Goal: Task Accomplishment & Management: Manage account settings

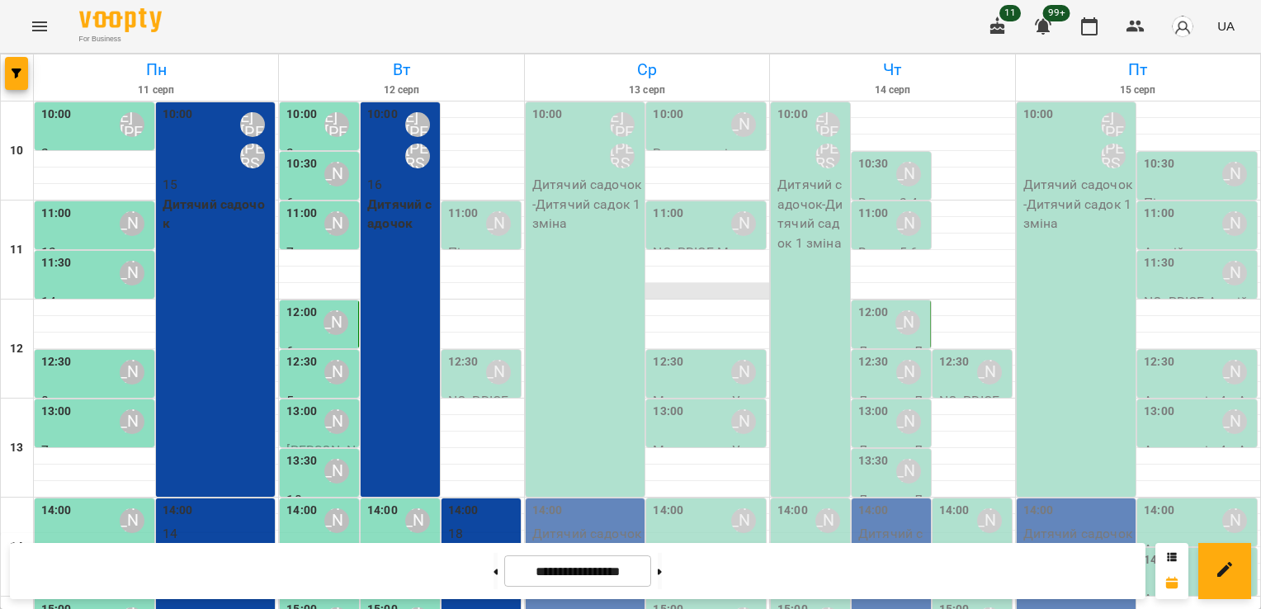
scroll to position [83, 0]
click at [588, 205] on div "10:00 Шварова [PERSON_NAME] [PERSON_NAME] садочок - Дитячий садок 1 зміна" at bounding box center [586, 299] width 120 height 394
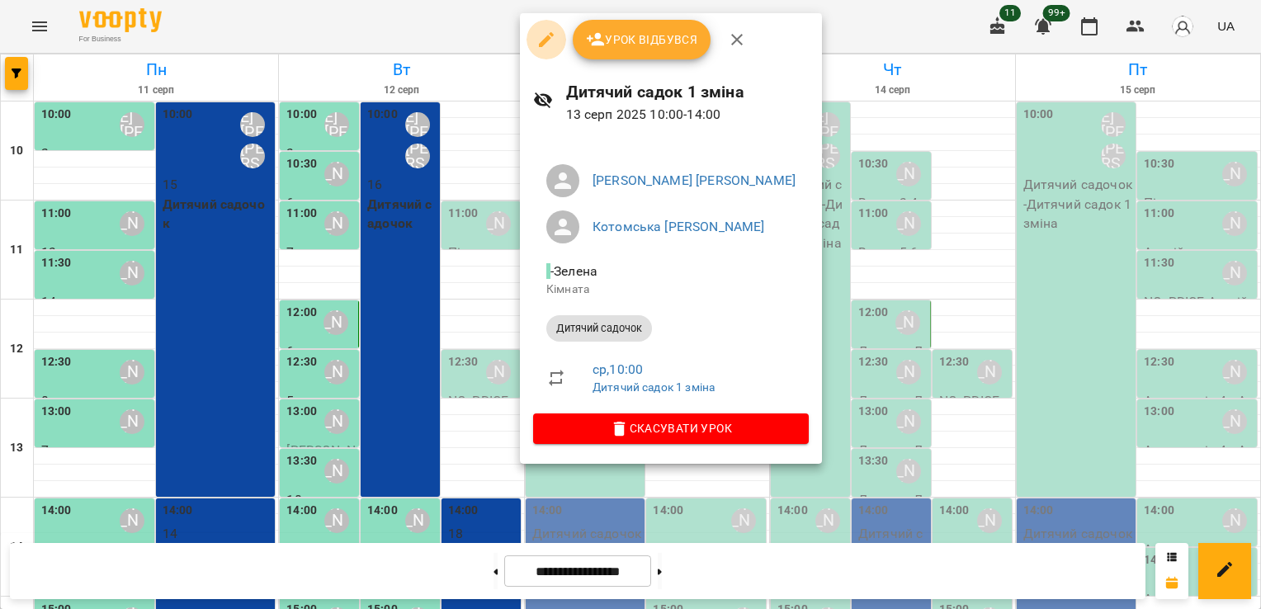
click at [551, 36] on icon "button" at bounding box center [546, 39] width 15 height 15
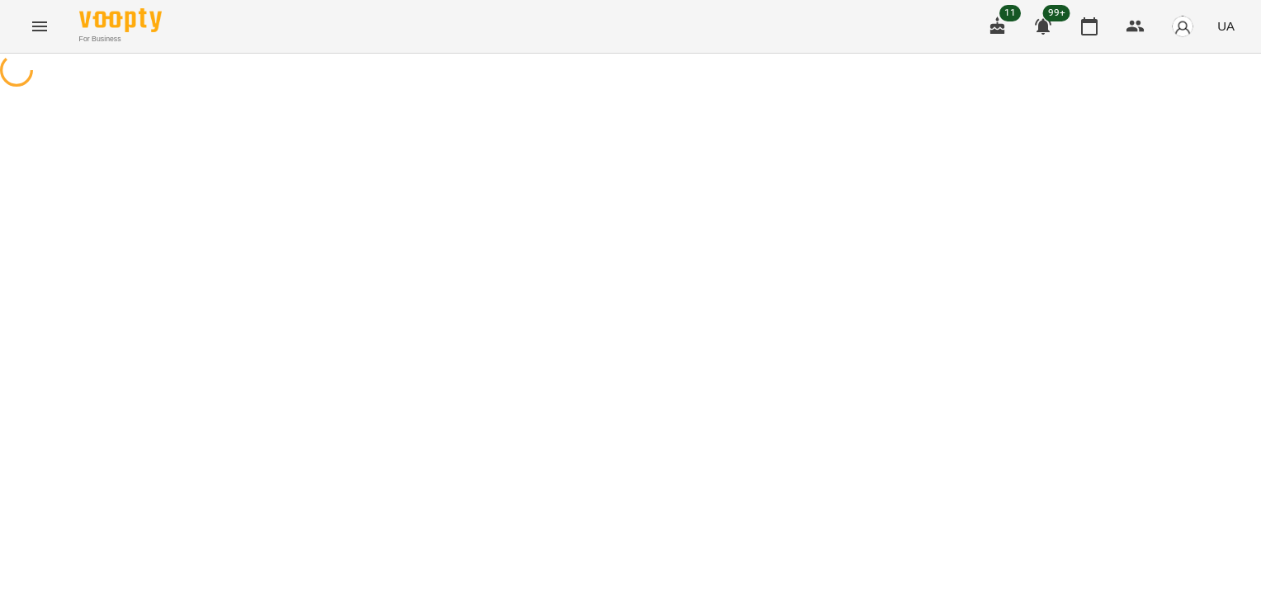
select select "**********"
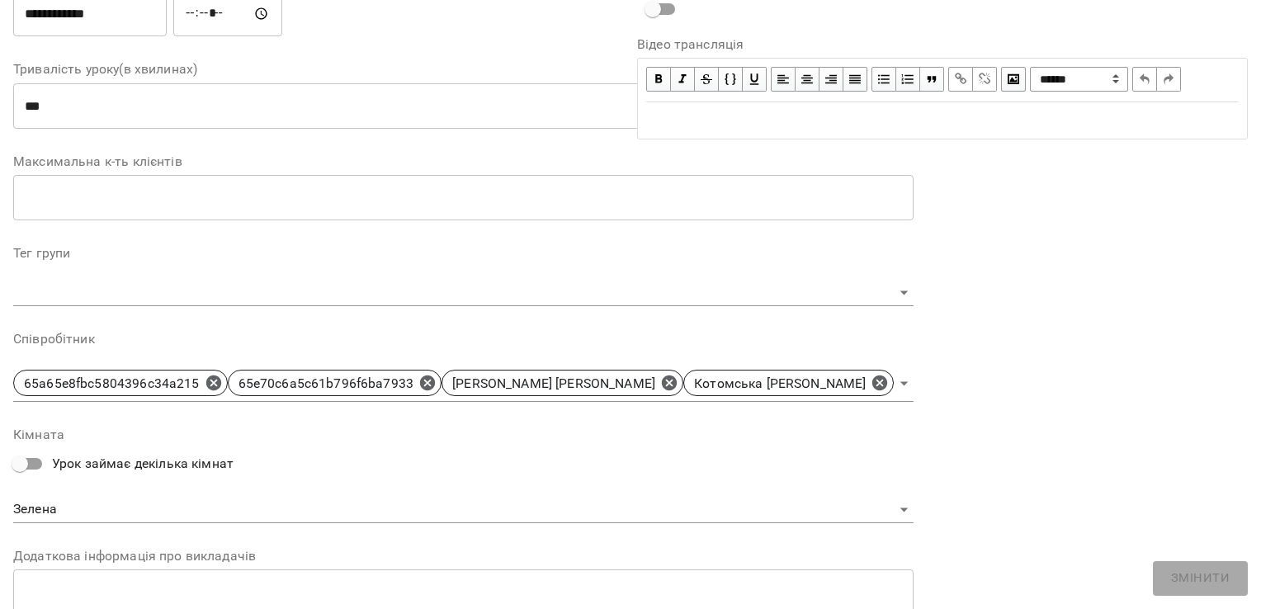
scroll to position [328, 0]
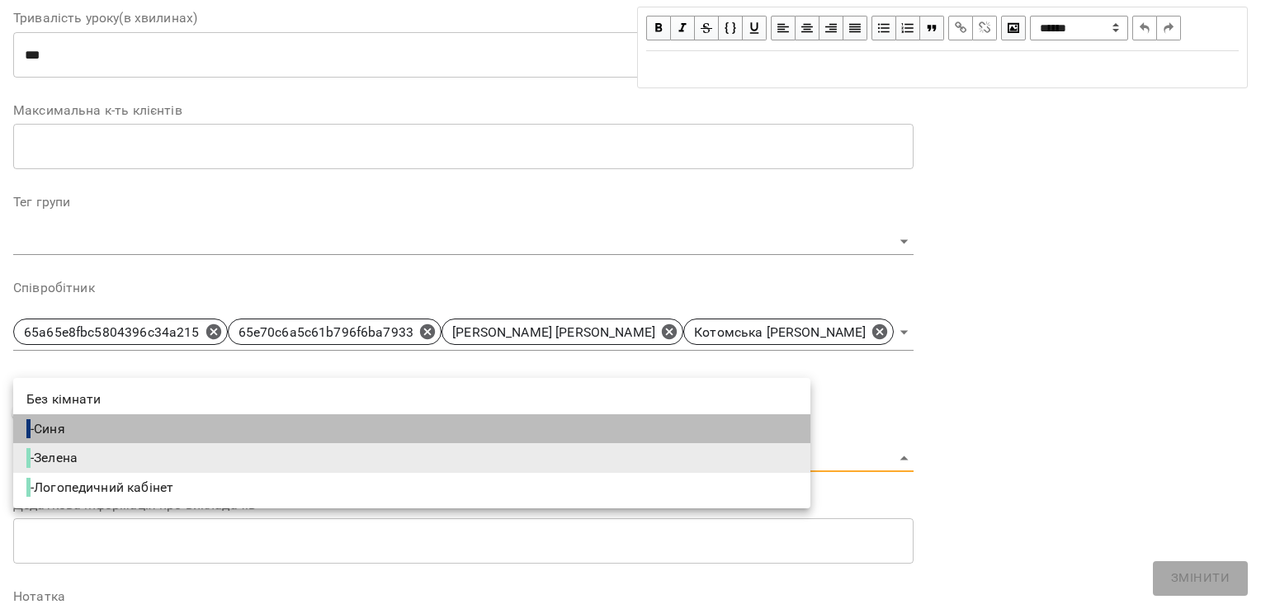
click at [624, 414] on li "- Синя" at bounding box center [411, 429] width 797 height 30
type input "**********"
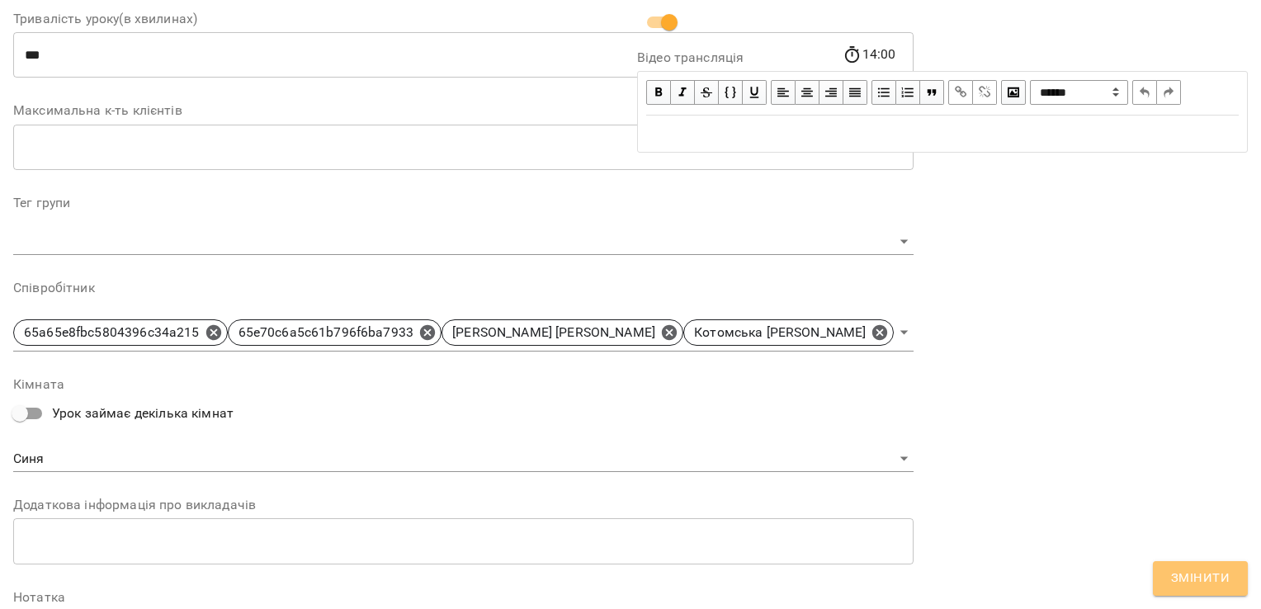
click at [1175, 573] on span "Змінити" at bounding box center [1200, 578] width 59 height 21
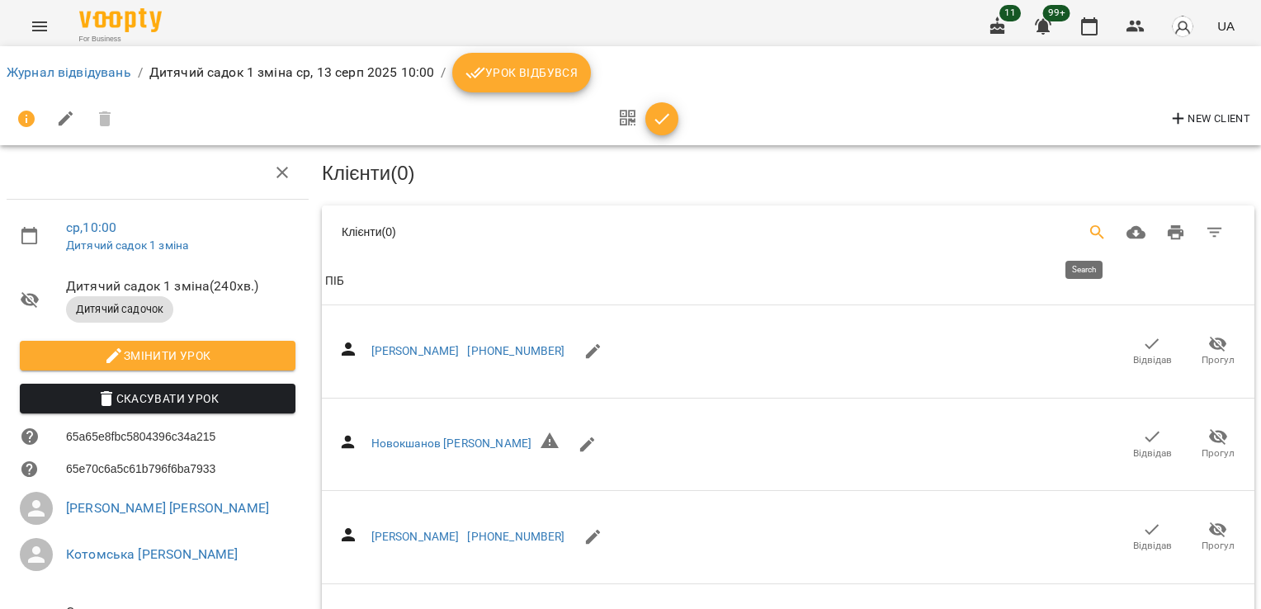
click at [1088, 226] on icon "Search" at bounding box center [1098, 233] width 20 height 20
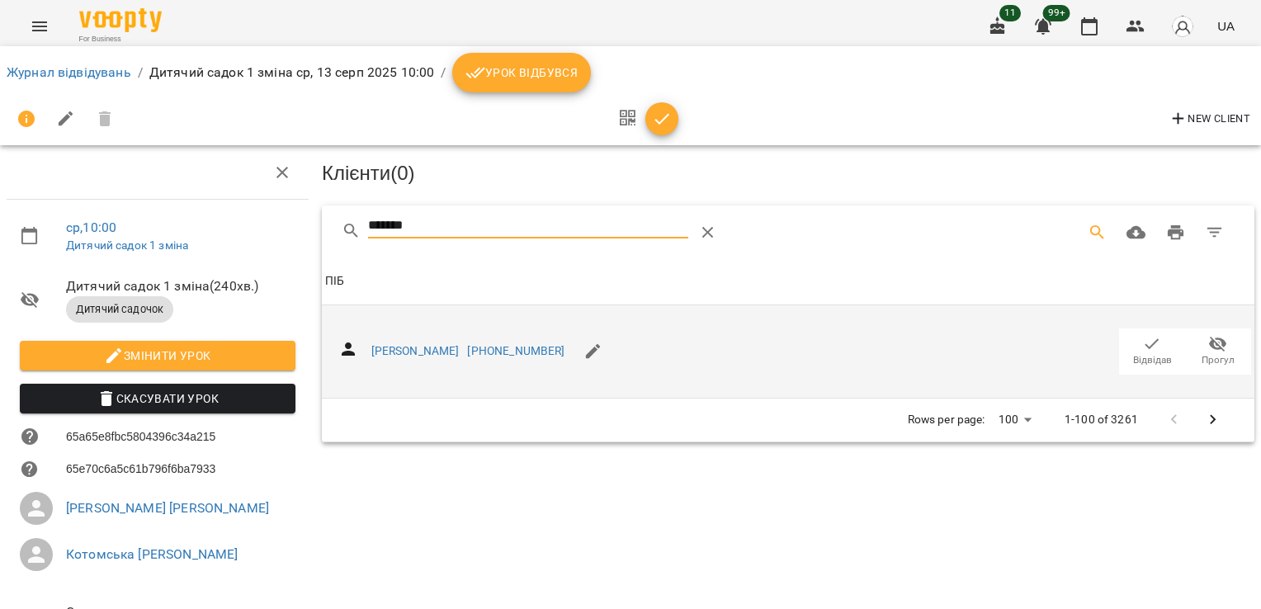
click at [1145, 342] on icon "button" at bounding box center [1152, 343] width 14 height 11
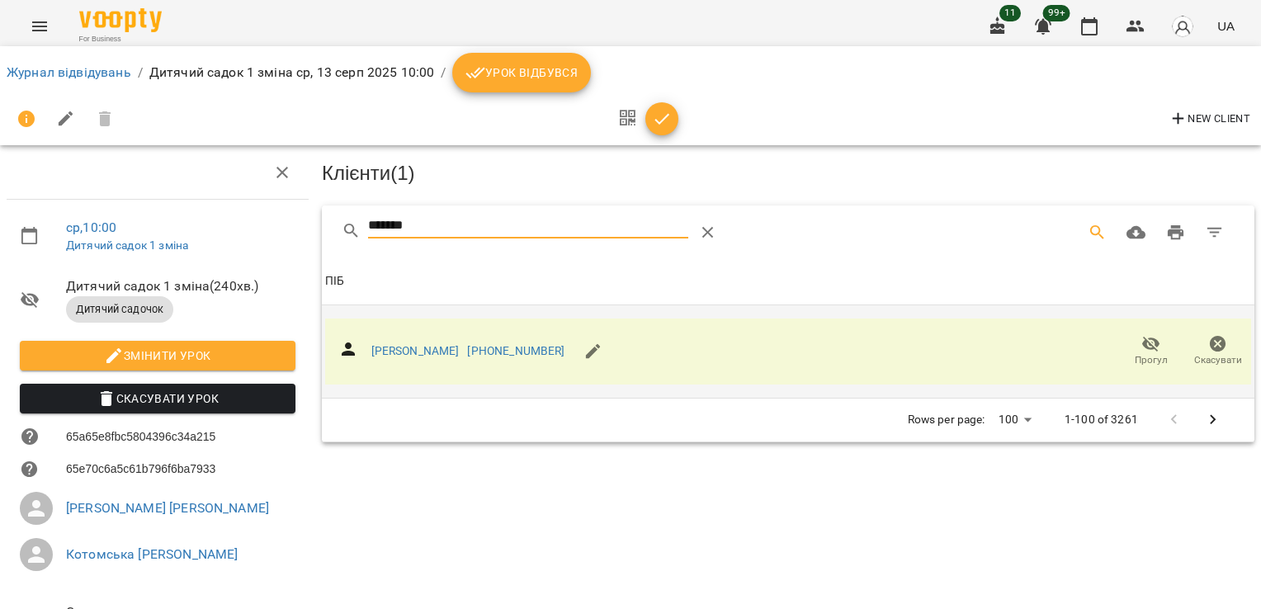
drag, startPoint x: 466, startPoint y: 224, endPoint x: 304, endPoint y: 231, distance: 162.7
click at [304, 231] on div "ср , 10:00 Дитячий садок 1 зміна Дитячий садок 1 зміна ( 240 хв. ) Дитячий садо…" at bounding box center [630, 408] width 1274 height 682
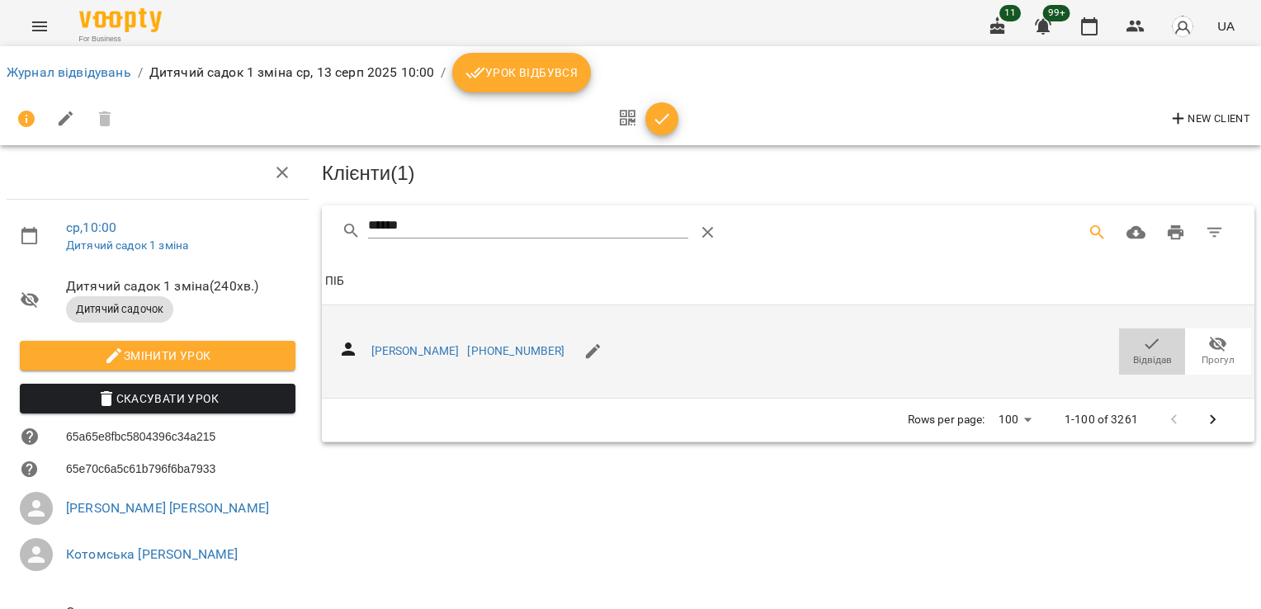
click at [1145, 342] on icon "button" at bounding box center [1152, 344] width 20 height 20
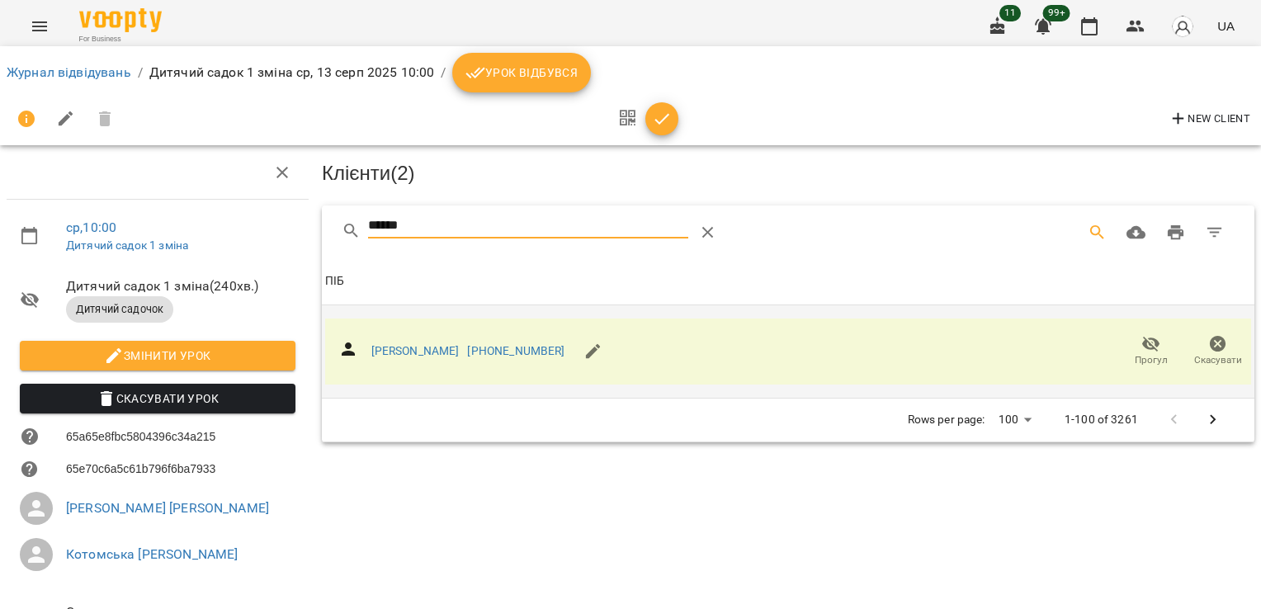
drag, startPoint x: 430, startPoint y: 219, endPoint x: 205, endPoint y: 226, distance: 224.6
click at [207, 226] on div "ср , 10:00 Дитячий садок 1 зміна Дитячий садок 1 зміна ( 240 хв. ) Дитячий садо…" at bounding box center [630, 408] width 1274 height 682
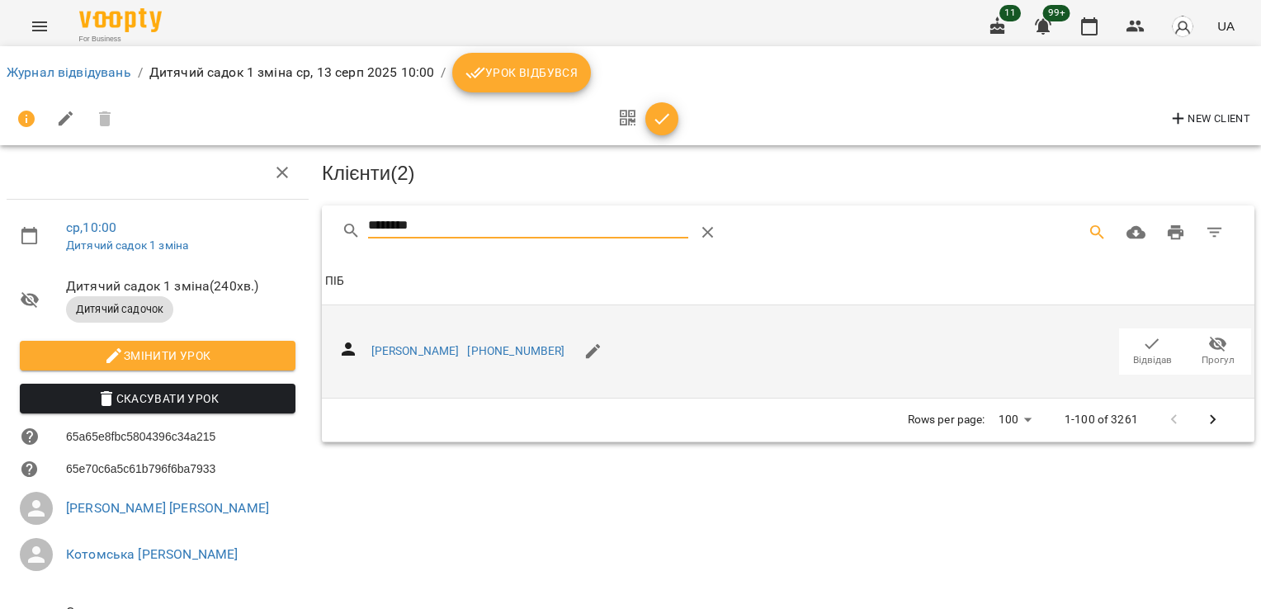
click at [1142, 347] on icon "button" at bounding box center [1152, 344] width 20 height 20
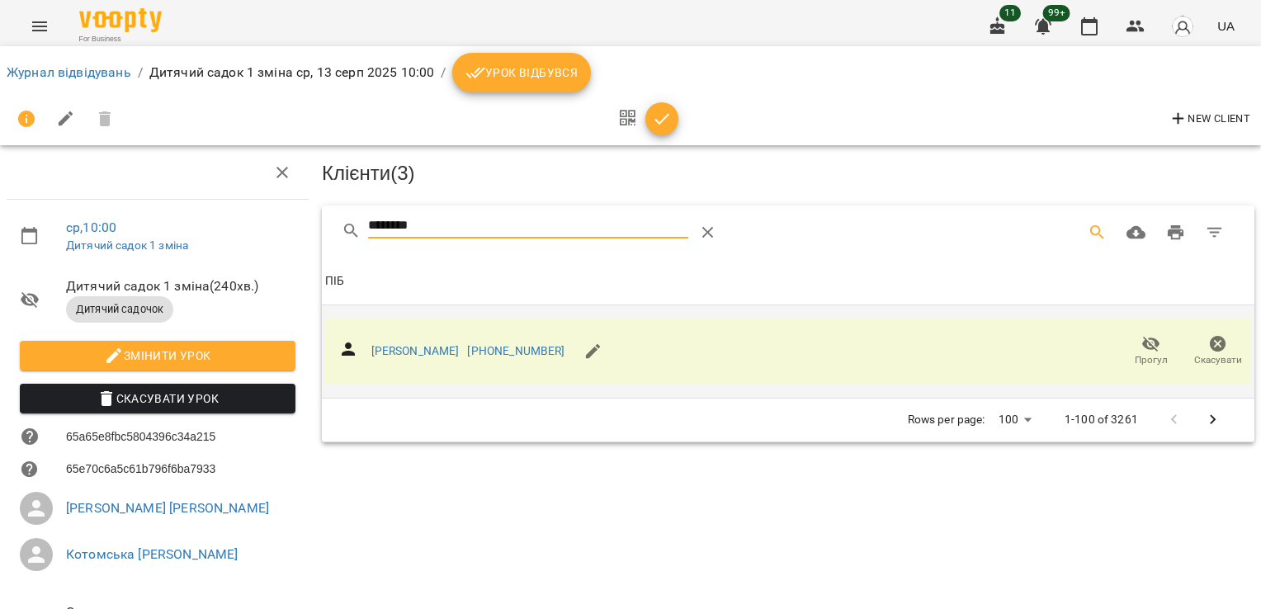
drag, startPoint x: 461, startPoint y: 223, endPoint x: 319, endPoint y: 233, distance: 143.1
click at [322, 233] on div "********" at bounding box center [788, 231] width 932 height 53
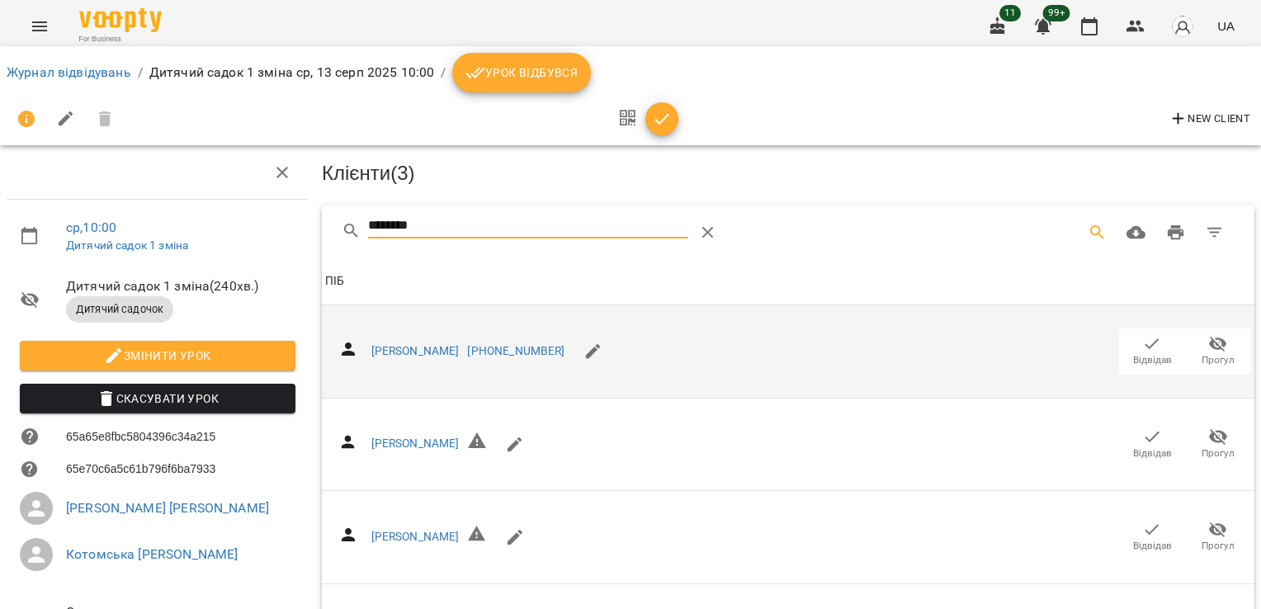
click at [1145, 344] on icon "button" at bounding box center [1152, 344] width 20 height 20
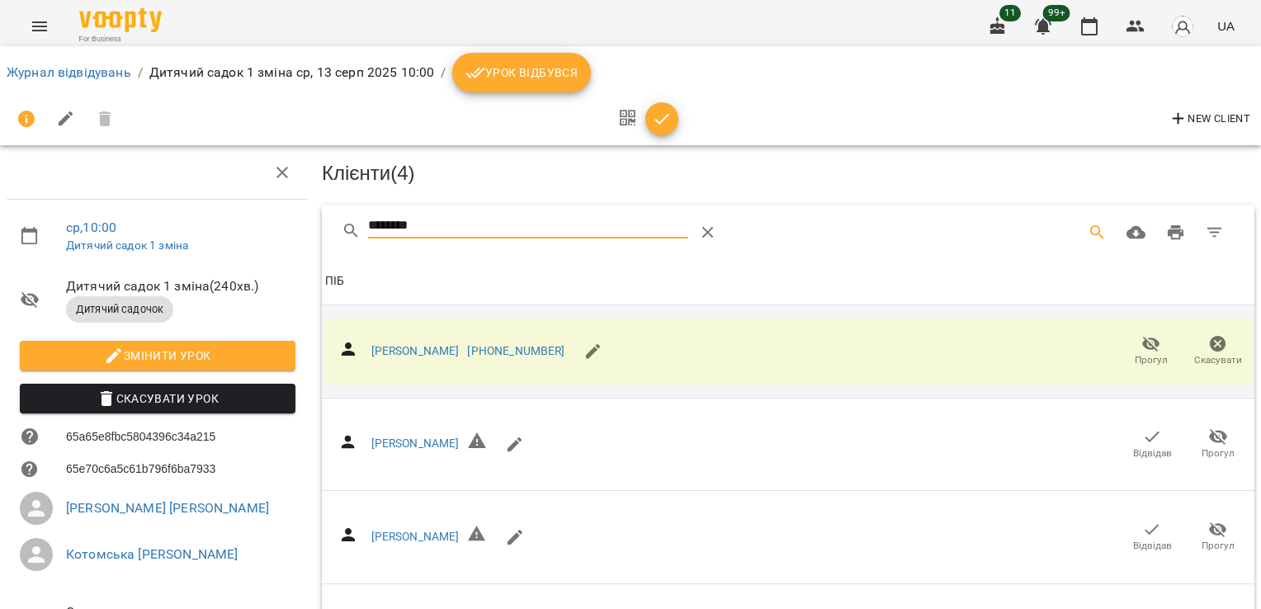
drag, startPoint x: 441, startPoint y: 213, endPoint x: 385, endPoint y: 201, distance: 56.5
click at [330, 196] on div "Клієнти ( 4 ) ******** Клієнти ( 4 ) ПІБ [PERSON_NAME] [PHONE_NUMBER] [PERSON_N…" at bounding box center [788, 433] width 939 height 581
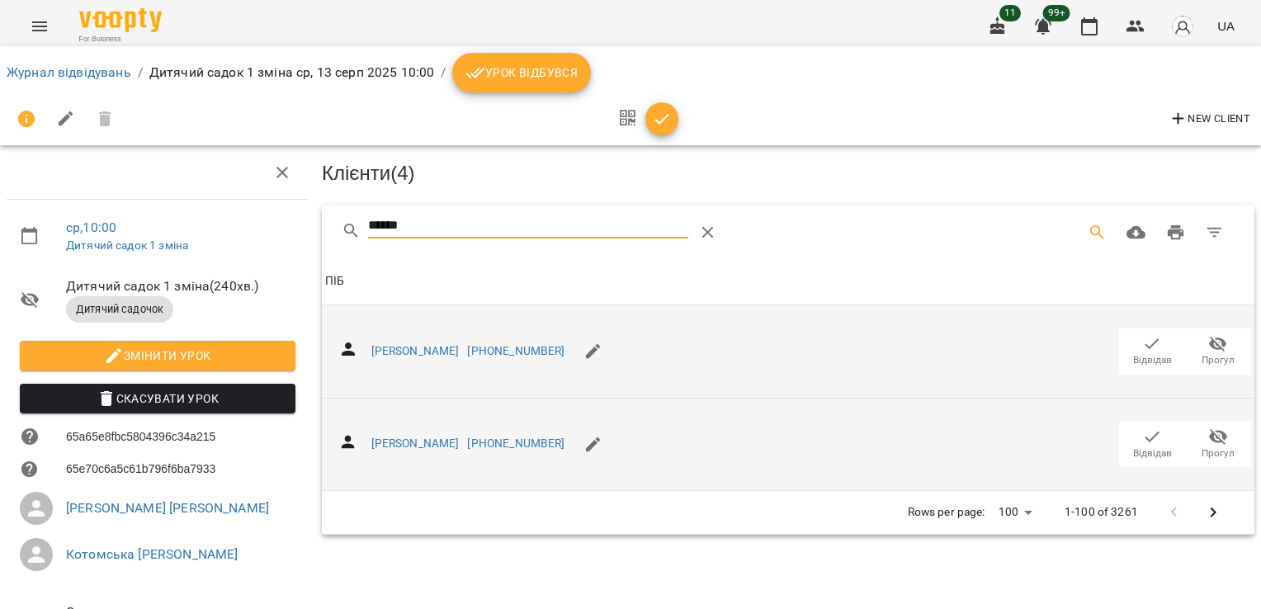
click at [1146, 449] on span "Відвідав" at bounding box center [1152, 453] width 39 height 14
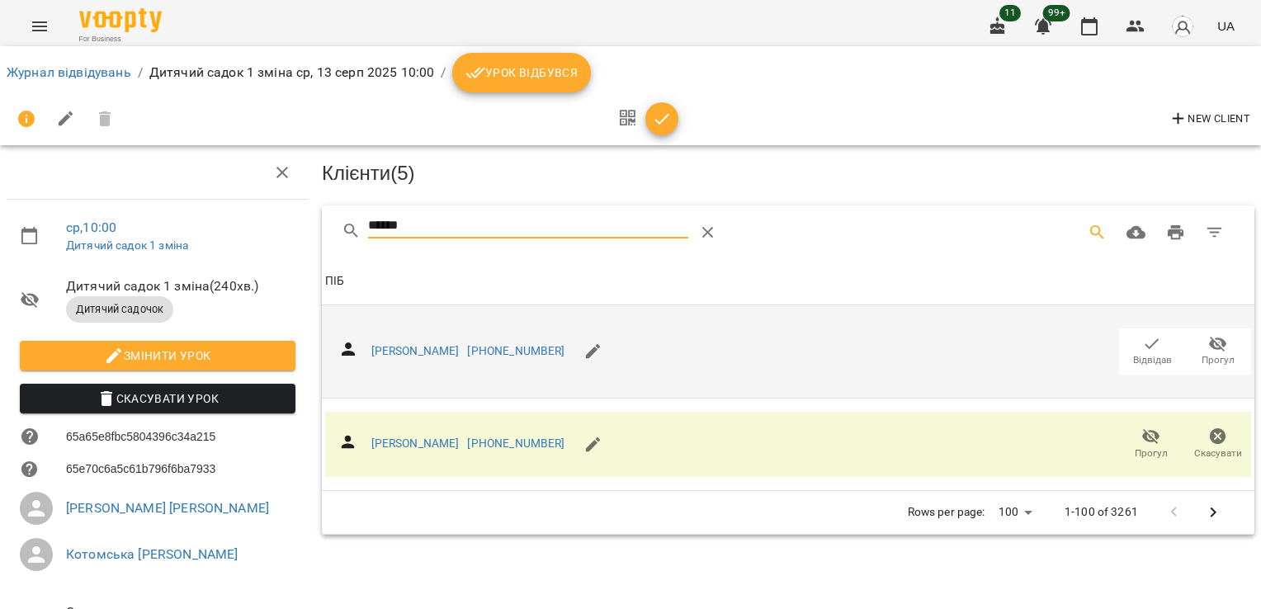
drag, startPoint x: 486, startPoint y: 223, endPoint x: 323, endPoint y: 229, distance: 163.5
click at [323, 230] on div "******" at bounding box center [788, 231] width 932 height 53
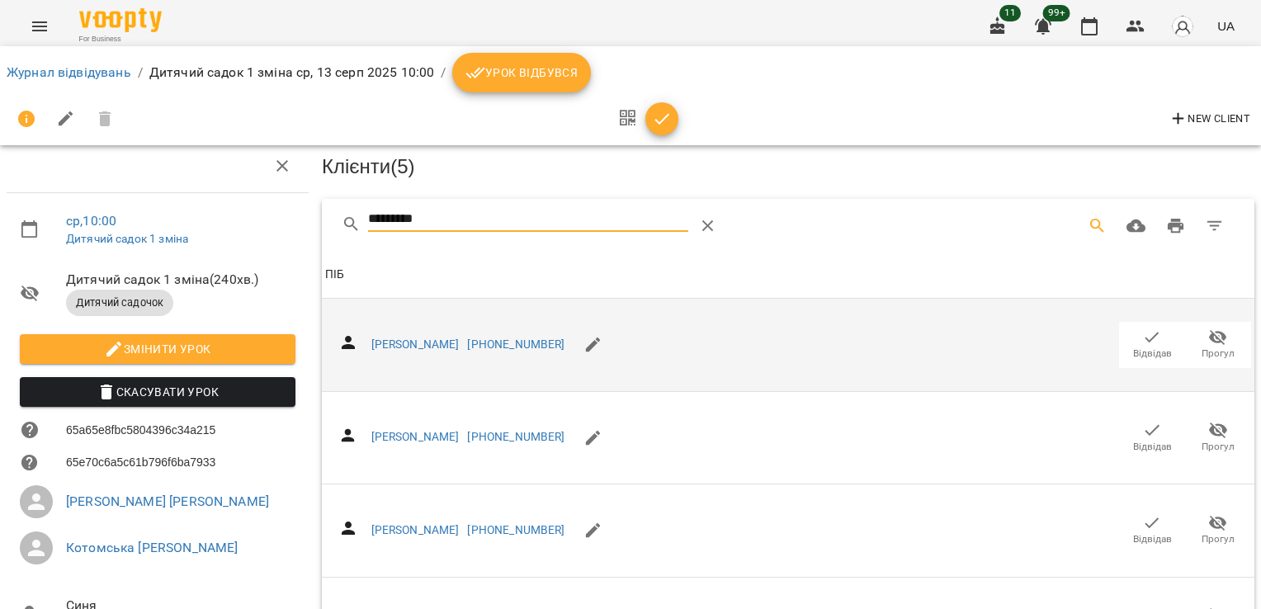
scroll to position [591, 0]
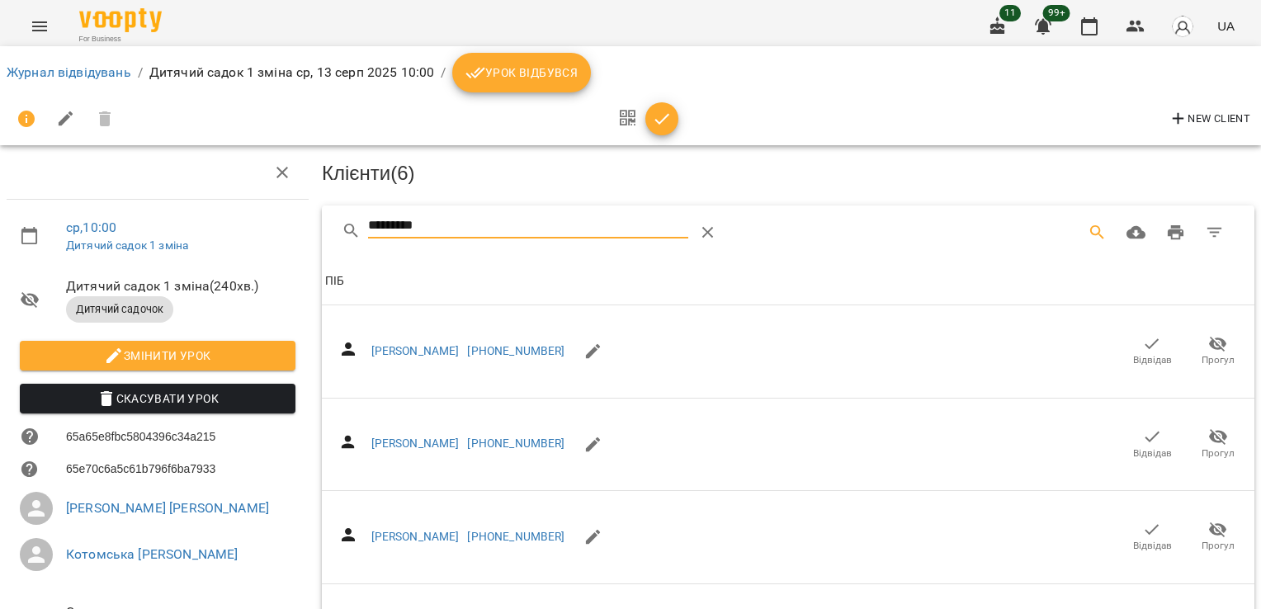
drag, startPoint x: 359, startPoint y: 231, endPoint x: 225, endPoint y: 240, distance: 134.0
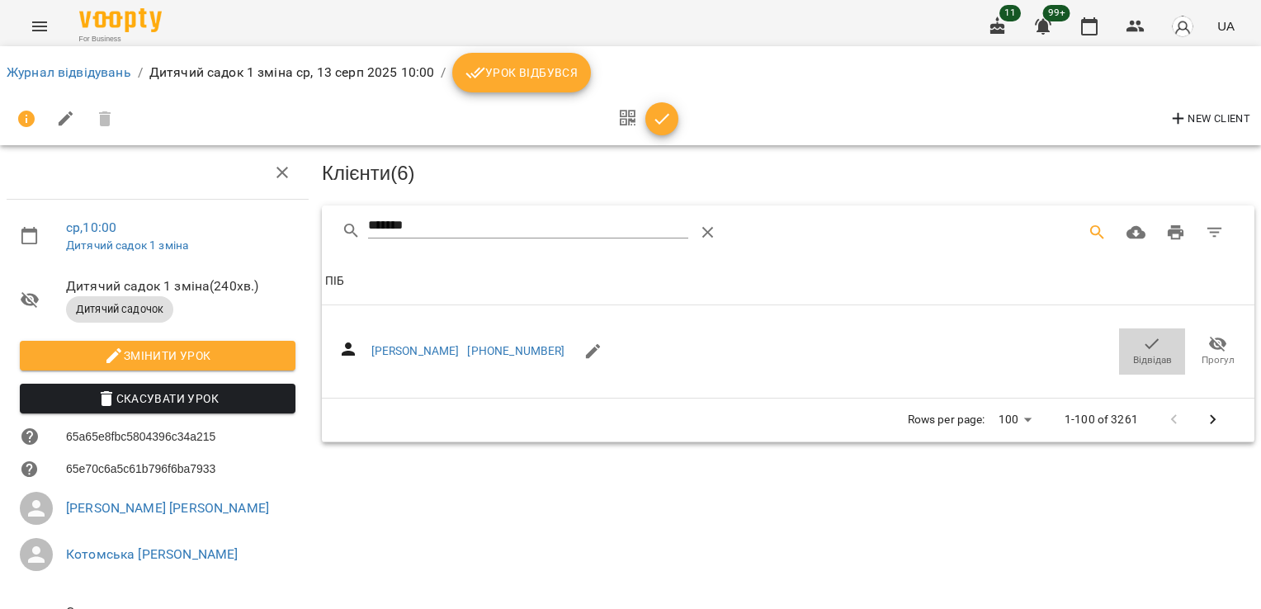
click at [1135, 353] on span "Відвідав" at bounding box center [1152, 360] width 39 height 14
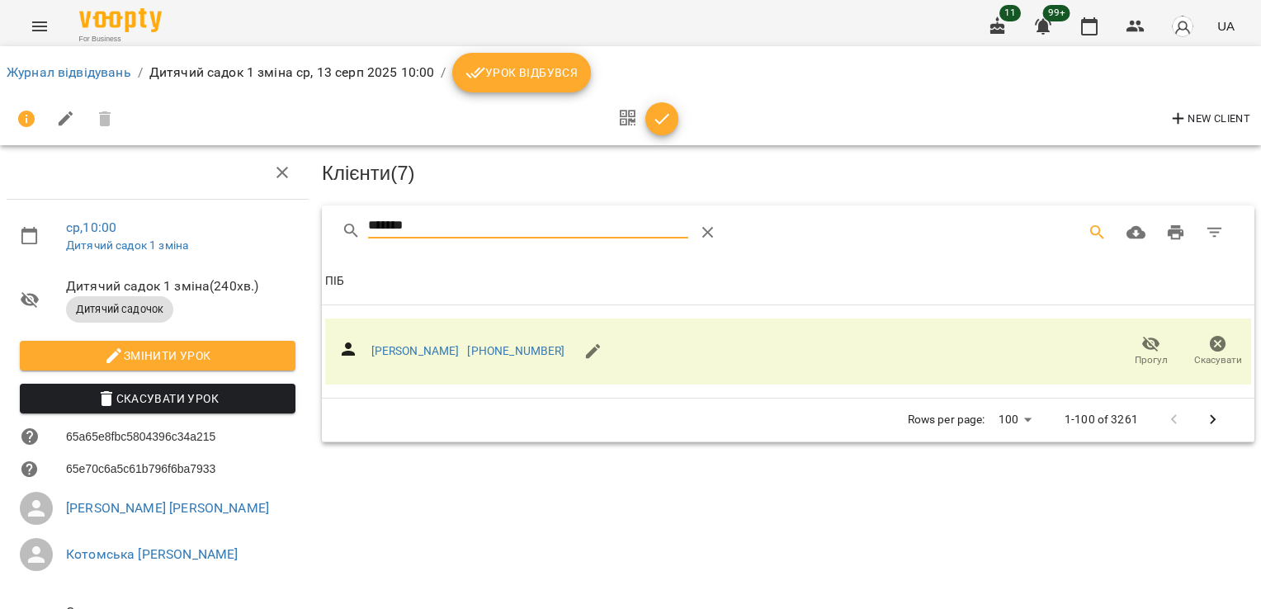
drag, startPoint x: 427, startPoint y: 222, endPoint x: 252, endPoint y: 219, distance: 175.0
click at [243, 226] on div "ср , 10:00 Дитячий садок 1 зміна Дитячий садок 1 зміна ( 240 хв. ) Дитячий садо…" at bounding box center [630, 408] width 1274 height 682
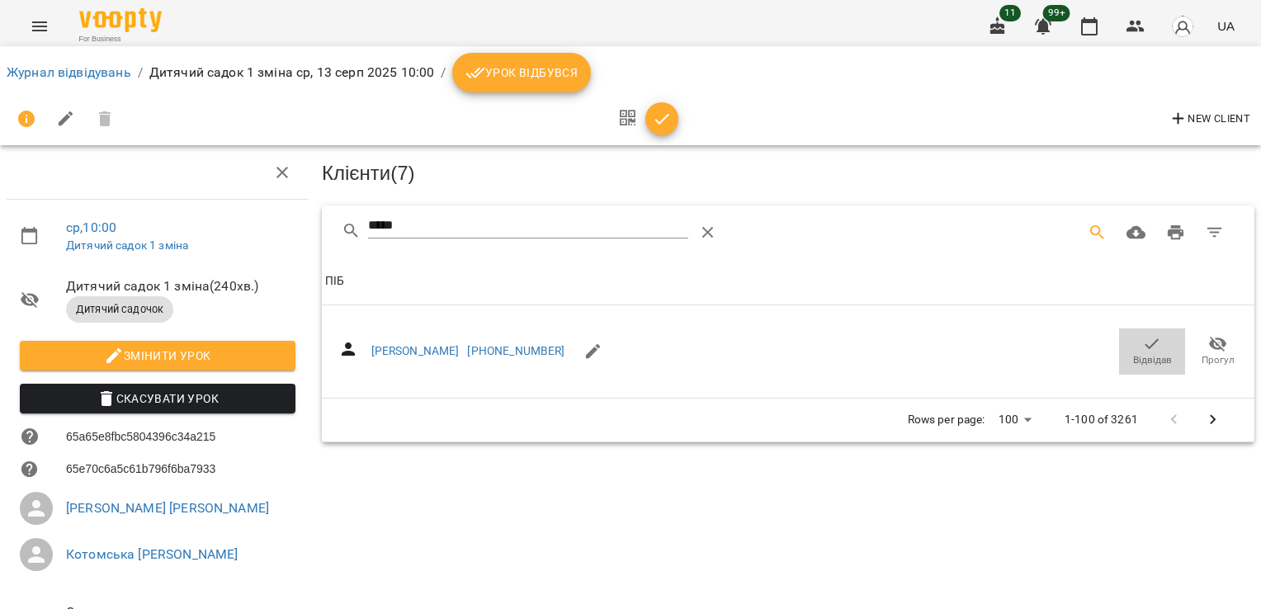
click at [1145, 339] on icon "button" at bounding box center [1152, 344] width 20 height 20
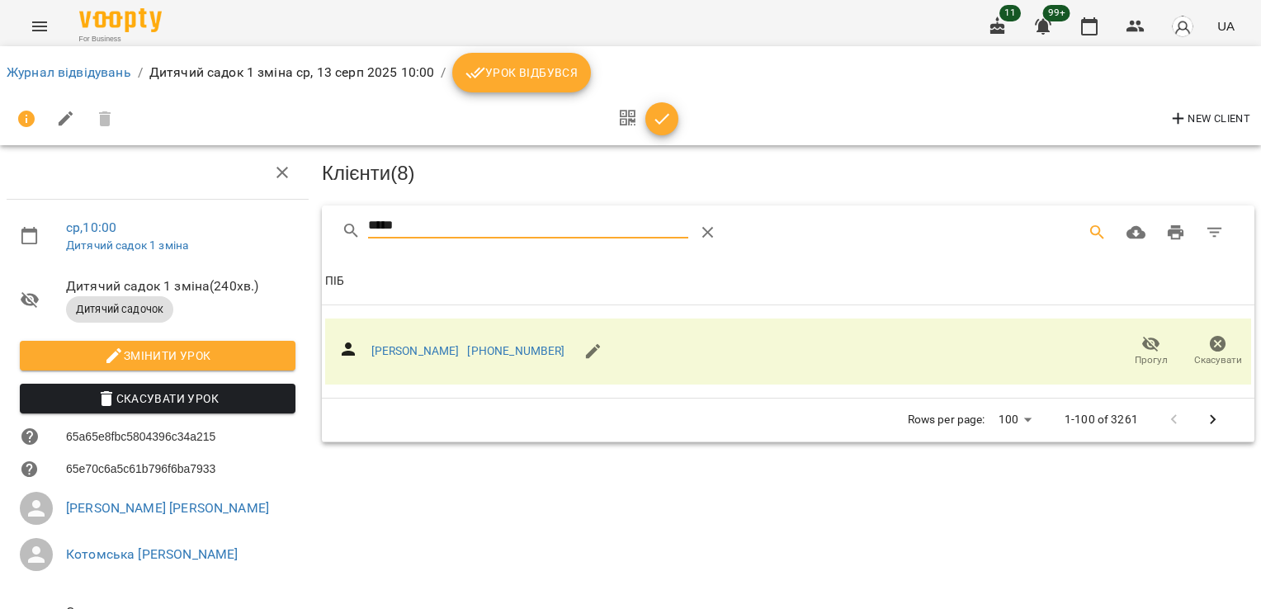
drag, startPoint x: 448, startPoint y: 220, endPoint x: 267, endPoint y: 224, distance: 180.7
click at [277, 211] on div "ср , 10:00 Дитячий садок 1 зміна Дитячий садок 1 зміна ( 240 хв. ) Дитячий садо…" at bounding box center [630, 408] width 1274 height 682
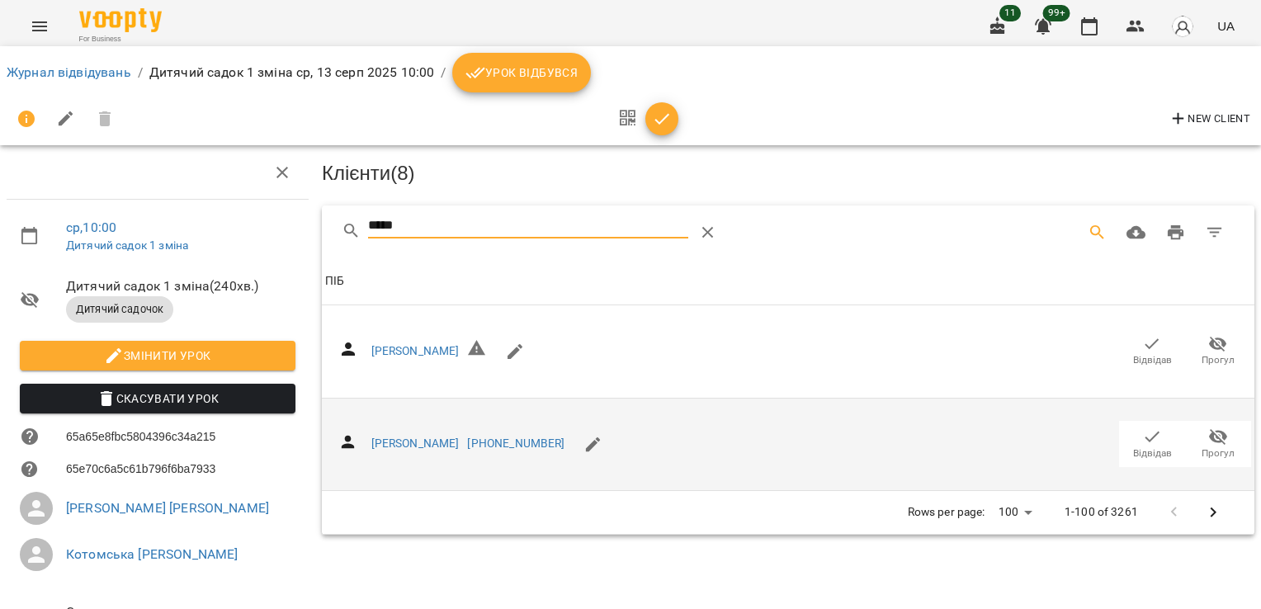
click at [1145, 437] on icon "button" at bounding box center [1152, 437] width 20 height 20
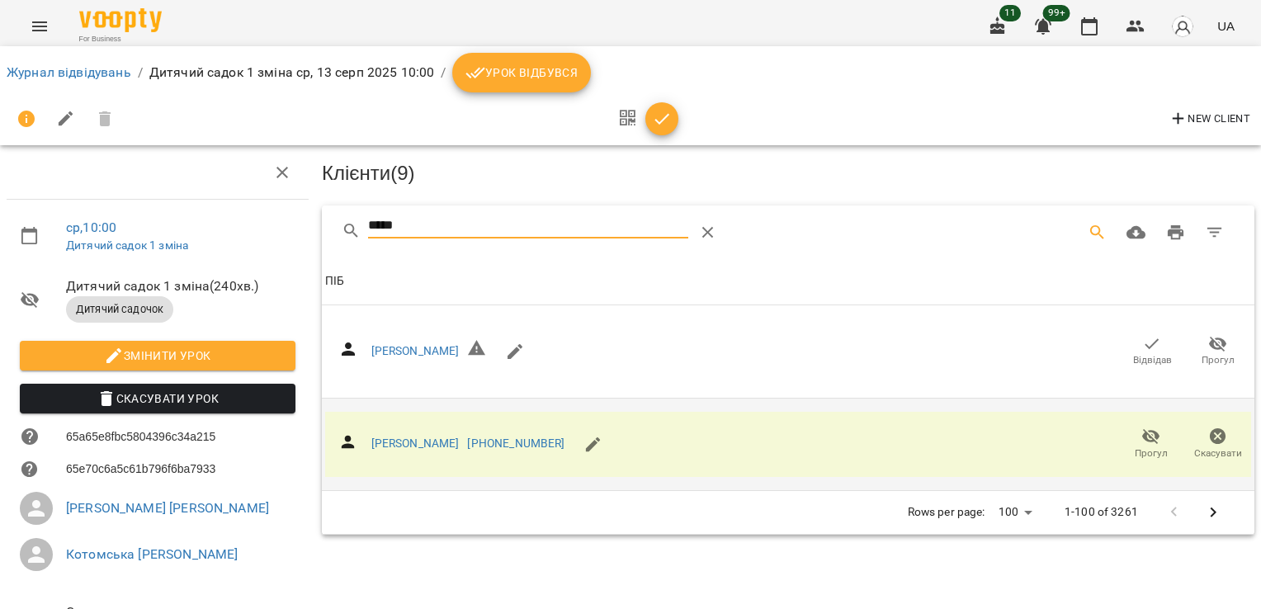
drag, startPoint x: 486, startPoint y: 223, endPoint x: 269, endPoint y: 230, distance: 217.2
click at [269, 230] on div "ср , 10:00 Дитячий садок 1 зміна Дитячий садок 1 зміна ( 240 хв. ) Дитячий садо…" at bounding box center [630, 408] width 1274 height 682
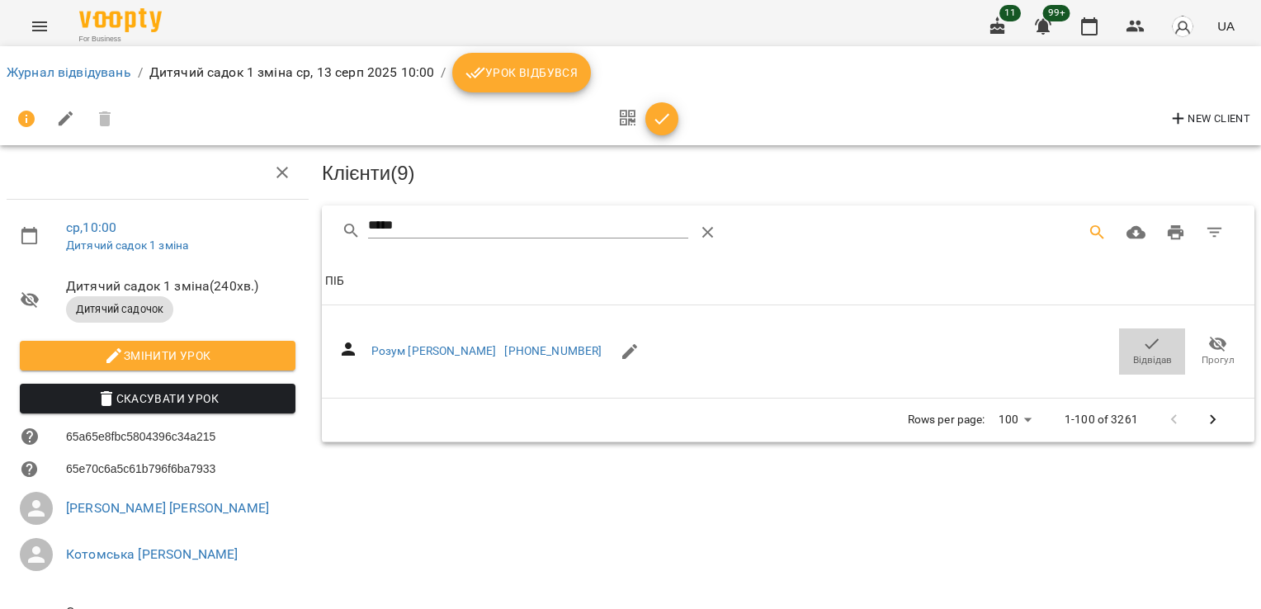
click at [1139, 353] on span "Відвідав" at bounding box center [1152, 360] width 39 height 14
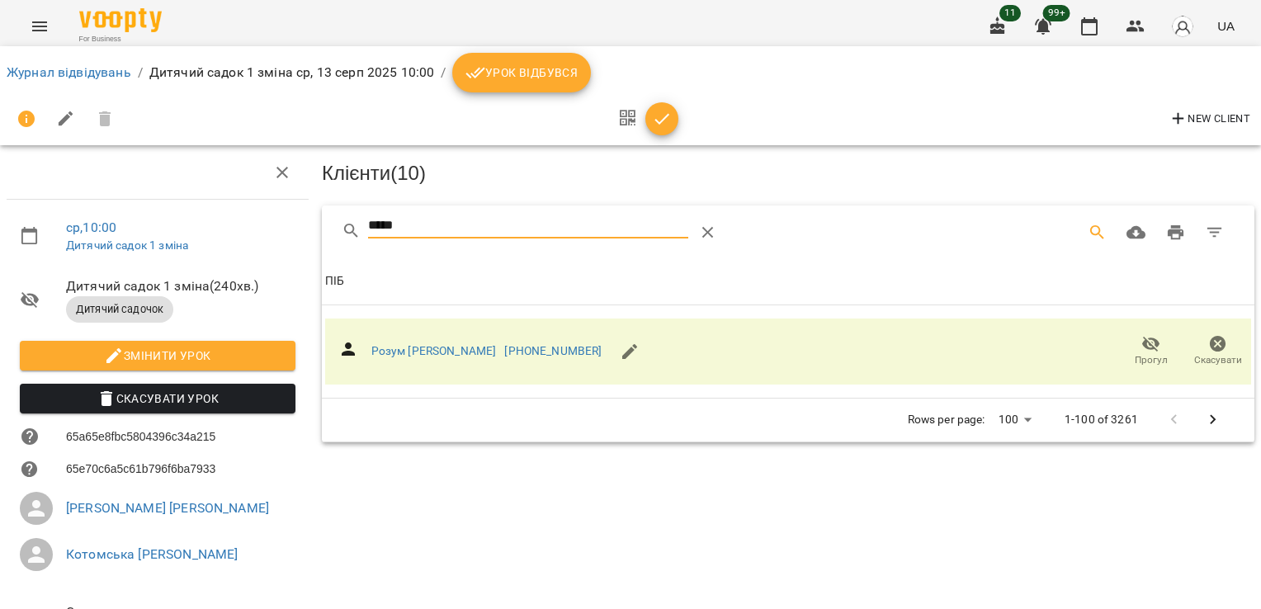
drag, startPoint x: 394, startPoint y: 238, endPoint x: 306, endPoint y: 242, distance: 87.6
click at [307, 242] on div "ср , 10:00 Дитячий садок 1 зміна Дитячий садок 1 зміна ( 240 хв. ) Дитячий садо…" at bounding box center [630, 408] width 1274 height 682
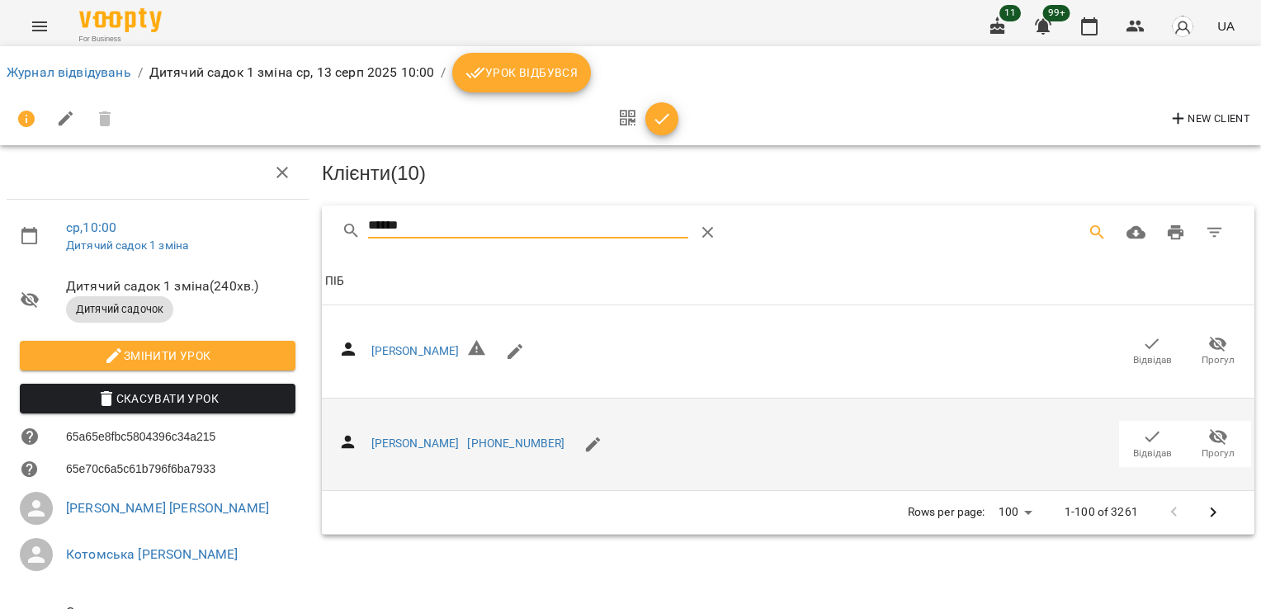
click at [1142, 441] on icon "button" at bounding box center [1152, 437] width 20 height 20
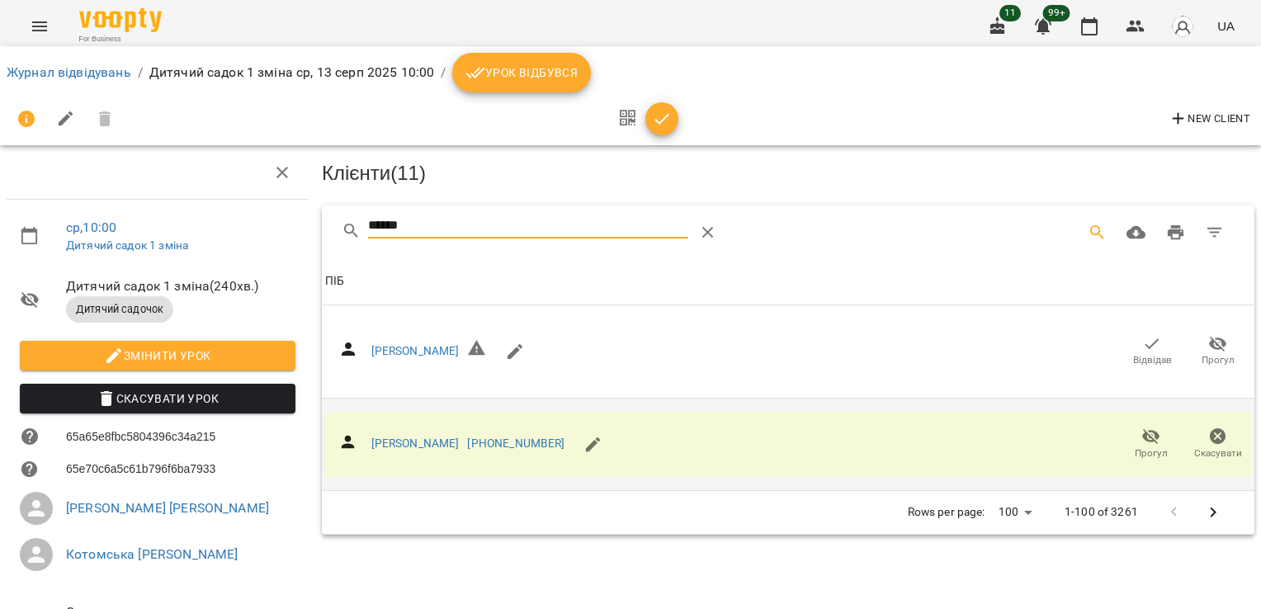
drag, startPoint x: 393, startPoint y: 232, endPoint x: 205, endPoint y: 220, distance: 187.7
click at [210, 226] on div "ср , 10:00 Дитячий садок 1 зміна Дитячий садок 1 зміна ( 240 хв. ) Дитячий садо…" at bounding box center [630, 408] width 1274 height 682
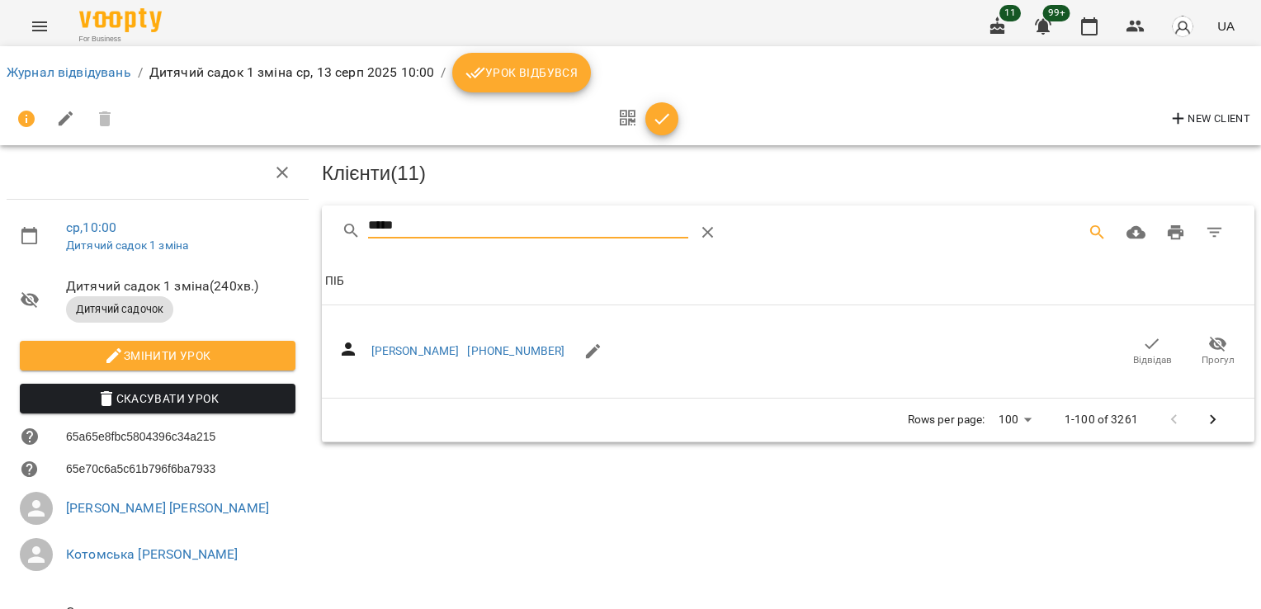
click at [1142, 342] on icon "button" at bounding box center [1152, 344] width 20 height 20
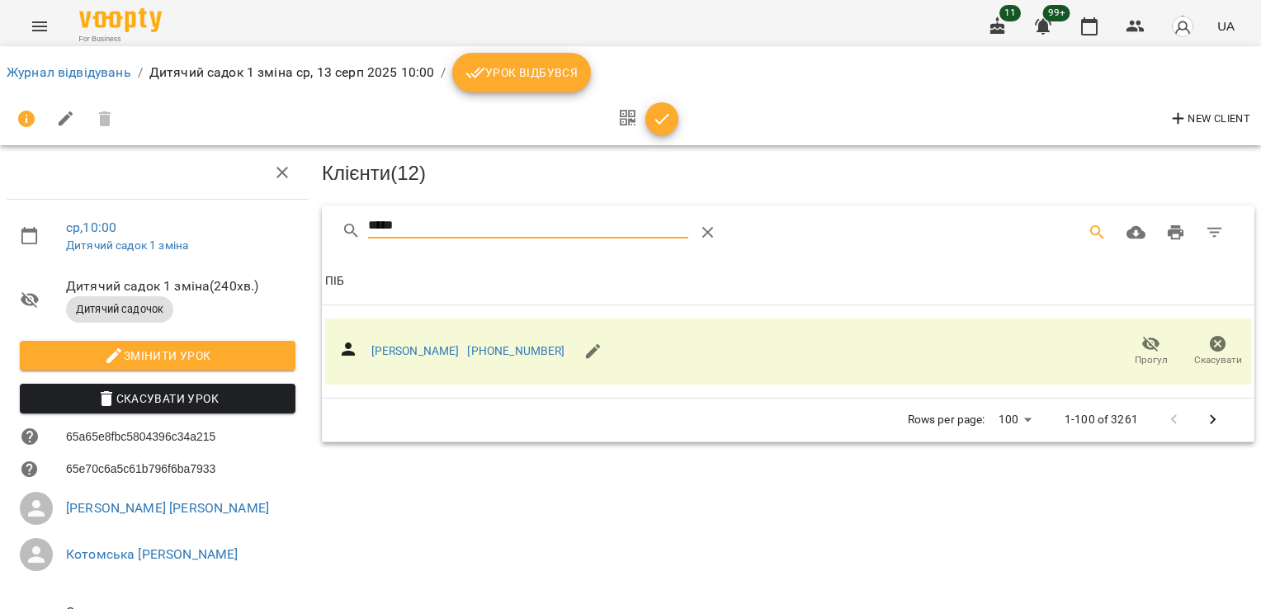
drag, startPoint x: 427, startPoint y: 225, endPoint x: 314, endPoint y: 236, distance: 113.6
click at [319, 236] on div "***** Клієнти ( 12 ) ПІБ ПІБ [PERSON_NAME] [PHONE_NUMBER] Прогул Скасувати Rows…" at bounding box center [788, 323] width 939 height 243
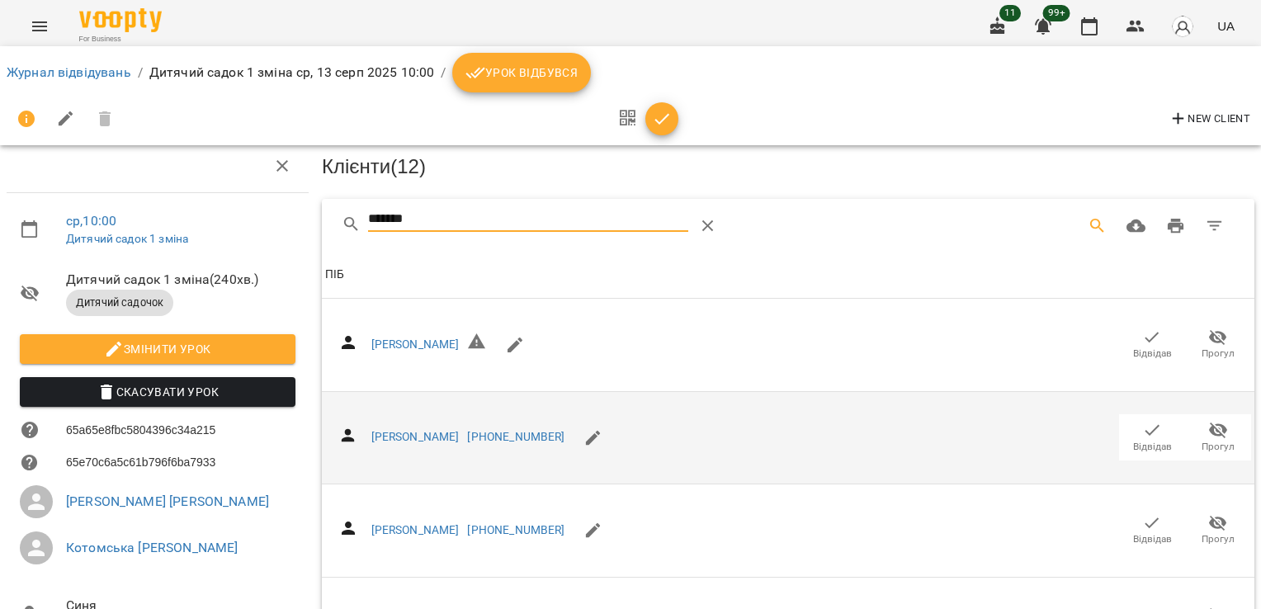
scroll to position [144, 0]
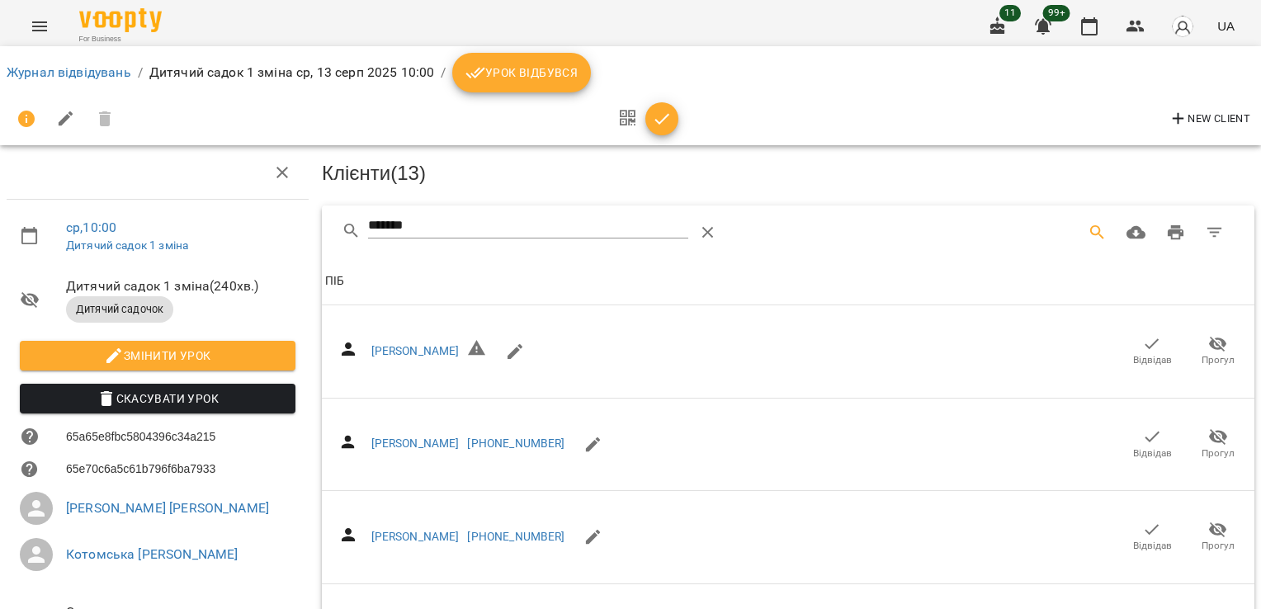
scroll to position [0, 0]
drag, startPoint x: 439, startPoint y: 222, endPoint x: 257, endPoint y: 243, distance: 182.7
click at [271, 243] on div "ср , 10:00 Дитячий садок 1 зміна Дитячий садок 1 зміна ( 240 хв. ) Дитячий садо…" at bounding box center [630, 447] width 1274 height 760
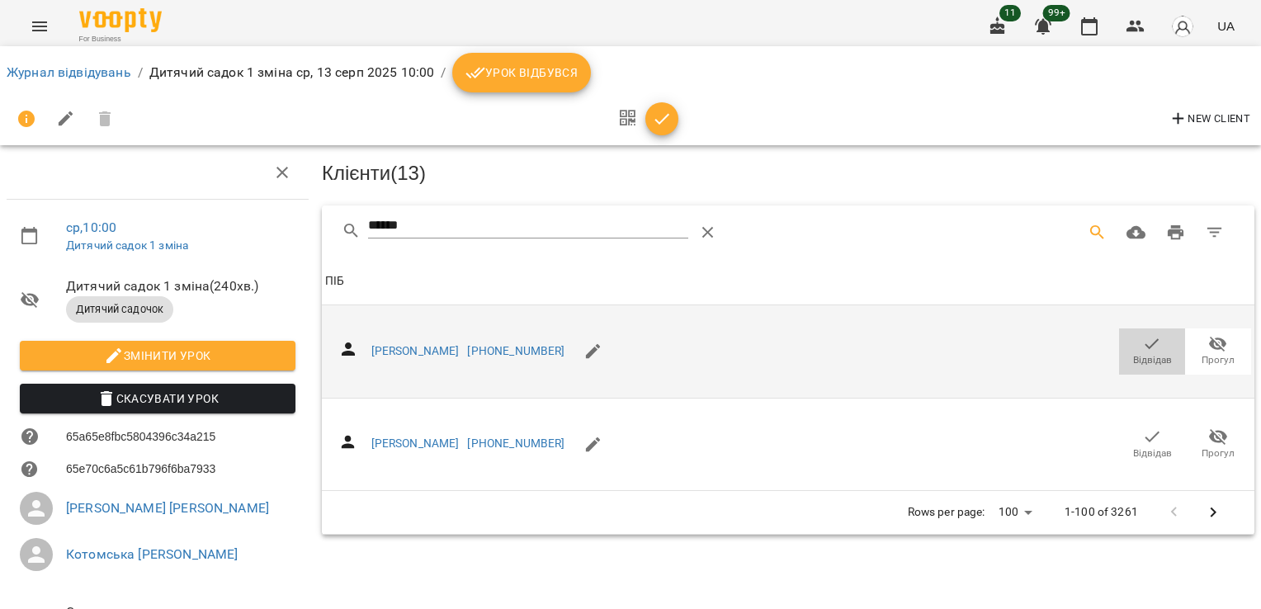
click at [1129, 349] on span "Відвідав" at bounding box center [1152, 350] width 46 height 33
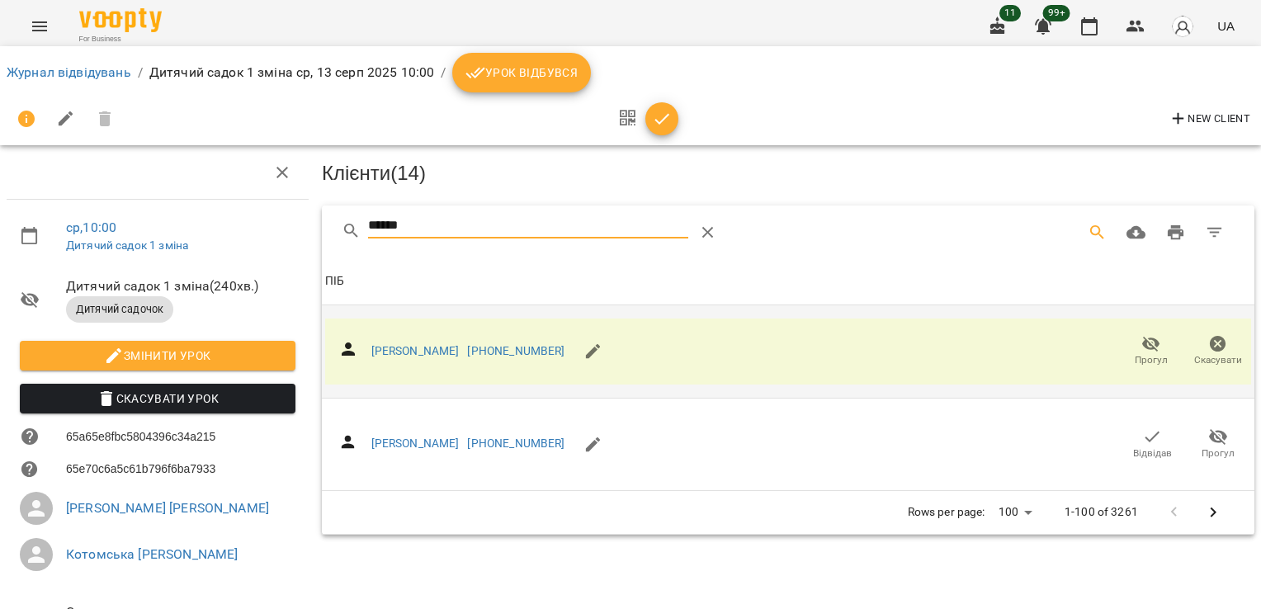
drag, startPoint x: 446, startPoint y: 230, endPoint x: 211, endPoint y: 239, distance: 234.5
click at [211, 239] on div "ср , 10:00 Дитячий садок 1 зміна Дитячий садок 1 зміна ( 240 хв. ) Дитячий садо…" at bounding box center [630, 408] width 1274 height 682
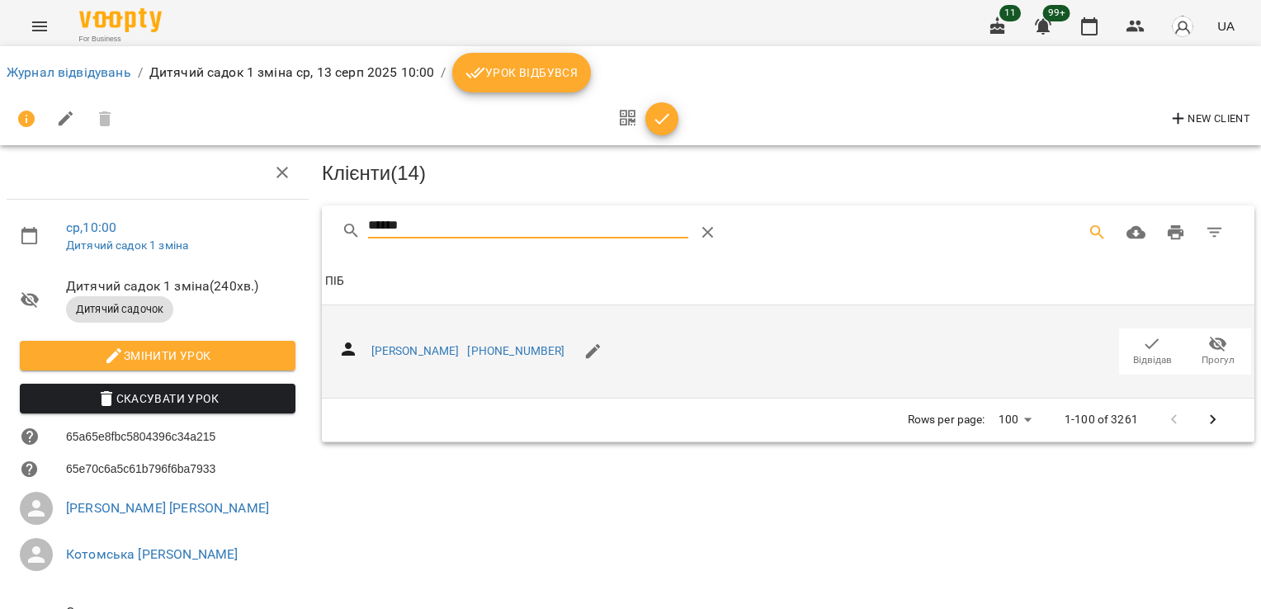
click at [1142, 348] on icon "button" at bounding box center [1152, 344] width 20 height 20
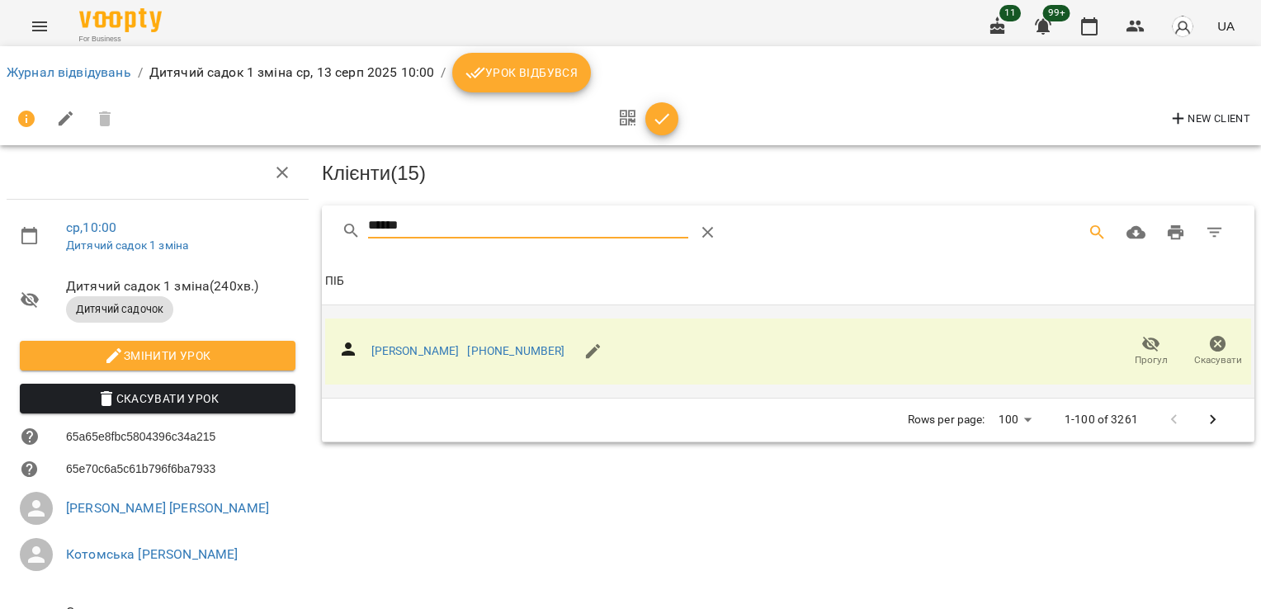
drag, startPoint x: 442, startPoint y: 226, endPoint x: 242, endPoint y: 236, distance: 200.8
click at [242, 236] on div "ср , 10:00 Дитячий садок 1 зміна Дитячий садок 1 зміна ( 240 хв. ) Дитячий садо…" at bounding box center [630, 408] width 1274 height 682
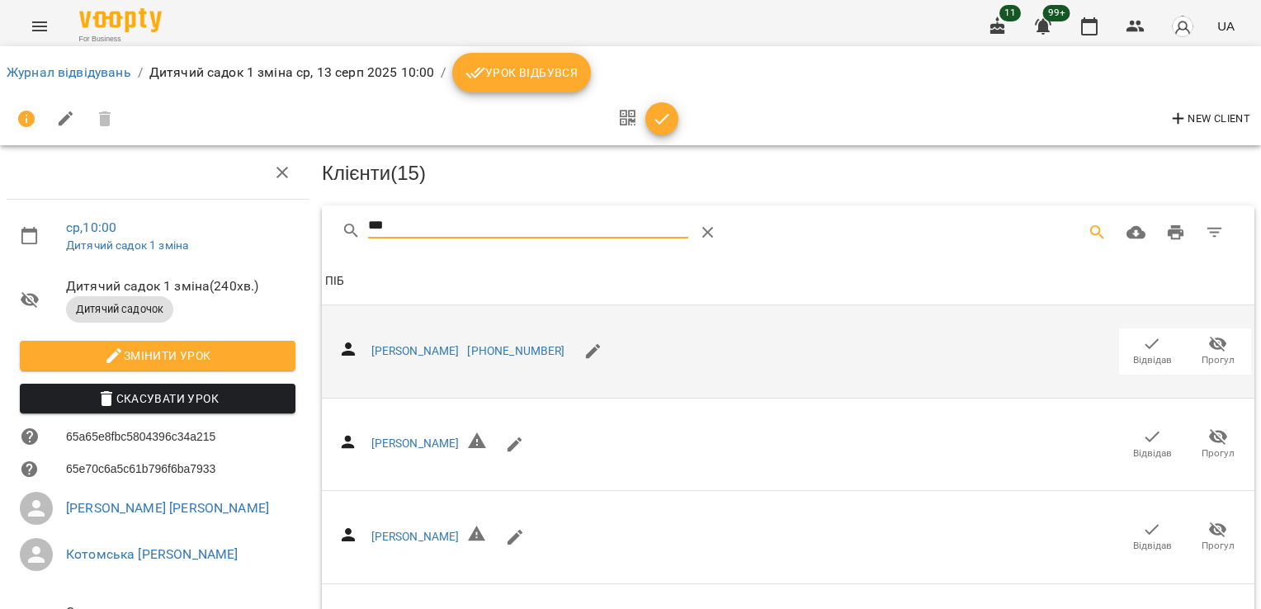
type input "***"
click at [1145, 343] on icon "button" at bounding box center [1152, 343] width 14 height 11
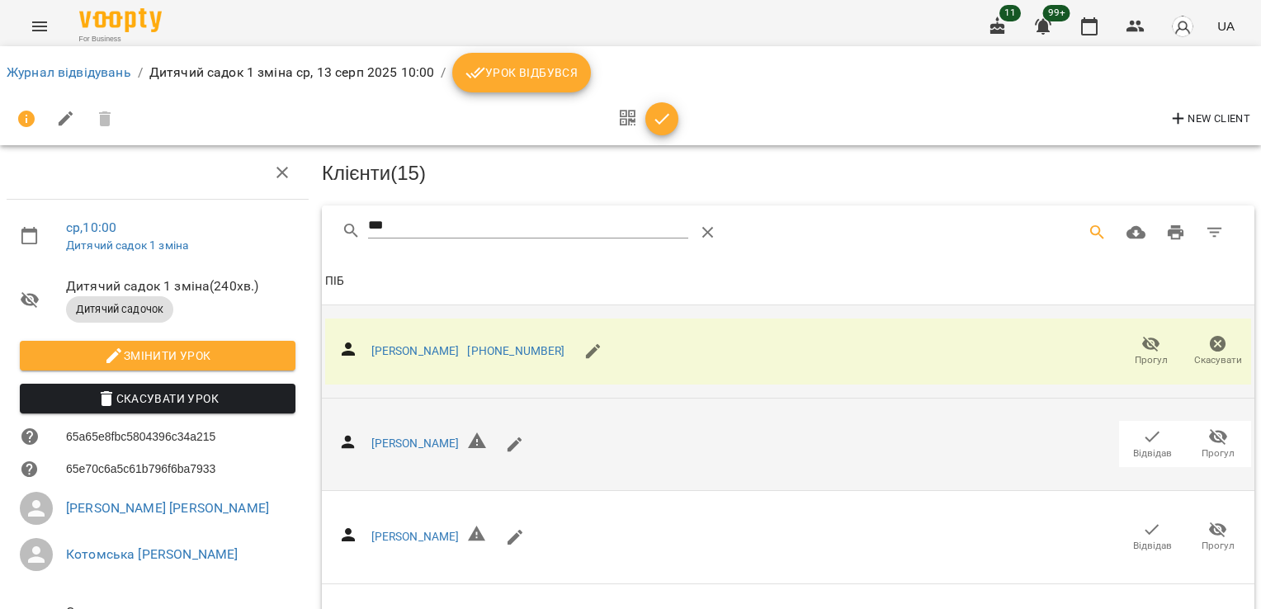
click at [1148, 440] on icon "button" at bounding box center [1152, 437] width 20 height 20
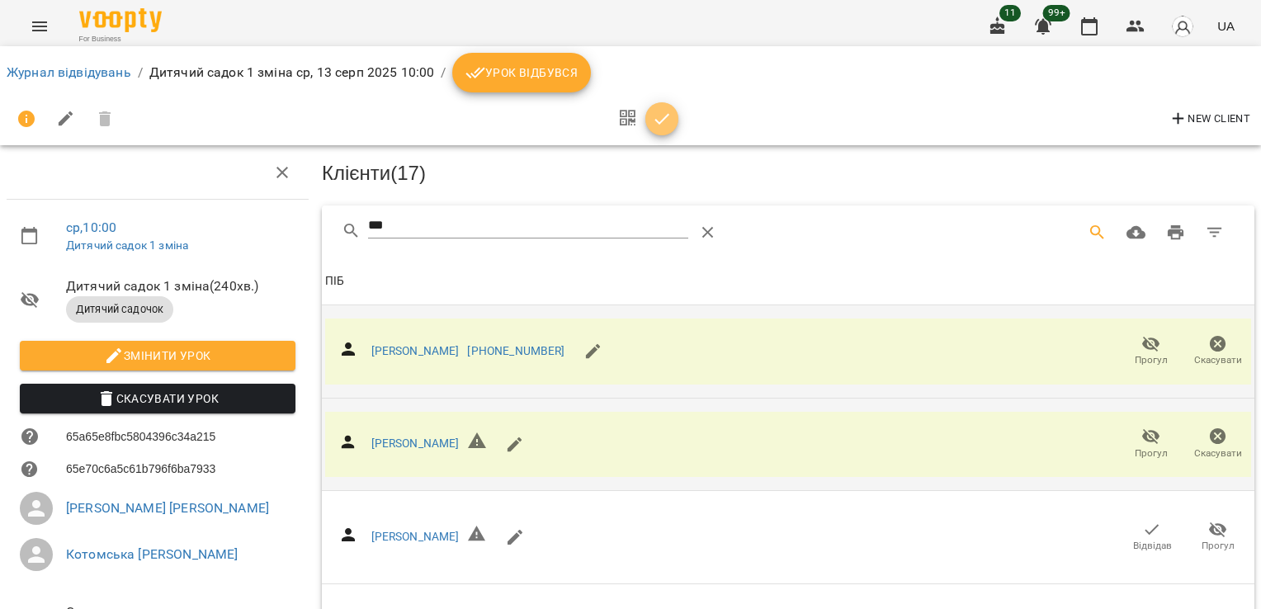
click at [659, 117] on icon "button" at bounding box center [662, 119] width 20 height 20
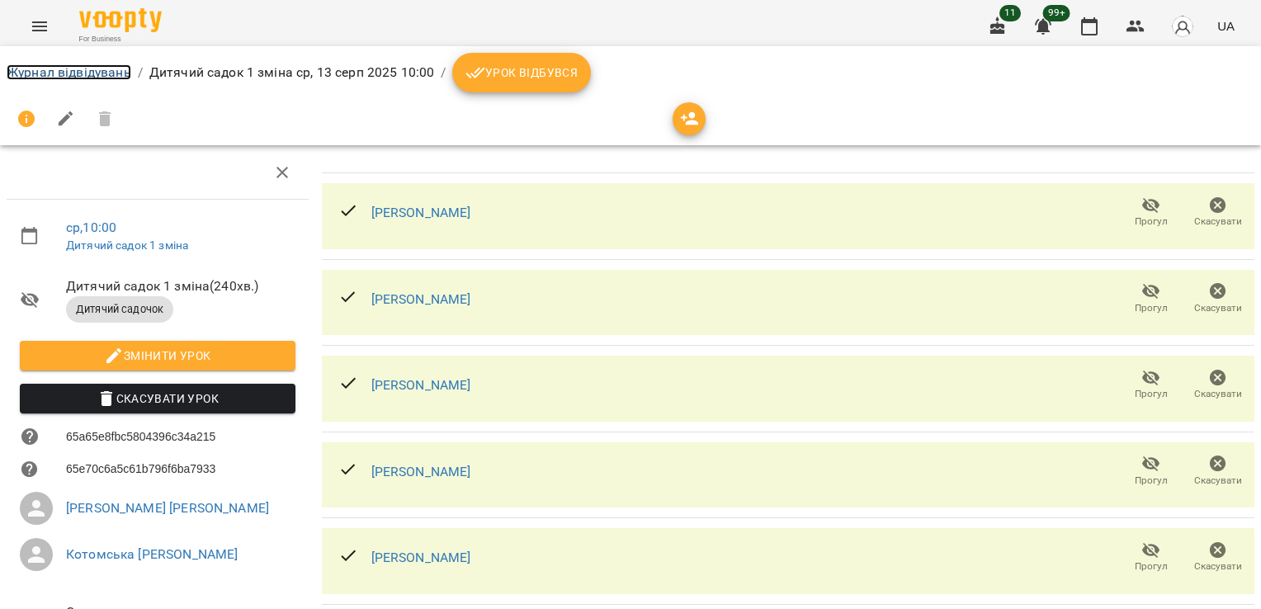
click at [89, 72] on link "Журнал відвідувань" at bounding box center [69, 72] width 125 height 16
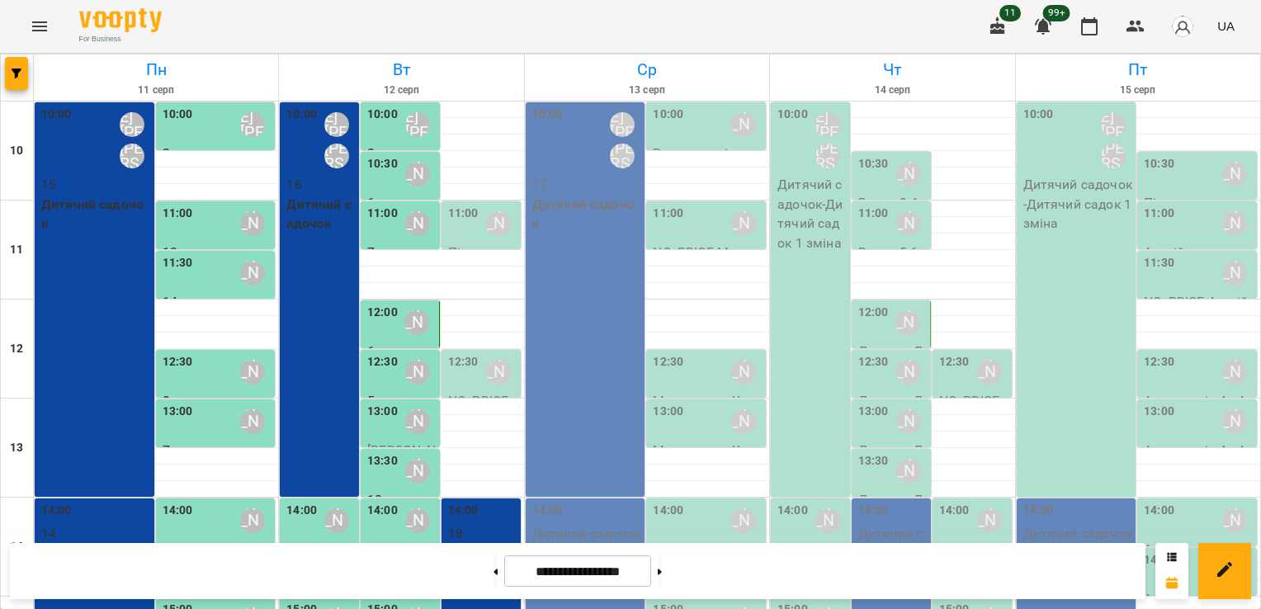
click at [544, 206] on p "Дитячий садочок" at bounding box center [587, 214] width 110 height 39
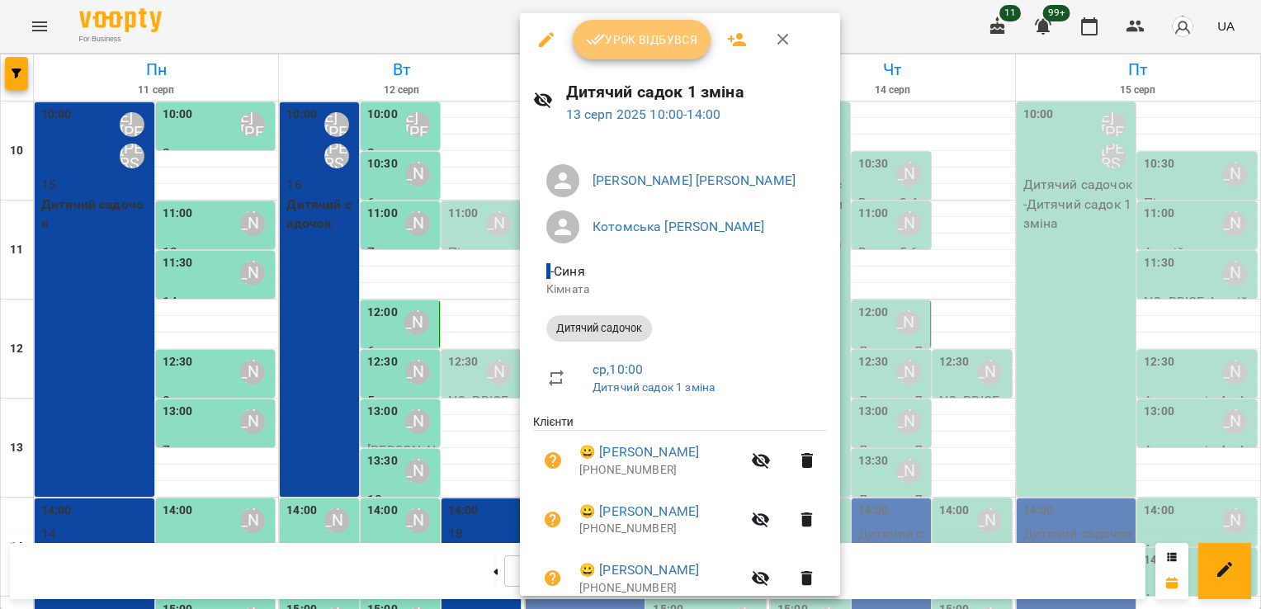
click at [635, 39] on span "Урок відбувся" at bounding box center [642, 40] width 112 height 20
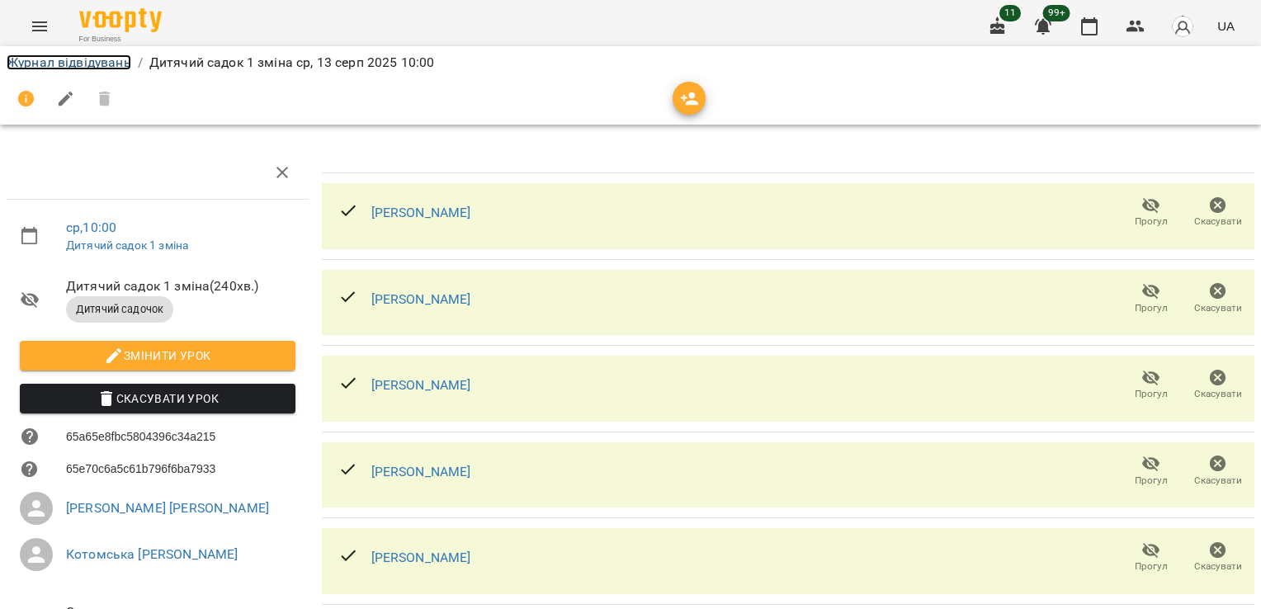
click at [101, 64] on link "Журнал відвідувань" at bounding box center [69, 62] width 125 height 16
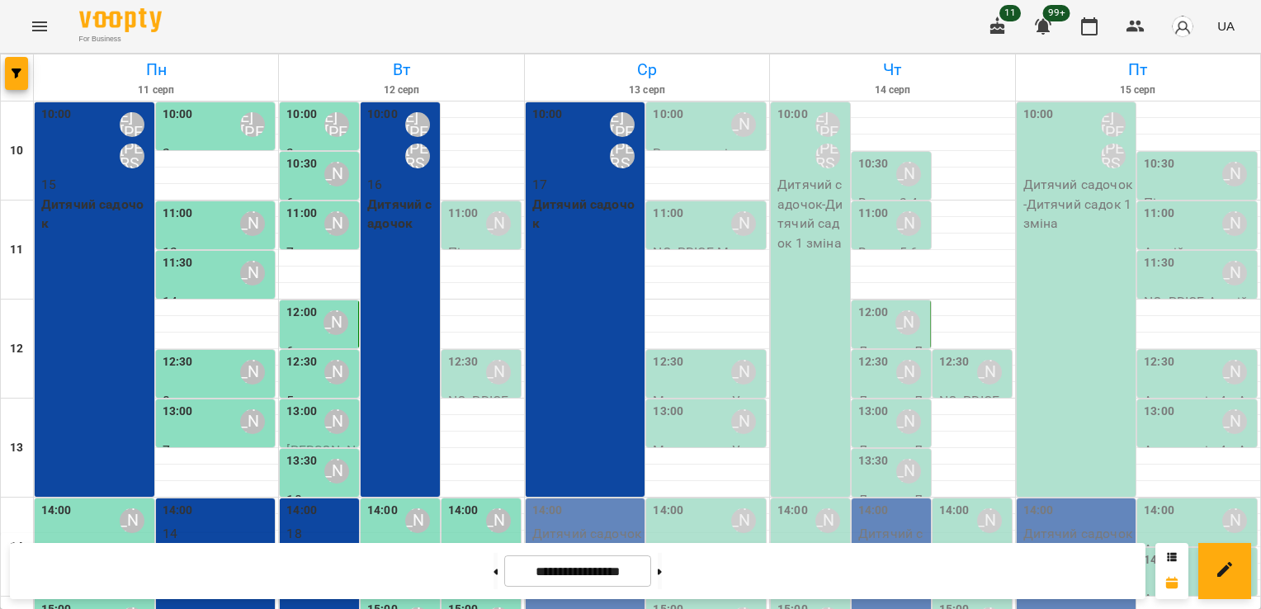
click at [715, 125] on div "10:00 [PERSON_NAME]" at bounding box center [708, 125] width 110 height 38
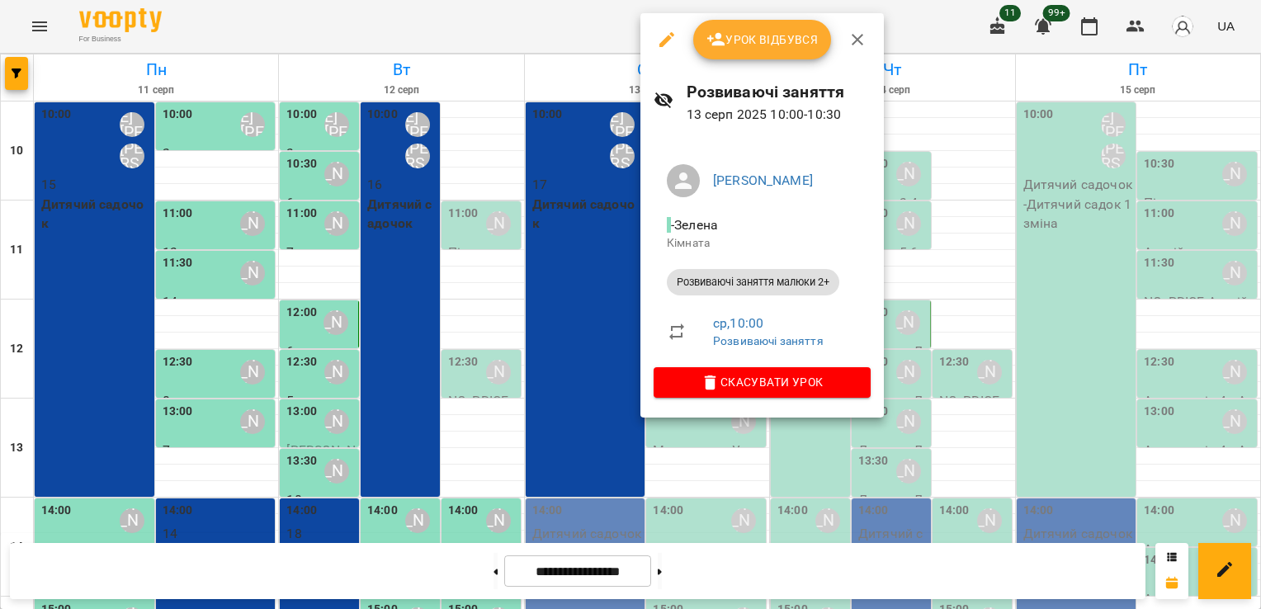
click at [762, 43] on span "Урок відбувся" at bounding box center [762, 40] width 112 height 20
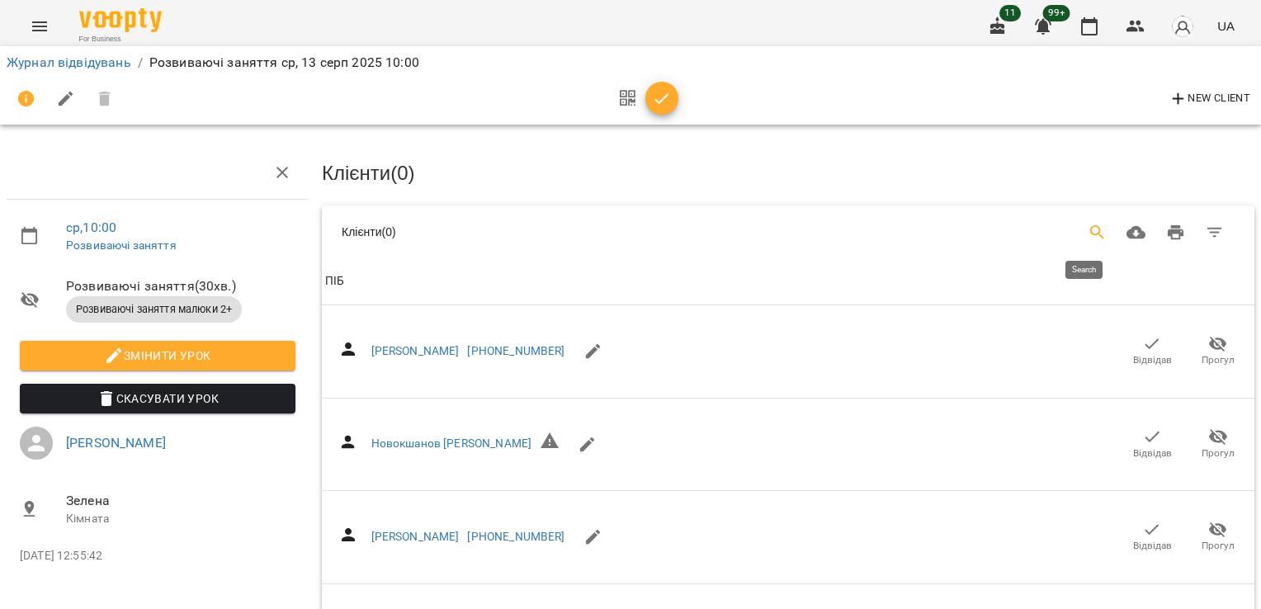
click at [1088, 236] on icon "Search" at bounding box center [1098, 233] width 20 height 20
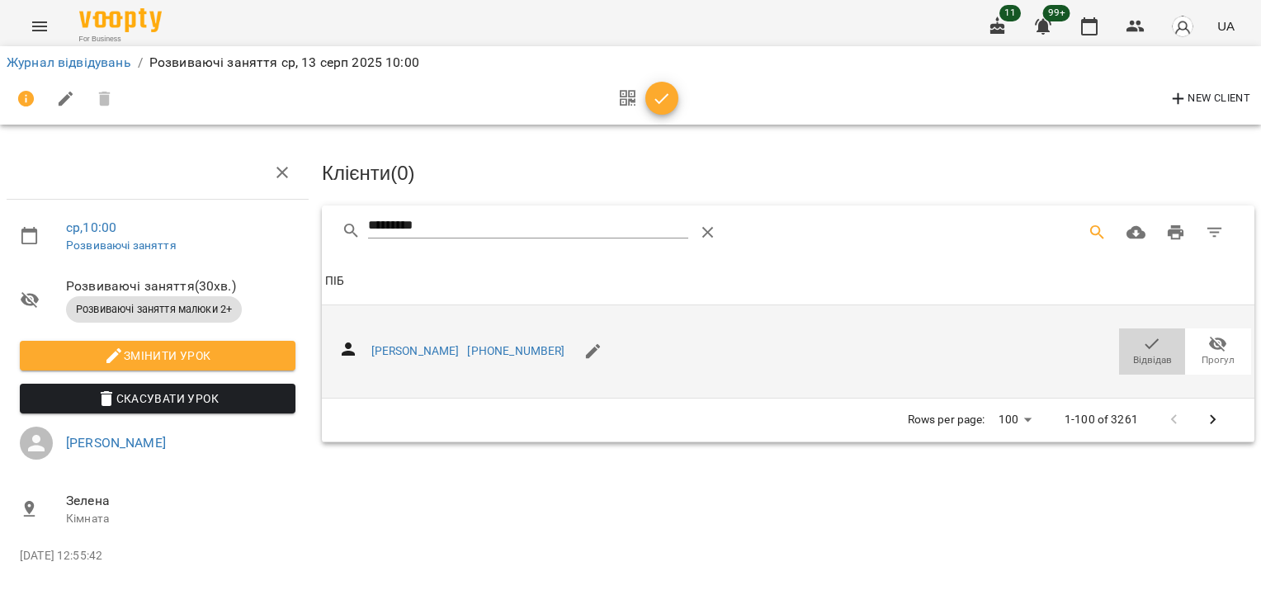
click at [1150, 359] on span "Відвідав" at bounding box center [1152, 360] width 39 height 14
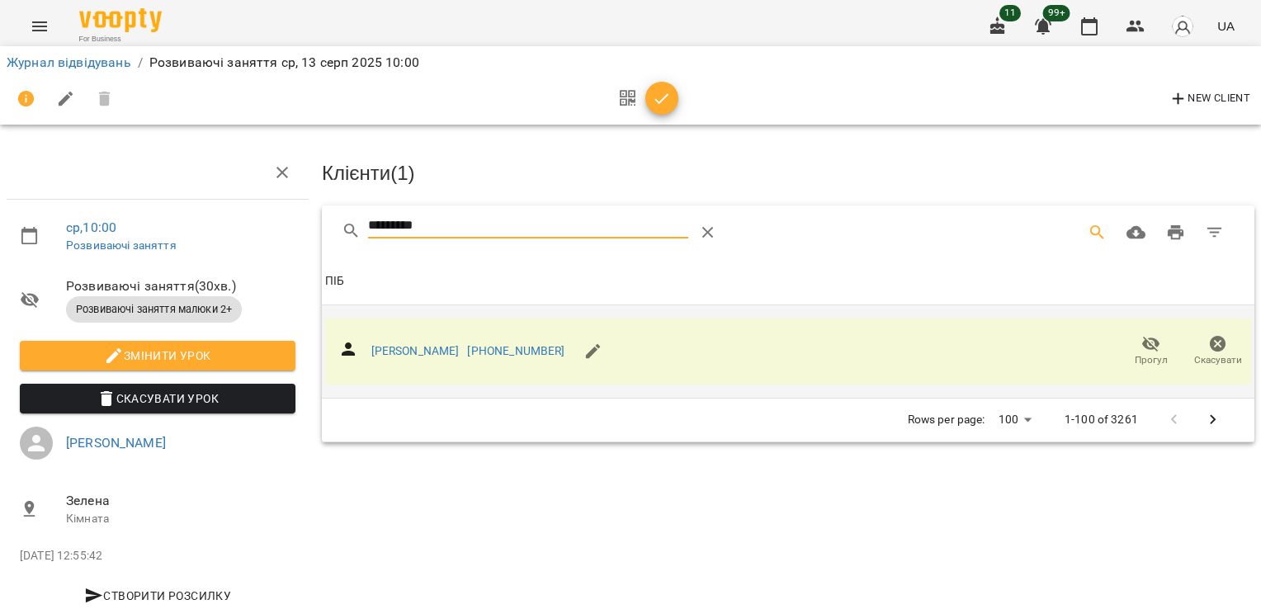
drag, startPoint x: 384, startPoint y: 227, endPoint x: 223, endPoint y: 210, distance: 161.8
click at [223, 210] on div "ср , 10:00 Розвиваючі заняття Розвиваючі заняття ( 30 хв. ) Розвиваючі заняття …" at bounding box center [630, 352] width 1274 height 570
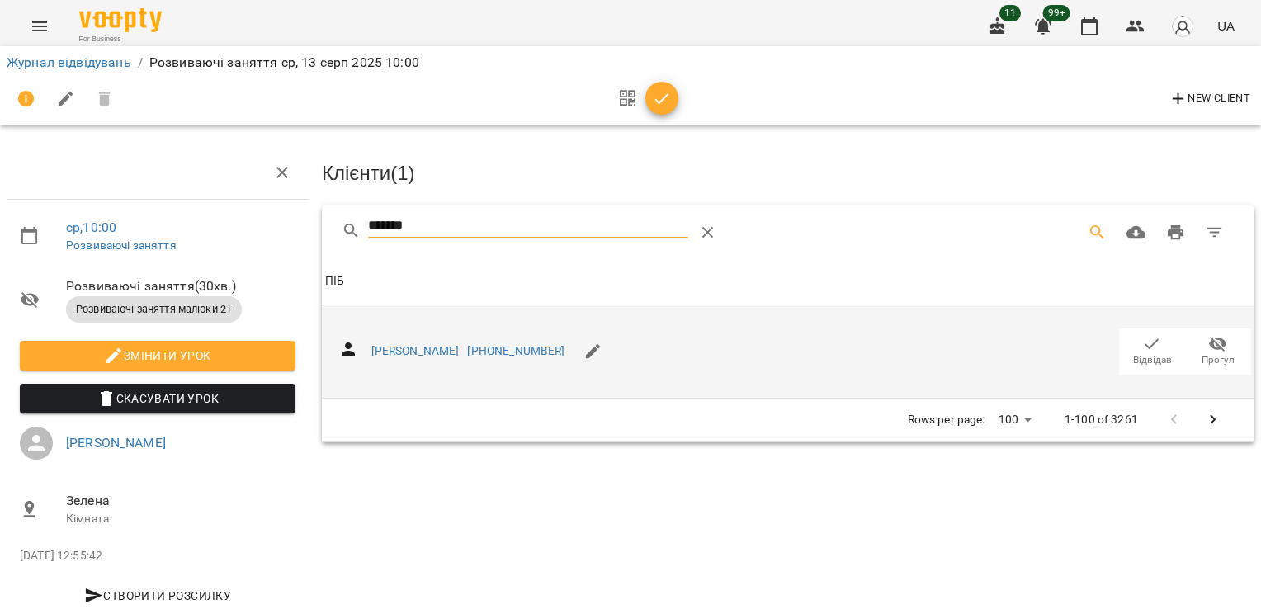
type input "*******"
click at [1142, 336] on icon "button" at bounding box center [1152, 344] width 20 height 20
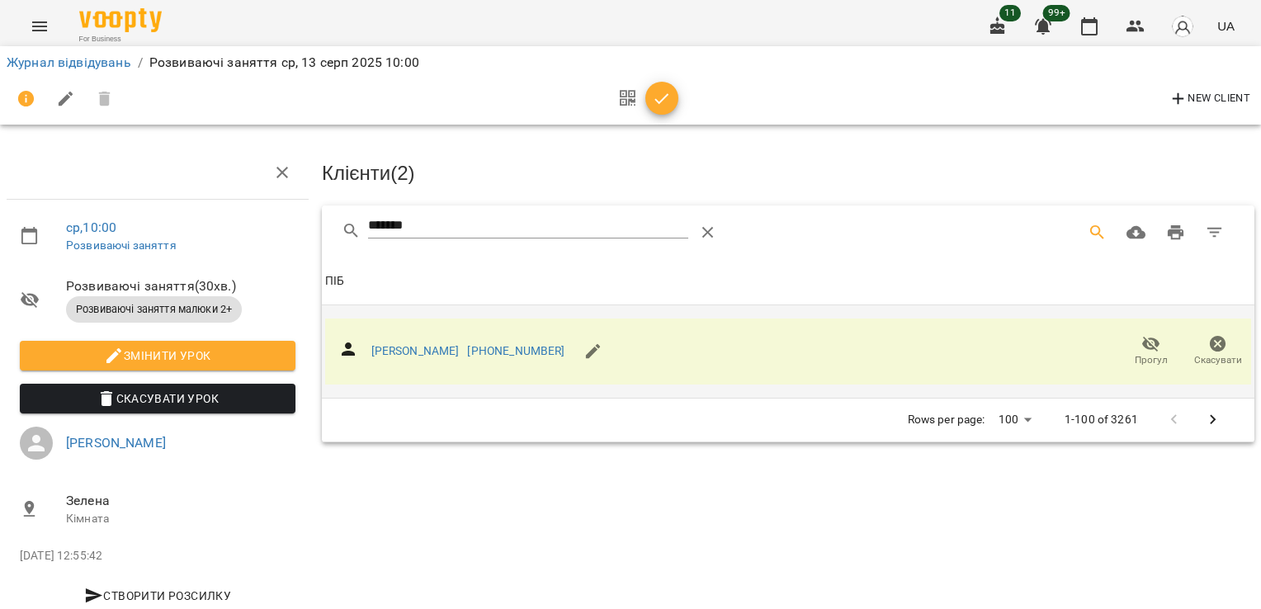
click at [654, 93] on icon "button" at bounding box center [662, 99] width 20 height 20
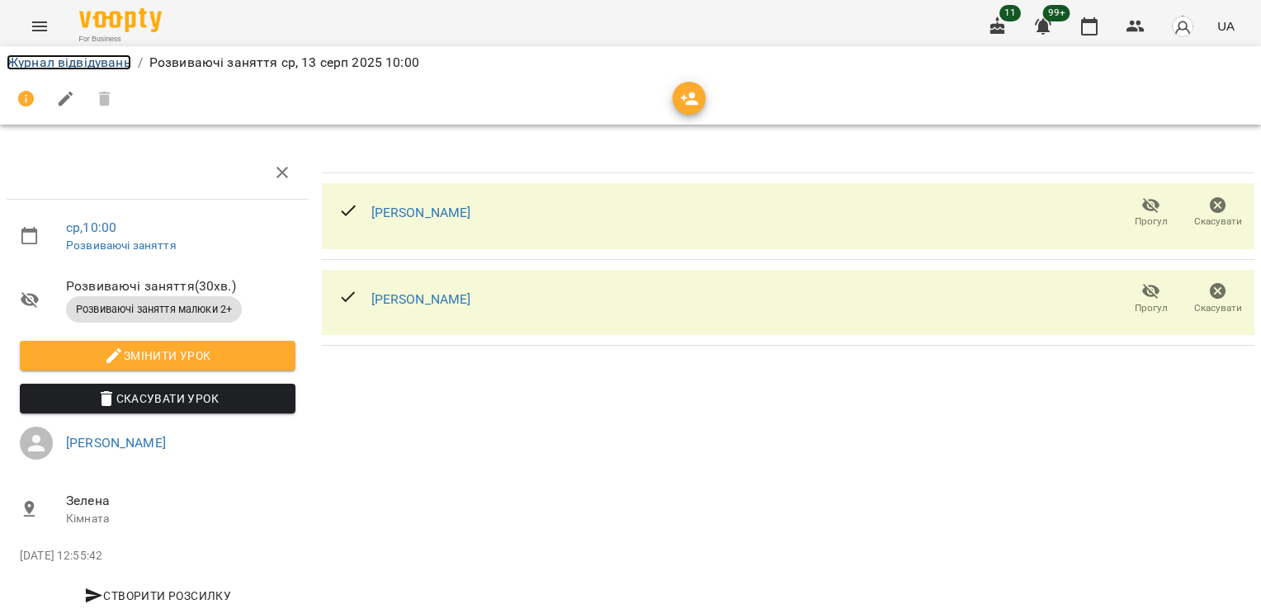
click at [54, 58] on link "Журнал відвідувань" at bounding box center [69, 62] width 125 height 16
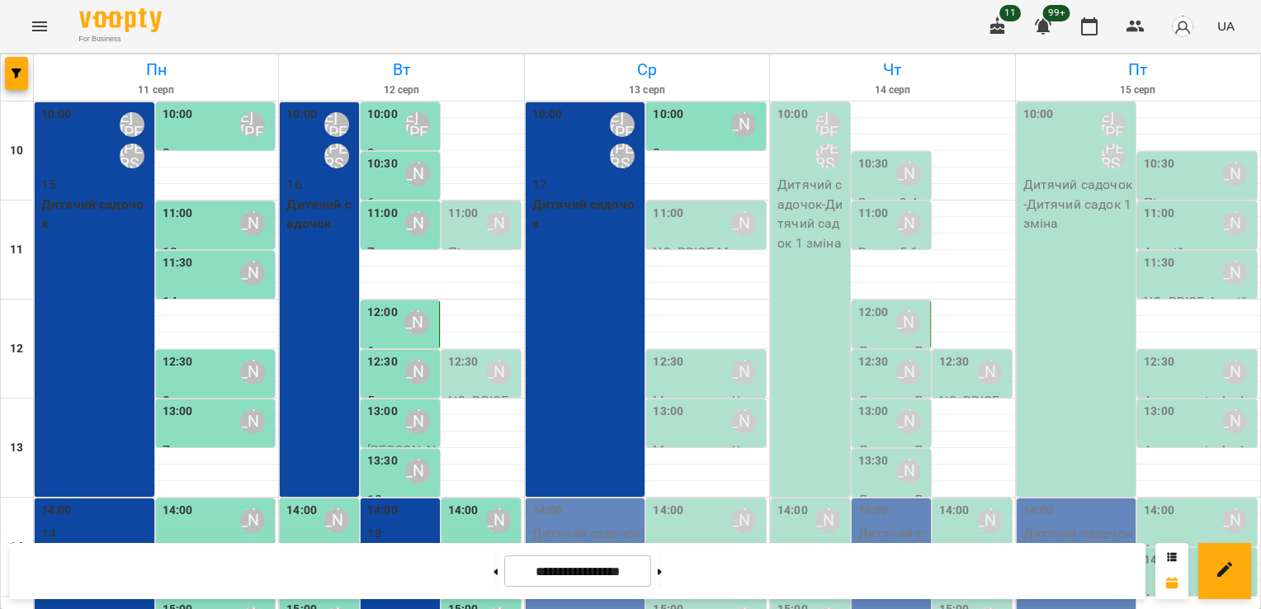
click at [700, 229] on div "11:00 [PERSON_NAME]" at bounding box center [708, 224] width 110 height 38
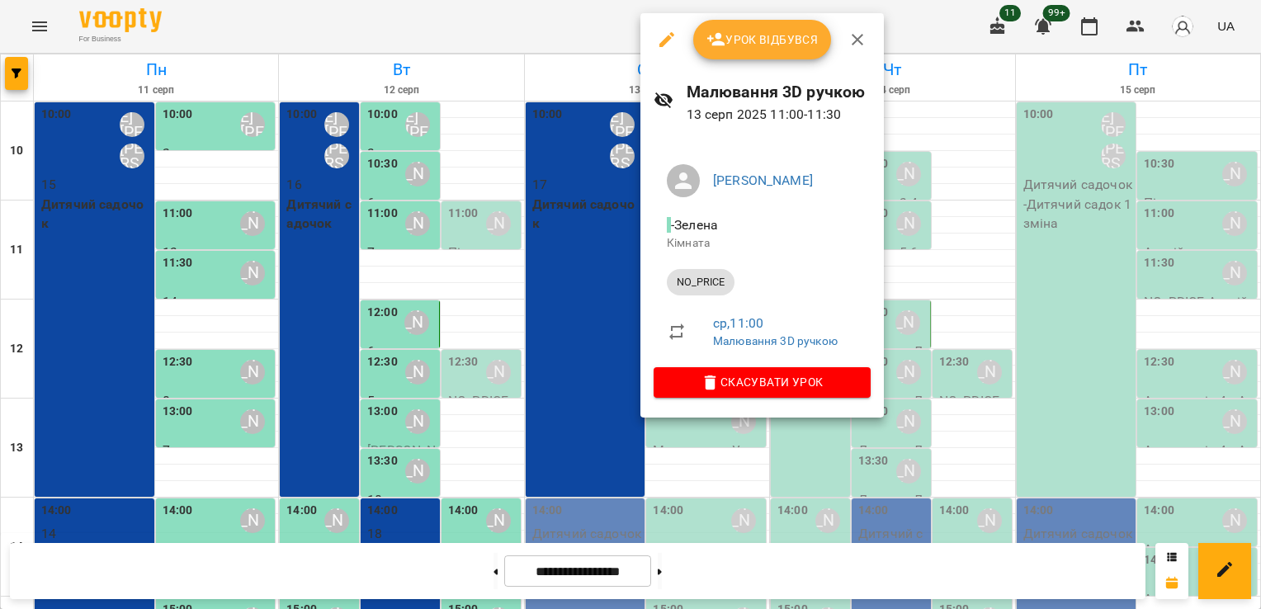
click at [663, 41] on icon "button" at bounding box center [666, 39] width 15 height 15
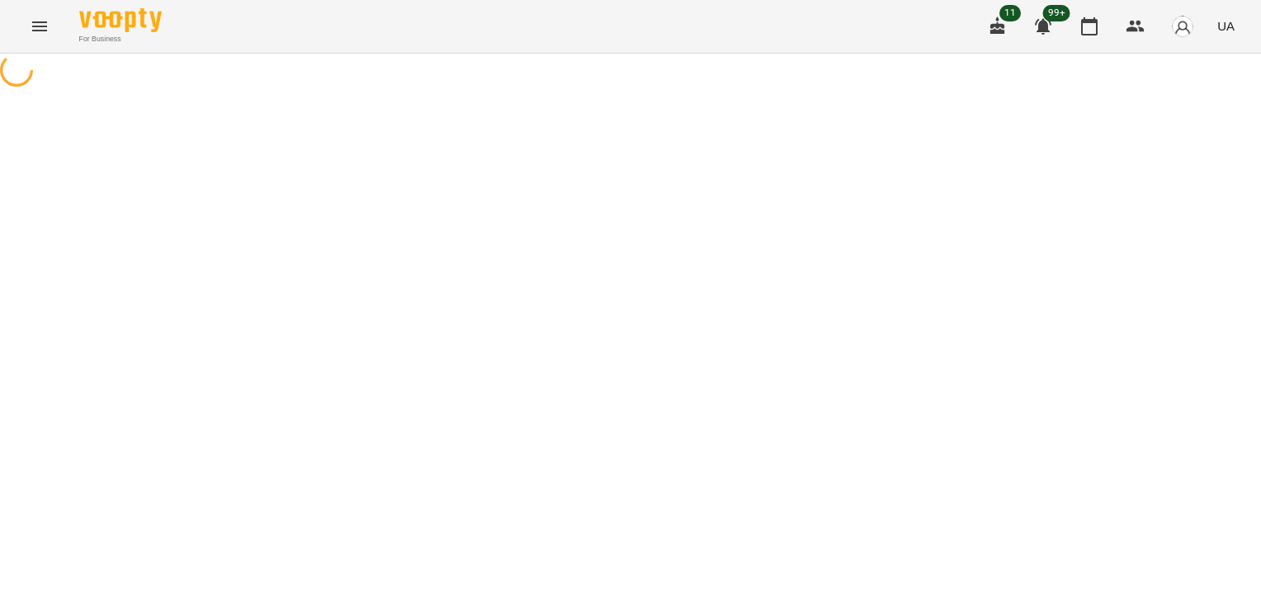
select select "********"
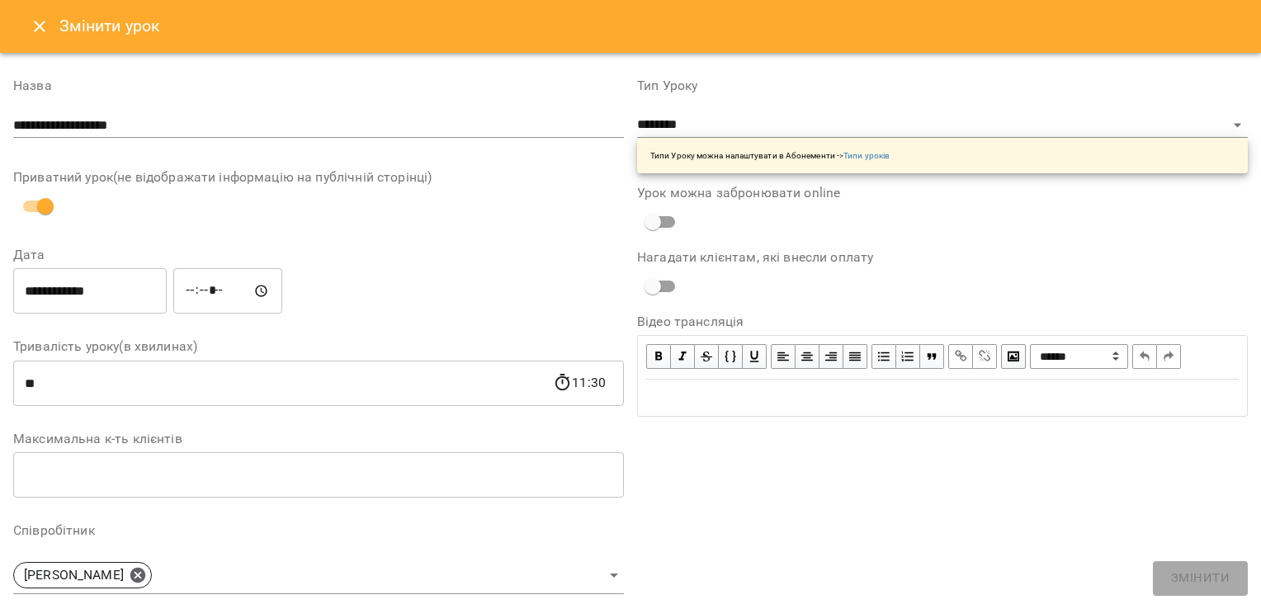
click at [314, 139] on div "**********" at bounding box center [318, 111] width 611 height 65
click at [327, 105] on div "**********" at bounding box center [318, 111] width 611 height 65
click at [241, 117] on input "**********" at bounding box center [318, 125] width 611 height 26
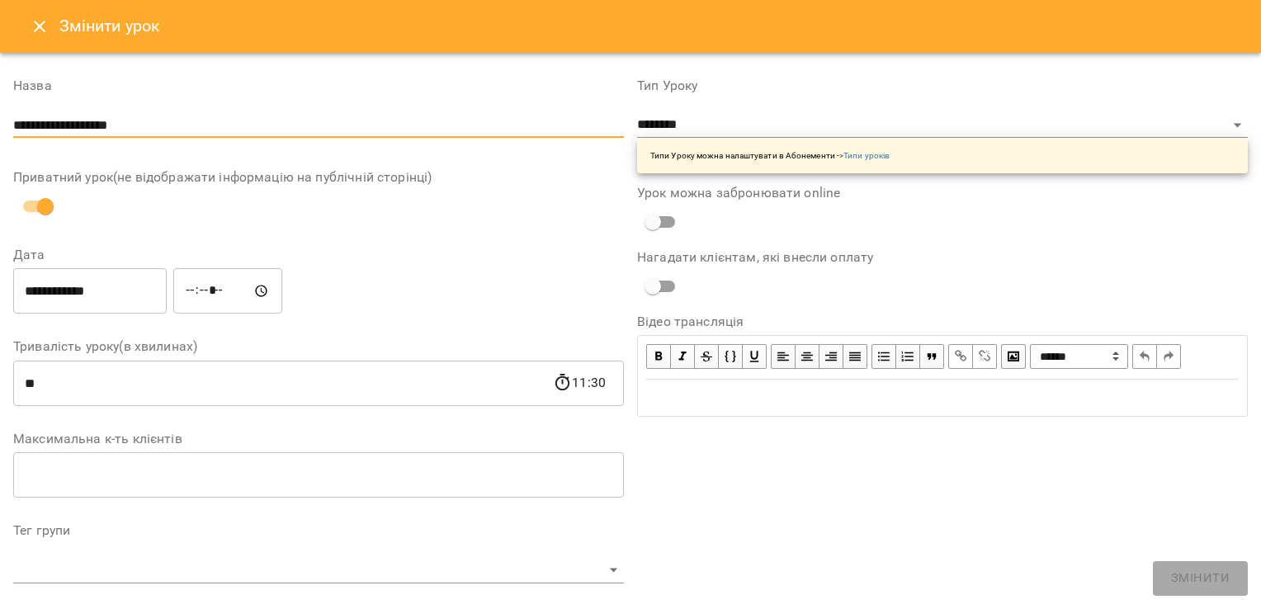
click at [241, 117] on input "**********" at bounding box center [318, 125] width 611 height 26
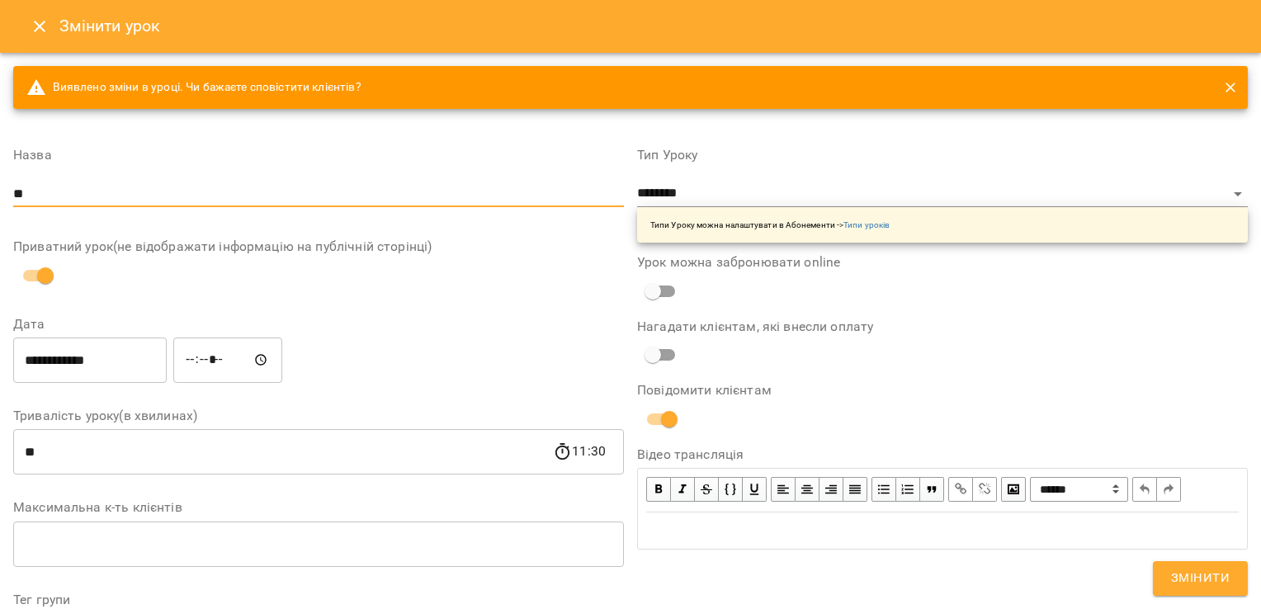
type input "*******"
click at [687, 191] on select "**********" at bounding box center [942, 194] width 611 height 26
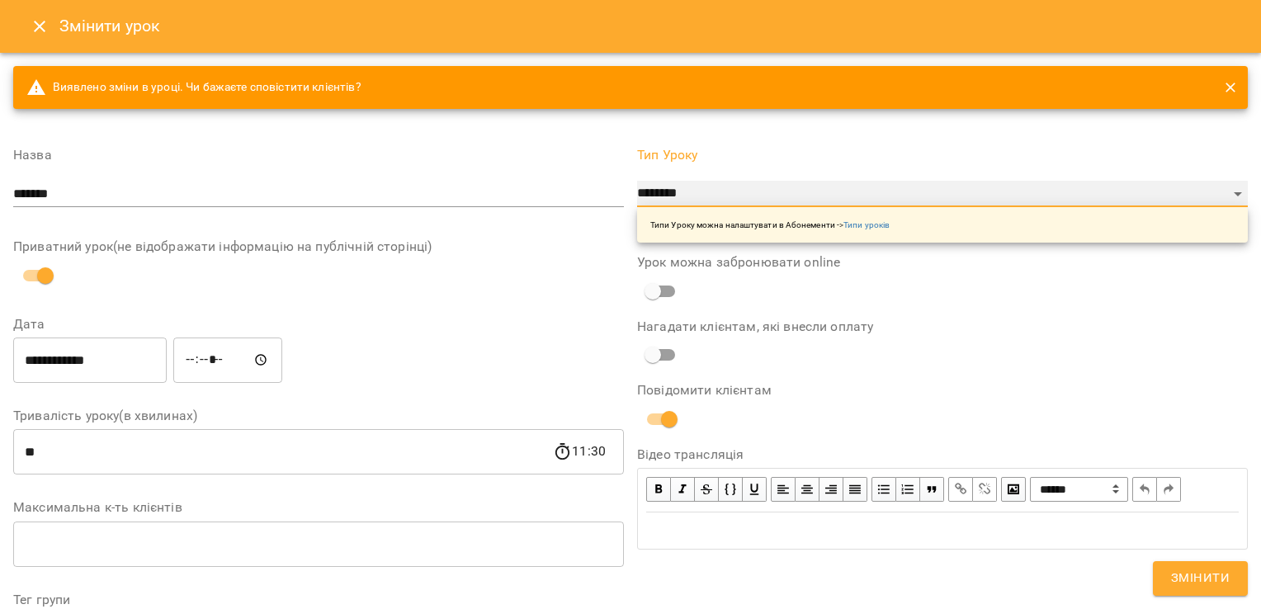
select select "**********"
click at [637, 181] on select "**********" at bounding box center [942, 194] width 611 height 26
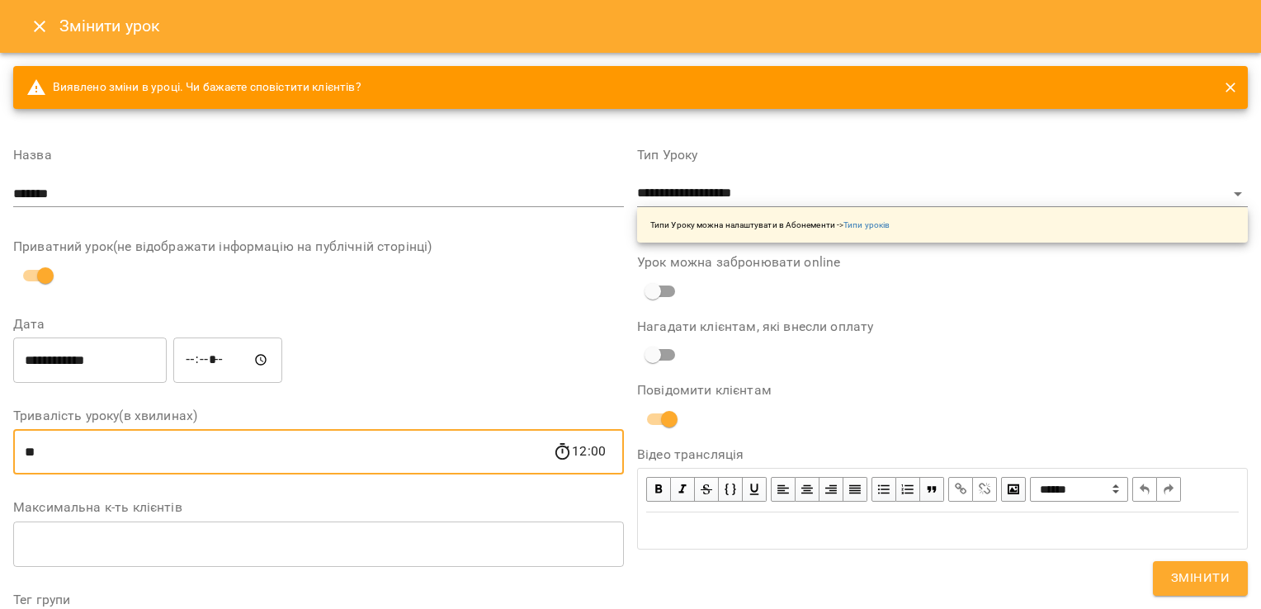
drag, startPoint x: 80, startPoint y: 455, endPoint x: 0, endPoint y: 423, distance: 86.0
type input "**"
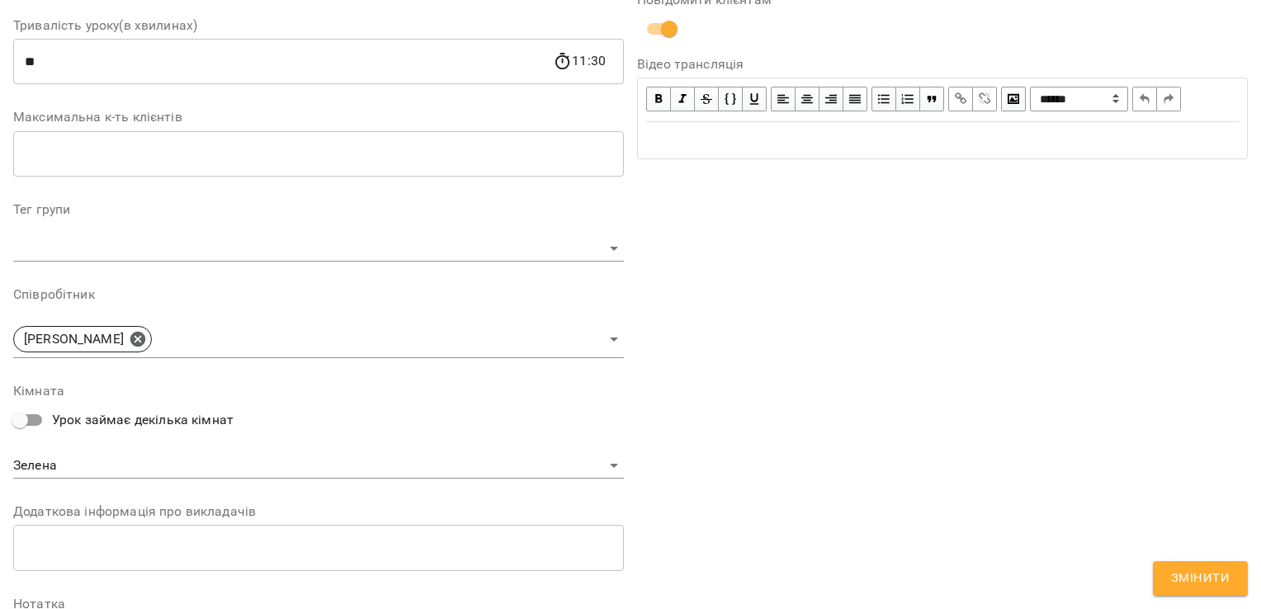
scroll to position [397, 0]
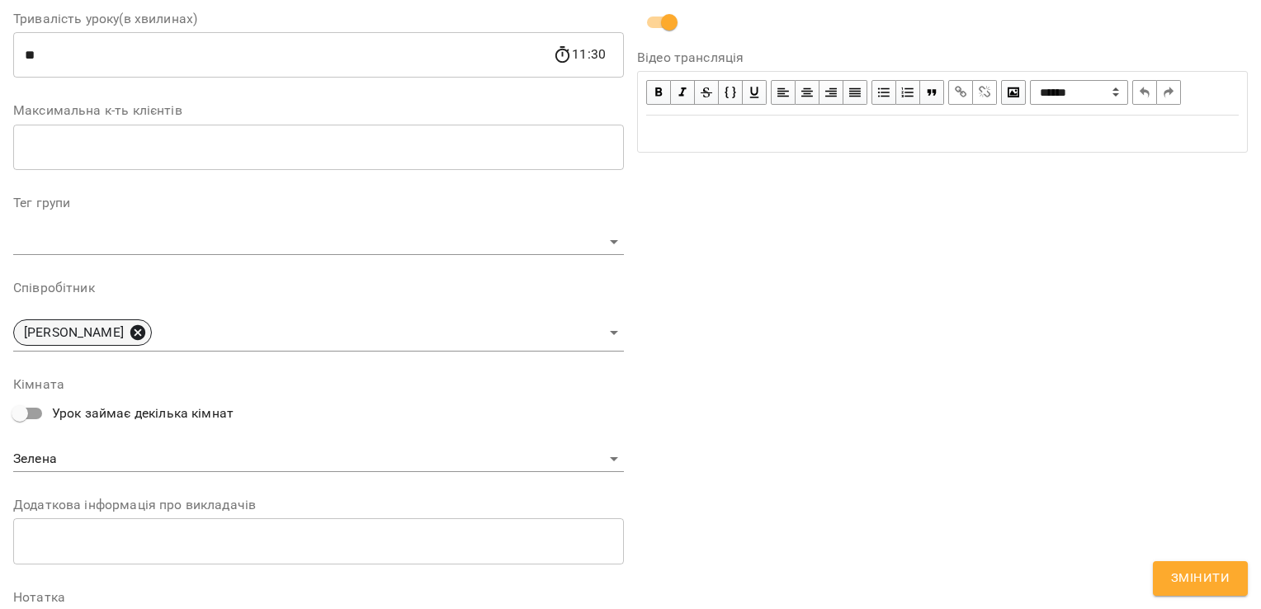
click at [130, 332] on icon at bounding box center [137, 332] width 15 height 15
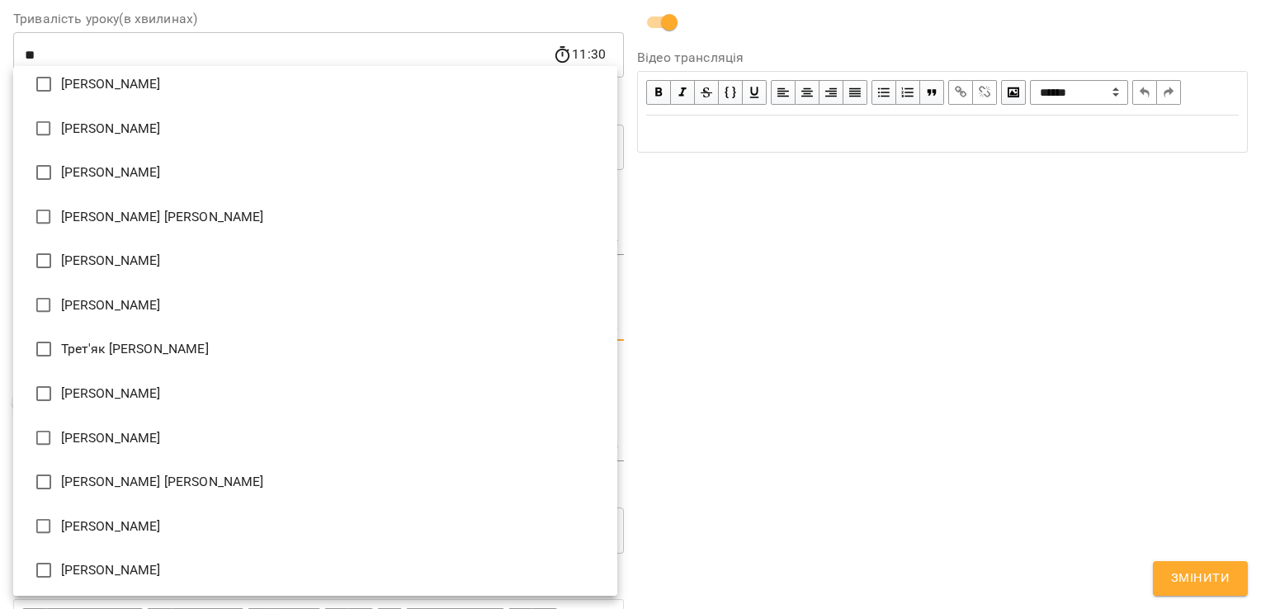
scroll to position [2525, 0]
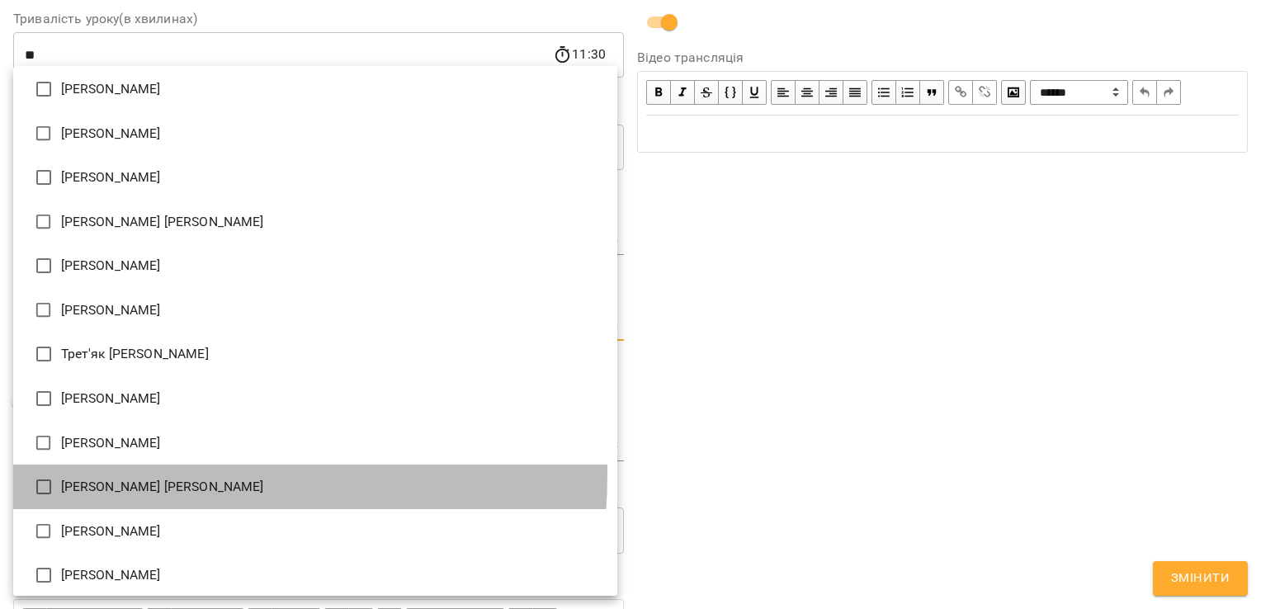
click at [134, 474] on li "[PERSON_NAME] [PERSON_NAME]" at bounding box center [315, 487] width 604 height 45
type input "**********"
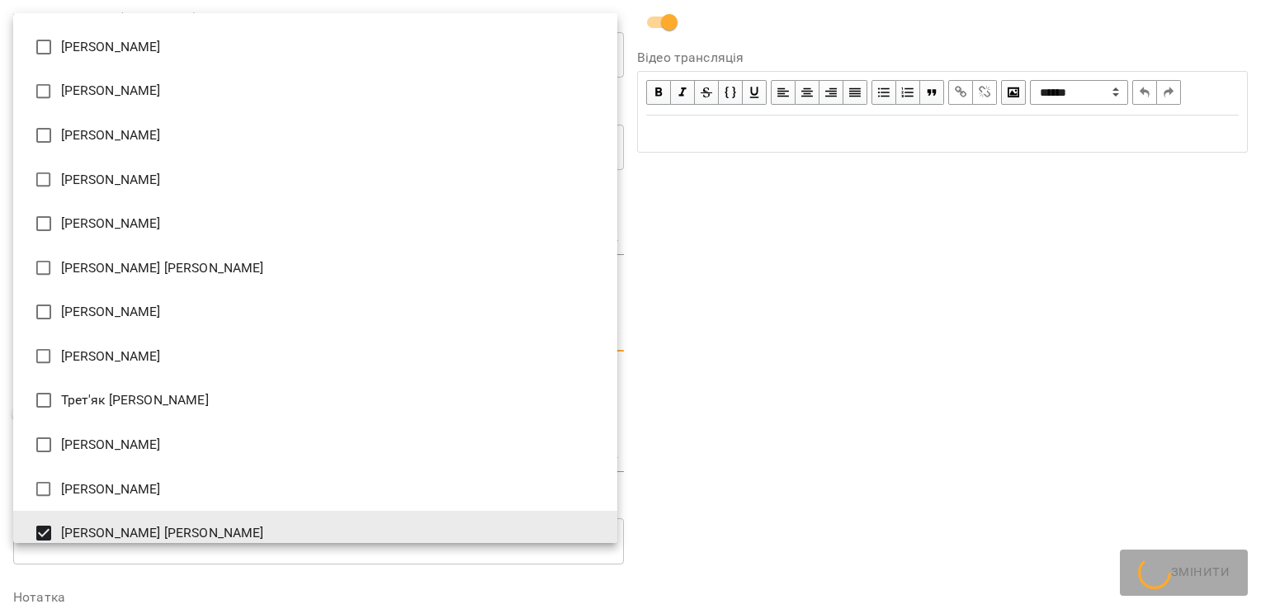
scroll to position [2360, 0]
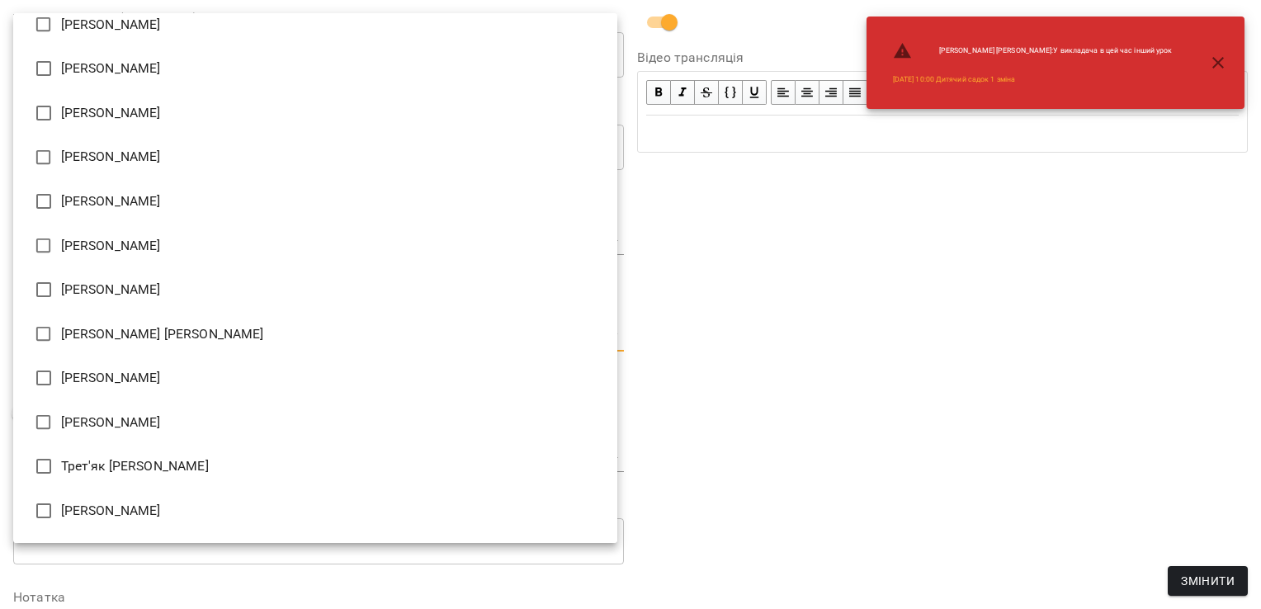
click at [691, 372] on div at bounding box center [630, 304] width 1261 height 609
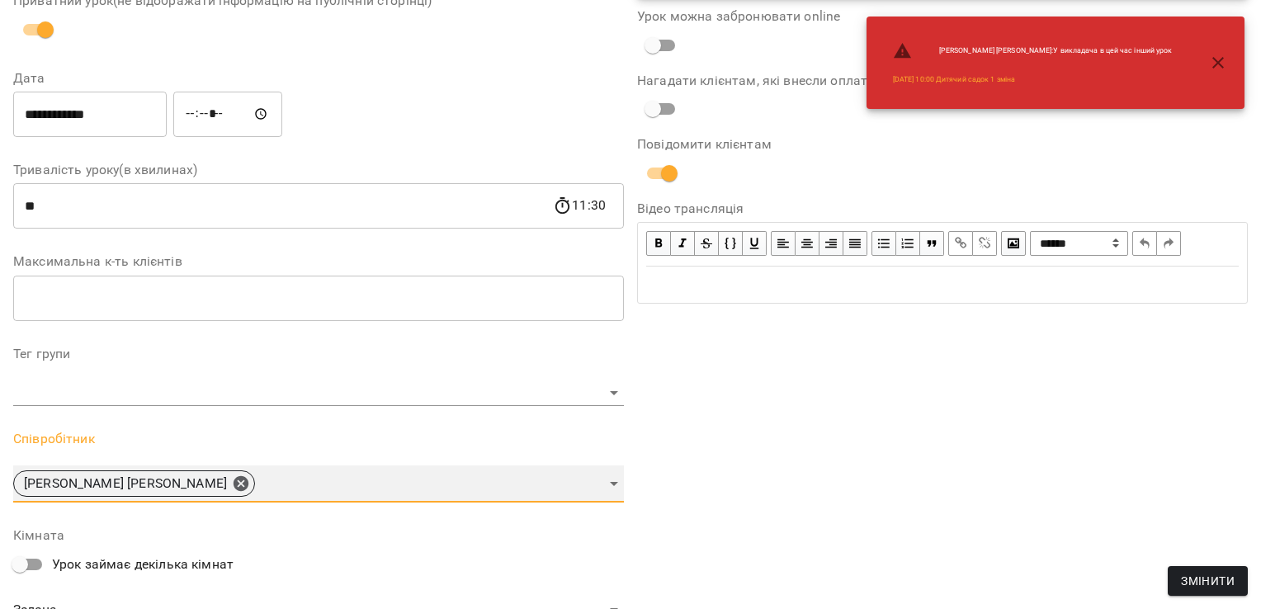
scroll to position [314, 0]
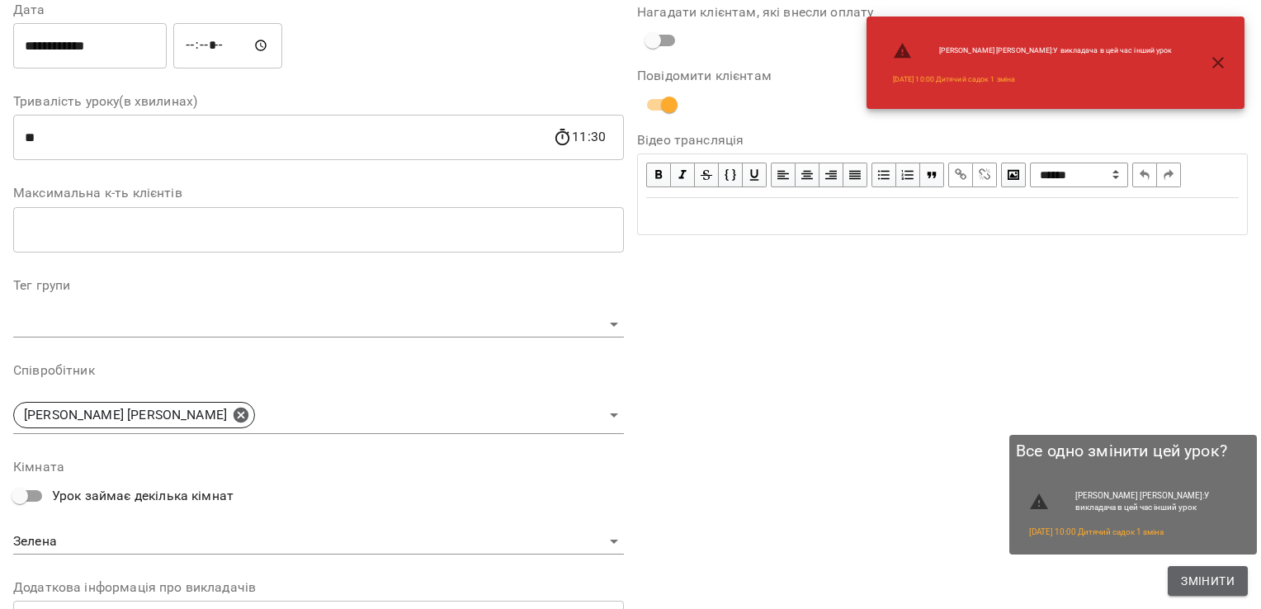
click at [1193, 578] on span "Змінити" at bounding box center [1208, 581] width 54 height 20
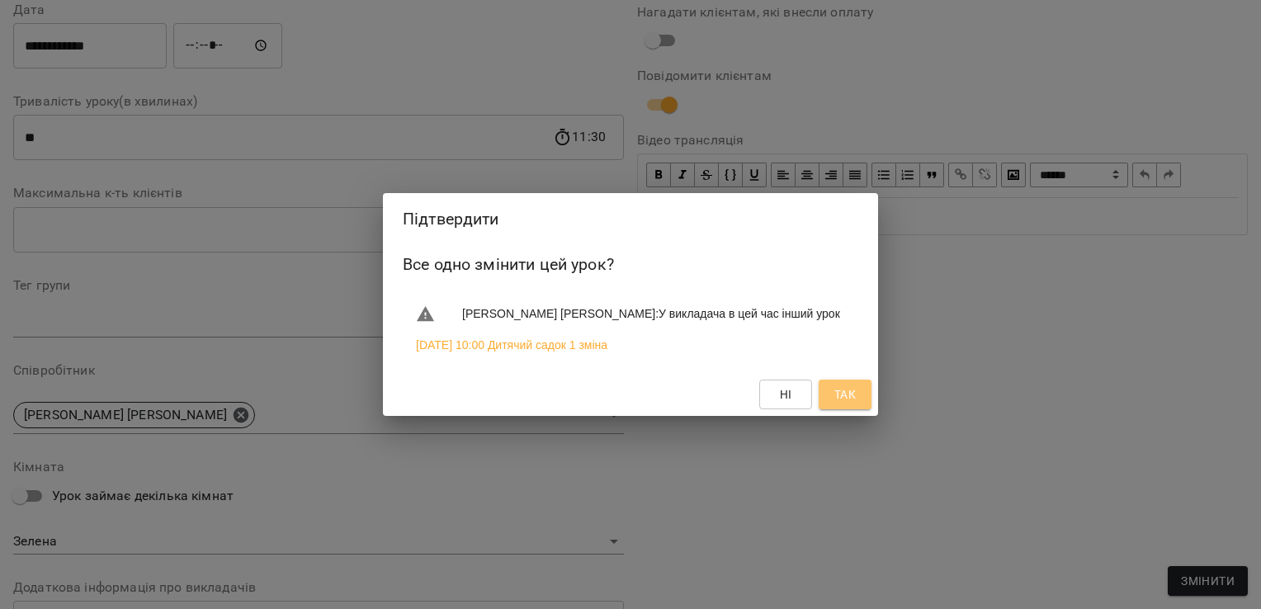
click at [856, 404] on span "Так" at bounding box center [845, 395] width 26 height 20
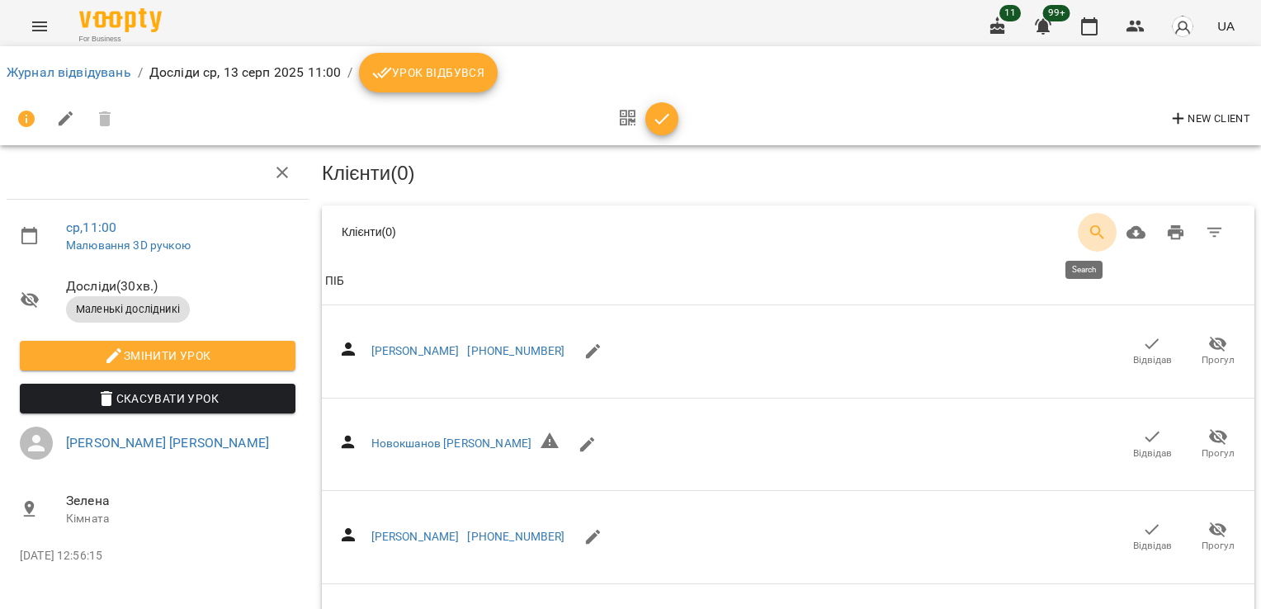
click at [1088, 229] on icon "Search" at bounding box center [1098, 233] width 20 height 20
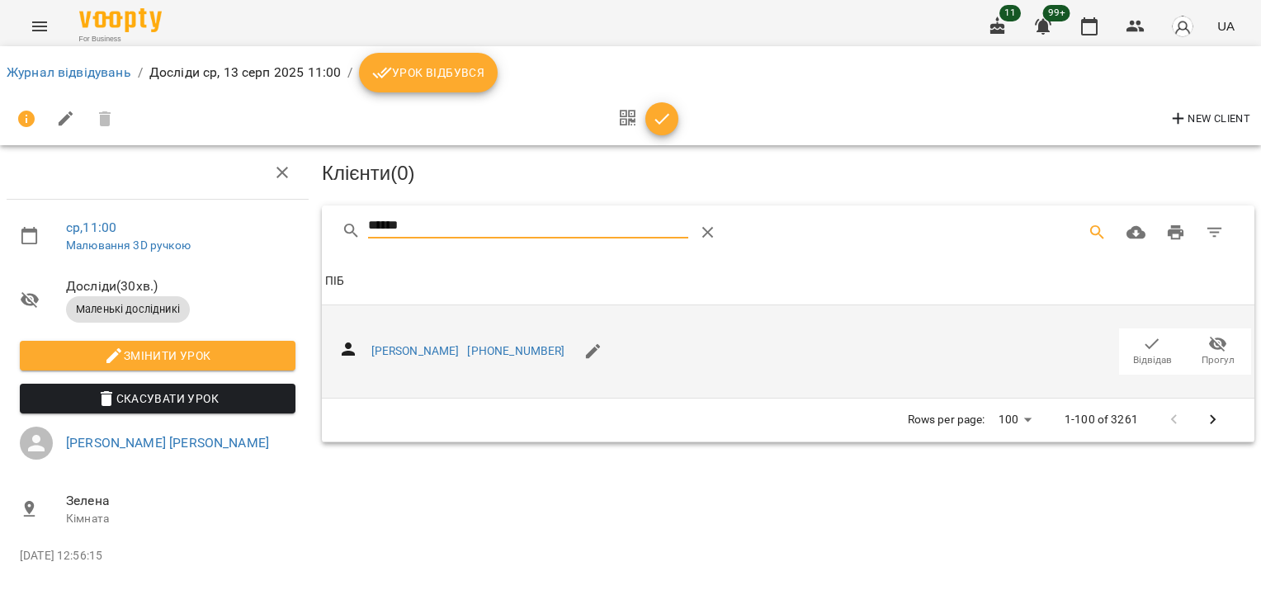
click at [1153, 355] on span "Відвідав" at bounding box center [1152, 360] width 39 height 14
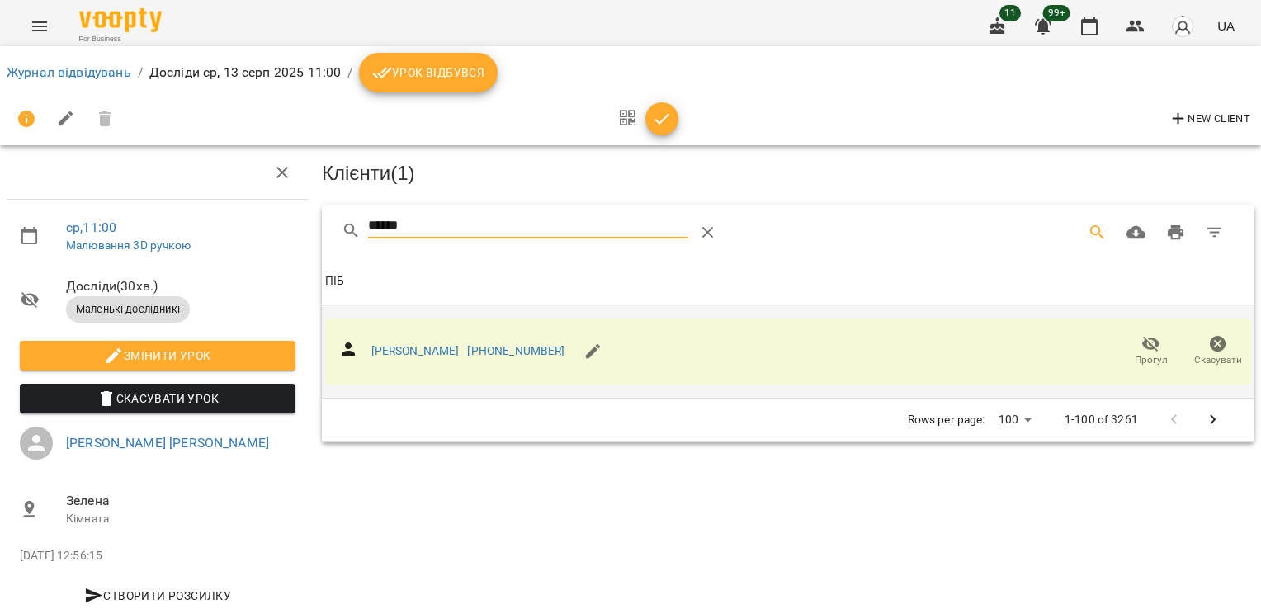
drag, startPoint x: 430, startPoint y: 229, endPoint x: 267, endPoint y: 243, distance: 163.1
click at [267, 243] on div "ср , 11:00 Малювання 3D ручкою Досліди ( 30 хв. ) Маленькі дослідникі Змінити у…" at bounding box center [630, 352] width 1274 height 570
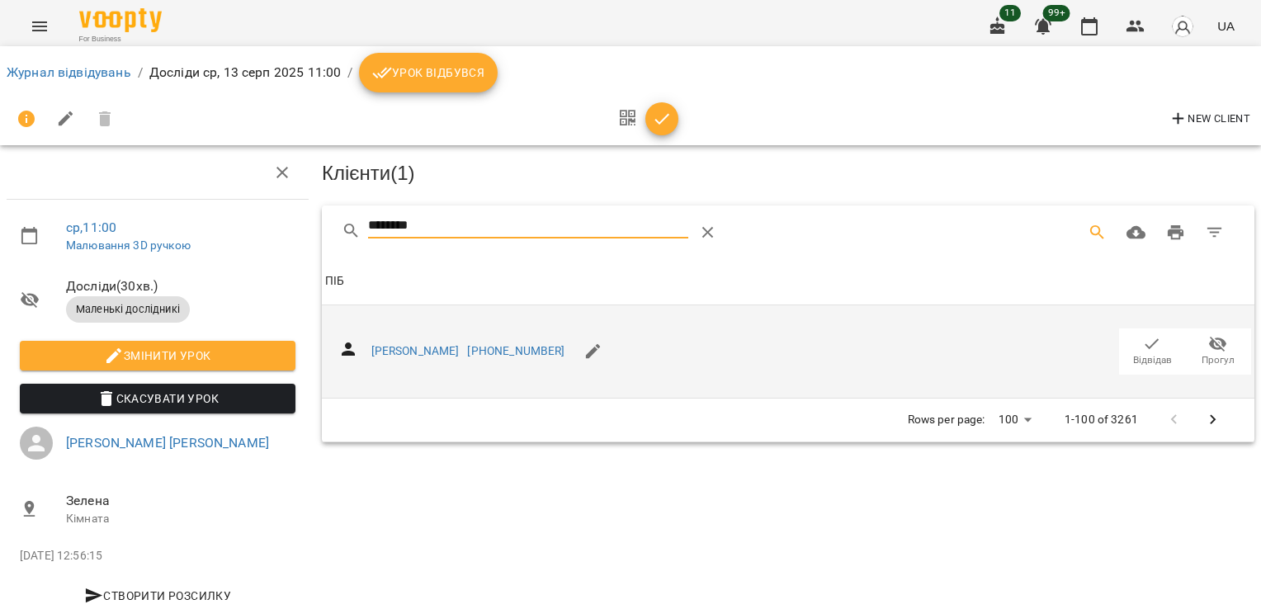
click at [1142, 348] on icon "button" at bounding box center [1152, 344] width 20 height 20
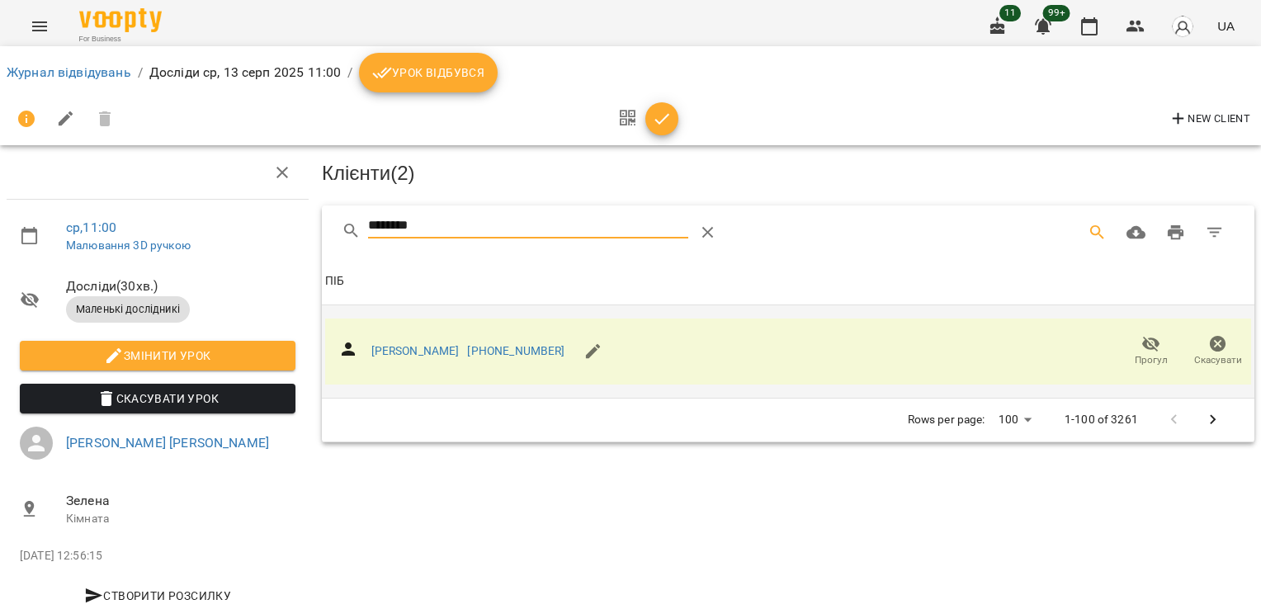
drag, startPoint x: 492, startPoint y: 210, endPoint x: 350, endPoint y: 221, distance: 142.4
click at [350, 221] on div "********" at bounding box center [574, 233] width 465 height 40
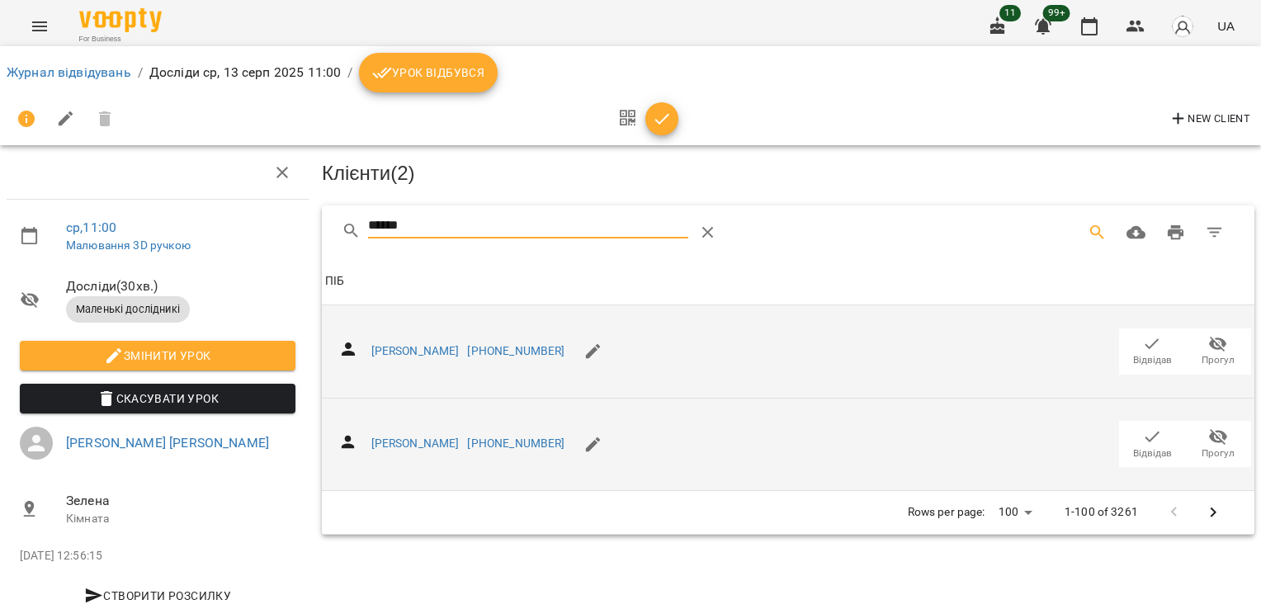
click at [1142, 438] on icon "button" at bounding box center [1152, 437] width 20 height 20
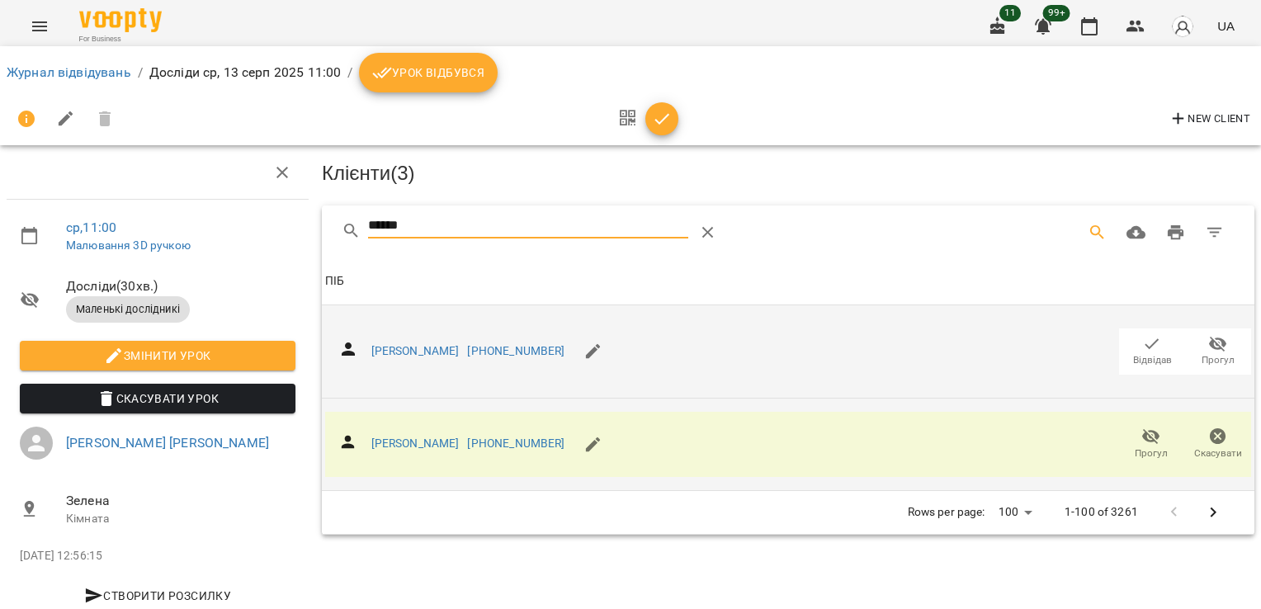
drag, startPoint x: 437, startPoint y: 223, endPoint x: 277, endPoint y: 239, distance: 160.1
click at [277, 239] on div "ср , 11:00 Малювання 3D ручкою Досліди ( 30 хв. ) Маленькі дослідникі Змінити у…" at bounding box center [630, 352] width 1274 height 570
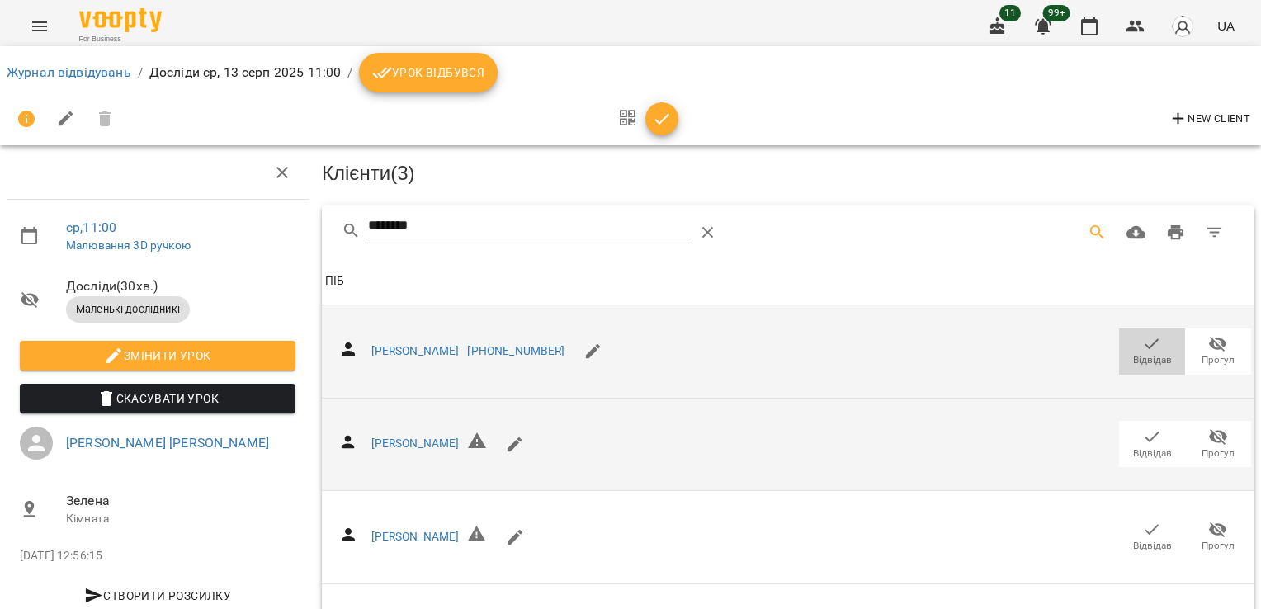
click at [1129, 334] on span "Відвідав" at bounding box center [1152, 350] width 46 height 33
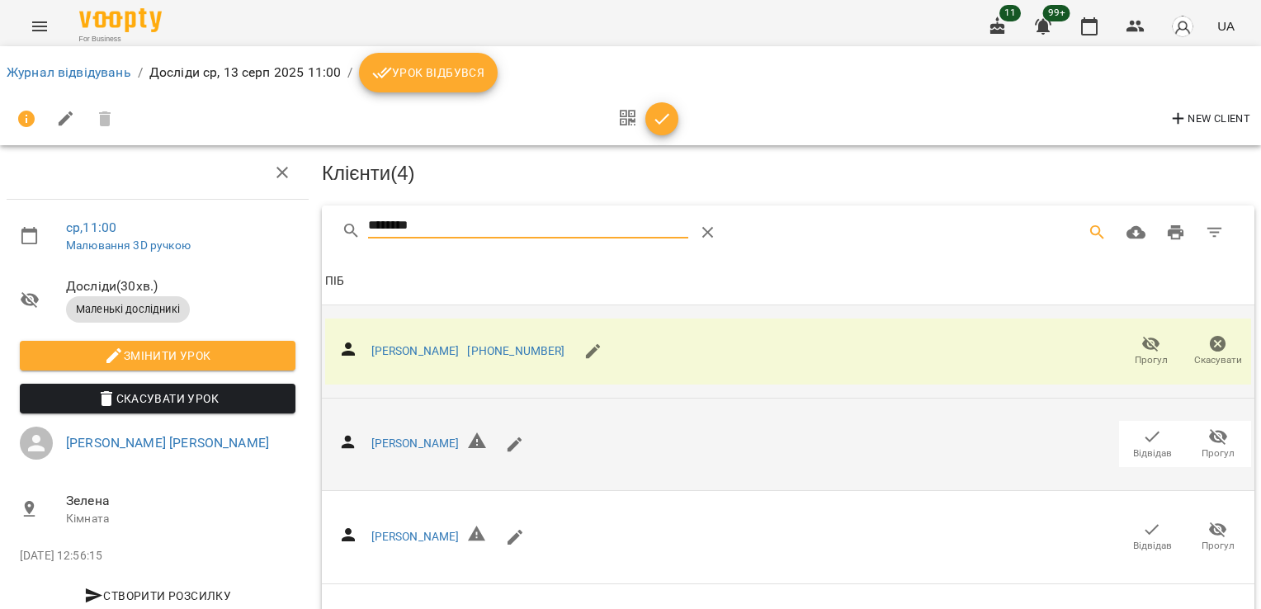
drag, startPoint x: 452, startPoint y: 219, endPoint x: 251, endPoint y: 246, distance: 203.1
click at [251, 246] on div "ср , 11:00 Малювання 3D ручкою Досліди ( 30 хв. ) Маленькі дослідникі Змінити у…" at bounding box center [630, 400] width 1274 height 667
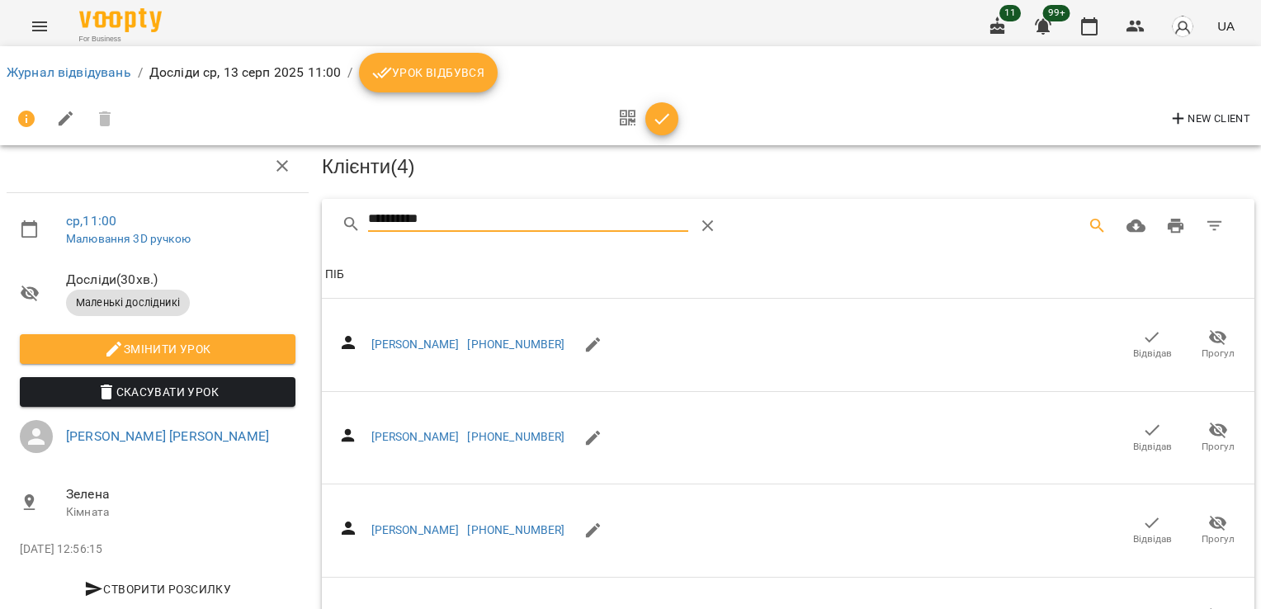
scroll to position [624, 0]
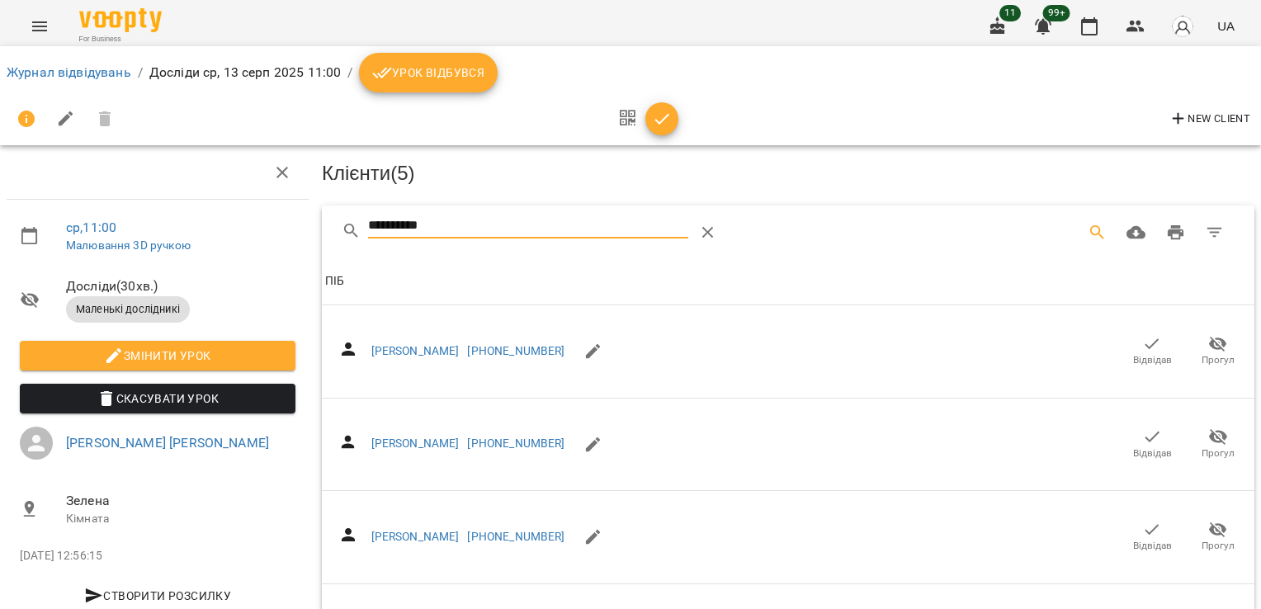
drag, startPoint x: 472, startPoint y: 229, endPoint x: 287, endPoint y: 233, distance: 184.9
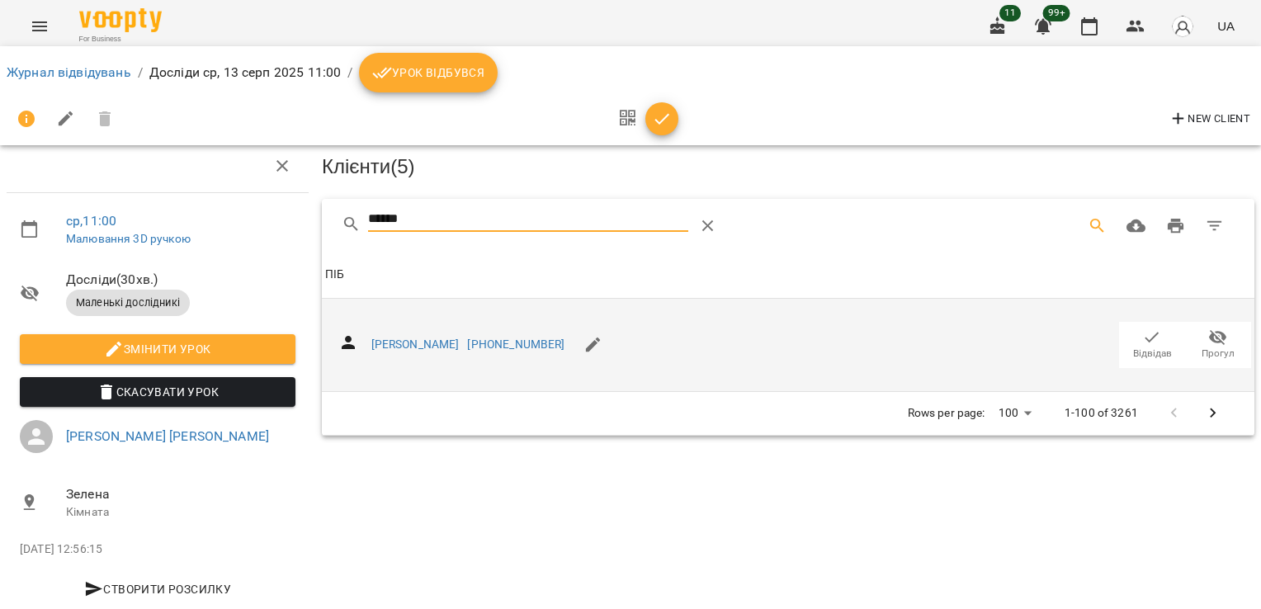
scroll to position [40, 0]
click at [1145, 328] on icon "button" at bounding box center [1152, 338] width 20 height 20
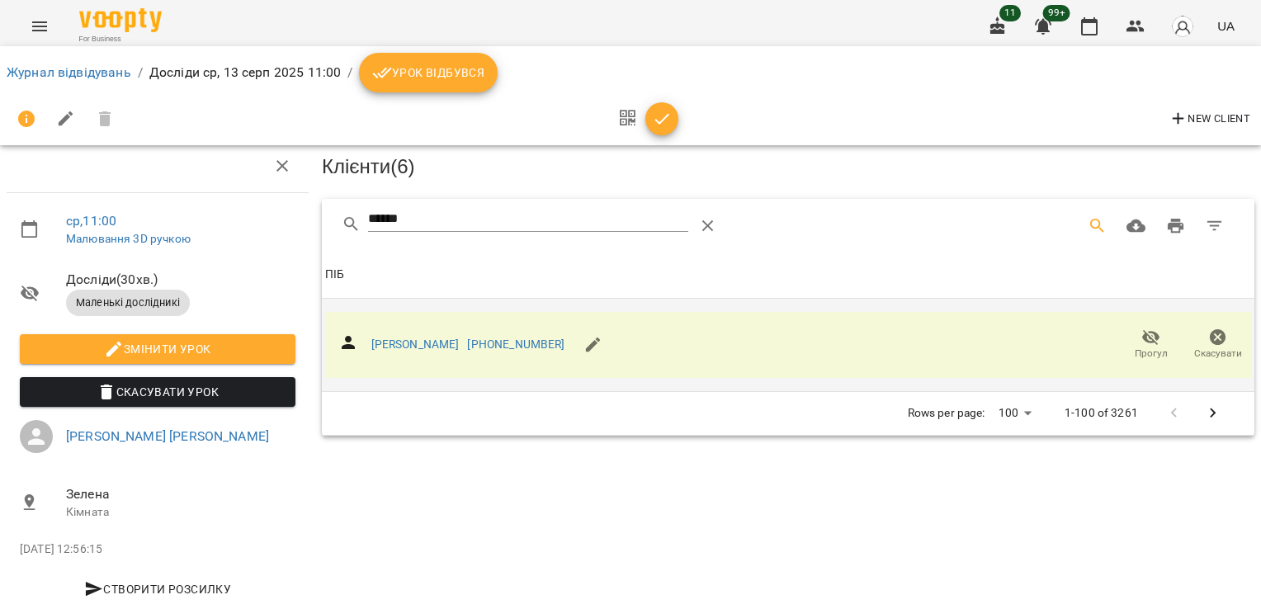
scroll to position [0, 0]
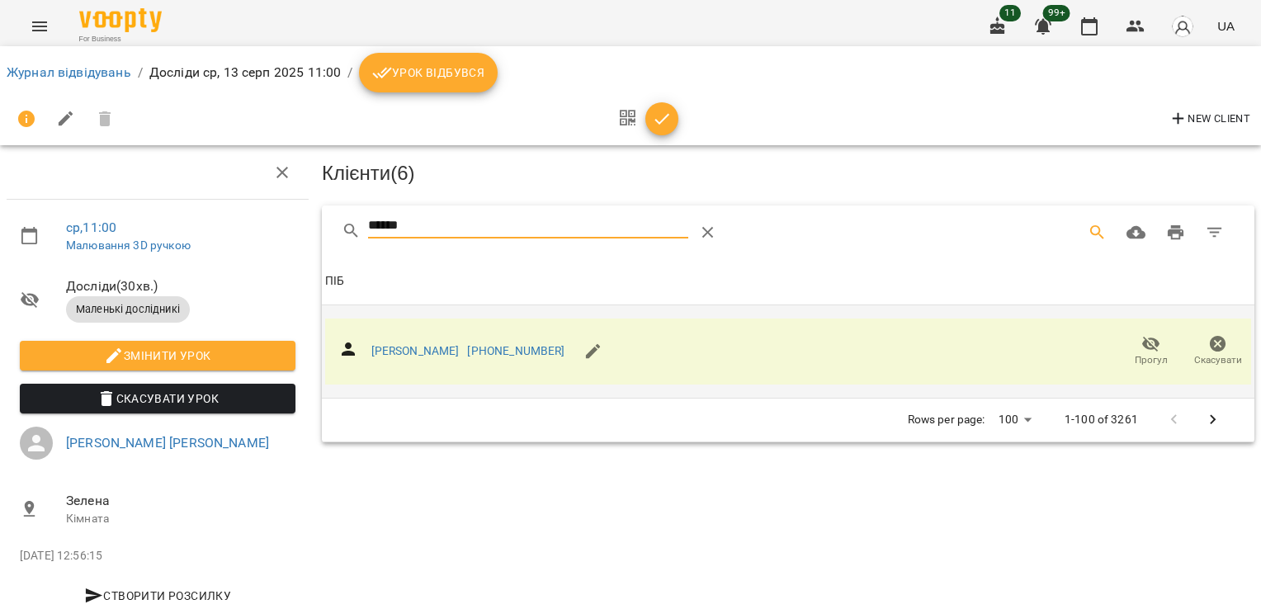
drag, startPoint x: 419, startPoint y: 229, endPoint x: 285, endPoint y: 234, distance: 134.6
click at [285, 234] on div "ср , 11:00 Малювання 3D ручкою Досліди ( 30 хв. ) Маленькі дослідникі Змінити у…" at bounding box center [630, 352] width 1274 height 570
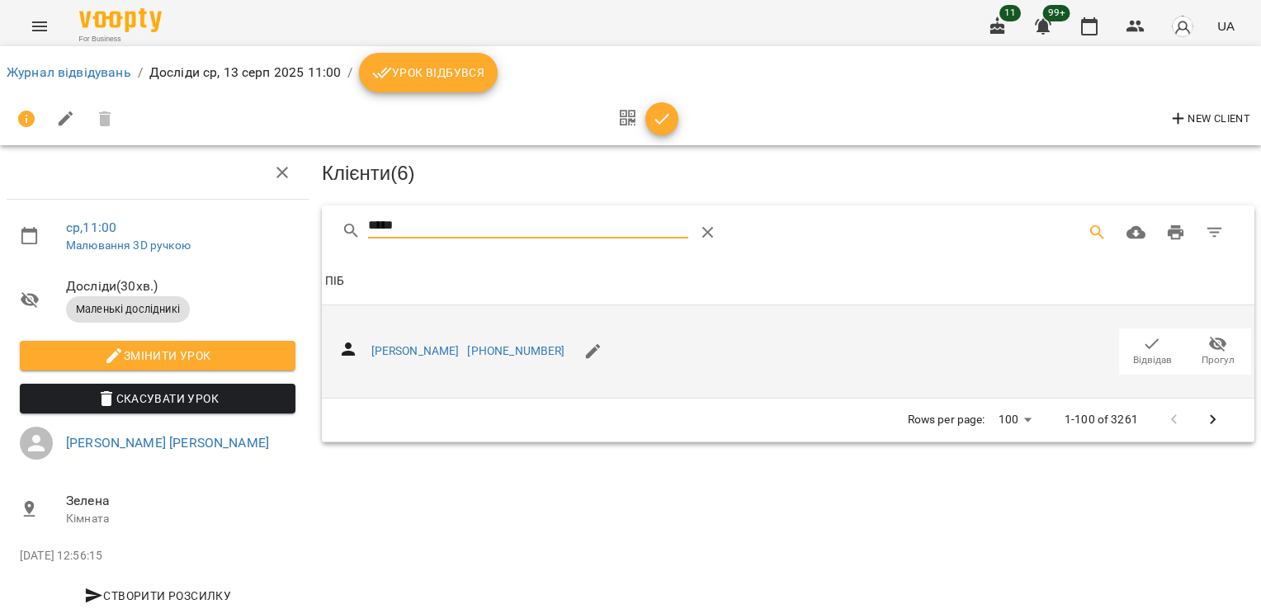
click at [1142, 335] on icon "button" at bounding box center [1152, 344] width 20 height 20
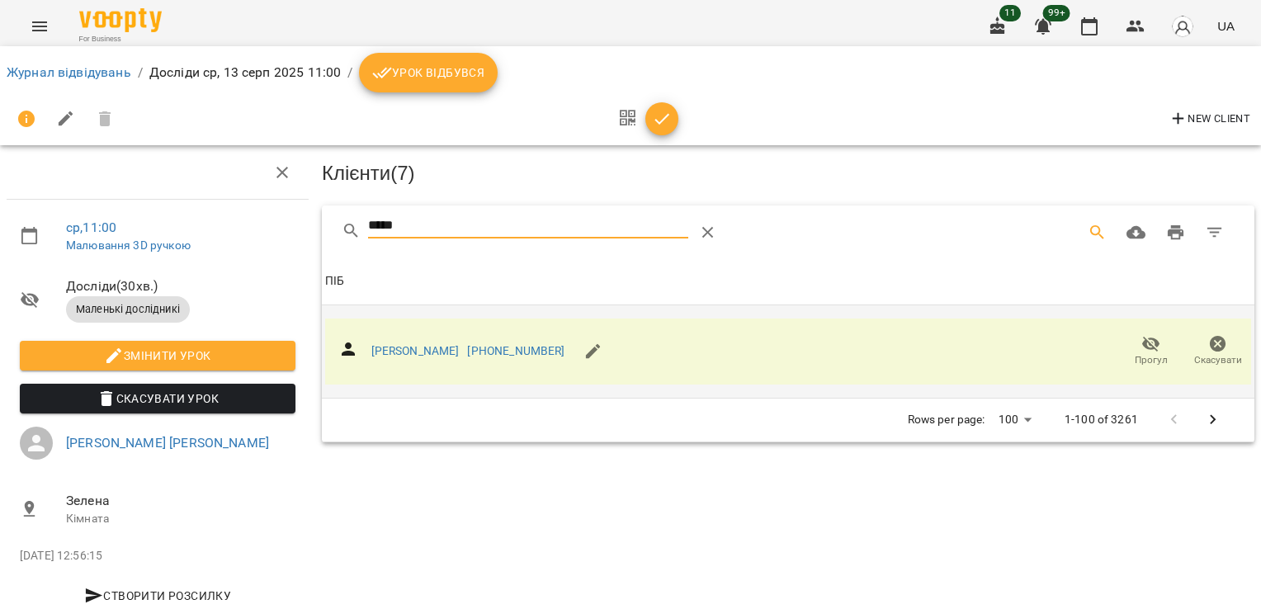
drag, startPoint x: 422, startPoint y: 218, endPoint x: 315, endPoint y: 234, distance: 108.5
click at [319, 234] on div "***** Клієнти ( 7 ) ПІБ ПІБ [PERSON_NAME] [PHONE_NUMBER] Прогул Скасувати Rows …" at bounding box center [788, 323] width 939 height 243
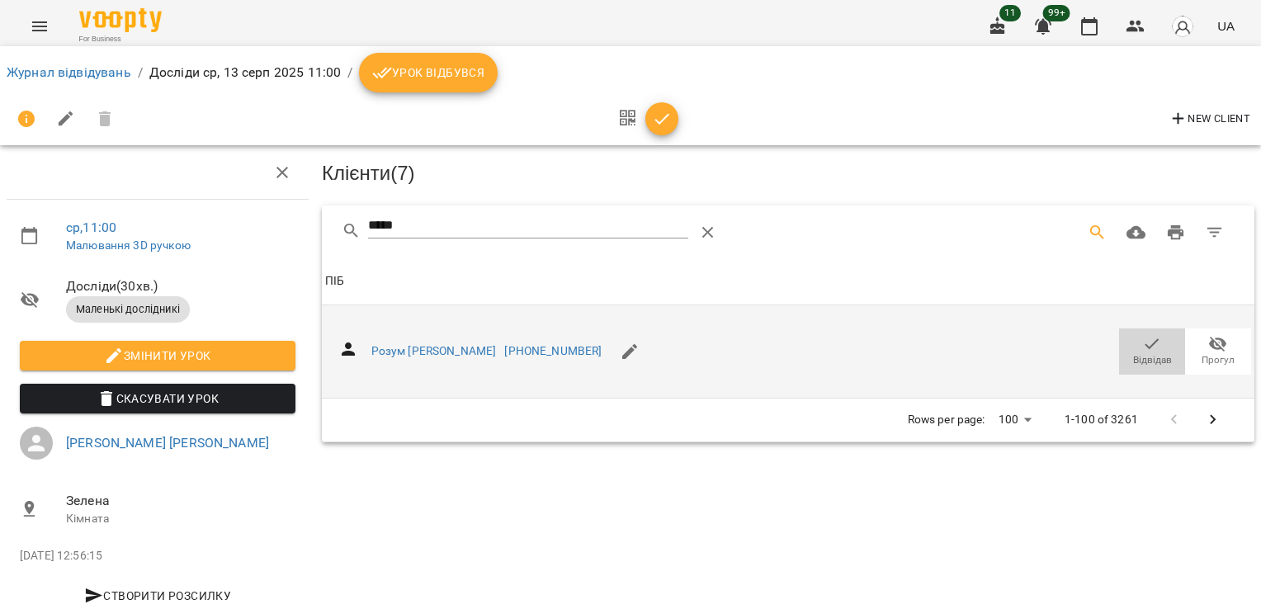
click at [1141, 353] on span "Відвідав" at bounding box center [1152, 360] width 39 height 14
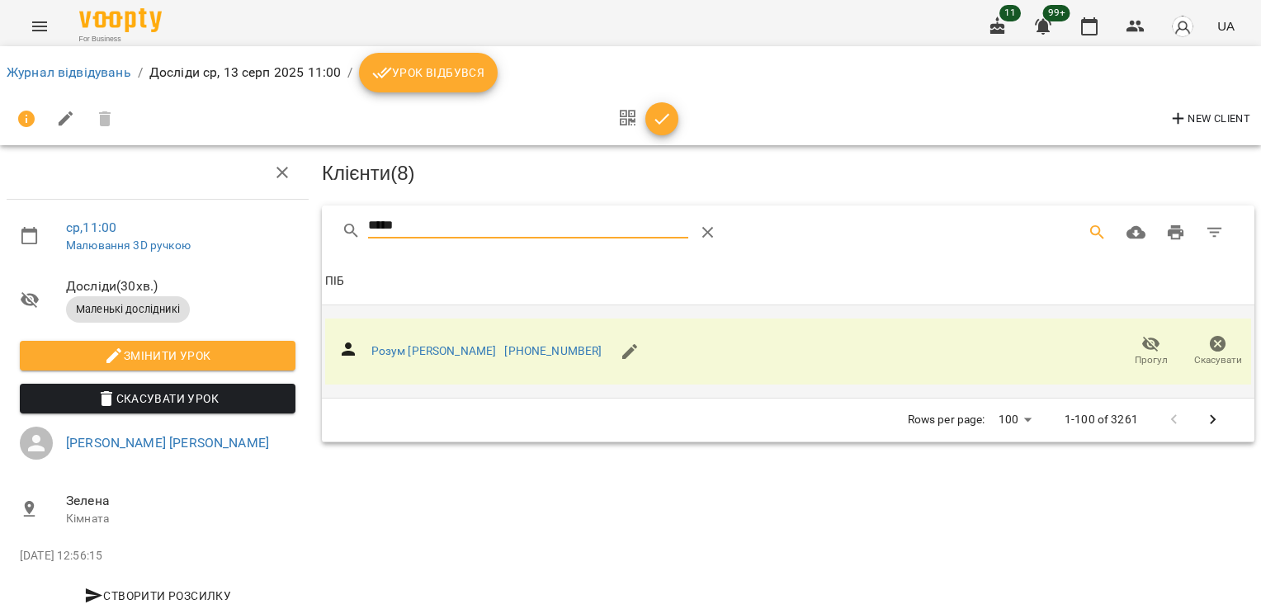
drag, startPoint x: 442, startPoint y: 217, endPoint x: 295, endPoint y: 231, distance: 147.6
click at [295, 231] on div "ср , 11:00 Малювання 3D ручкою Досліди ( 30 хв. ) Маленькі дослідникі Змінити у…" at bounding box center [630, 352] width 1274 height 570
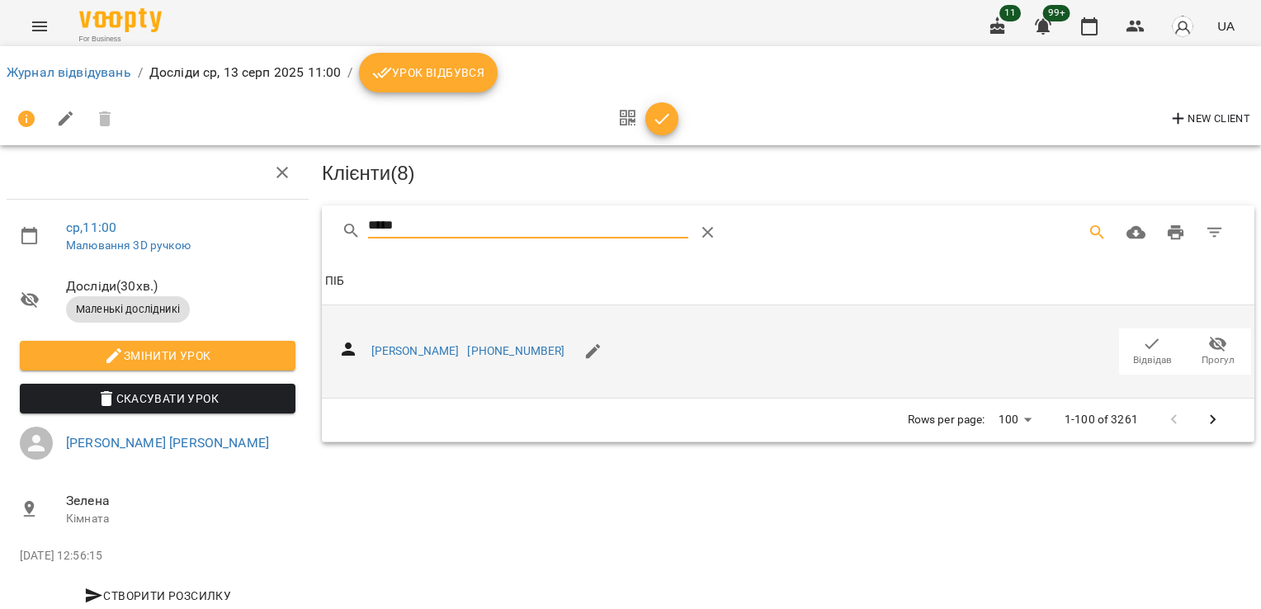
click at [1142, 348] on icon "button" at bounding box center [1152, 344] width 20 height 20
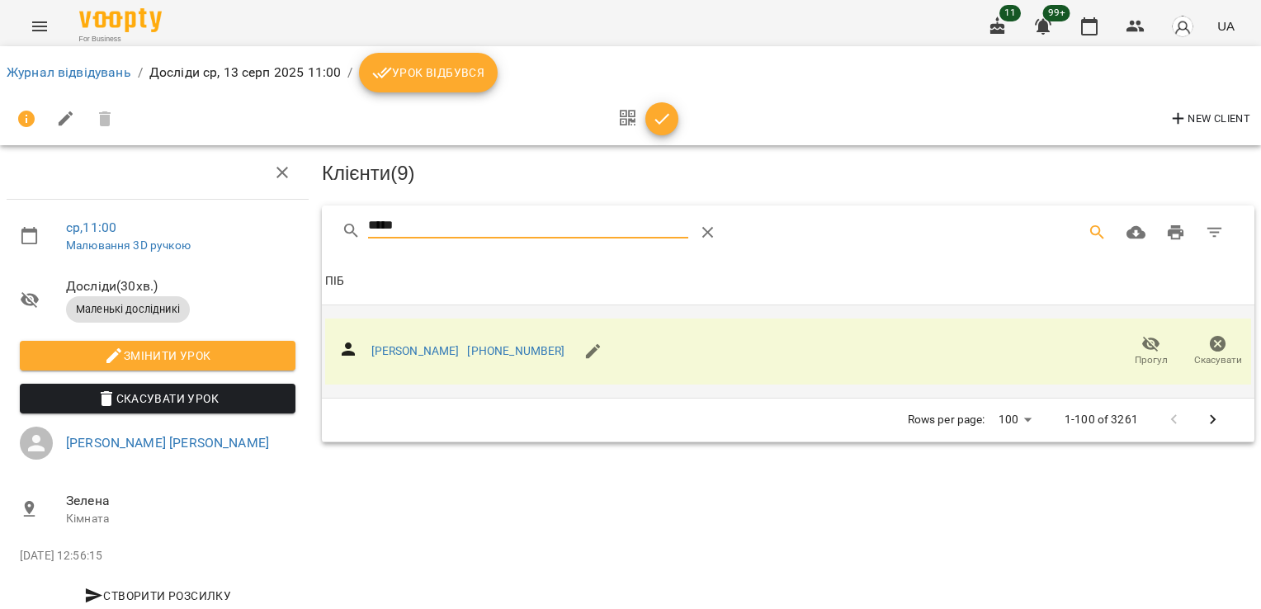
drag, startPoint x: 433, startPoint y: 226, endPoint x: 253, endPoint y: 239, distance: 180.4
click at [254, 239] on div "ср , 11:00 Малювання 3D ручкою Досліди ( 30 хв. ) Маленькі дослідникі Змінити у…" at bounding box center [630, 352] width 1274 height 570
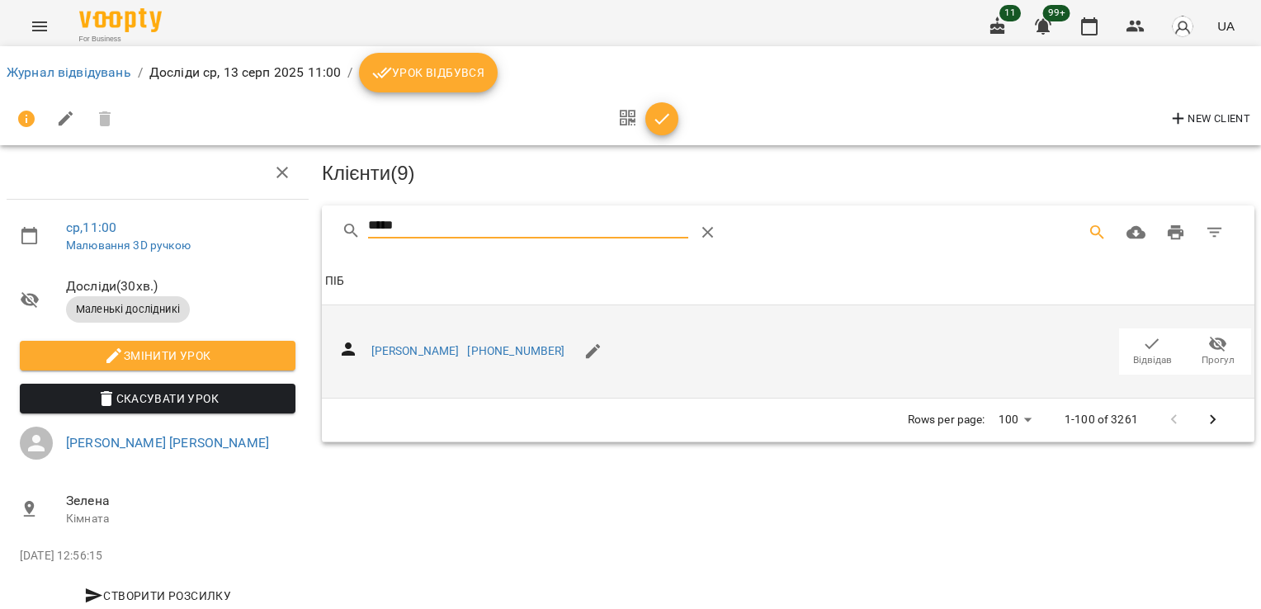
click at [1143, 342] on icon "button" at bounding box center [1152, 344] width 20 height 20
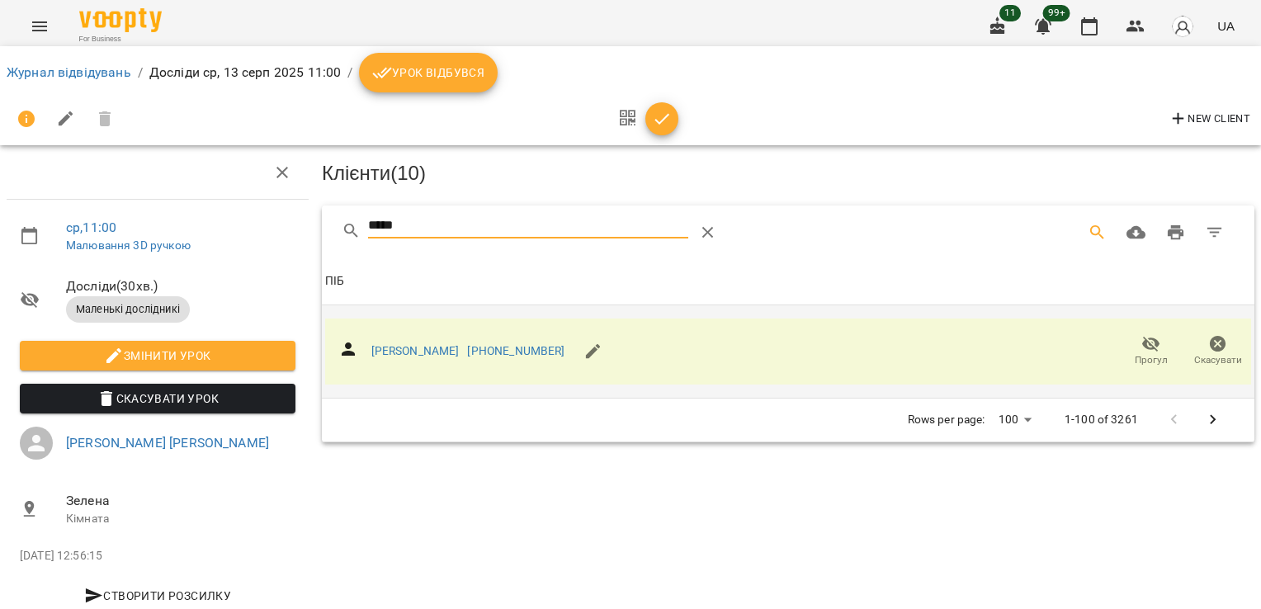
drag, startPoint x: 435, startPoint y: 223, endPoint x: 212, endPoint y: 231, distance: 223.0
click at [212, 231] on div "ср , 11:00 Малювання 3D ручкою Досліди ( 30 хв. ) Маленькі дослідникі Змінити у…" at bounding box center [630, 352] width 1274 height 570
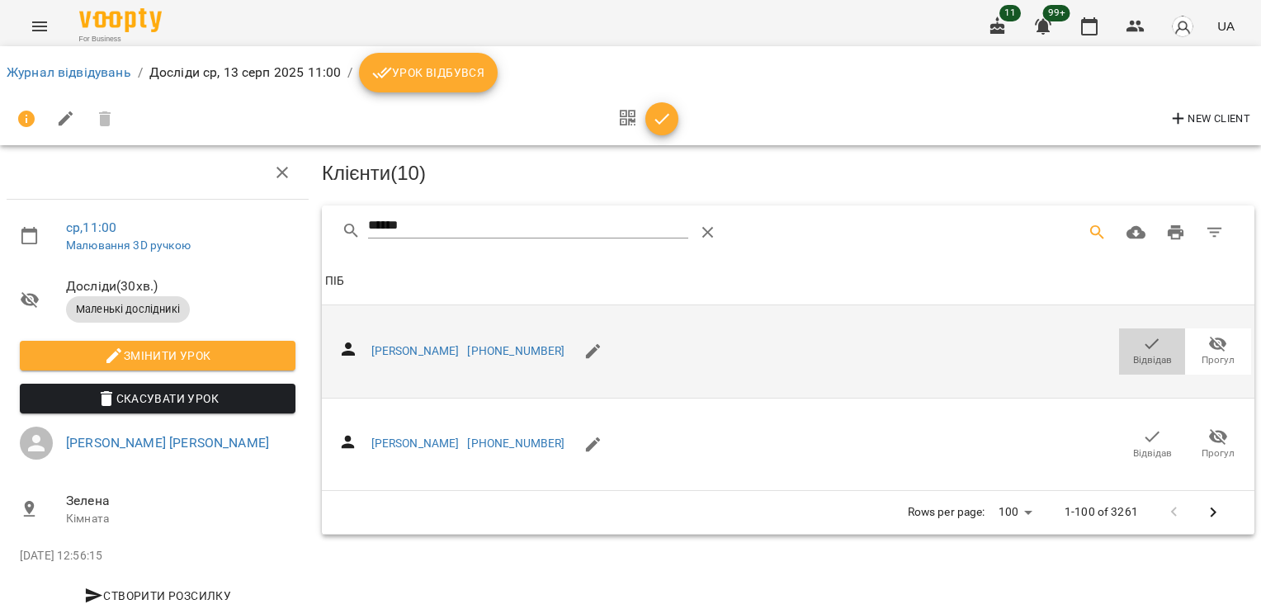
click at [1144, 348] on icon "button" at bounding box center [1152, 344] width 20 height 20
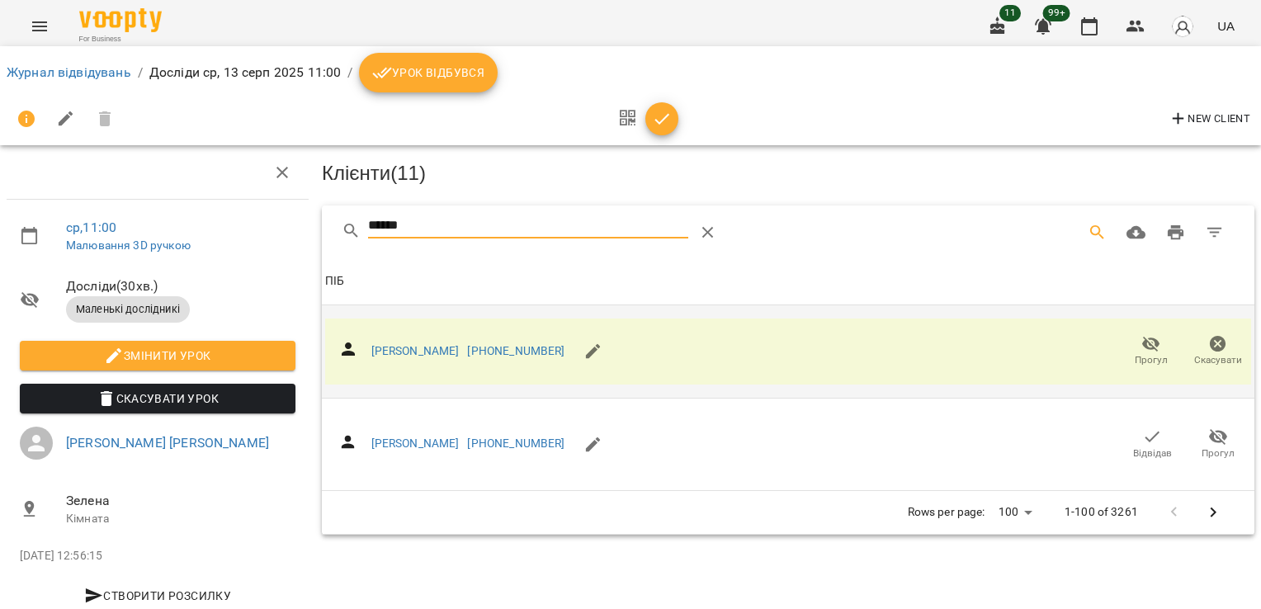
drag, startPoint x: 424, startPoint y: 222, endPoint x: 260, endPoint y: 205, distance: 165.0
click at [269, 227] on div "ср , 11:00 Малювання 3D ручкою Досліди ( 30 хв. ) Маленькі дослідникі Змінити у…" at bounding box center [630, 352] width 1274 height 570
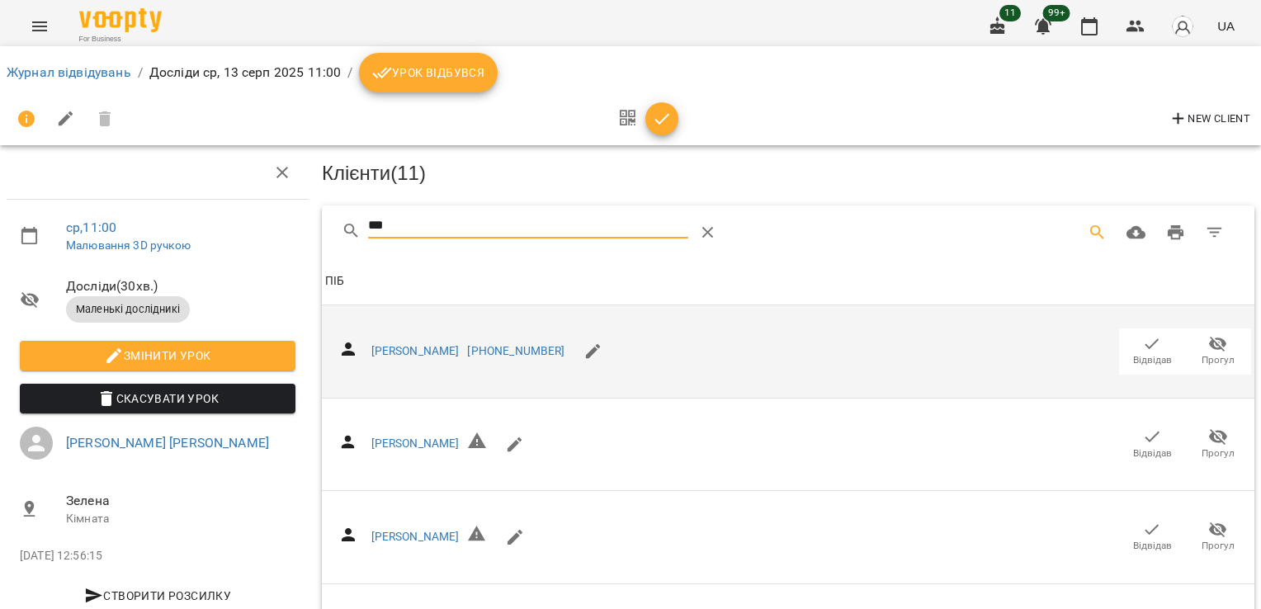
click at [1143, 356] on span "Відвідав" at bounding box center [1152, 360] width 39 height 14
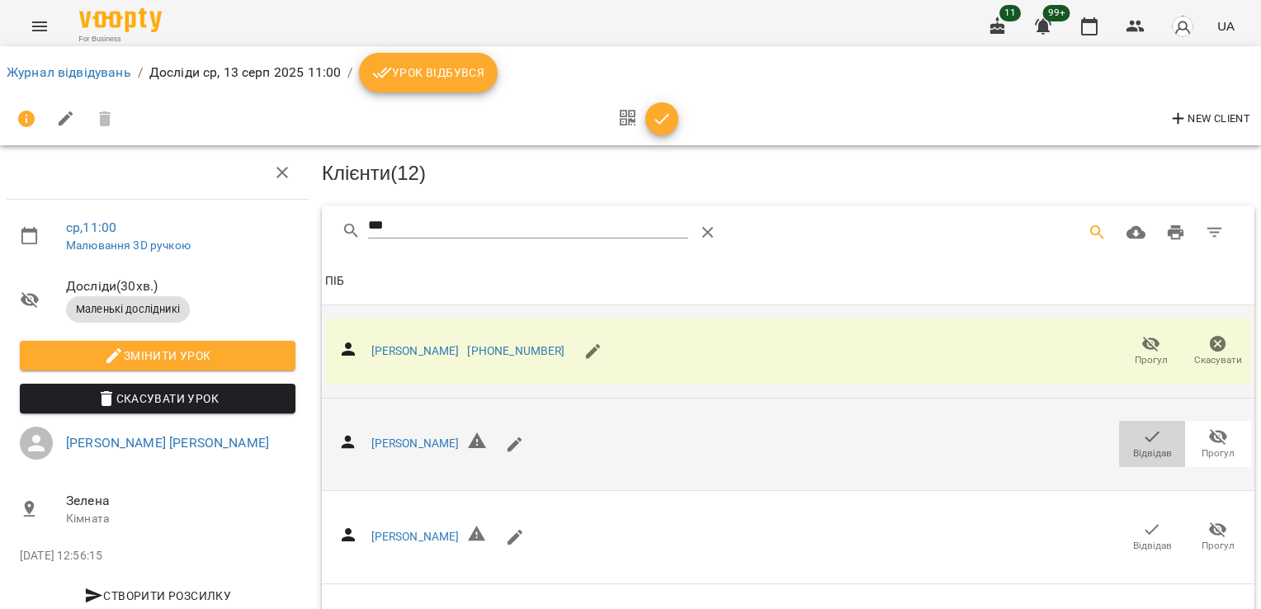
click at [1142, 430] on icon "button" at bounding box center [1152, 437] width 20 height 20
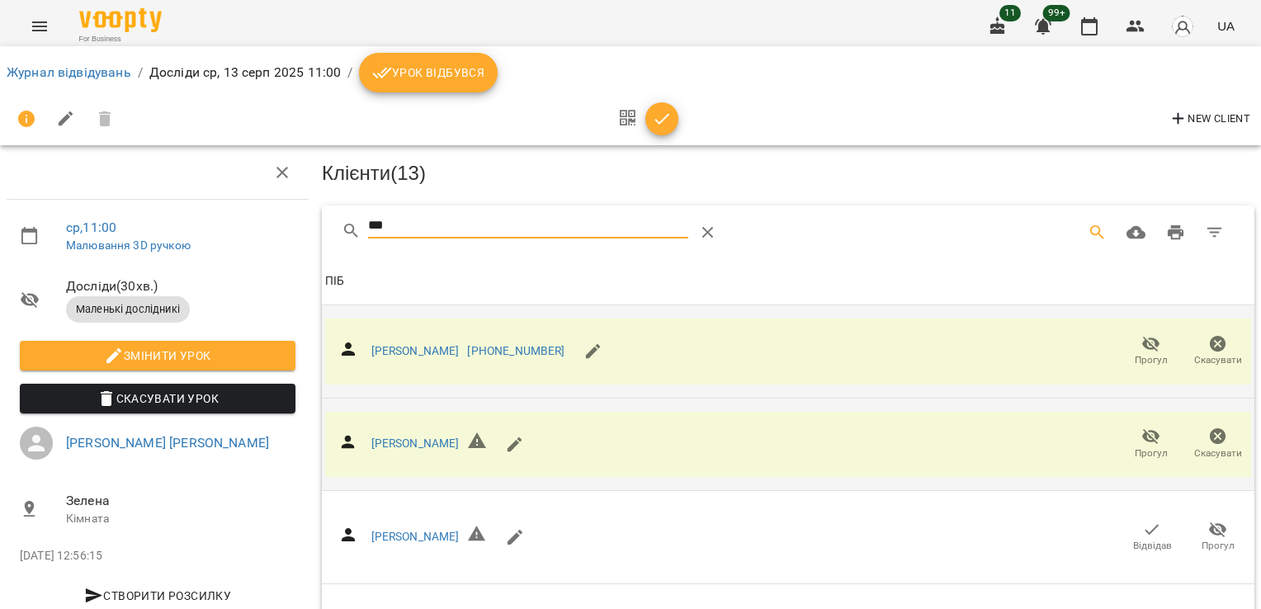
drag, startPoint x: 395, startPoint y: 226, endPoint x: 344, endPoint y: 242, distance: 53.5
click at [344, 242] on div "***" at bounding box center [574, 233] width 465 height 40
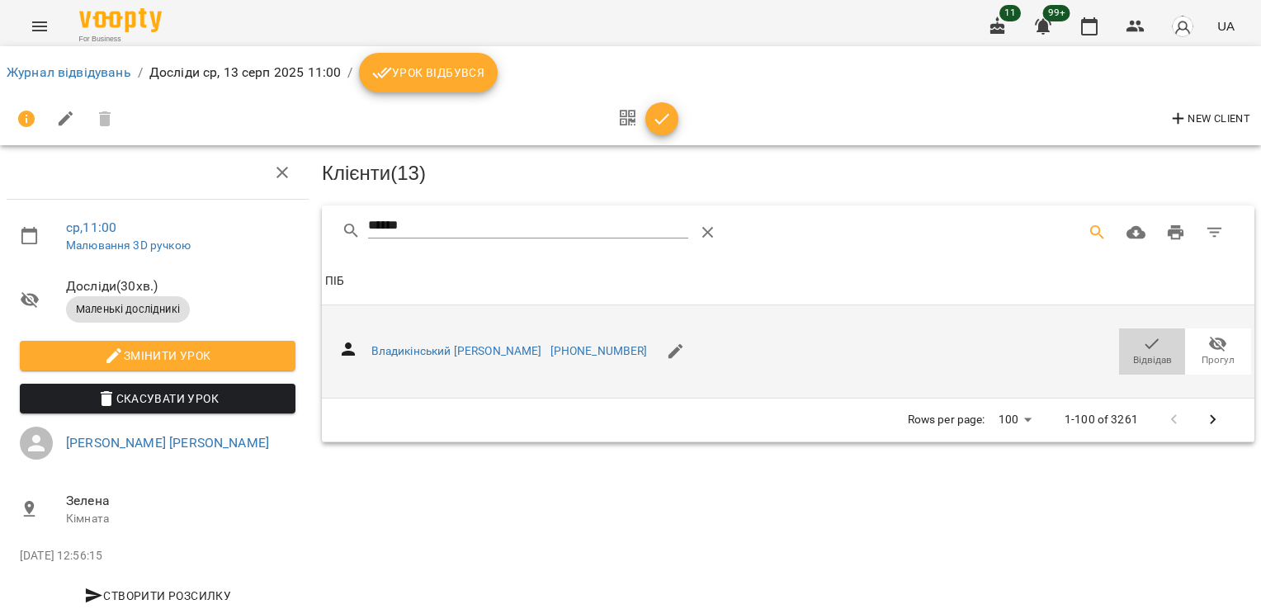
click at [1142, 345] on icon "button" at bounding box center [1152, 344] width 20 height 20
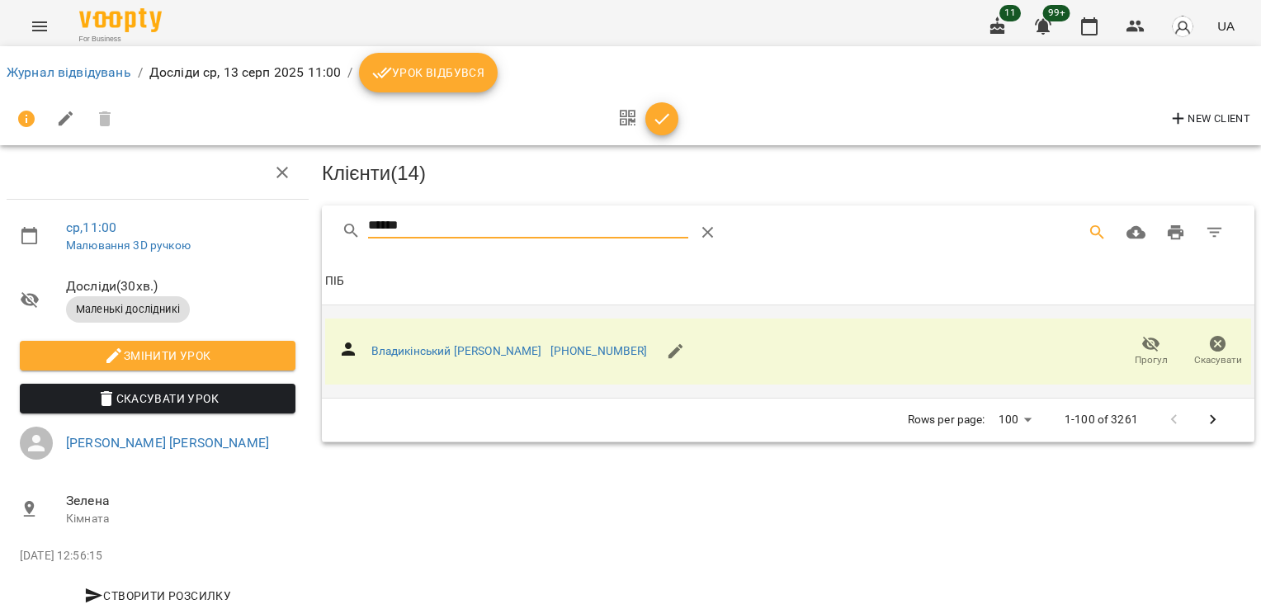
drag, startPoint x: 416, startPoint y: 224, endPoint x: 255, endPoint y: 233, distance: 161.2
click at [257, 234] on div "ср , 11:00 Малювання 3D ручкою Досліди ( 30 хв. ) Маленькі дослідникі Змінити у…" at bounding box center [630, 352] width 1274 height 570
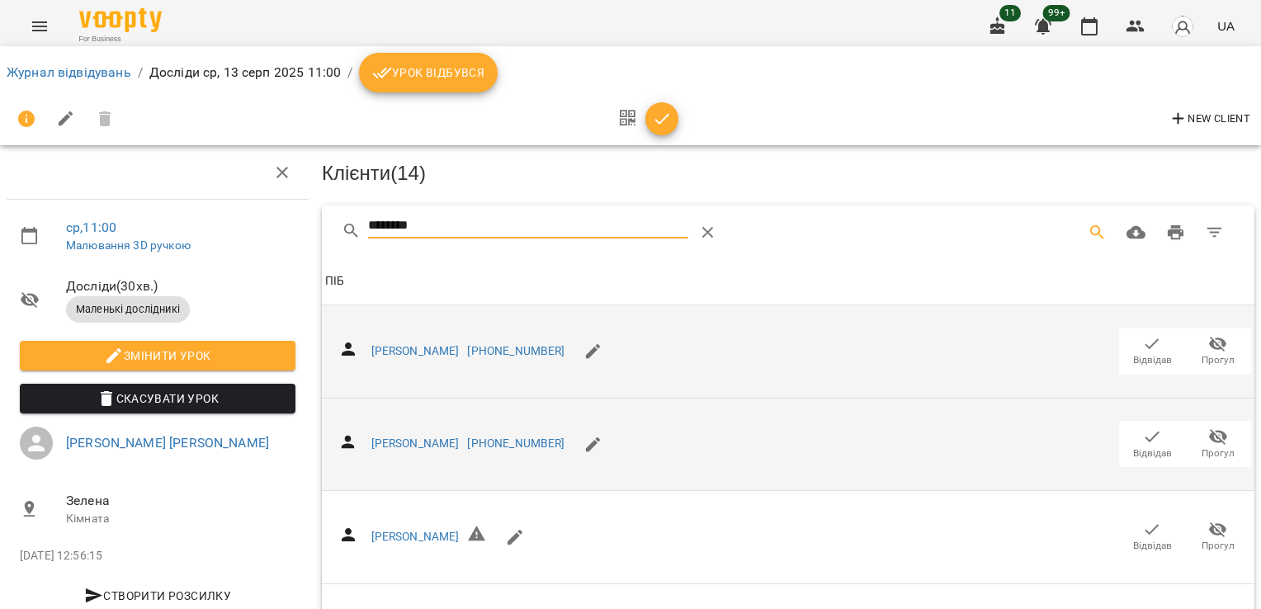
type input "********"
click at [1147, 427] on icon "button" at bounding box center [1152, 437] width 20 height 20
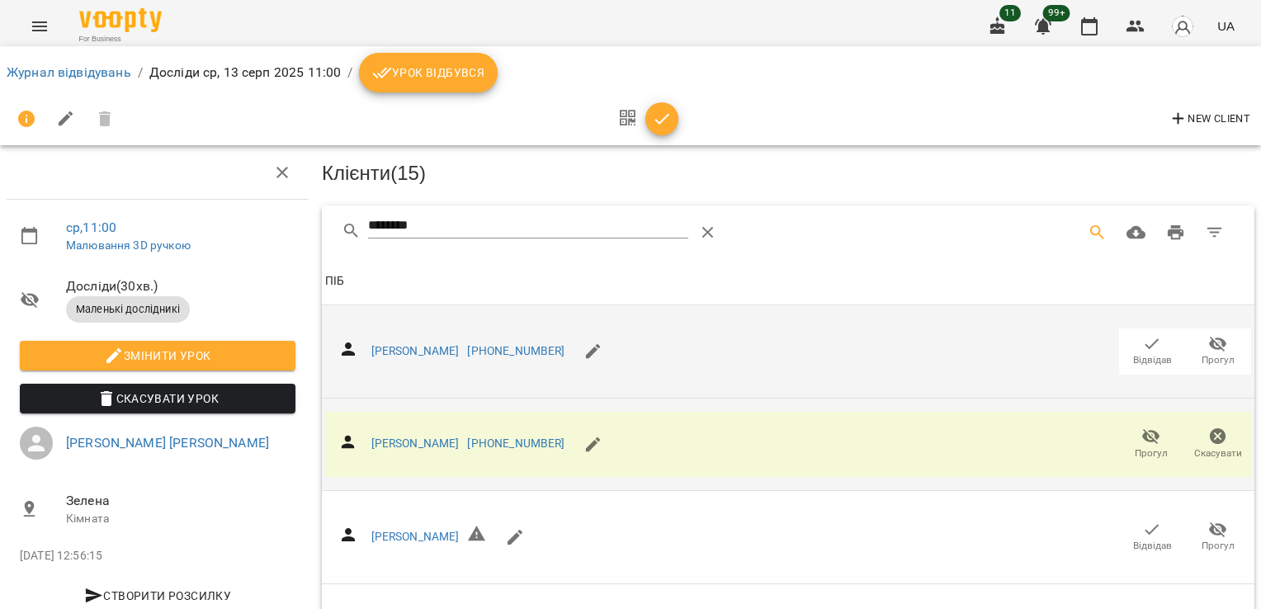
click at [654, 120] on icon "button" at bounding box center [662, 119] width 20 height 20
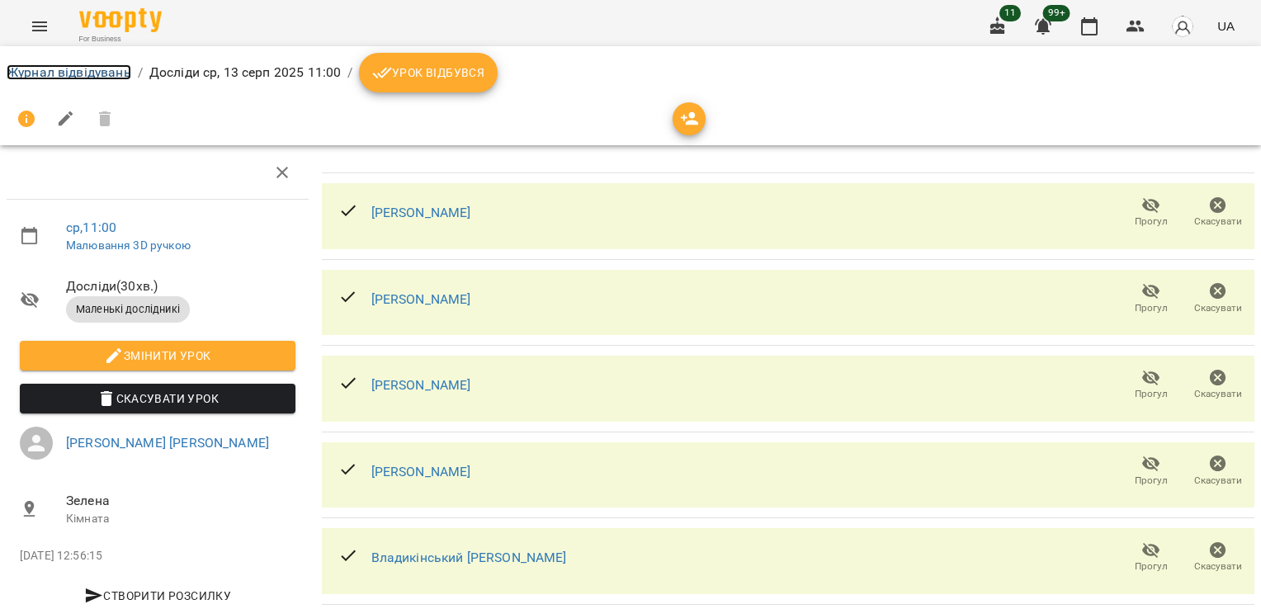
click at [58, 78] on link "Журнал відвідувань" at bounding box center [69, 72] width 125 height 16
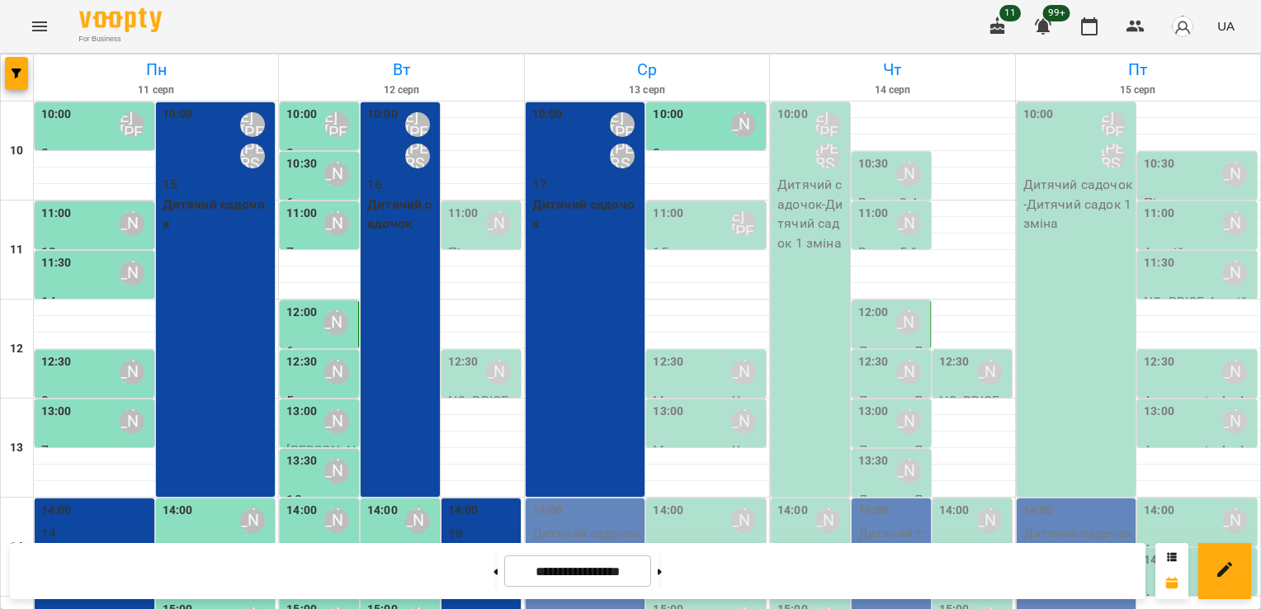
click at [663, 222] on label "11:00" at bounding box center [668, 214] width 31 height 18
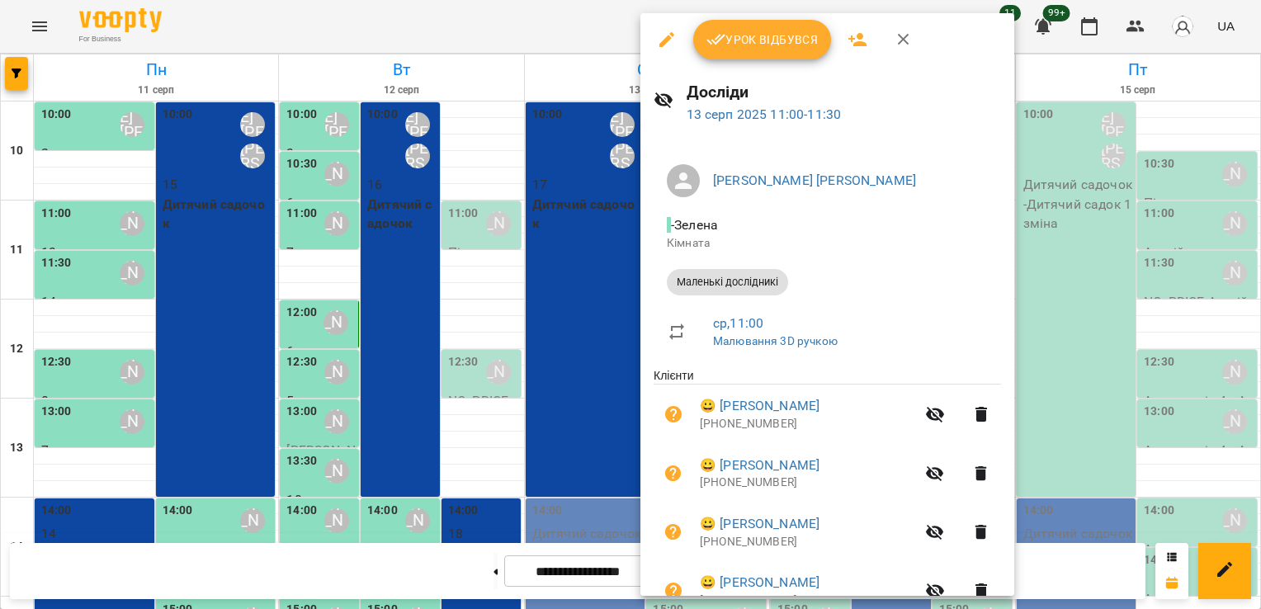
click at [807, 50] on button "Урок відбувся" at bounding box center [762, 40] width 139 height 40
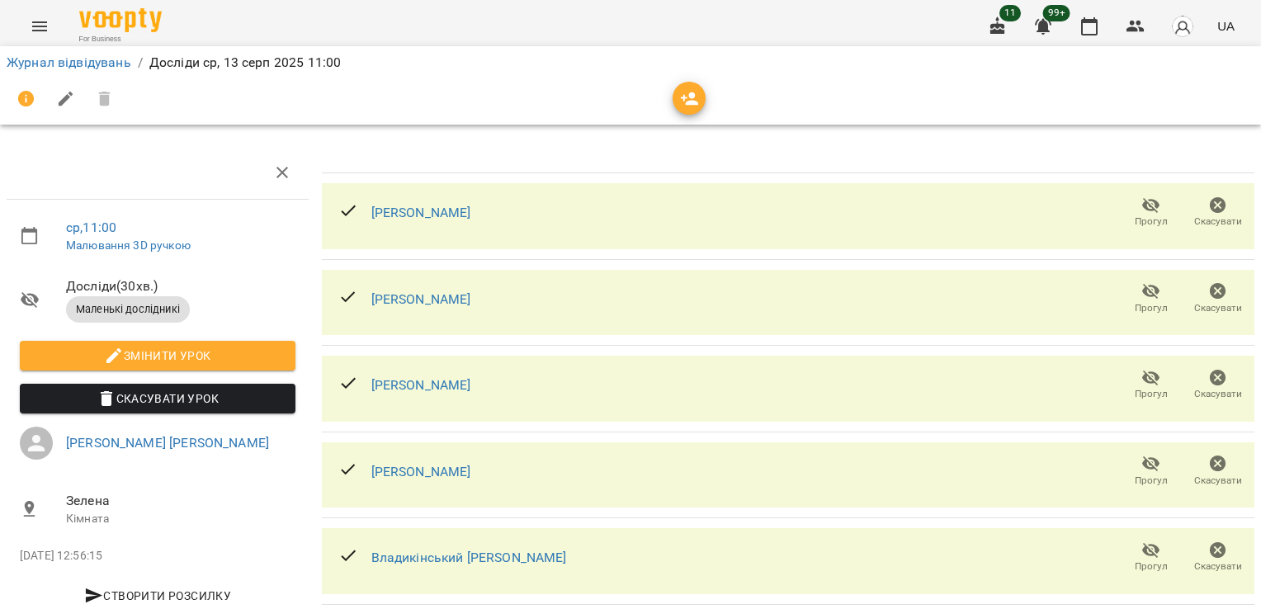
click at [79, 53] on li "Журнал відвідувань" at bounding box center [69, 63] width 125 height 20
click at [76, 59] on link "Журнал відвідувань" at bounding box center [69, 62] width 125 height 16
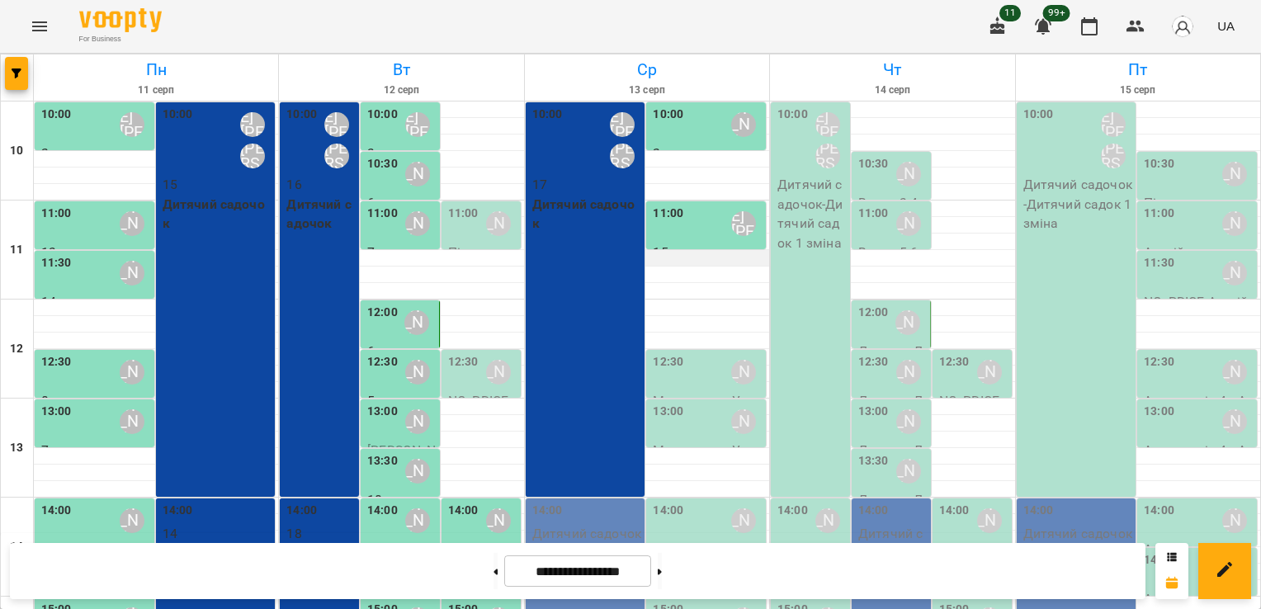
click at [713, 260] on div at bounding box center [647, 258] width 244 height 17
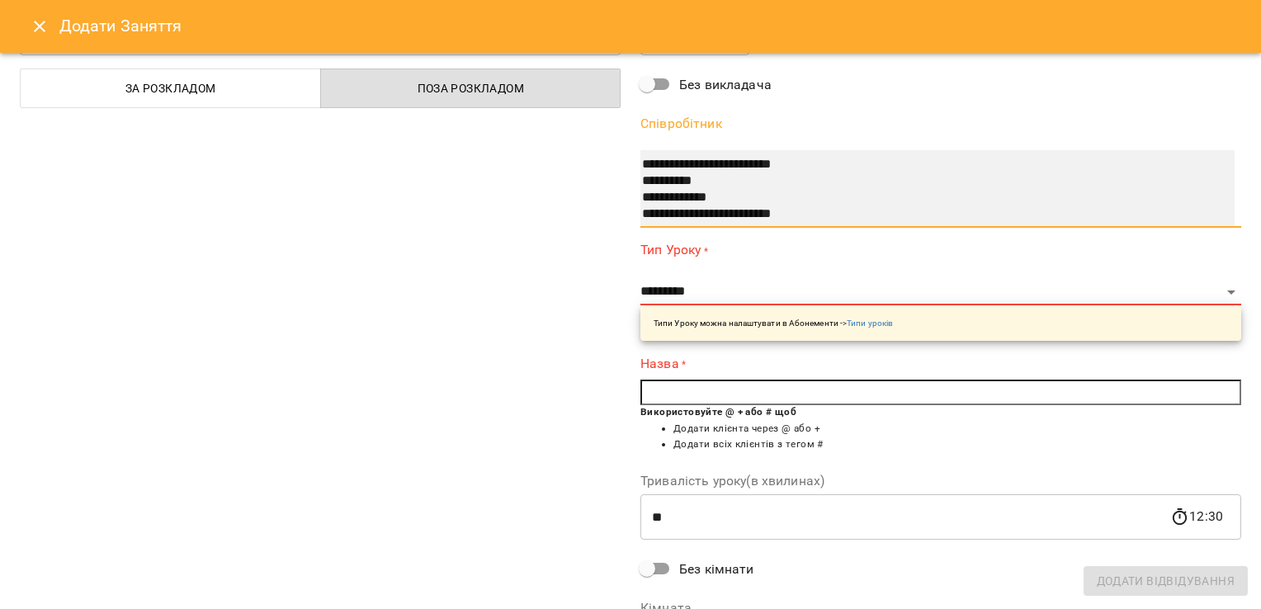
scroll to position [155, 0]
select select "**********"
click at [830, 195] on option "**********" at bounding box center [921, 191] width 562 height 17
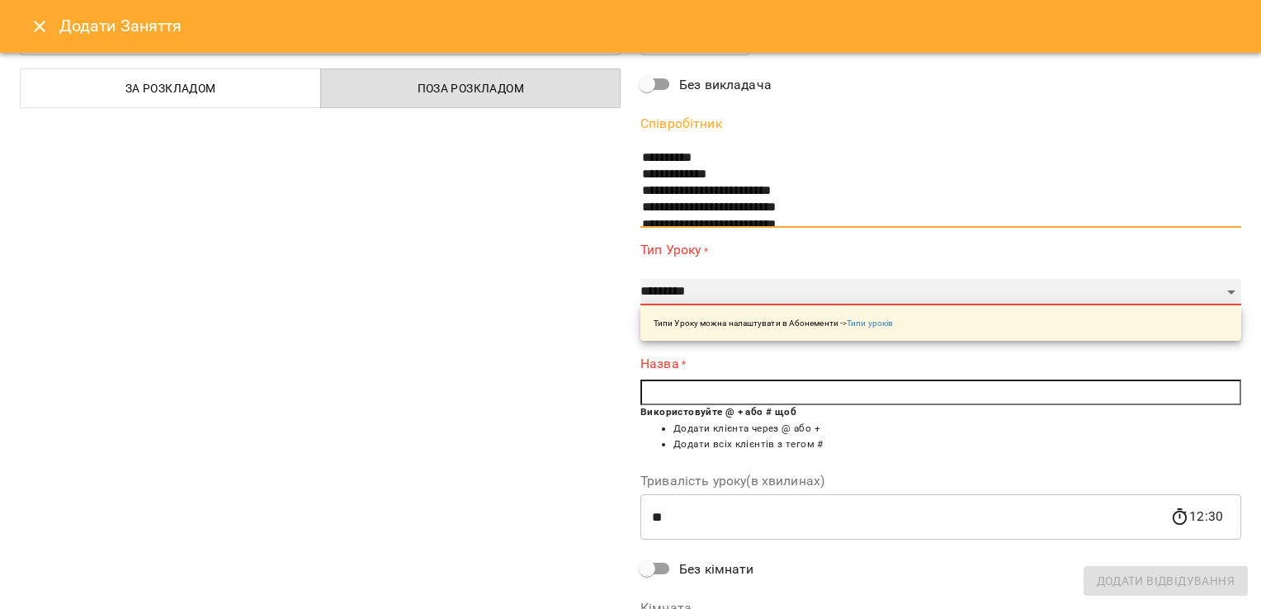
click at [790, 300] on select "**********" at bounding box center [940, 292] width 601 height 26
select select "**********"
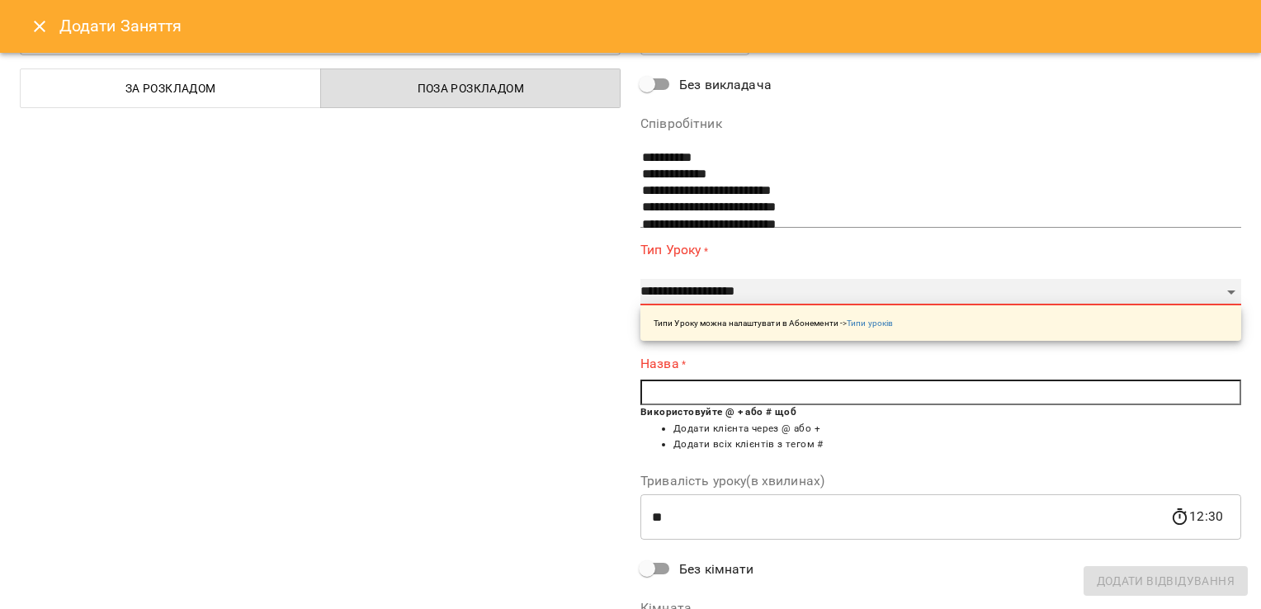
click at [640, 279] on select "**********" at bounding box center [940, 292] width 601 height 26
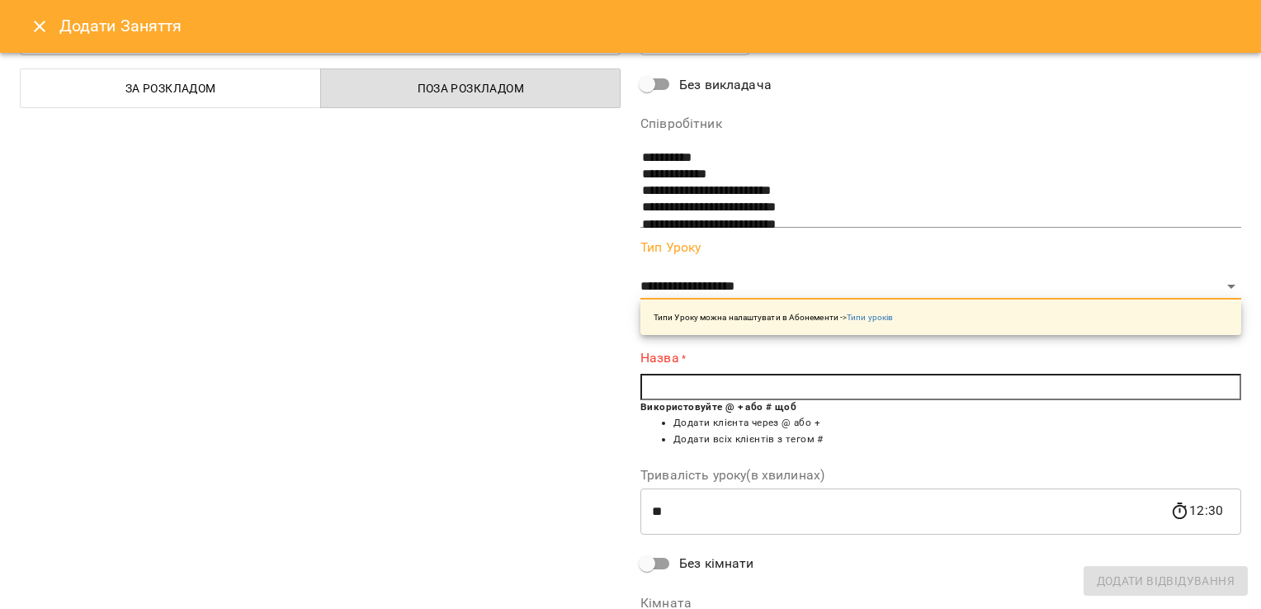
click at [693, 379] on input "text" at bounding box center [940, 387] width 601 height 26
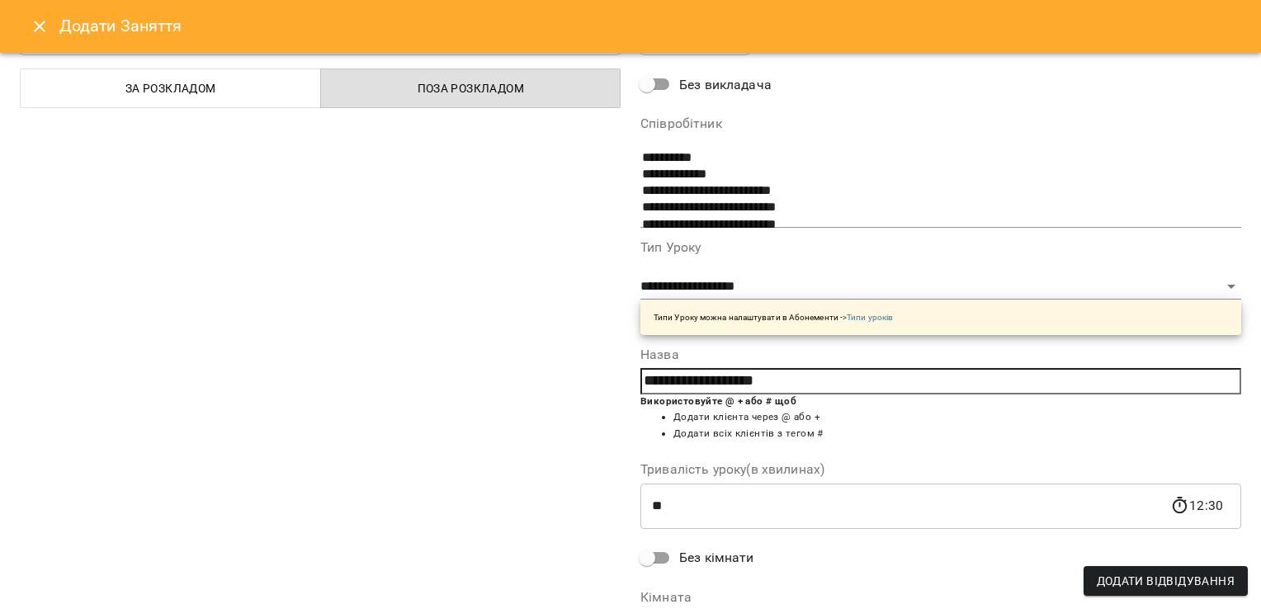
type input "**********"
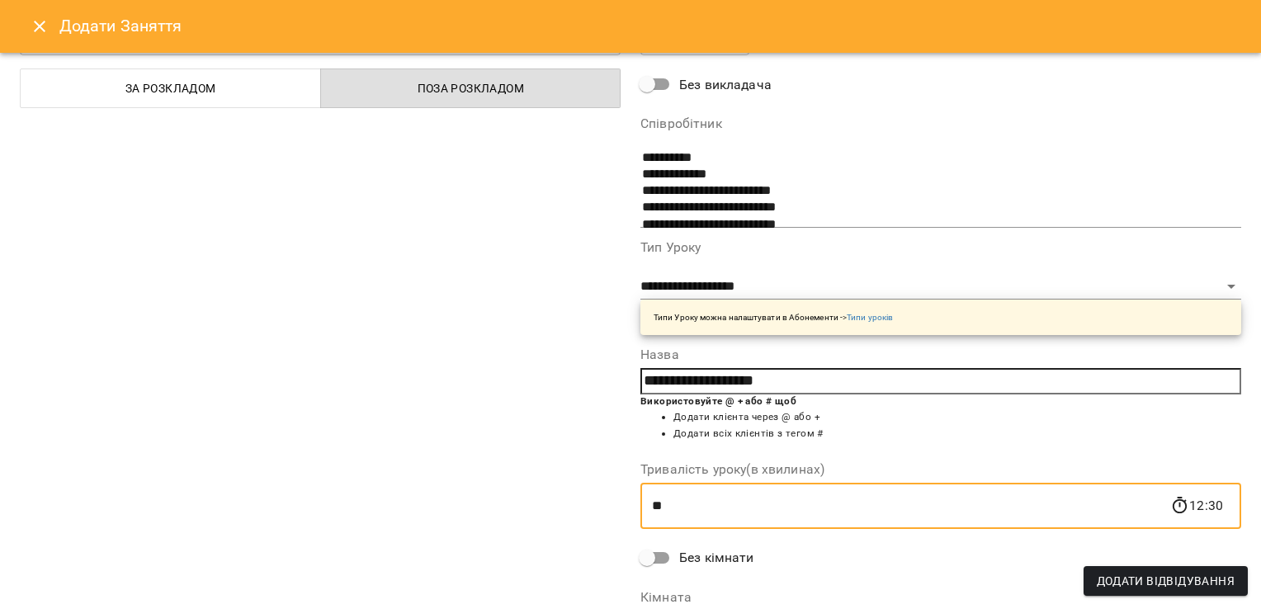
drag, startPoint x: 645, startPoint y: 515, endPoint x: 538, endPoint y: 503, distance: 107.9
click at [538, 503] on div "**********" at bounding box center [630, 354] width 1241 height 774
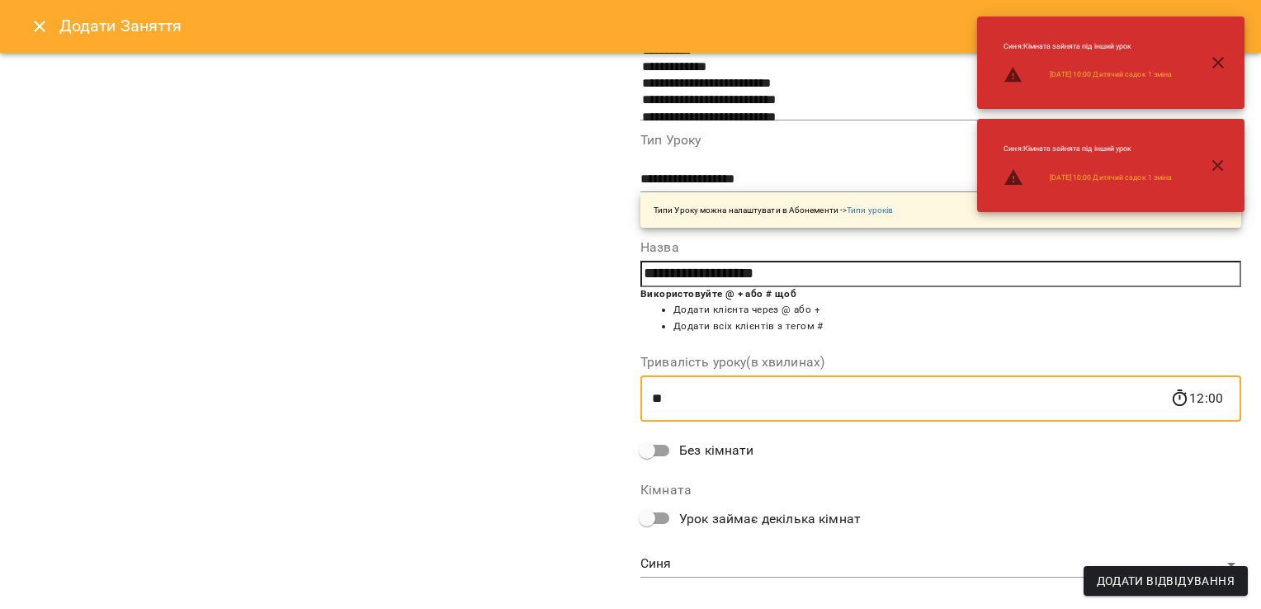
scroll to position [215, 0]
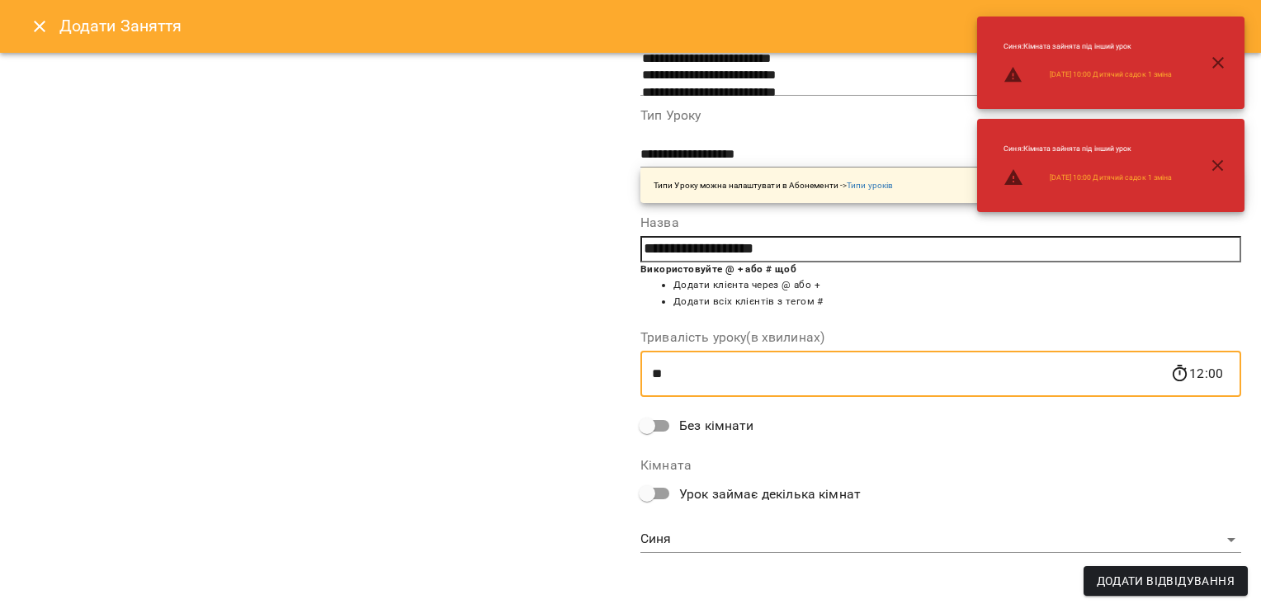
type input "**"
click at [689, 548] on body "For Business 11 99+ UA [DATE] [DATE] [DATE] [DATE] [DATE] 11 12 13 14 15 16 17 …" at bounding box center [630, 484] width 1261 height 968
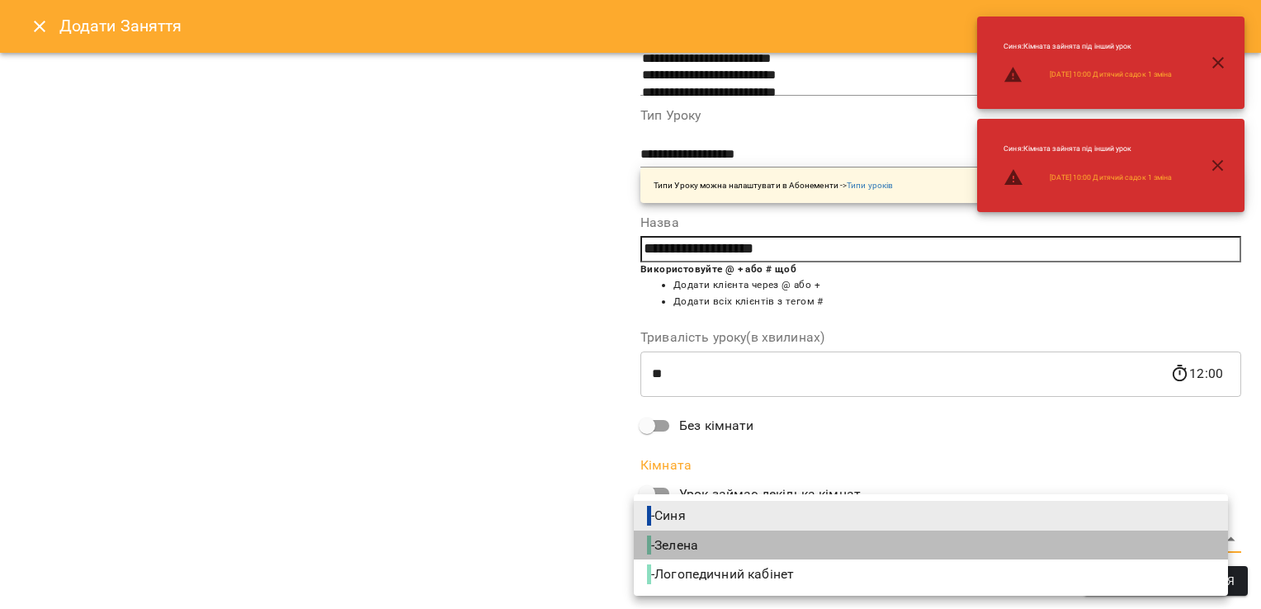
click at [686, 543] on span "- Зелена" at bounding box center [674, 546] width 54 height 20
type input "**********"
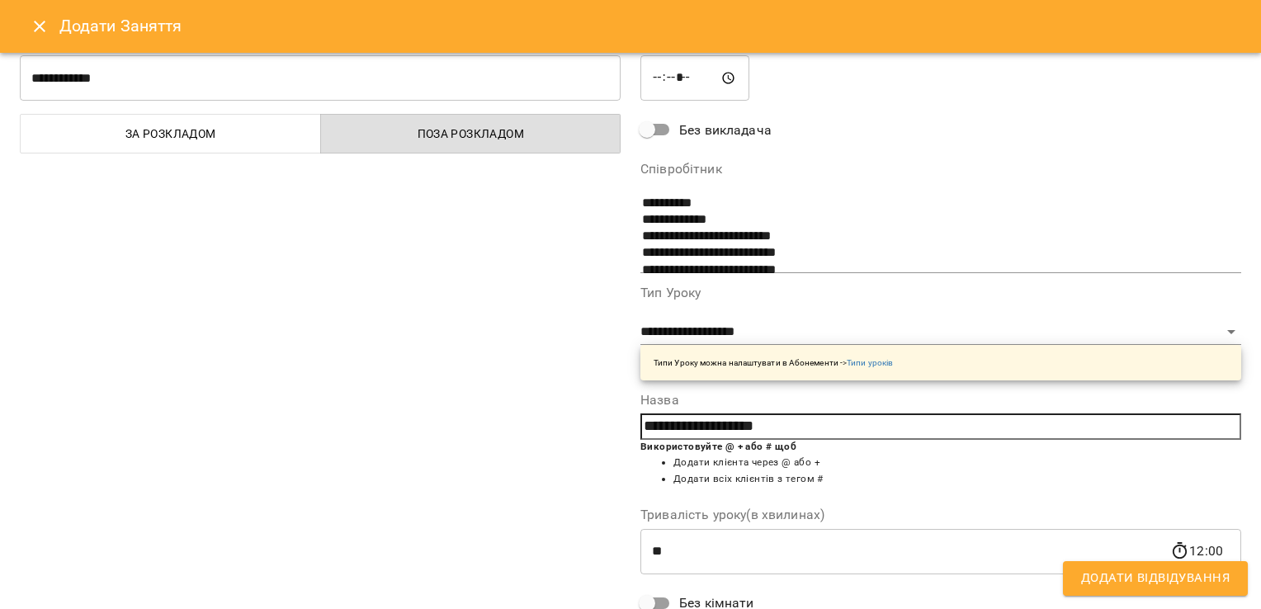
scroll to position [0, 0]
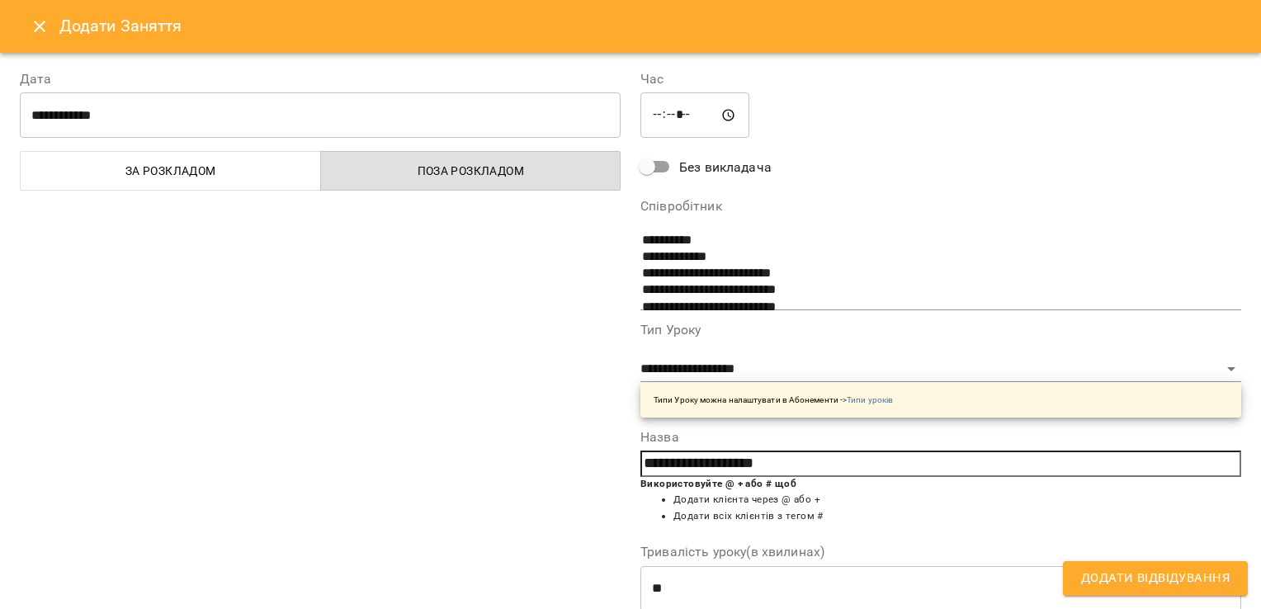
click at [1180, 579] on span "Додати Відвідування" at bounding box center [1155, 578] width 149 height 21
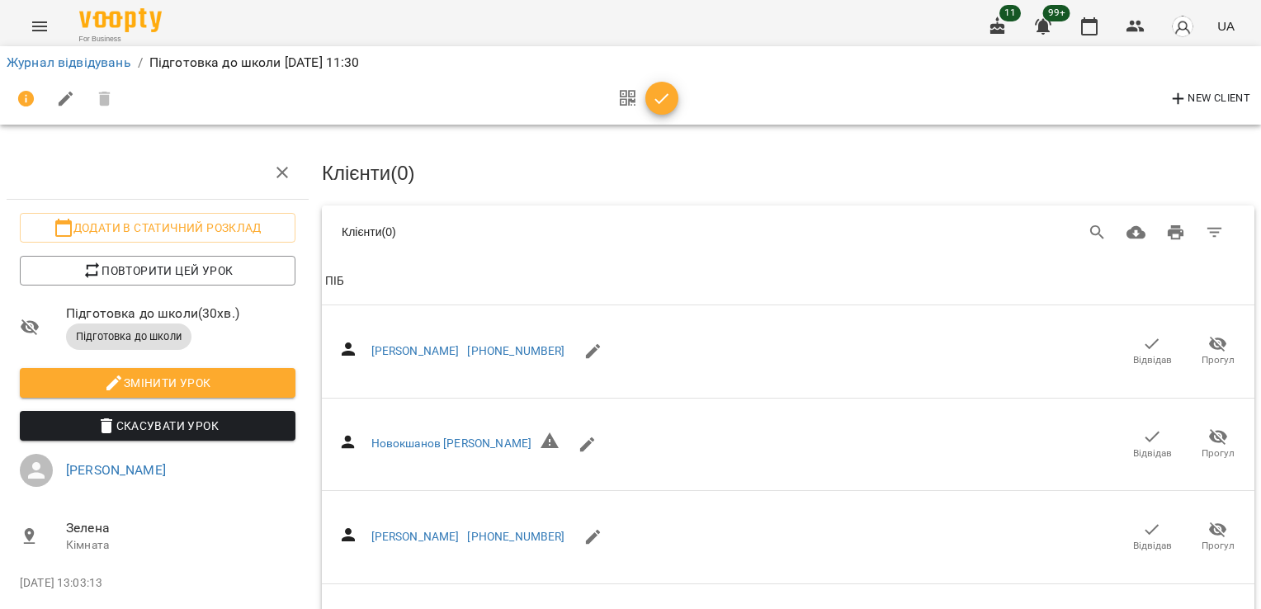
click at [21, 508] on li "Зелена Кімната" at bounding box center [158, 536] width 302 height 59
click at [1088, 236] on icon "Search" at bounding box center [1098, 233] width 20 height 20
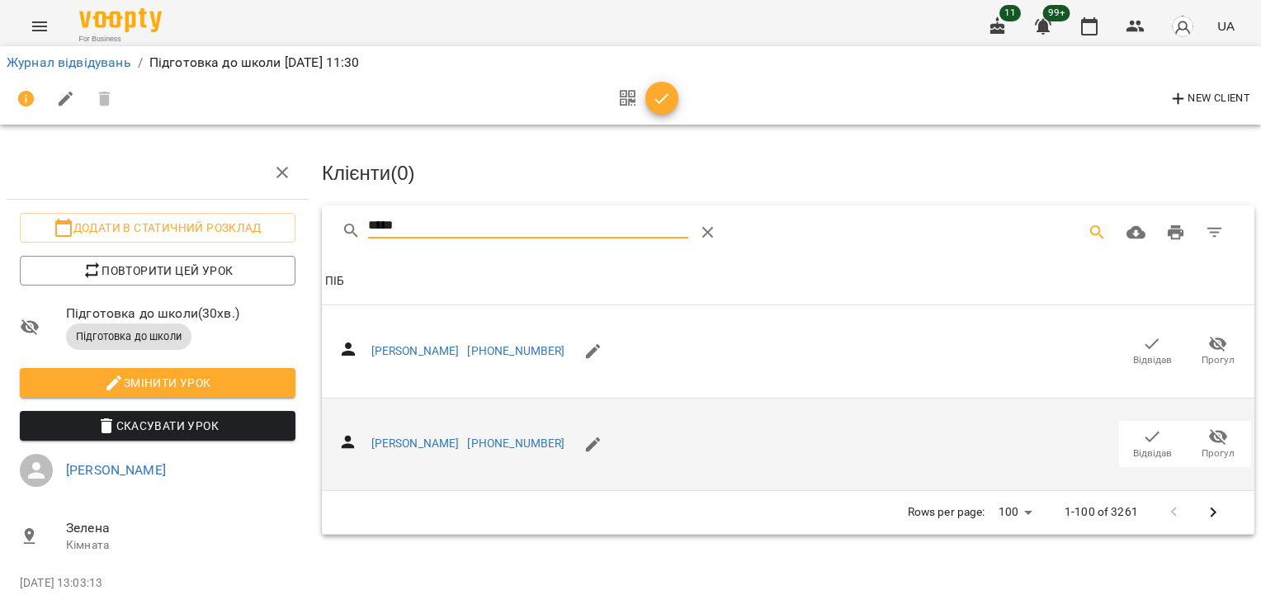
type input "*****"
click at [1142, 439] on icon "button" at bounding box center [1152, 437] width 20 height 20
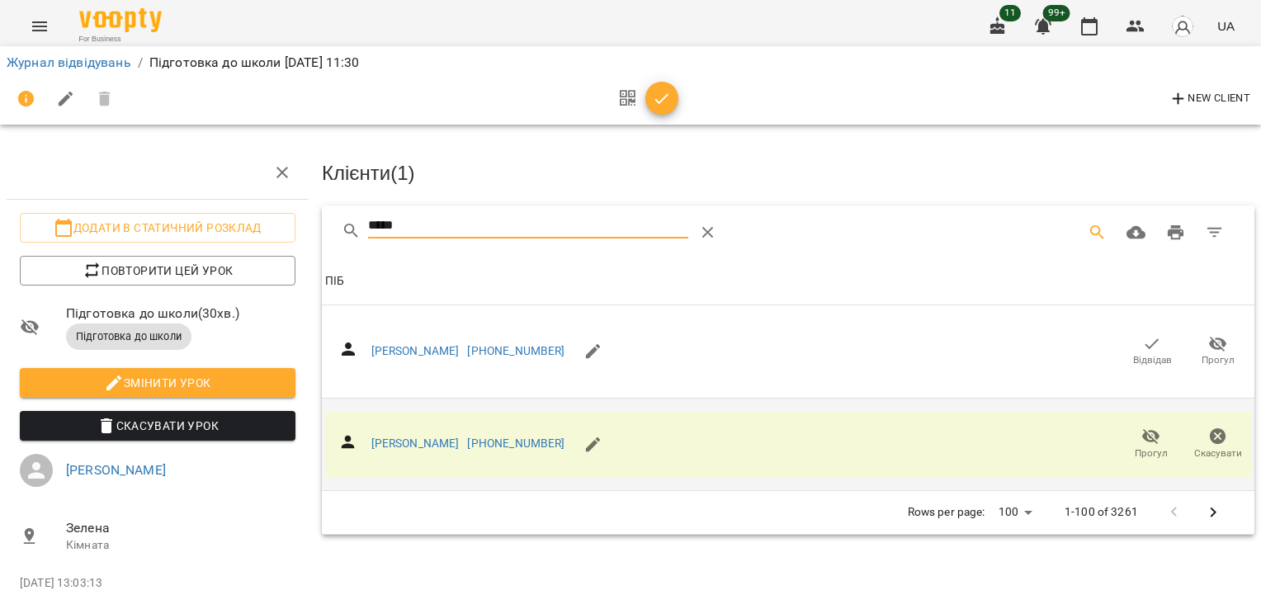
drag, startPoint x: 431, startPoint y: 233, endPoint x: 314, endPoint y: 243, distance: 117.6
click at [315, 243] on div "Клієнти ( 1 ) ***** Клієнти ( 1 ) ПІБ ПІБ [PERSON_NAME] [PHONE_NUMBER] Відвідав…" at bounding box center [788, 398] width 946 height 518
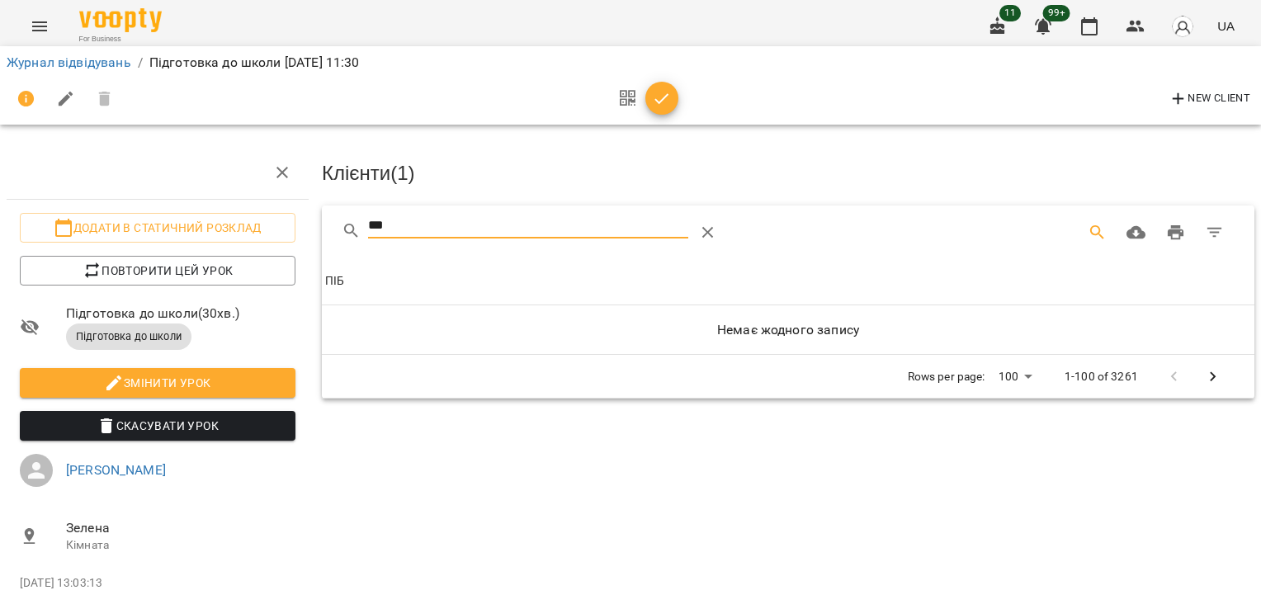
type input "*"
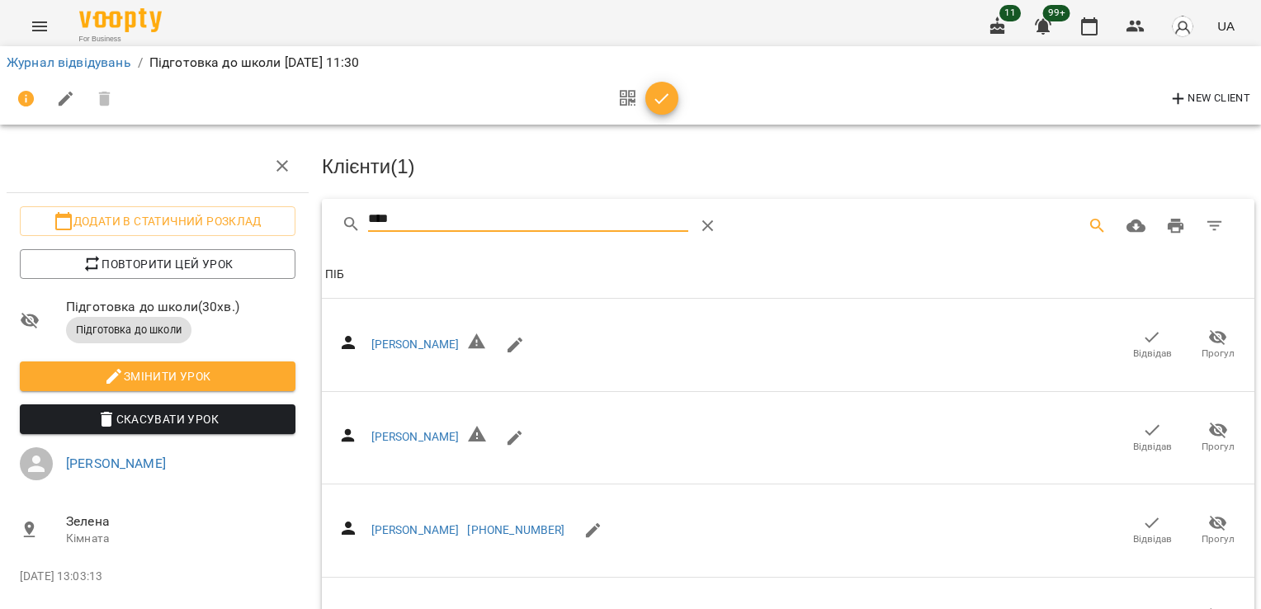
scroll to position [330, 0]
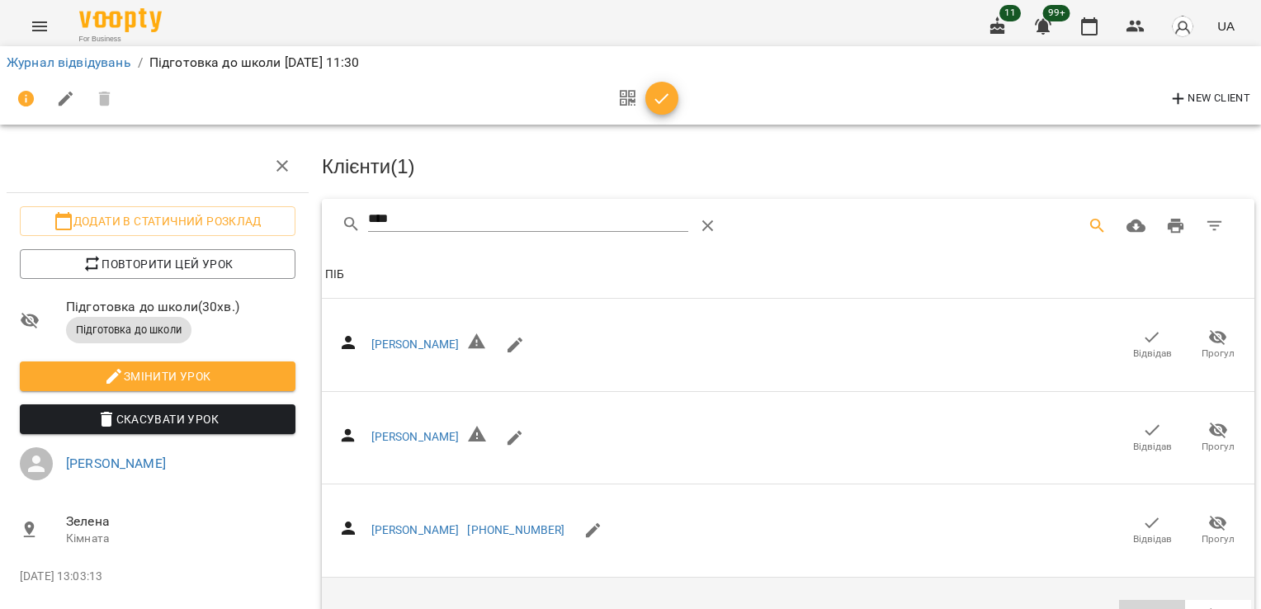
click at [1142, 583] on icon "button" at bounding box center [1152, 616] width 20 height 20
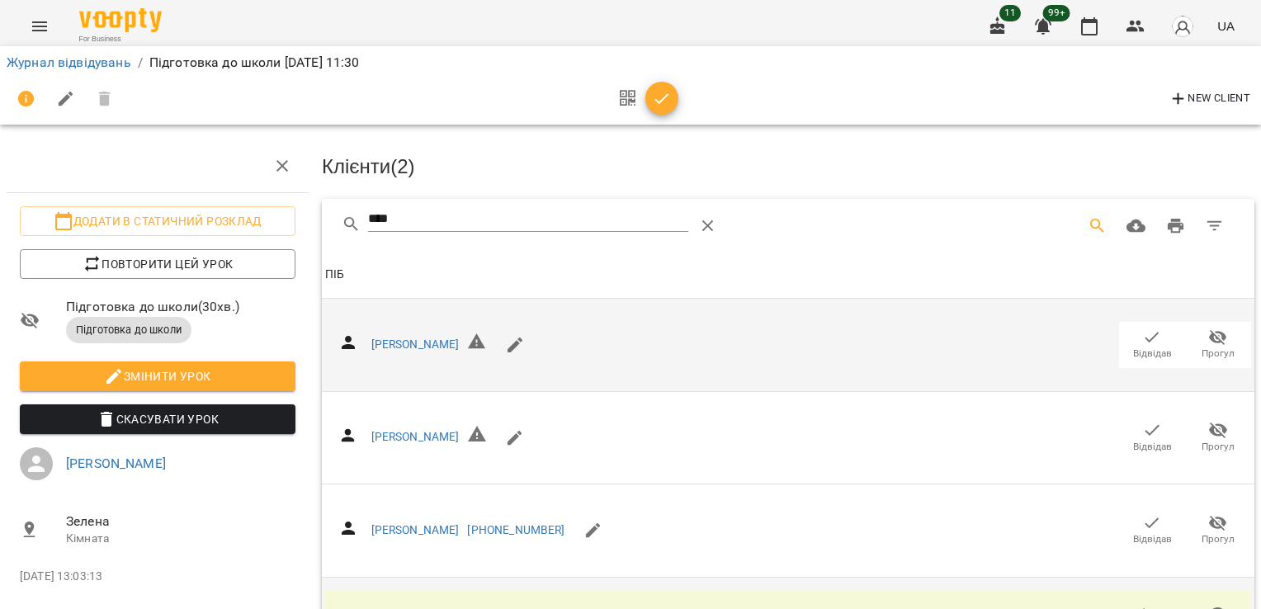
scroll to position [0, 0]
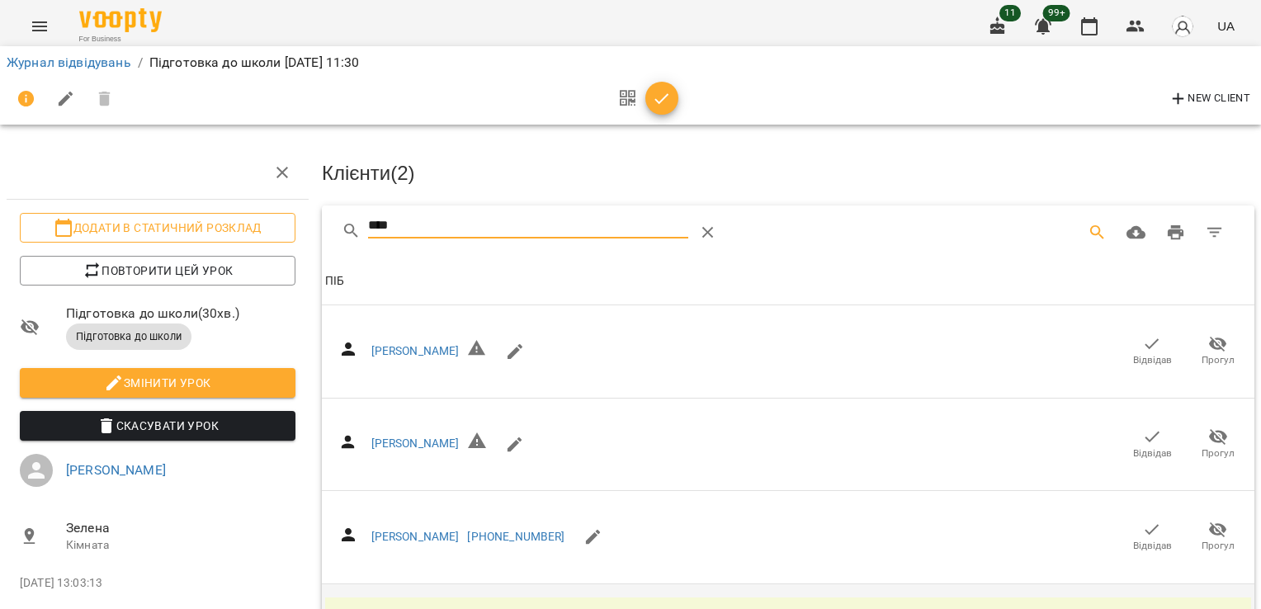
drag, startPoint x: 423, startPoint y: 232, endPoint x: 241, endPoint y: 229, distance: 182.4
click at [241, 229] on div "Додати в статичний розклад Повторити цей урок Підготовка до школи ( 30 хв. ) Пі…" at bounding box center [630, 586] width 1274 height 1038
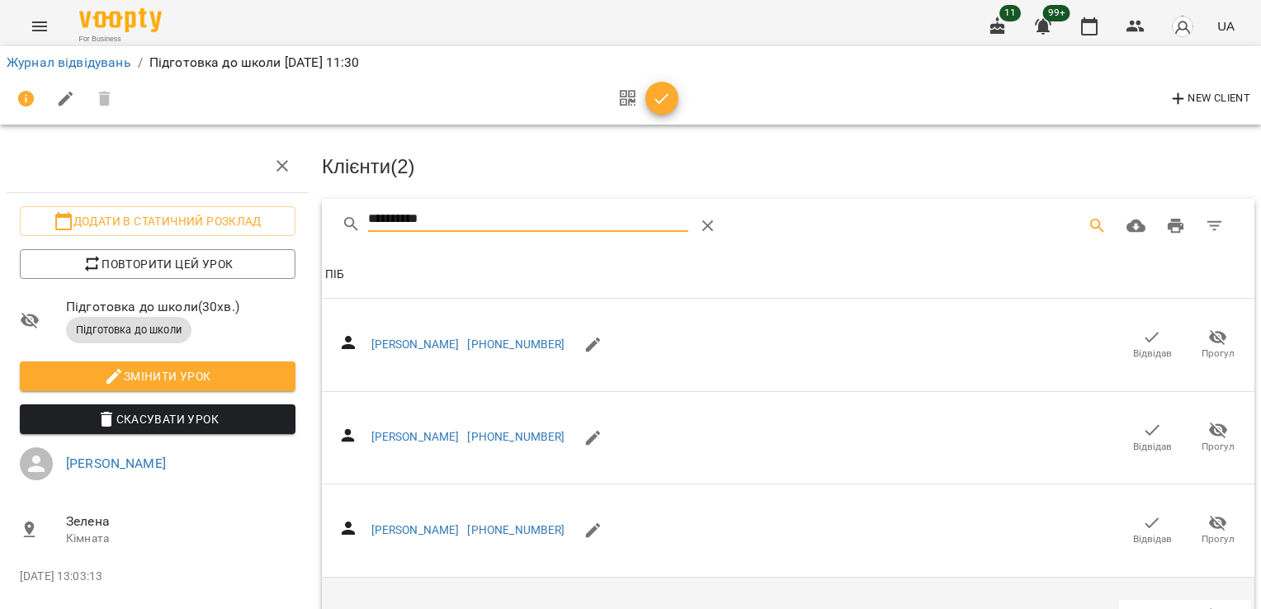
scroll to position [617, 0]
drag, startPoint x: 1142, startPoint y: 465, endPoint x: 1147, endPoint y: 474, distance: 10.3
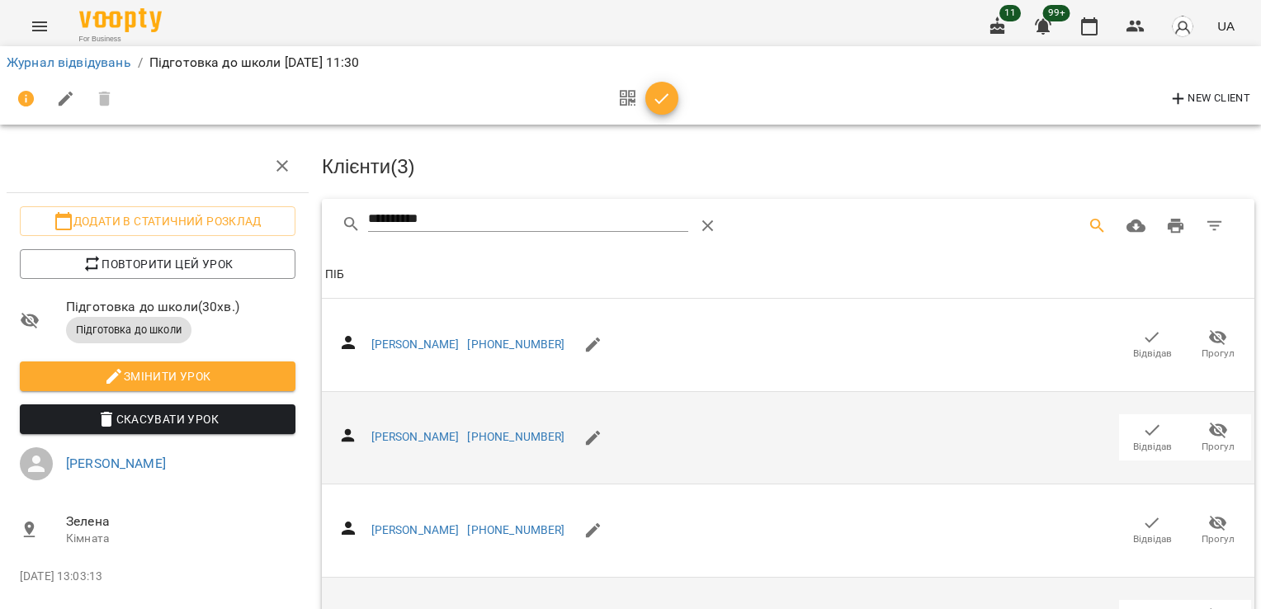
scroll to position [0, 0]
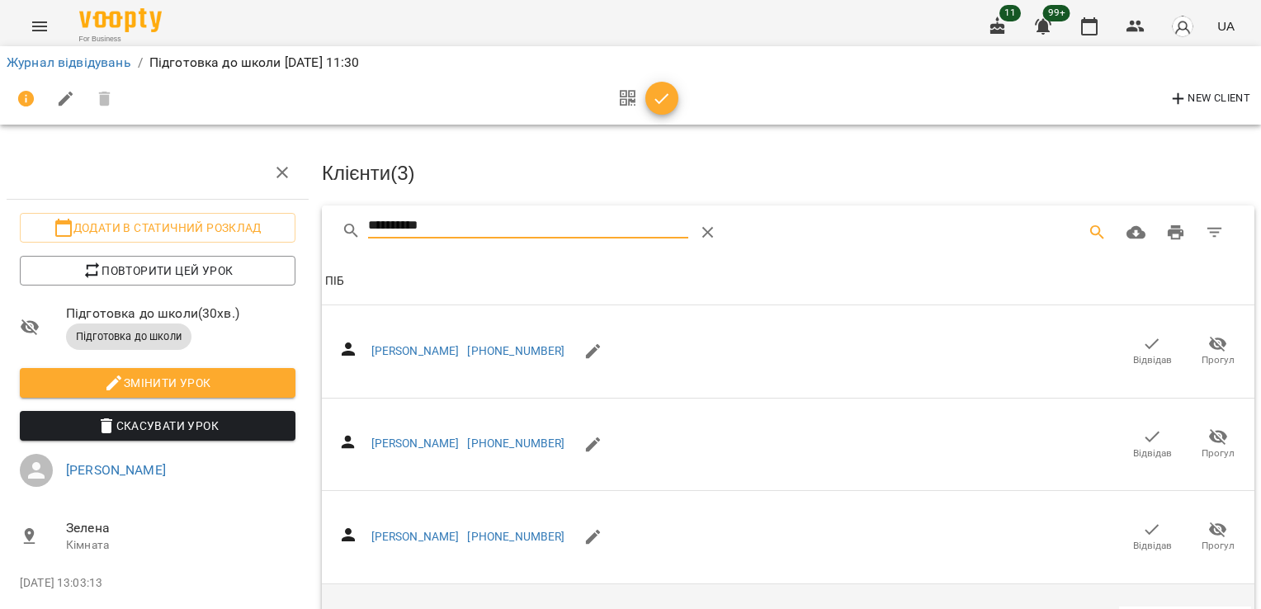
drag, startPoint x: 485, startPoint y: 222, endPoint x: 222, endPoint y: 254, distance: 265.2
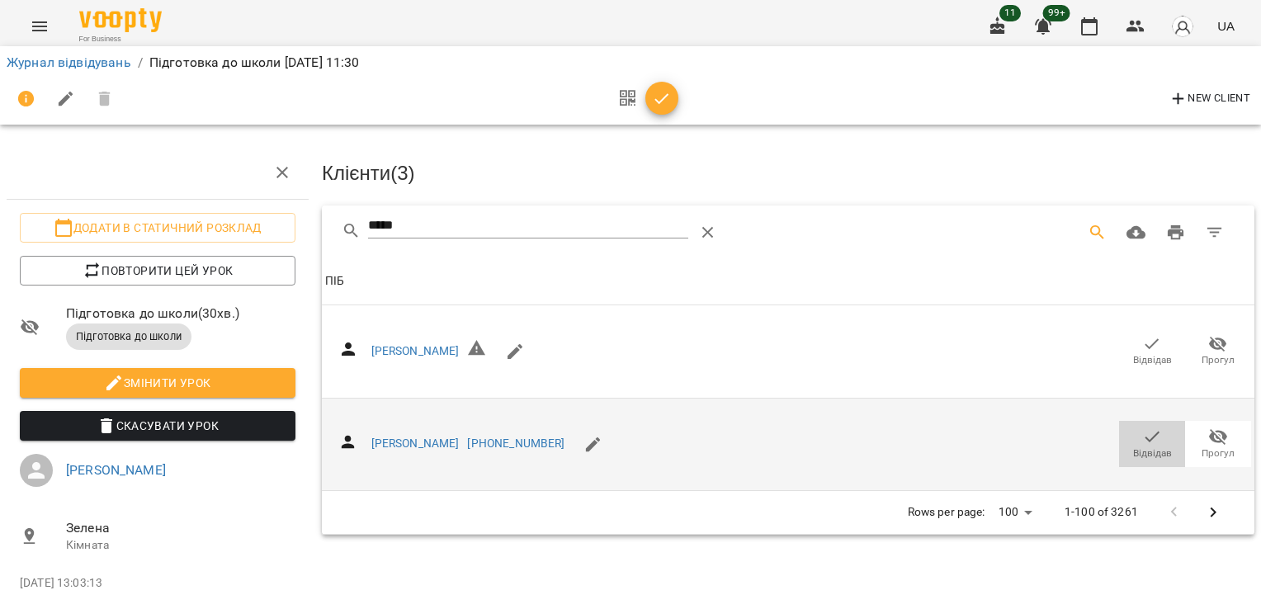
click at [1149, 442] on span "Відвідав" at bounding box center [1152, 443] width 46 height 33
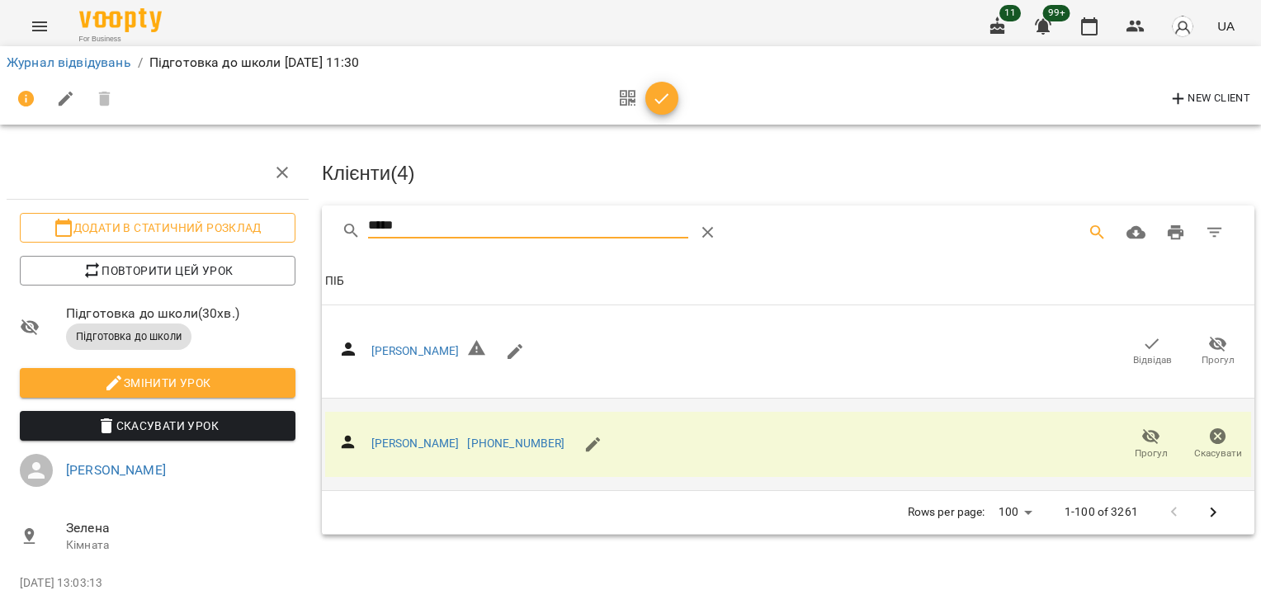
drag, startPoint x: 403, startPoint y: 214, endPoint x: 224, endPoint y: 228, distance: 178.8
click at [265, 220] on div "Додати в статичний розклад Повторити цей урок Підготовка до школи ( 30 хв. ) Пі…" at bounding box center [630, 365] width 1274 height 597
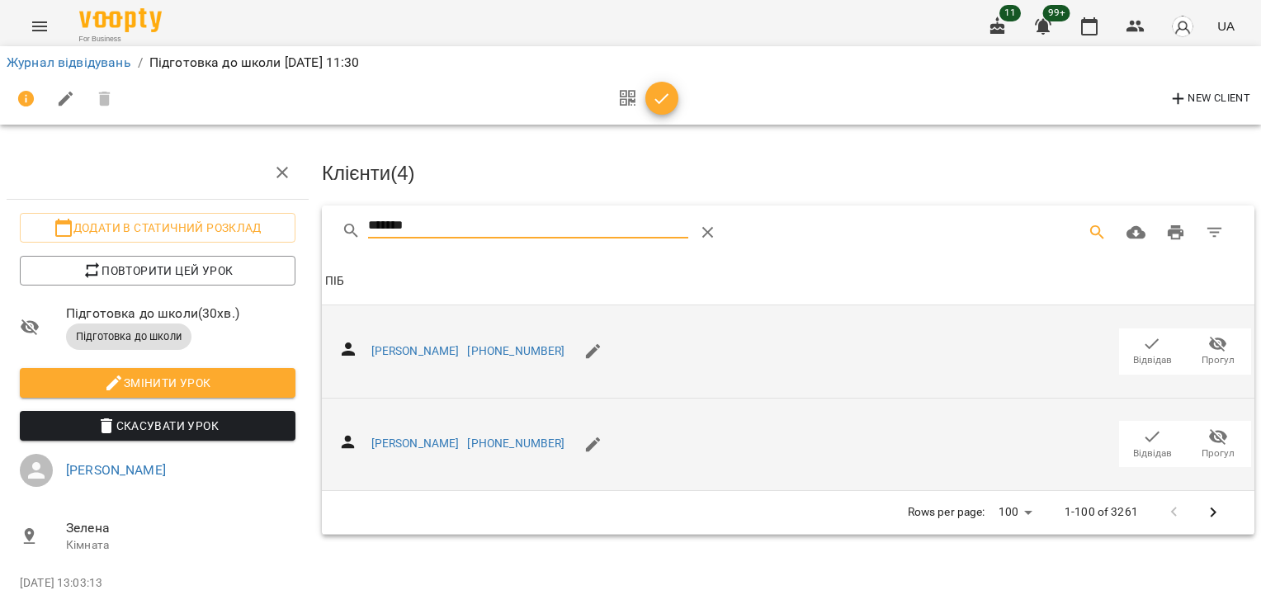
type input "*******"
click at [1142, 355] on span "Відвідав" at bounding box center [1152, 360] width 39 height 14
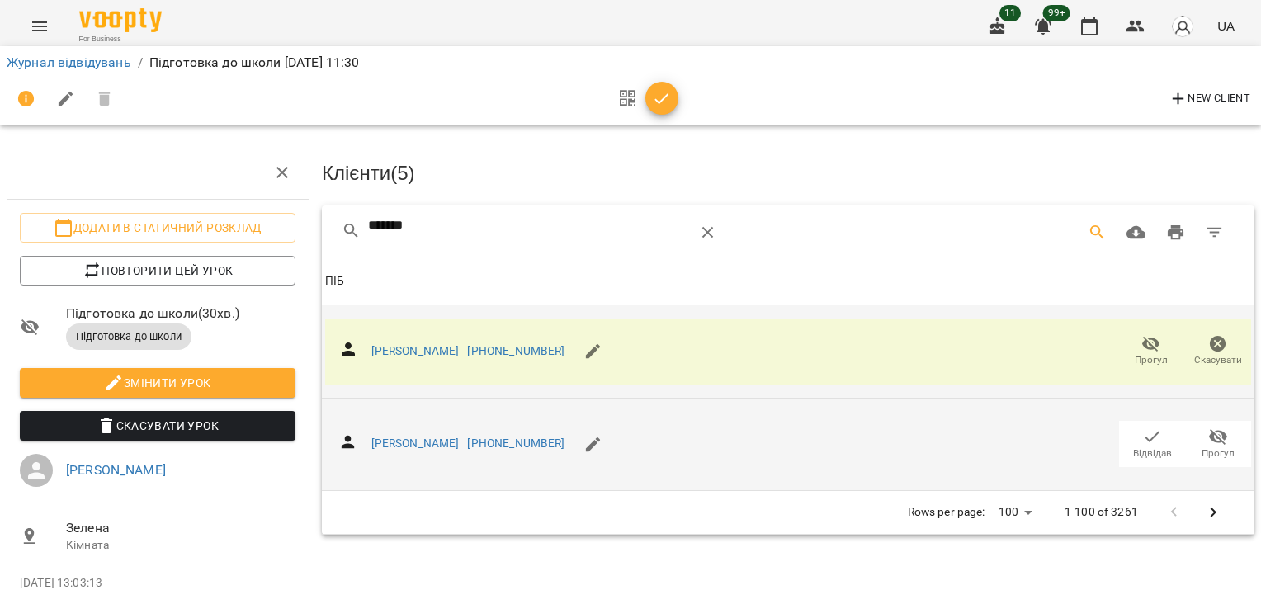
click at [658, 100] on icon "button" at bounding box center [662, 99] width 20 height 20
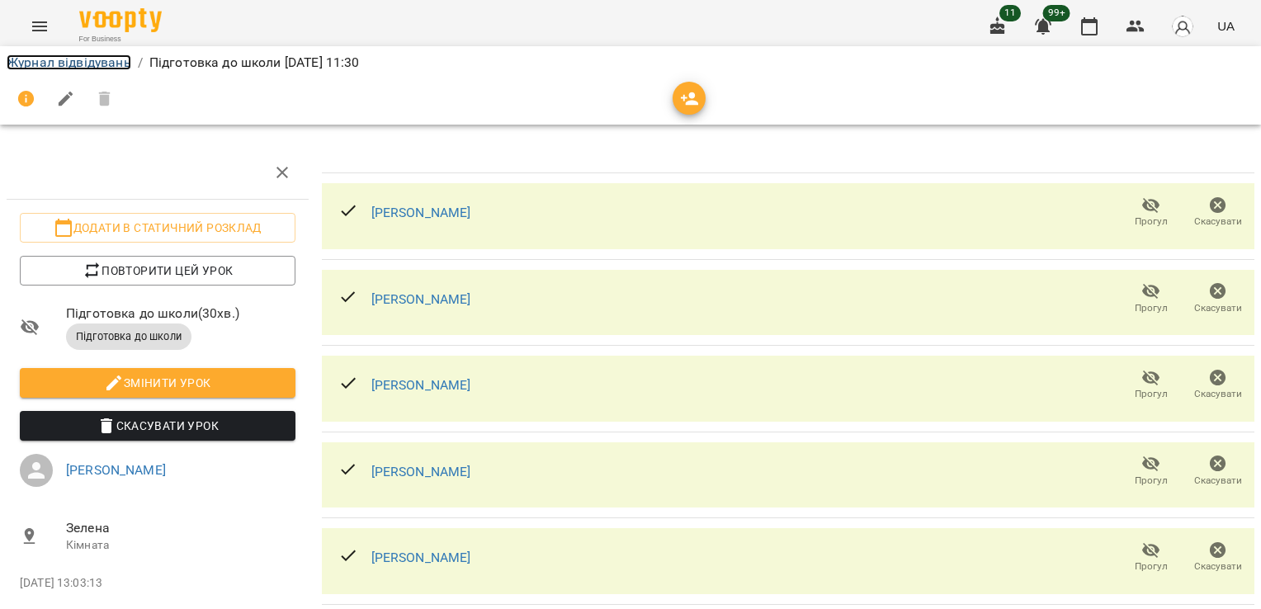
click at [46, 68] on link "Журнал відвідувань" at bounding box center [69, 62] width 125 height 16
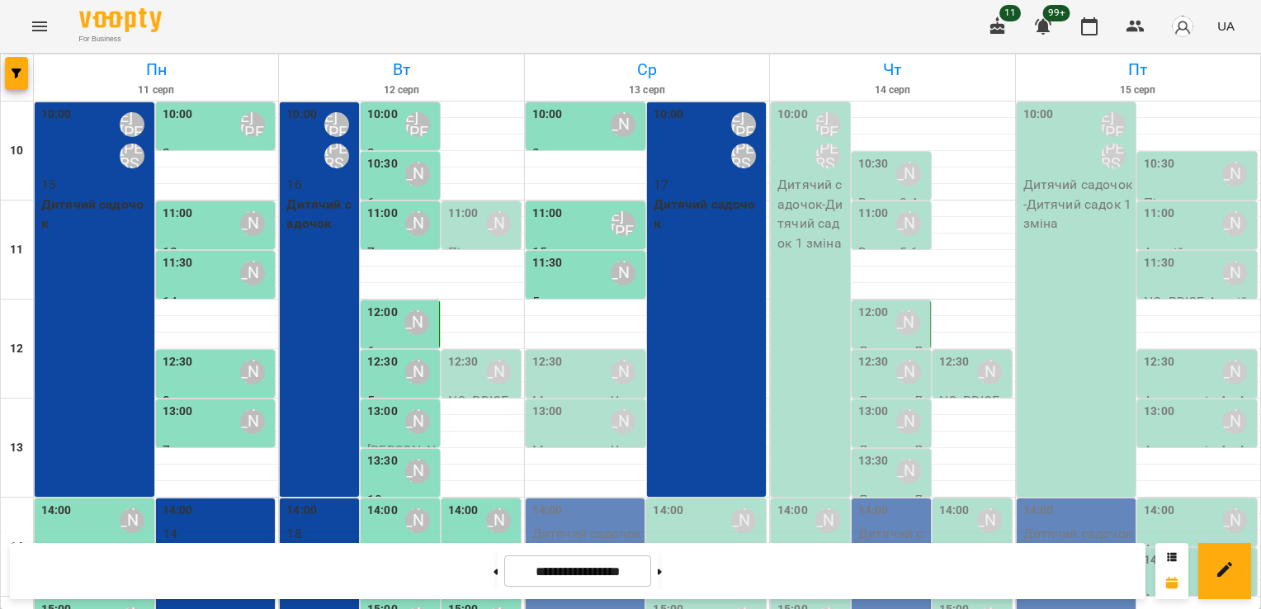
click at [560, 375] on div "12:30 [PERSON_NAME]" at bounding box center [587, 372] width 110 height 38
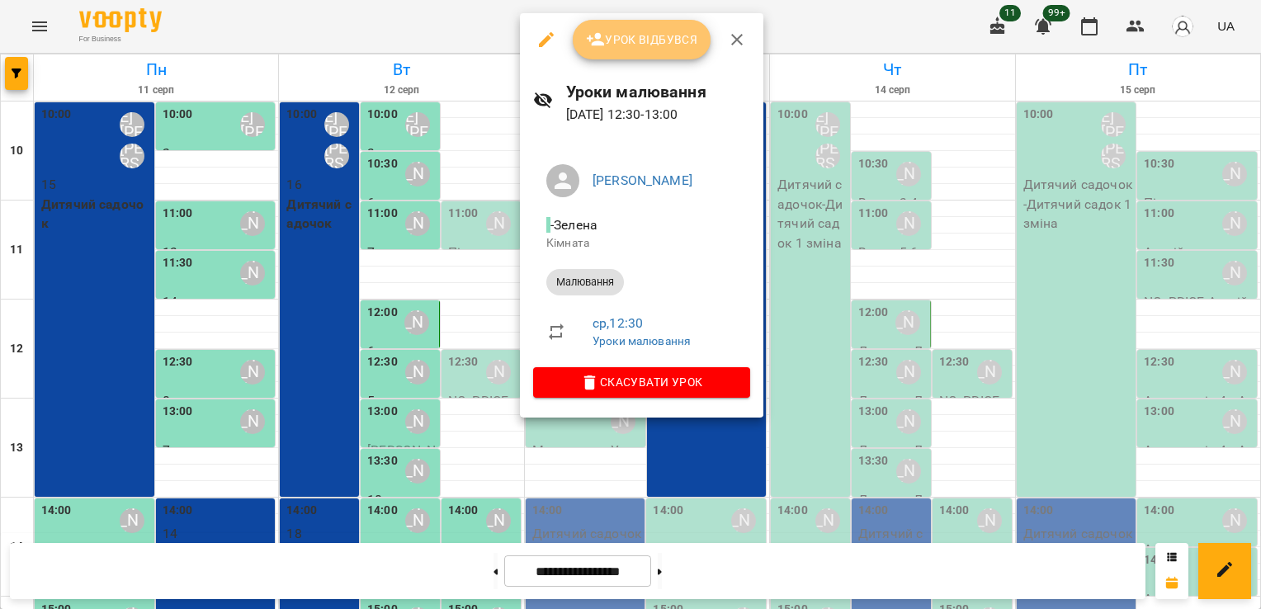
click at [648, 37] on span "Урок відбувся" at bounding box center [642, 40] width 112 height 20
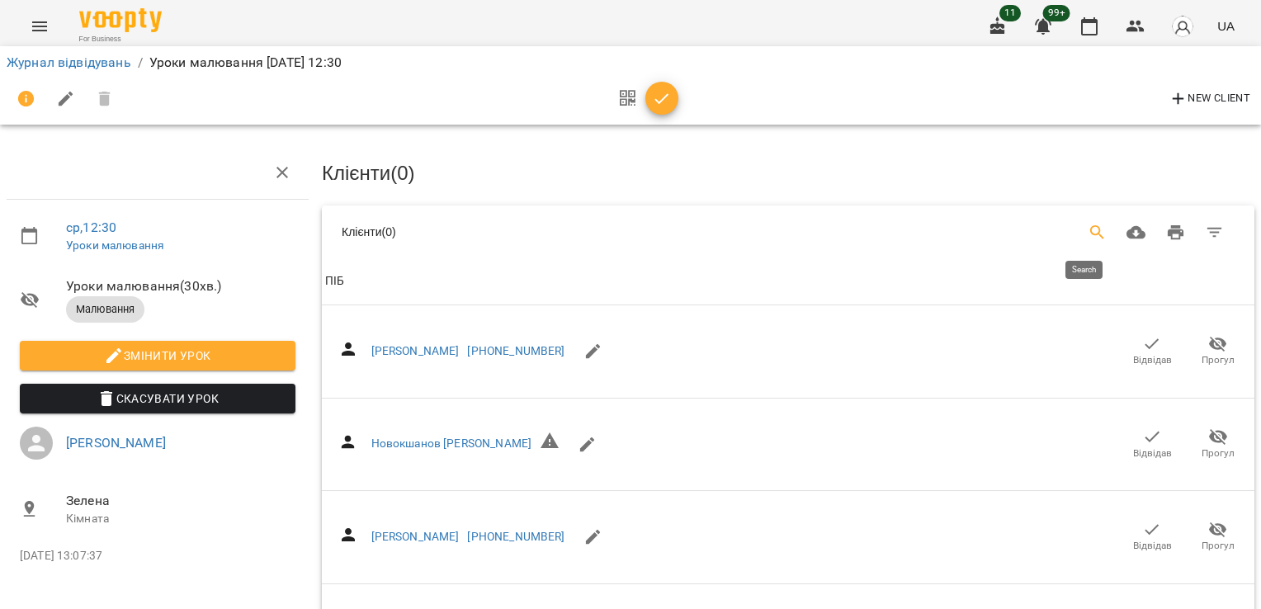
click at [1080, 240] on button "Search" at bounding box center [1098, 233] width 40 height 40
type input "***"
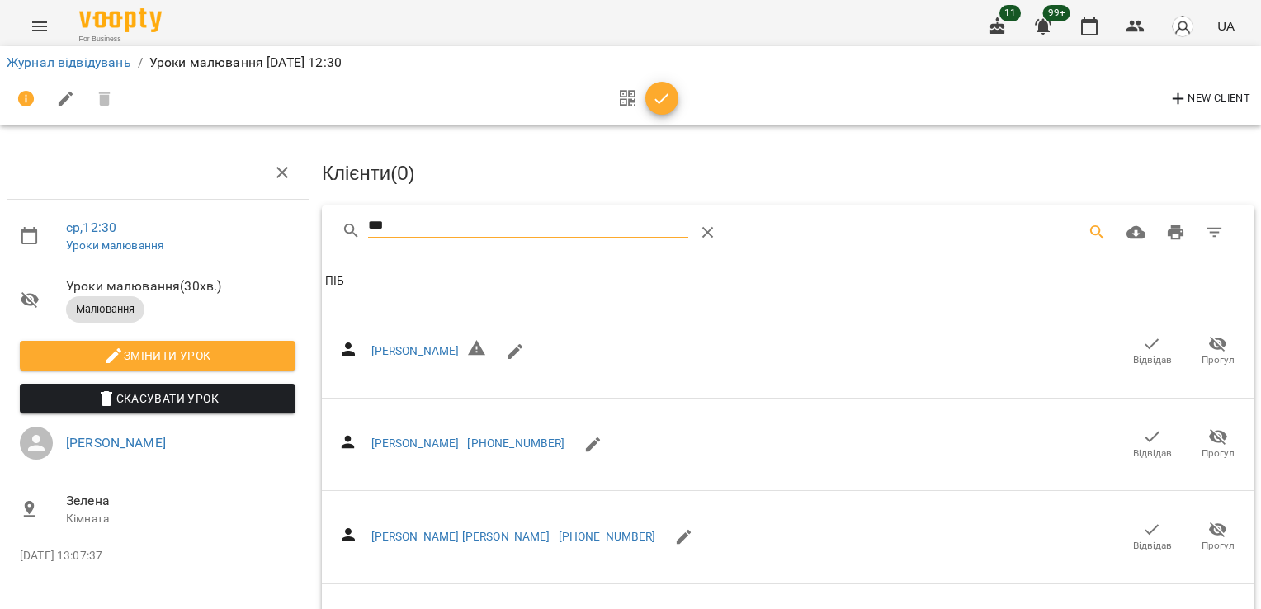
drag, startPoint x: 402, startPoint y: 232, endPoint x: 272, endPoint y: 242, distance: 129.9
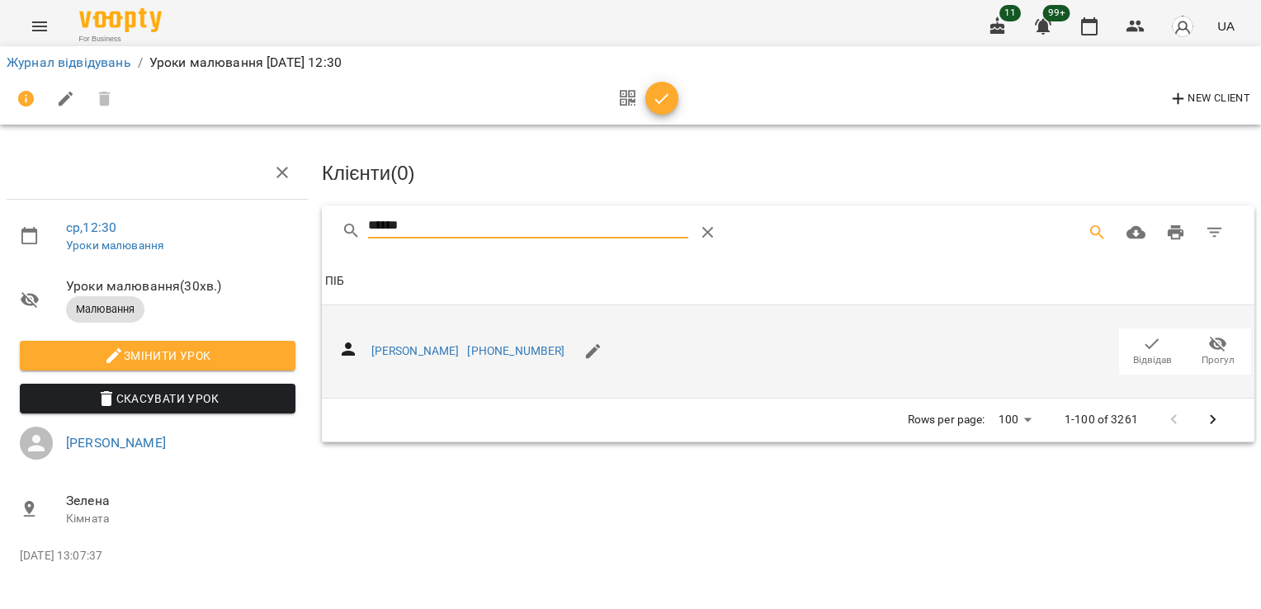
click at [1149, 357] on span "Відвідав" at bounding box center [1152, 360] width 39 height 14
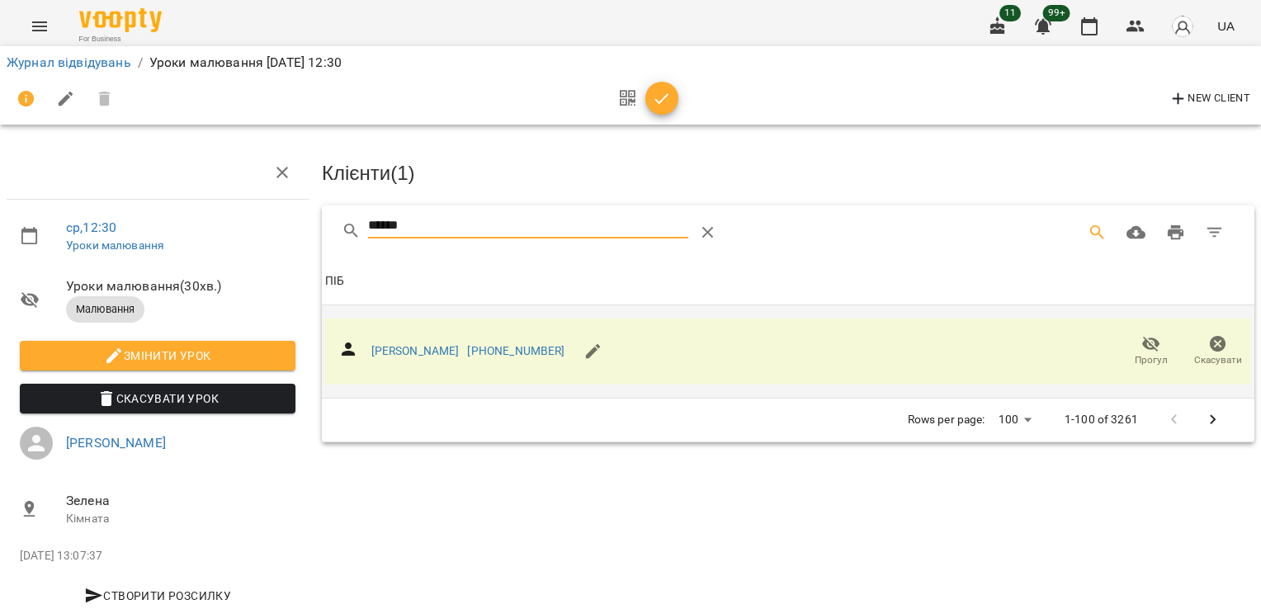
drag, startPoint x: 434, startPoint y: 228, endPoint x: 319, endPoint y: 235, distance: 114.9
click at [307, 228] on div "ср , 12:30 Уроки малювання Уроки малювання ( 30 хв. ) Малювання Змінити урок Ск…" at bounding box center [630, 352] width 1274 height 570
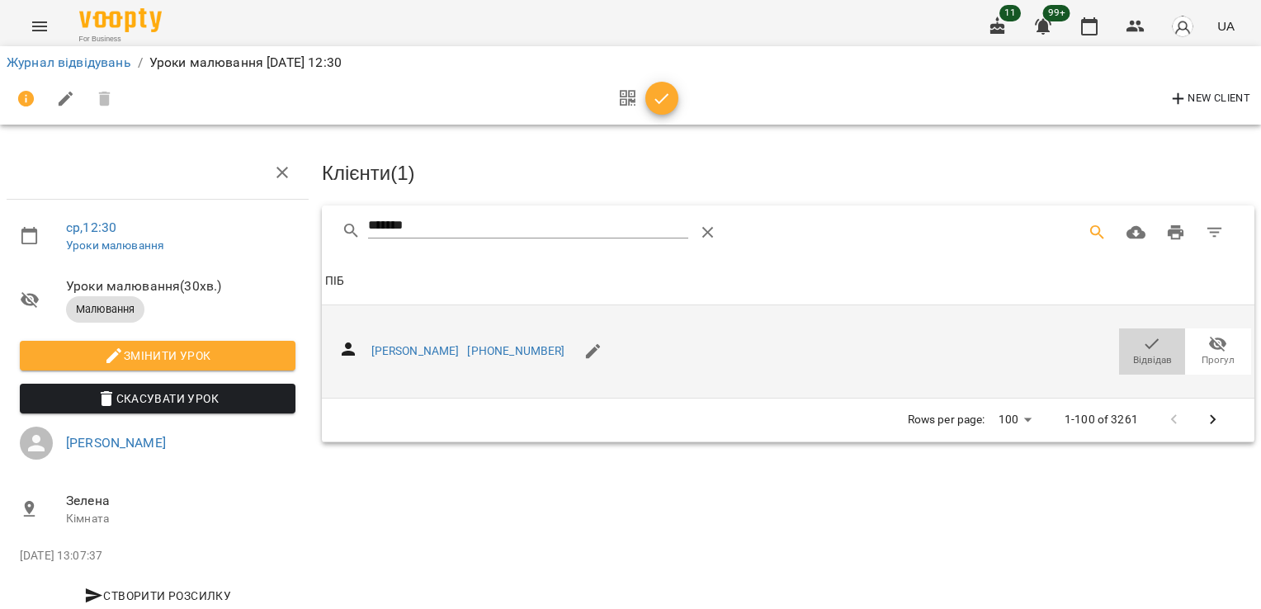
click at [1142, 334] on icon "button" at bounding box center [1152, 344] width 20 height 20
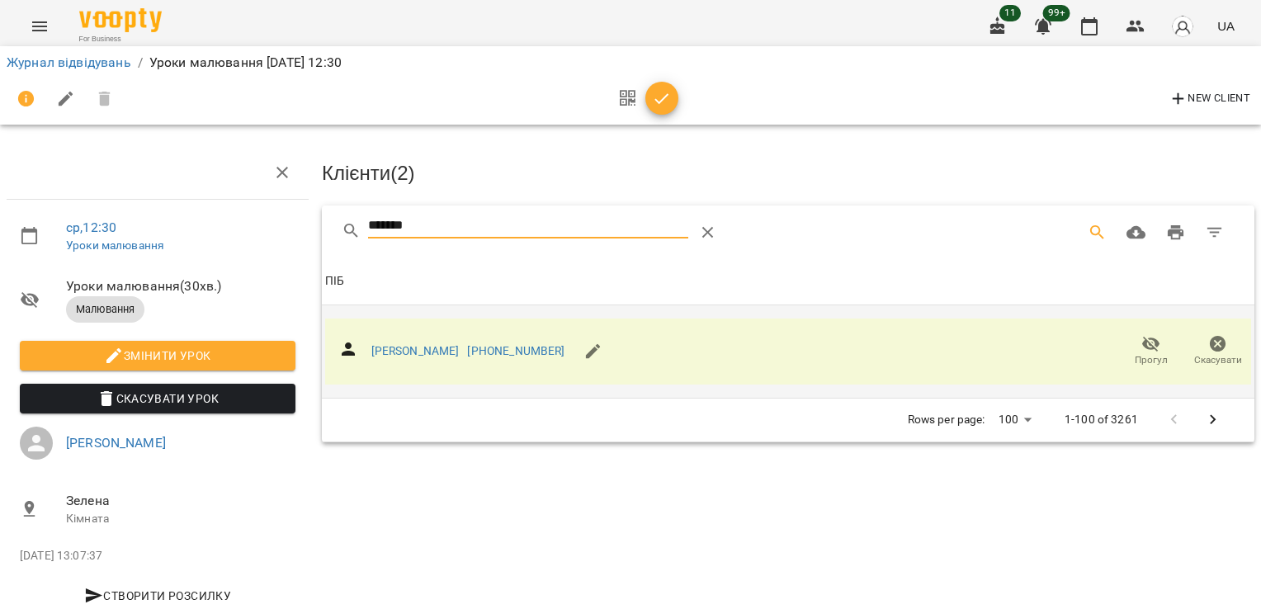
drag, startPoint x: 420, startPoint y: 220, endPoint x: 254, endPoint y: 219, distance: 165.9
click at [254, 219] on div "ср , 12:30 Уроки малювання Уроки малювання ( 30 хв. ) Малювання Змінити урок Ск…" at bounding box center [630, 352] width 1274 height 570
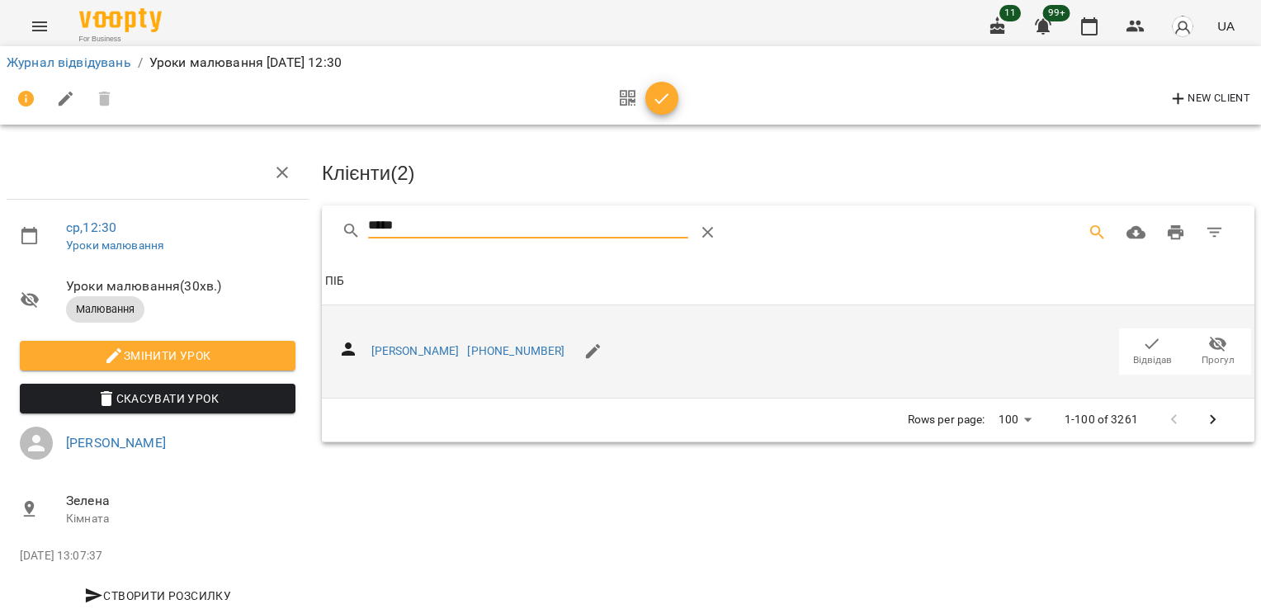
click at [1145, 341] on icon "button" at bounding box center [1152, 343] width 14 height 11
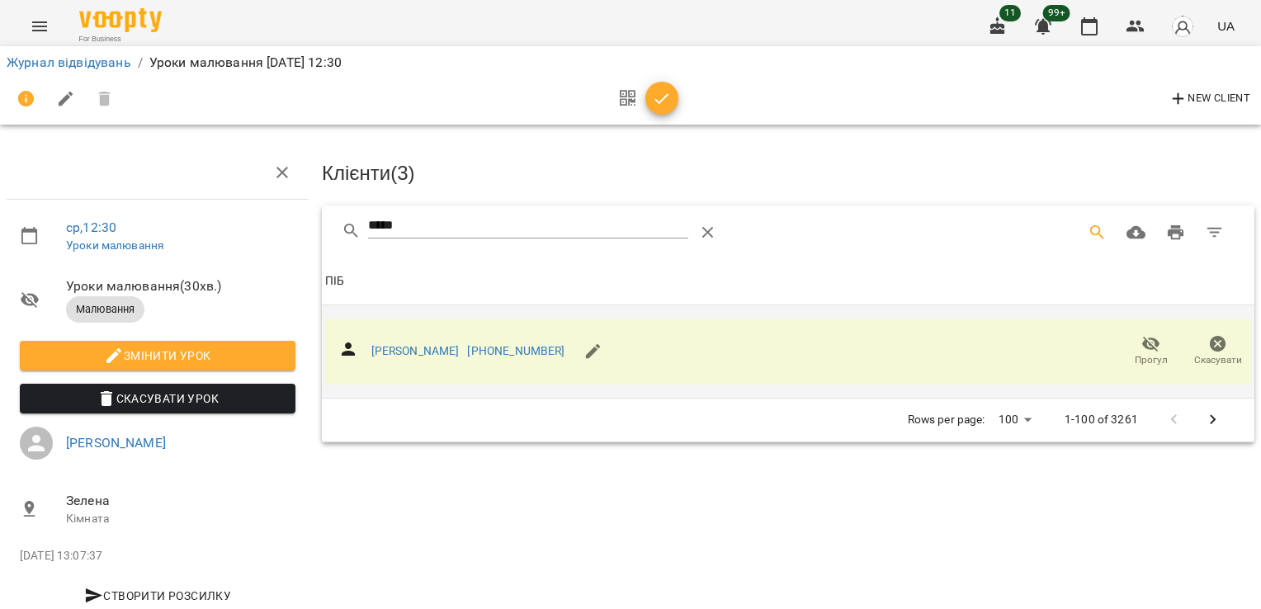
drag, startPoint x: 427, startPoint y: 229, endPoint x: 323, endPoint y: 229, distance: 104.0
click at [333, 229] on div "*****" at bounding box center [788, 231] width 932 height 53
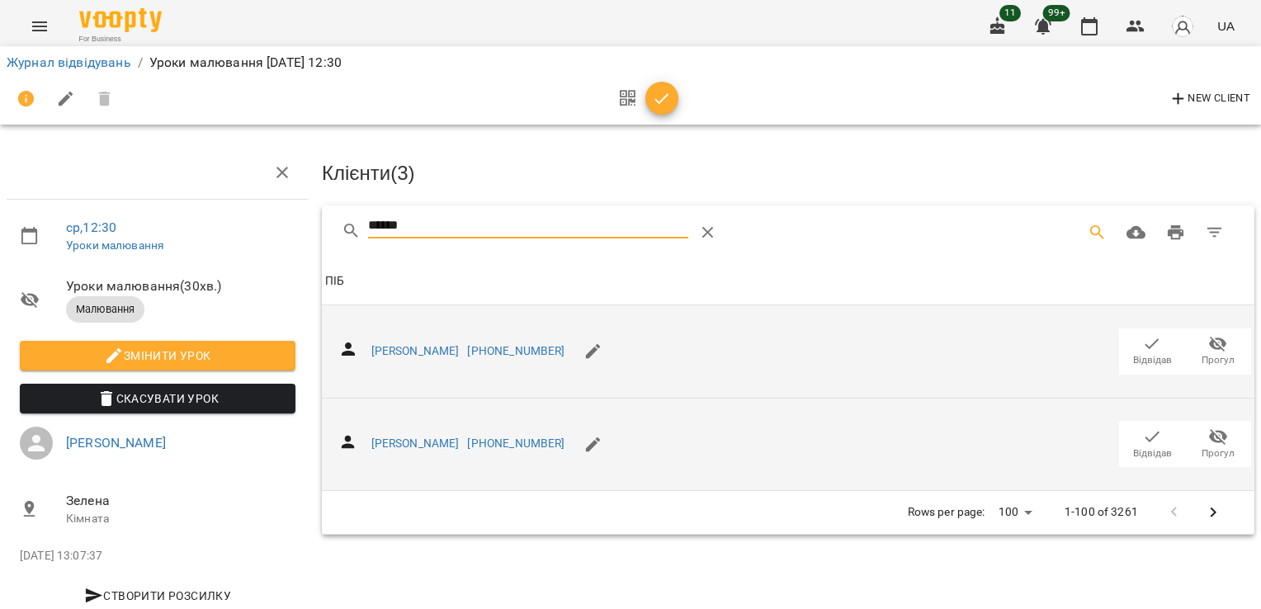
click at [1144, 436] on icon "button" at bounding box center [1152, 437] width 20 height 20
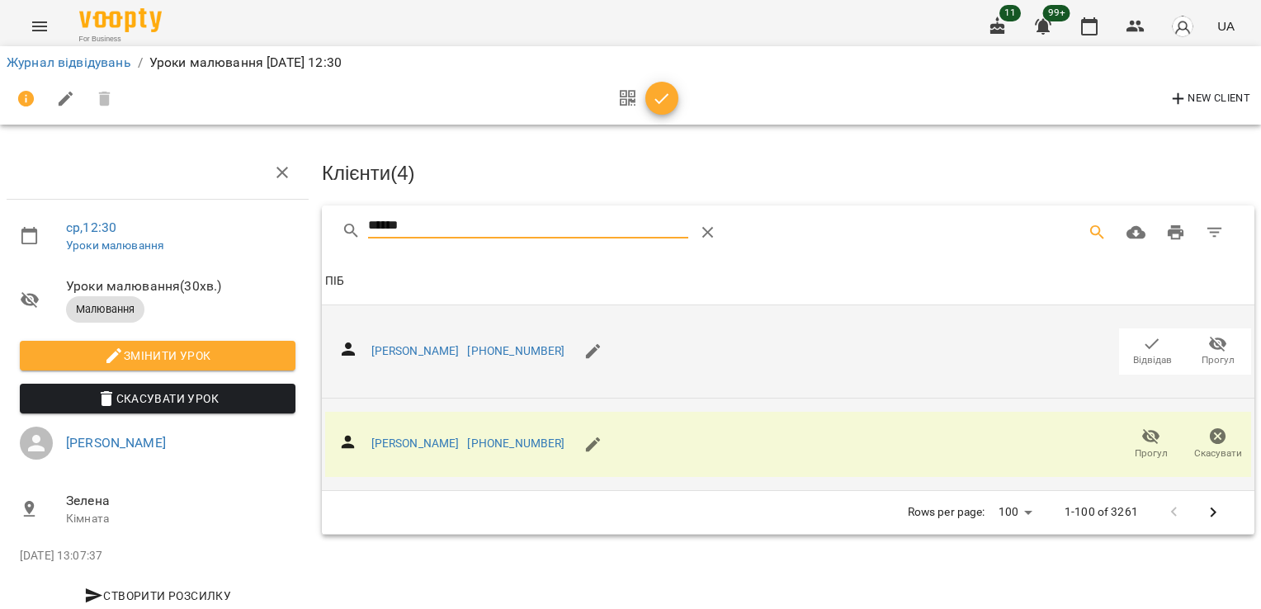
drag, startPoint x: 442, startPoint y: 216, endPoint x: 271, endPoint y: 229, distance: 171.3
click at [271, 229] on div "ср , 12:30 Уроки малювання Уроки малювання ( 30 хв. ) Малювання Змінити урок Ск…" at bounding box center [630, 352] width 1274 height 570
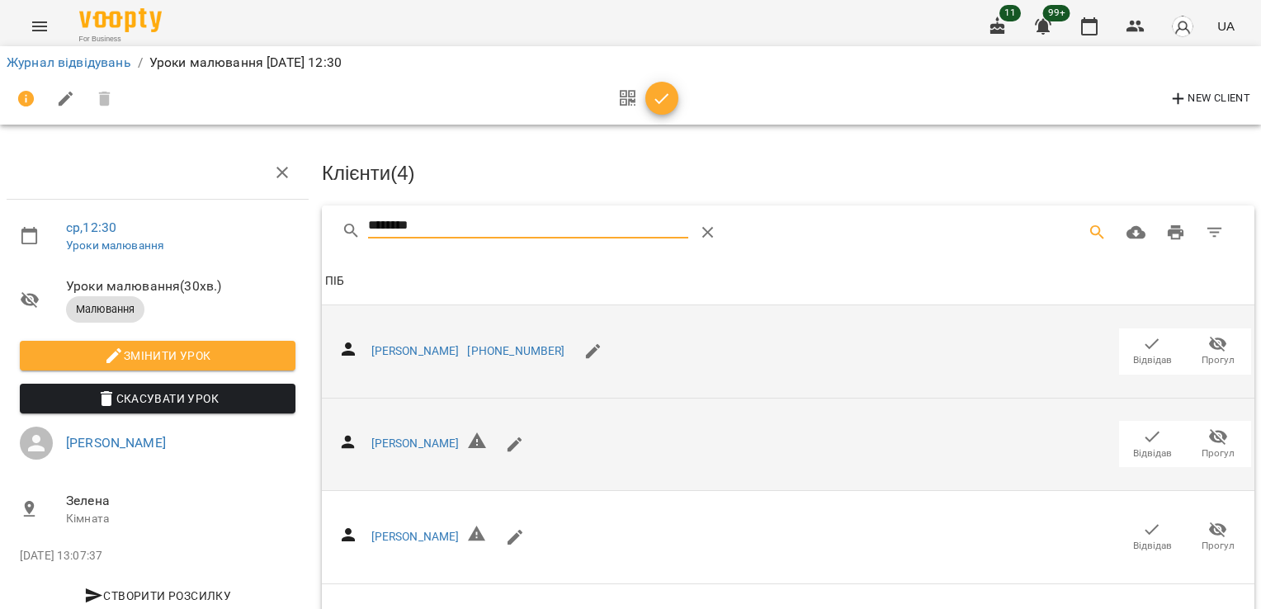
click at [1142, 343] on icon "button" at bounding box center [1152, 344] width 20 height 20
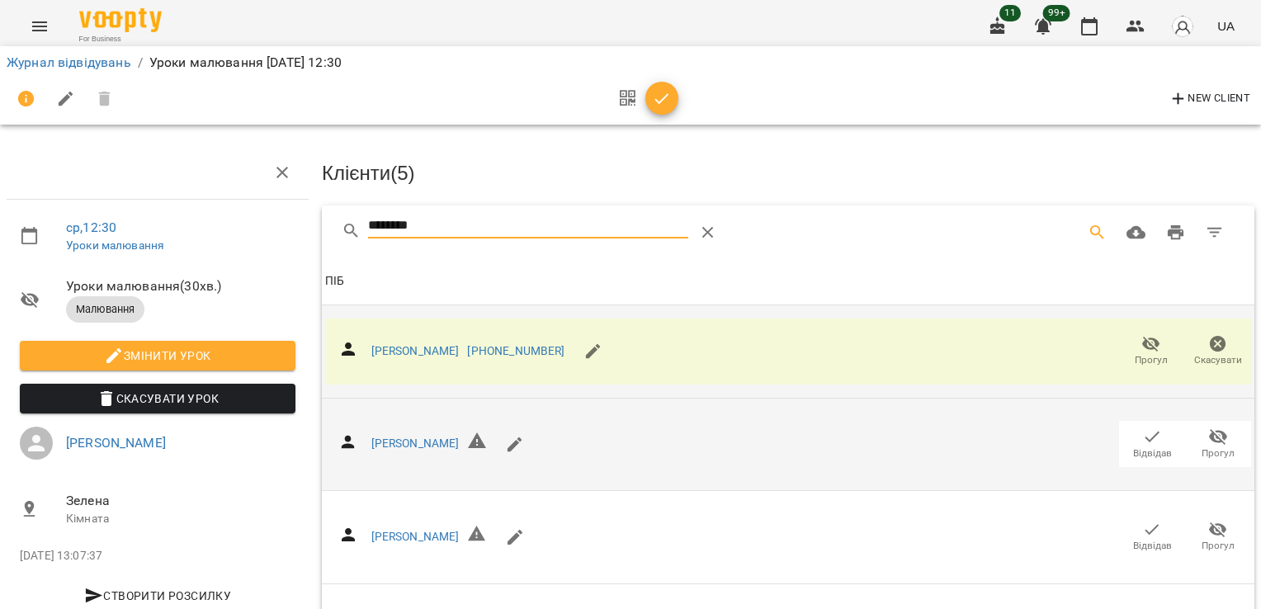
drag, startPoint x: 396, startPoint y: 228, endPoint x: 198, endPoint y: 228, distance: 198.0
click at [198, 228] on div "ср , 12:30 Уроки малювання Уроки малювання ( 30 хв. ) Малювання Змінити урок Ск…" at bounding box center [630, 400] width 1274 height 667
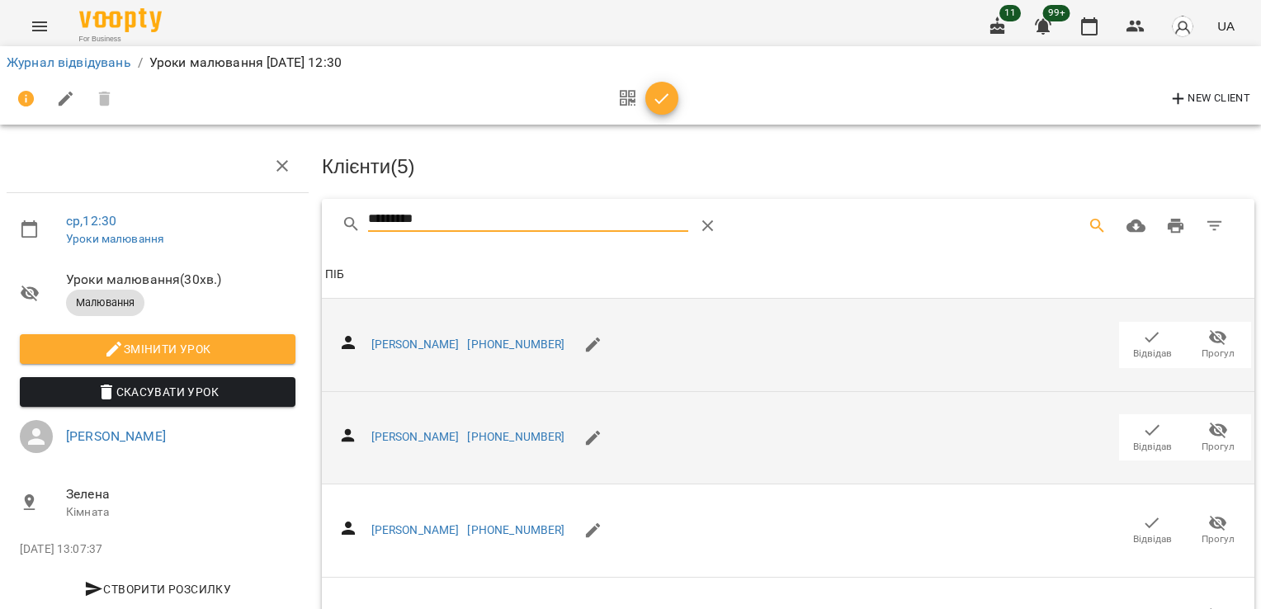
scroll to position [83, 0]
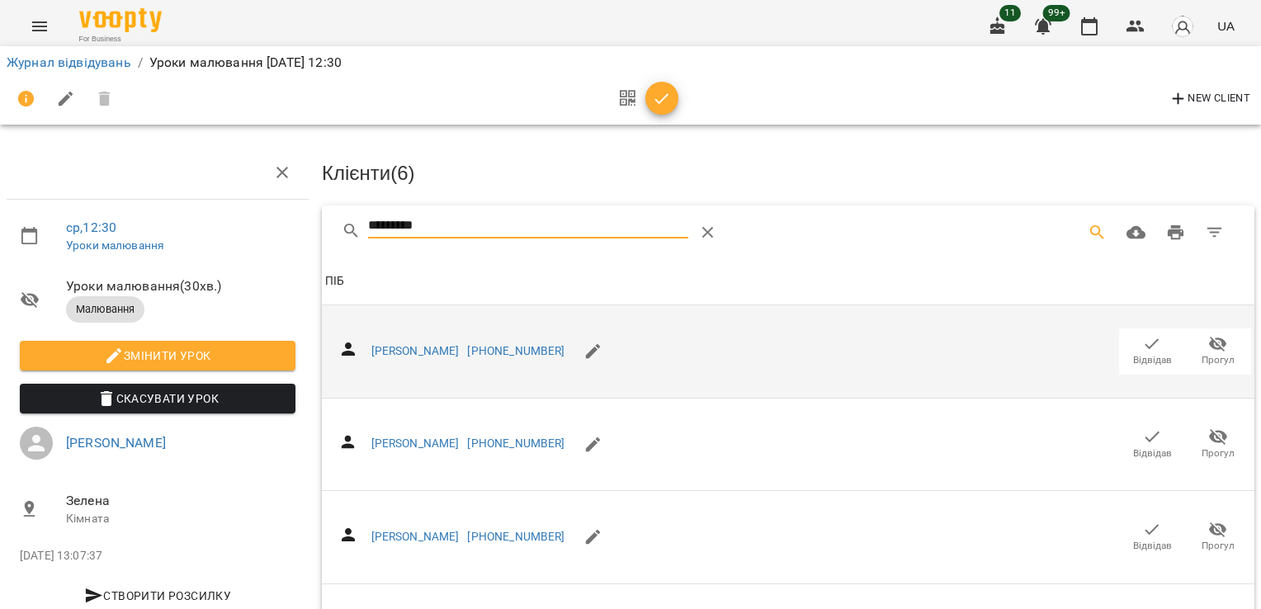
drag, startPoint x: 470, startPoint y: 228, endPoint x: 257, endPoint y: 224, distance: 212.9
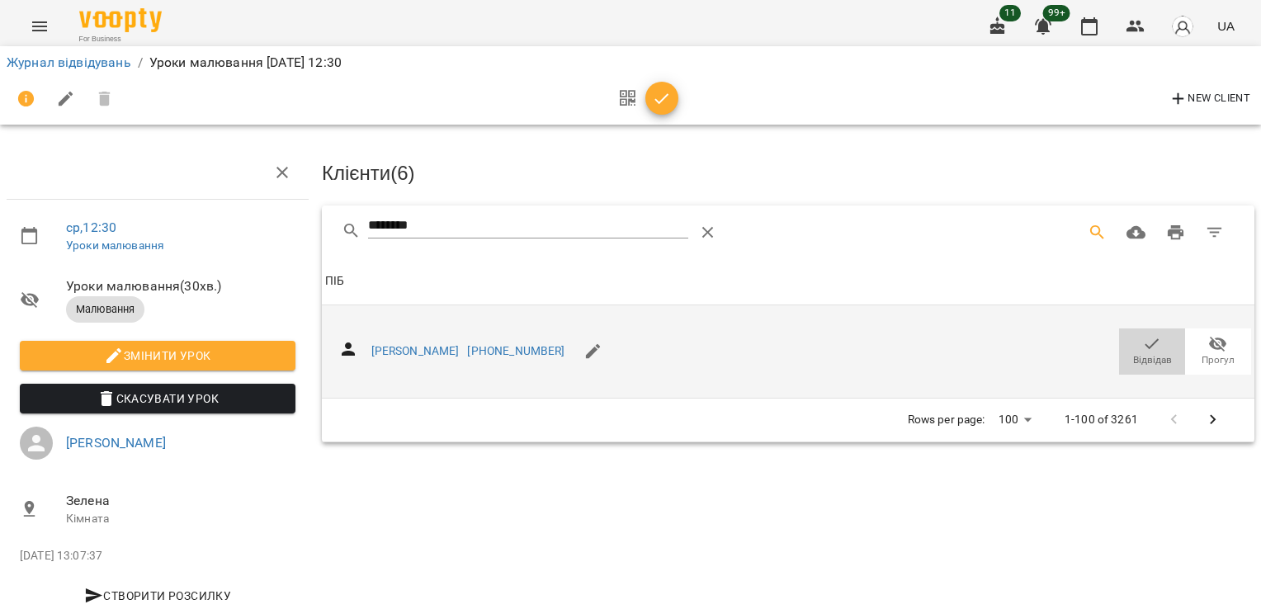
click at [1142, 336] on icon "button" at bounding box center [1152, 344] width 20 height 20
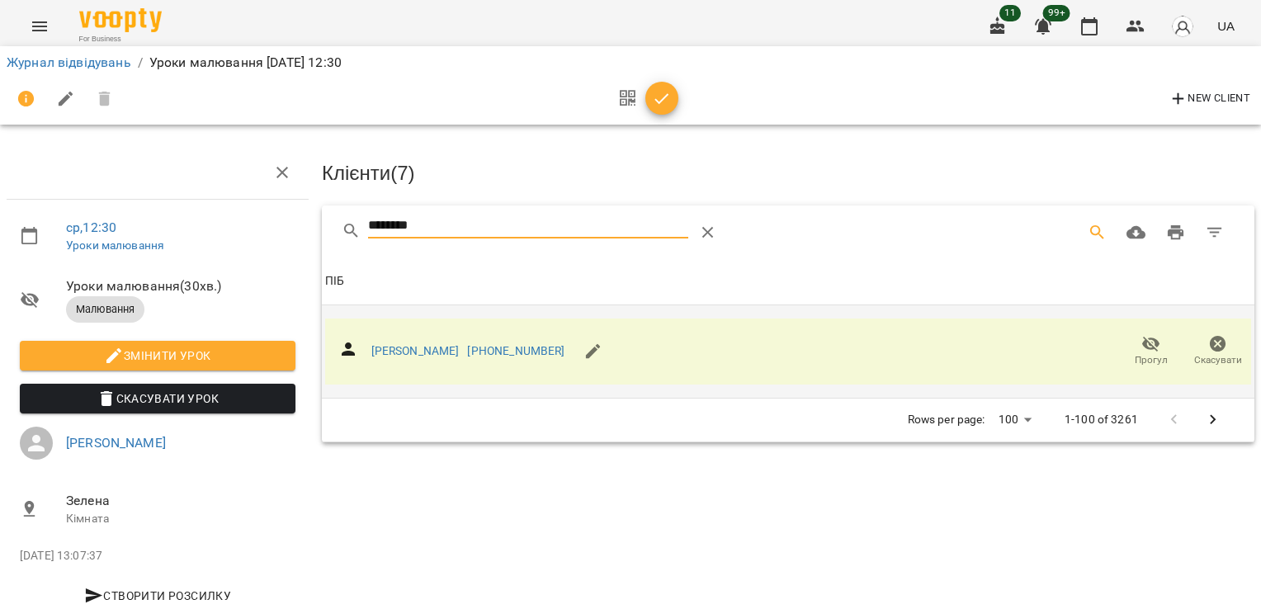
drag, startPoint x: 433, startPoint y: 230, endPoint x: 256, endPoint y: 226, distance: 177.5
click at [246, 234] on div "ср , 12:30 Уроки малювання Уроки малювання ( 30 хв. ) Малювання Змінити урок Ск…" at bounding box center [630, 352] width 1274 height 570
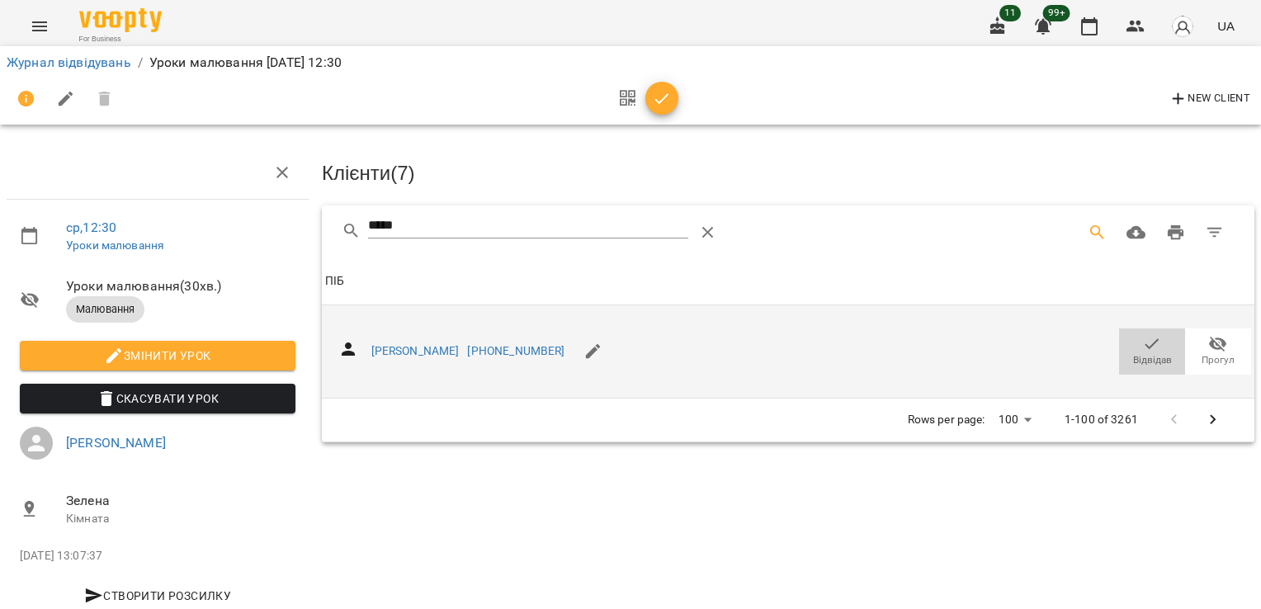
click at [1142, 339] on icon "button" at bounding box center [1152, 344] width 20 height 20
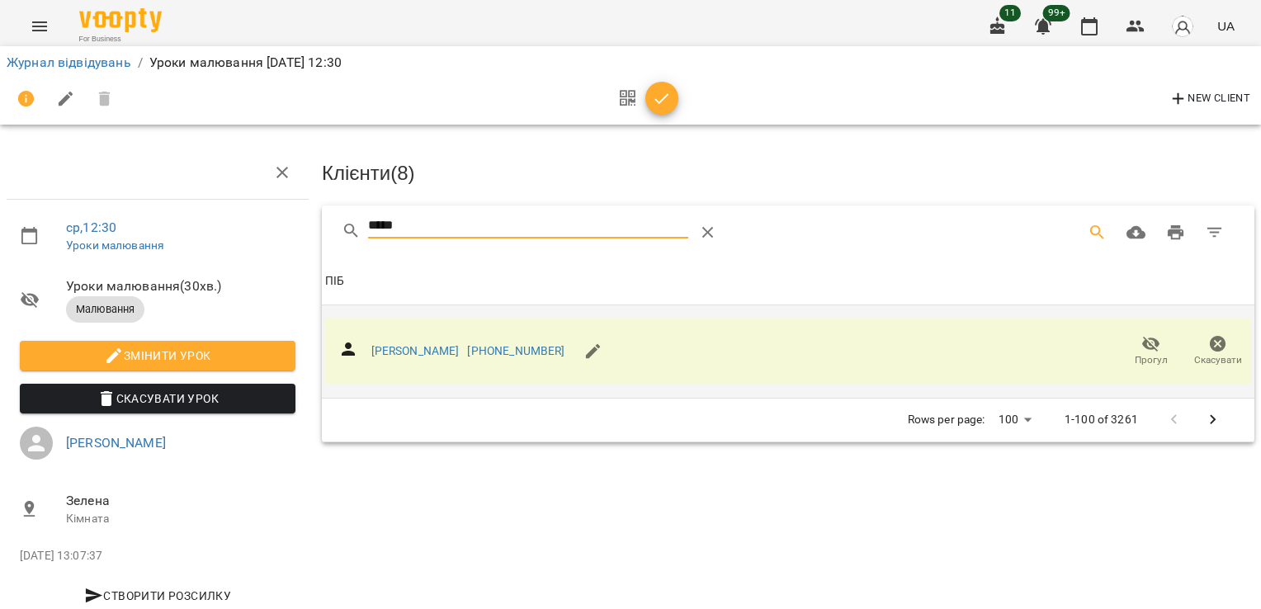
drag, startPoint x: 456, startPoint y: 223, endPoint x: 309, endPoint y: 220, distance: 146.9
click at [309, 220] on div "ср , 12:30 Уроки малювання Уроки малювання ( 30 хв. ) Малювання Змінити урок Ск…" at bounding box center [630, 352] width 1274 height 570
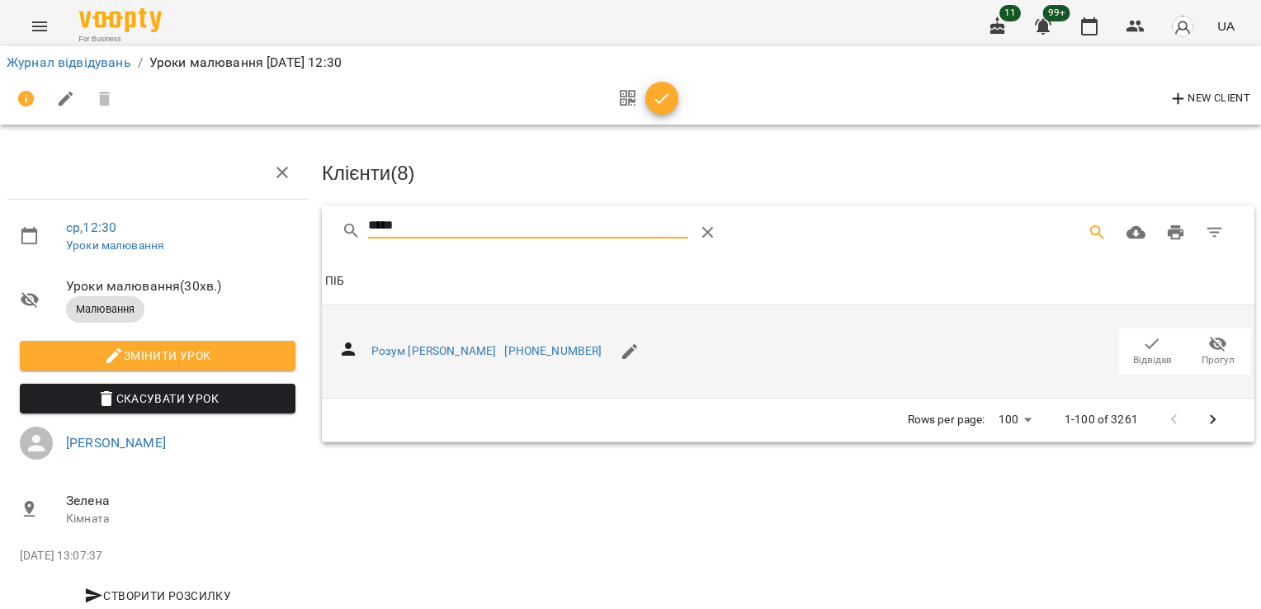
type input "*****"
click at [1129, 347] on span "Відвідав" at bounding box center [1152, 350] width 46 height 33
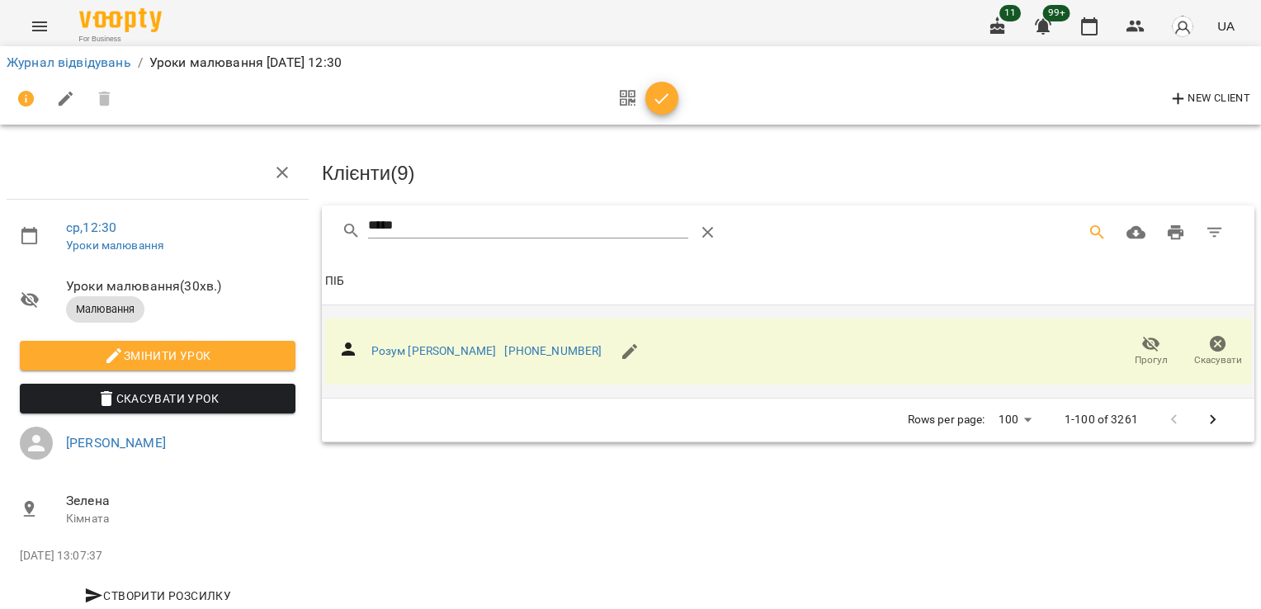
click at [663, 103] on icon "button" at bounding box center [662, 99] width 20 height 20
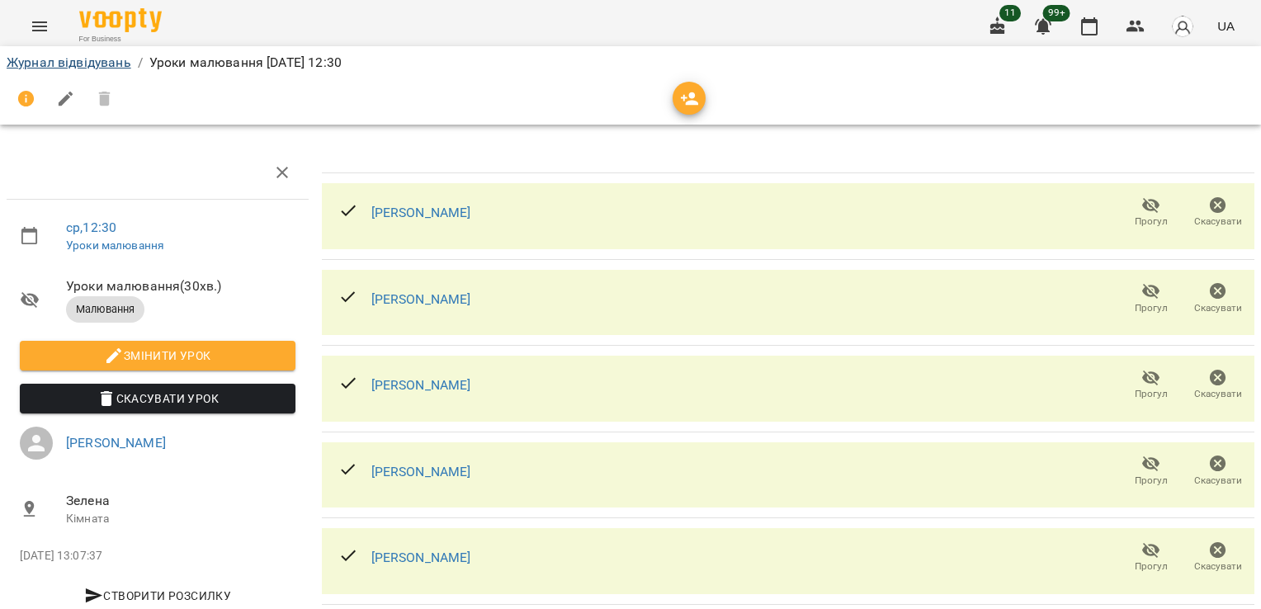
click at [82, 71] on li "Журнал відвідувань" at bounding box center [69, 63] width 125 height 20
click at [89, 58] on link "Журнал відвідувань" at bounding box center [69, 62] width 125 height 16
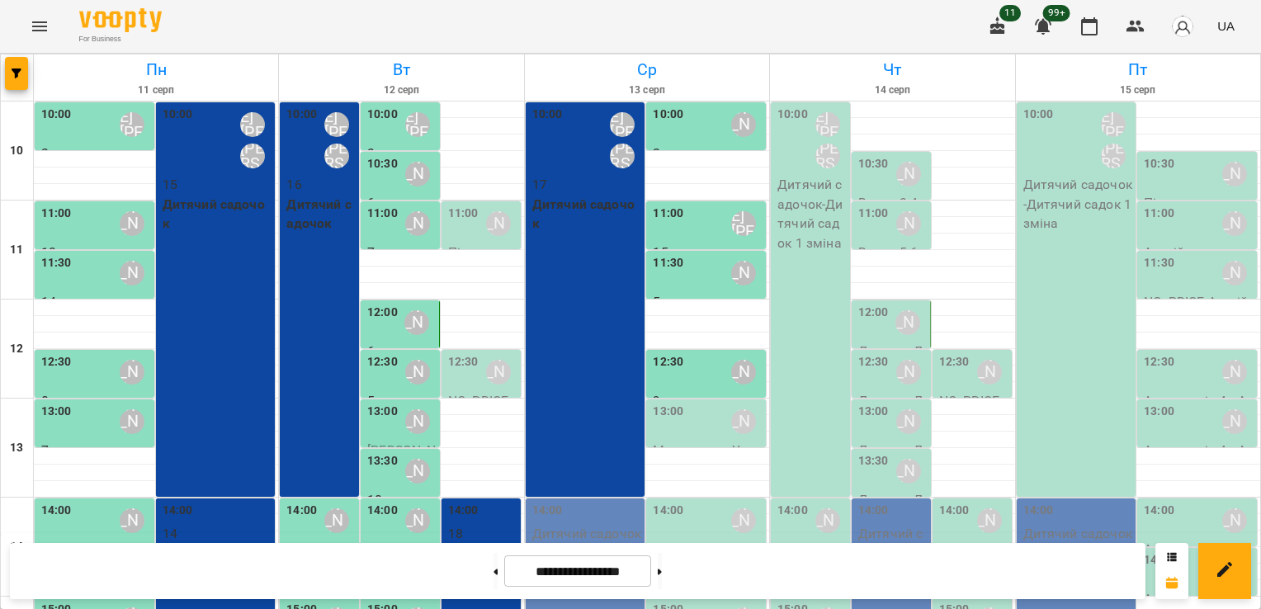
click at [673, 422] on div "13:00" at bounding box center [668, 422] width 31 height 38
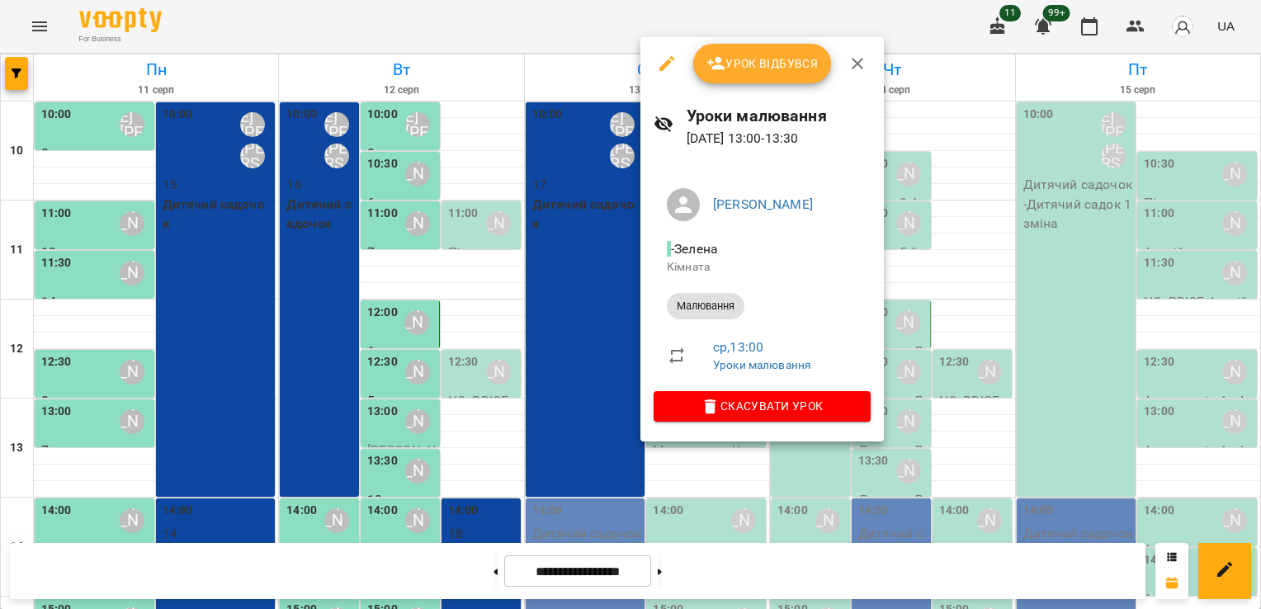
click at [772, 55] on span "Урок відбувся" at bounding box center [762, 64] width 112 height 20
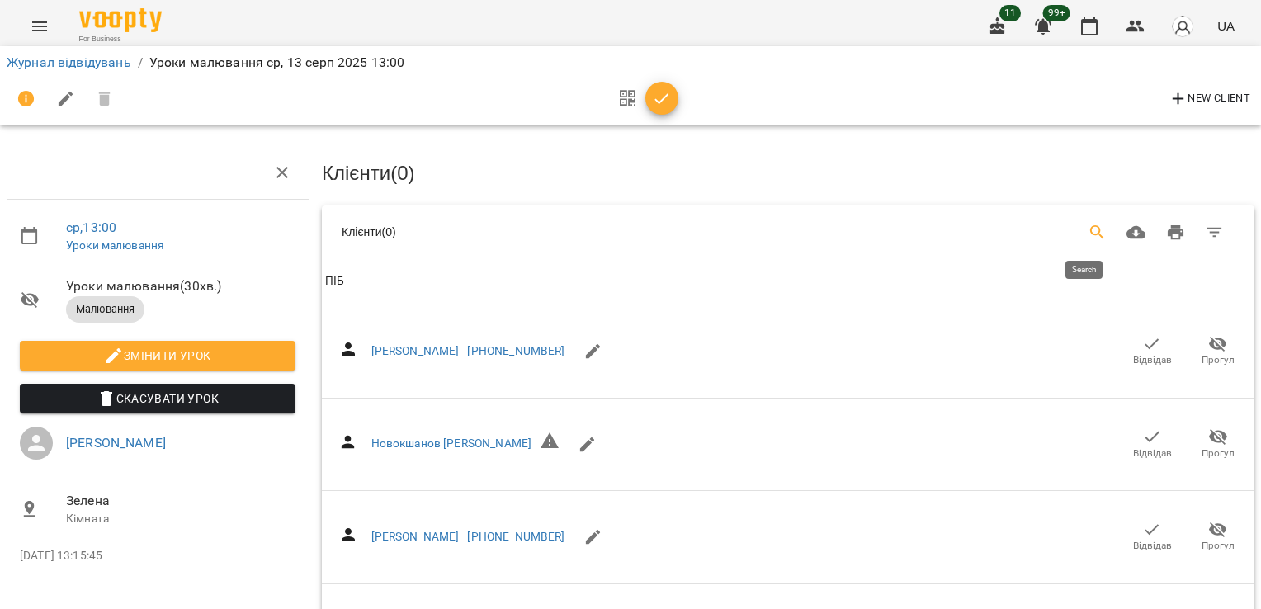
click at [1088, 236] on icon "Search" at bounding box center [1098, 233] width 20 height 20
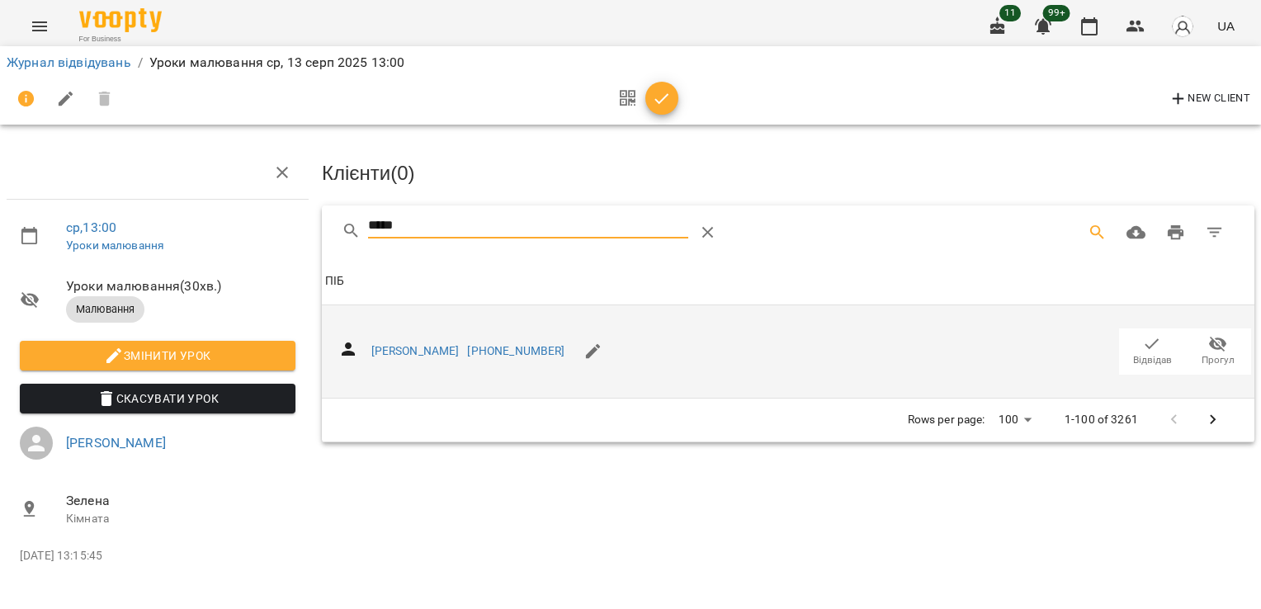
click at [1155, 347] on icon "button" at bounding box center [1152, 344] width 20 height 20
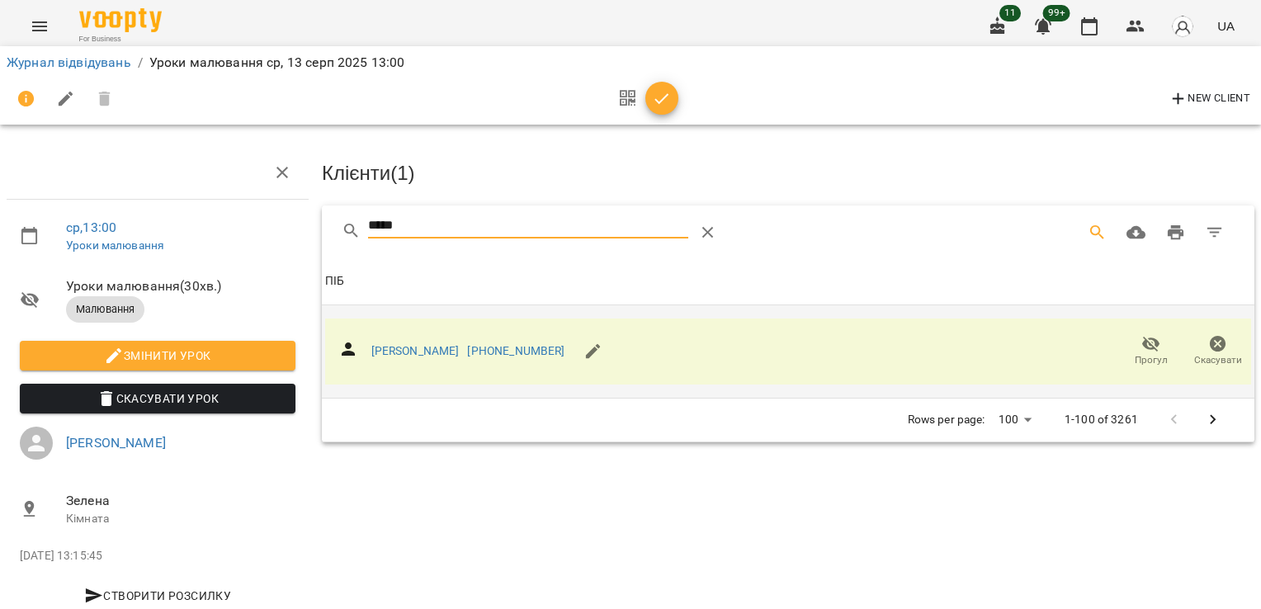
drag, startPoint x: 312, startPoint y: 234, endPoint x: 298, endPoint y: 234, distance: 14.0
click at [298, 234] on div "ср , 13:00 Уроки малювання Уроки малювання ( 30 хв. ) Малювання Змінити урок Ск…" at bounding box center [630, 352] width 1274 height 570
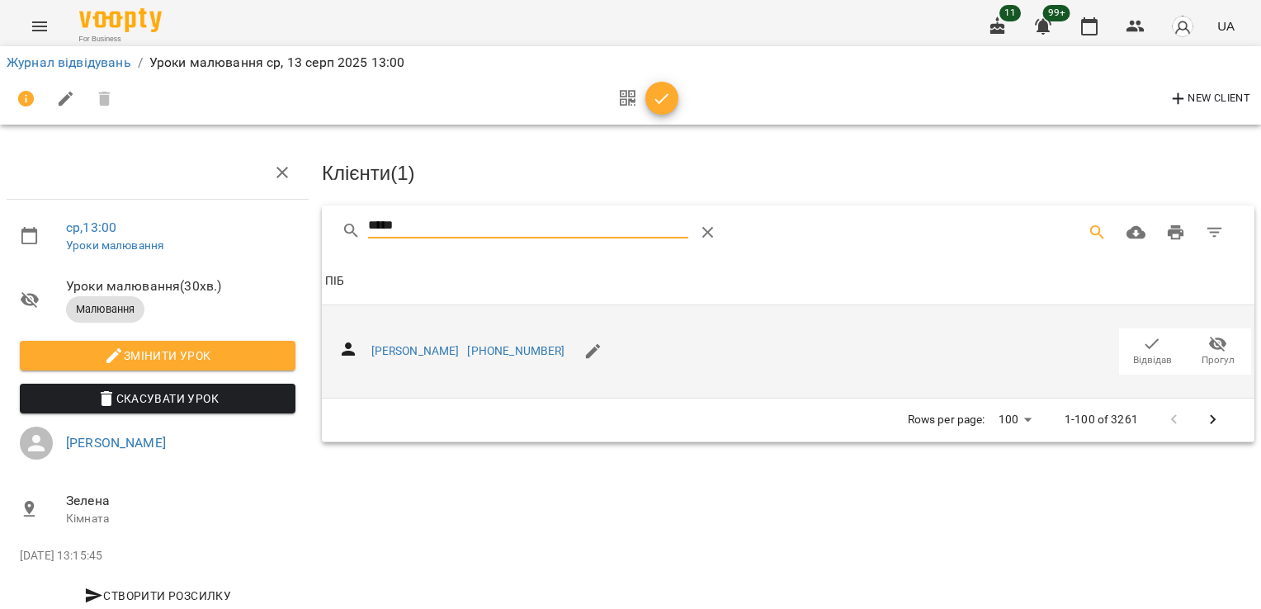
click at [1142, 348] on icon "button" at bounding box center [1152, 344] width 20 height 20
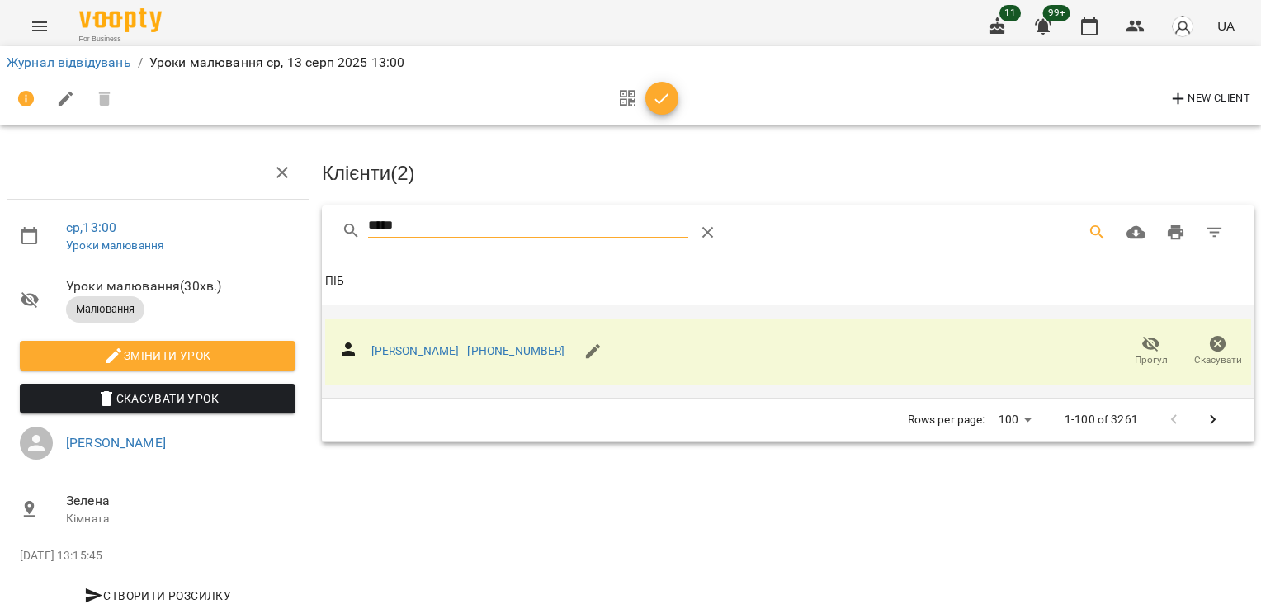
drag, startPoint x: 432, startPoint y: 233, endPoint x: 272, endPoint y: 232, distance: 160.1
click at [272, 232] on div "ср , 13:00 Уроки малювання Уроки малювання ( 30 хв. ) Малювання Змінити урок Ск…" at bounding box center [630, 352] width 1274 height 570
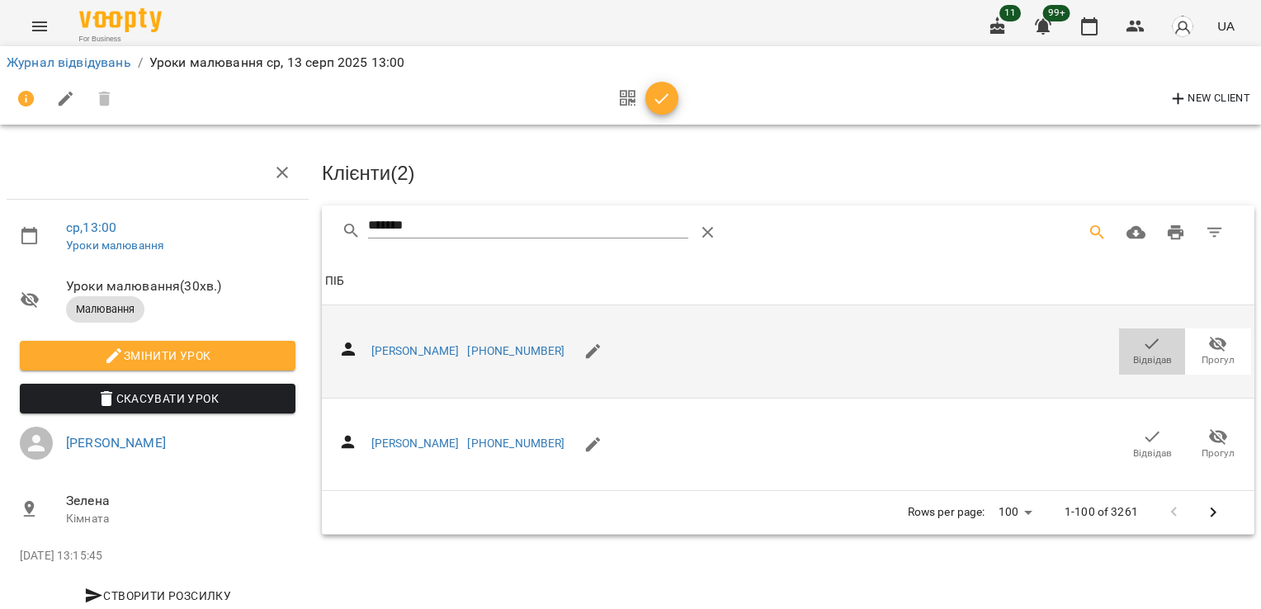
click at [1145, 347] on icon "button" at bounding box center [1152, 344] width 20 height 20
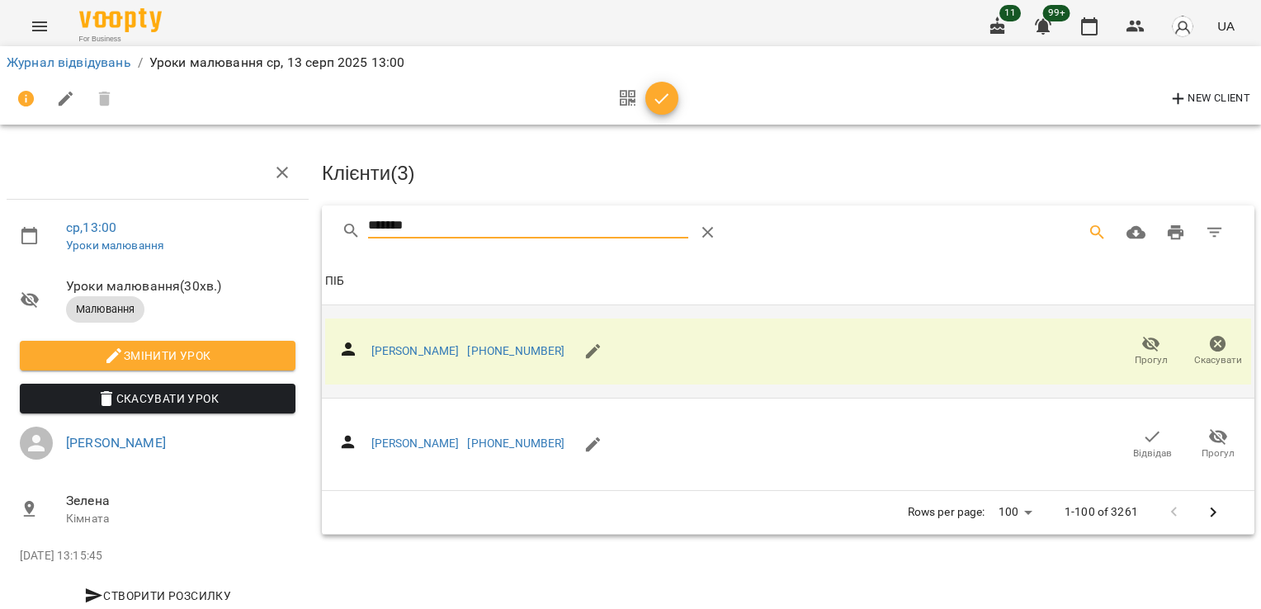
drag, startPoint x: 449, startPoint y: 219, endPoint x: 295, endPoint y: 205, distance: 154.1
click at [297, 208] on div "ср , 13:00 Уроки малювання Уроки малювання ( 30 хв. ) Малювання Змінити урок Ск…" at bounding box center [630, 352] width 1274 height 570
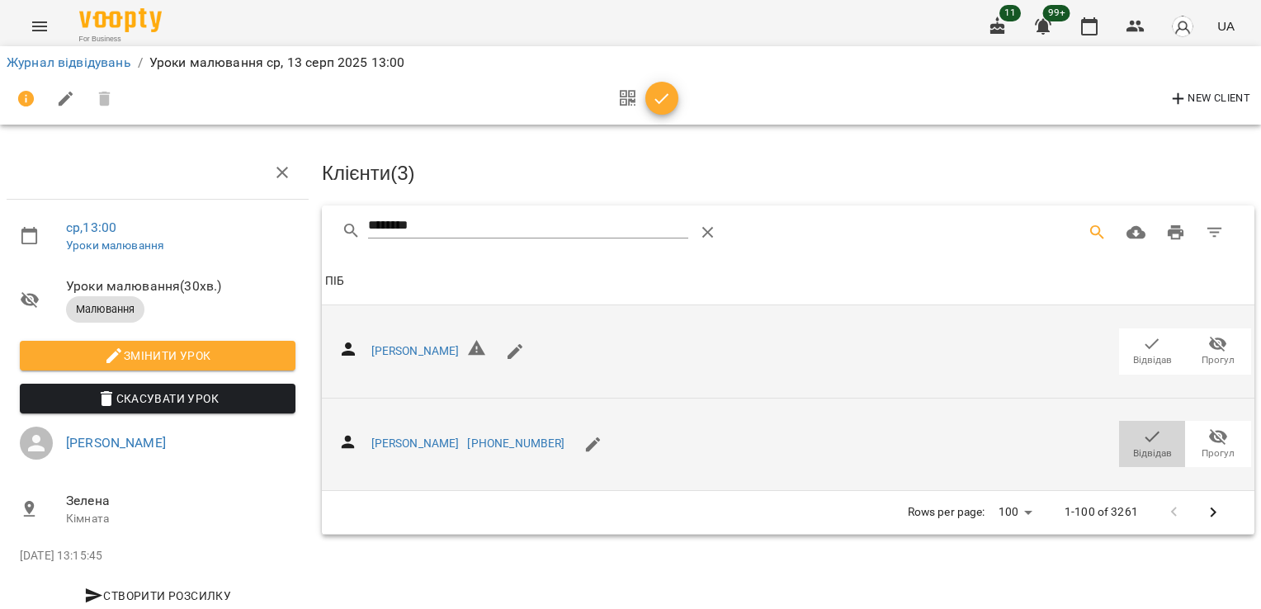
click at [1142, 436] on icon "button" at bounding box center [1152, 437] width 20 height 20
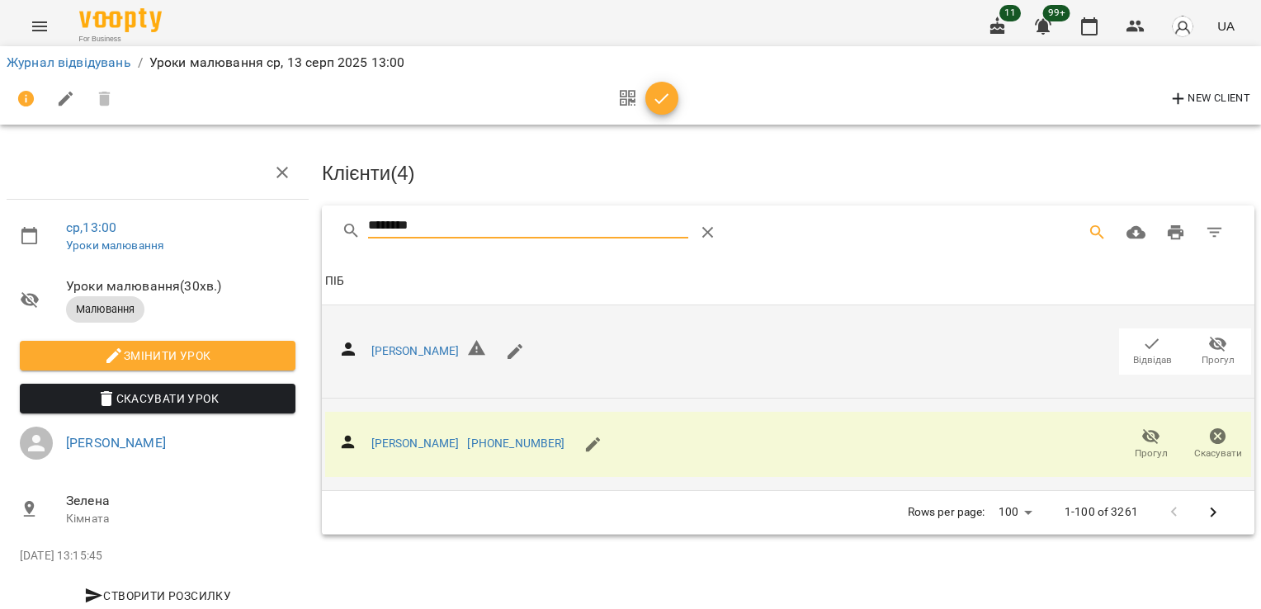
drag, startPoint x: 432, startPoint y: 221, endPoint x: 337, endPoint y: 219, distance: 94.9
click at [333, 215] on div "********" at bounding box center [788, 231] width 932 height 53
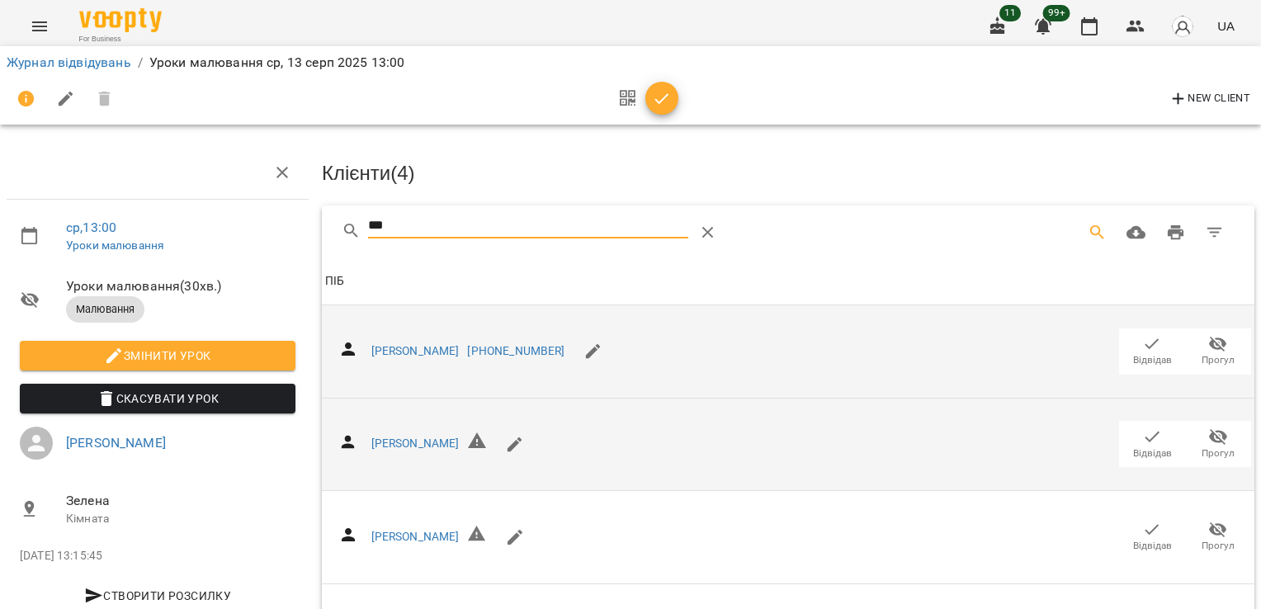
click at [1142, 345] on icon "button" at bounding box center [1152, 344] width 20 height 20
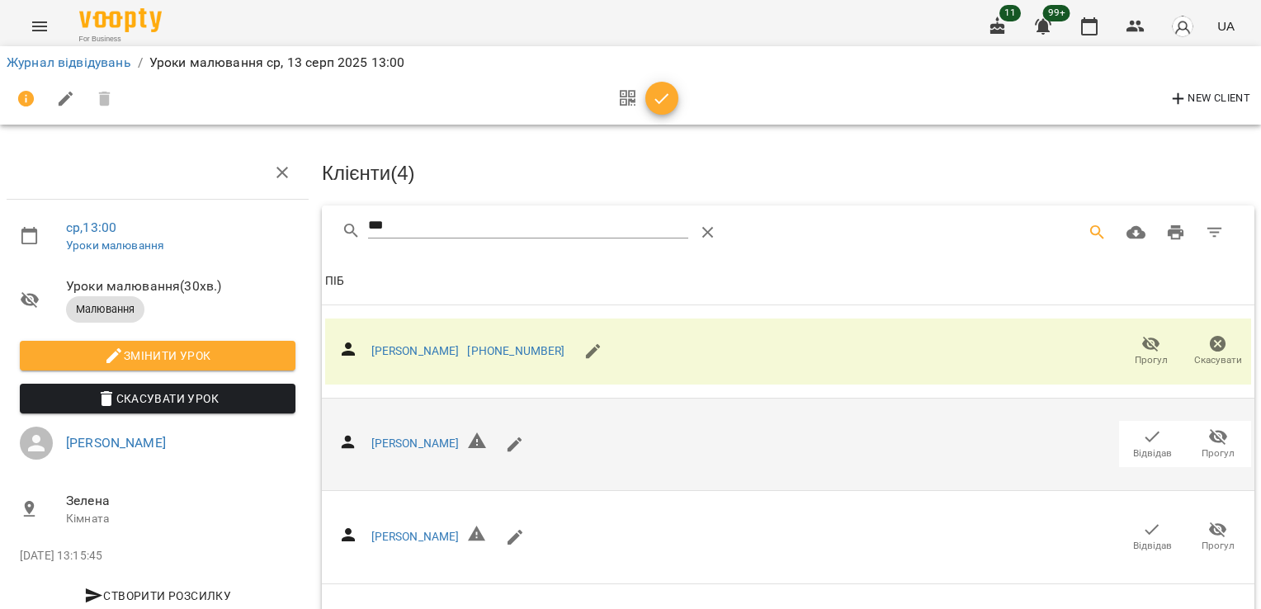
click at [1146, 447] on span "Відвідав" at bounding box center [1152, 453] width 39 height 14
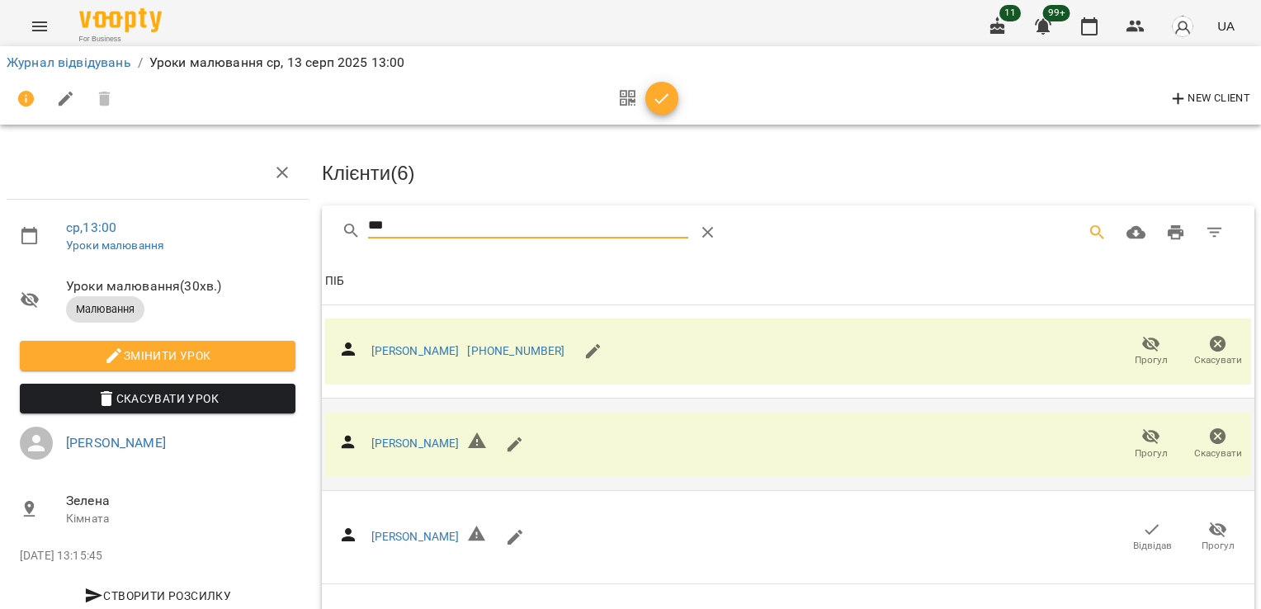
drag, startPoint x: 422, startPoint y: 226, endPoint x: 281, endPoint y: 248, distance: 142.9
click at [281, 248] on div "ср , 13:00 Уроки малювання Уроки малювання ( 30 хв. ) Малювання Змінити урок Ск…" at bounding box center [630, 400] width 1274 height 667
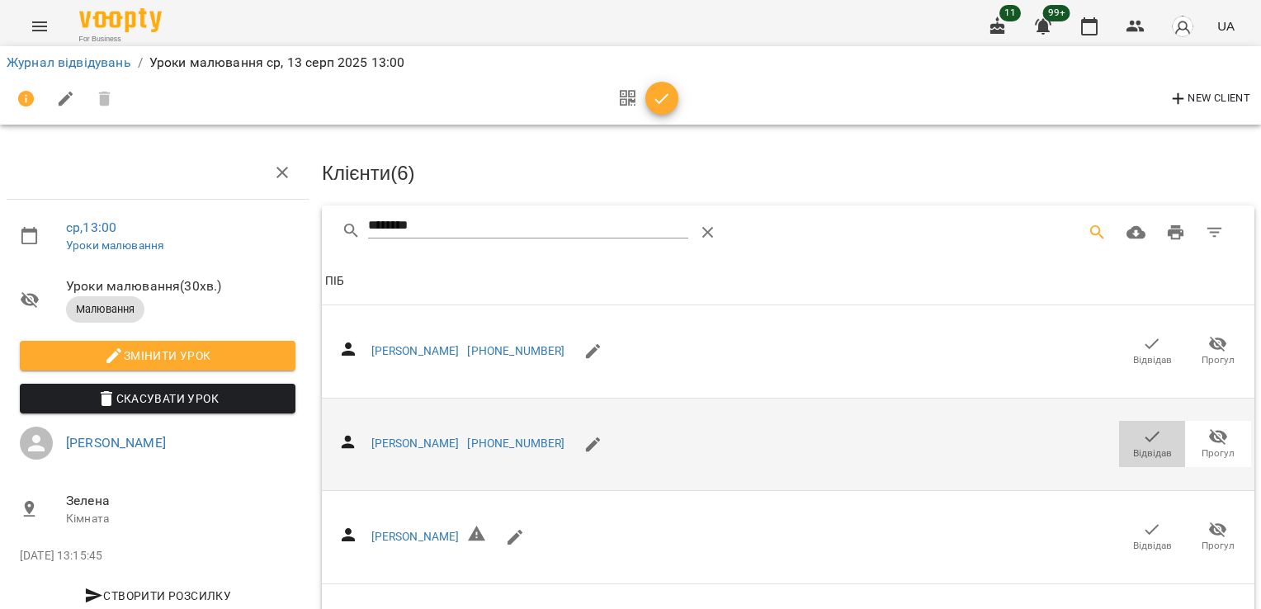
click at [1145, 437] on icon "button" at bounding box center [1152, 437] width 14 height 11
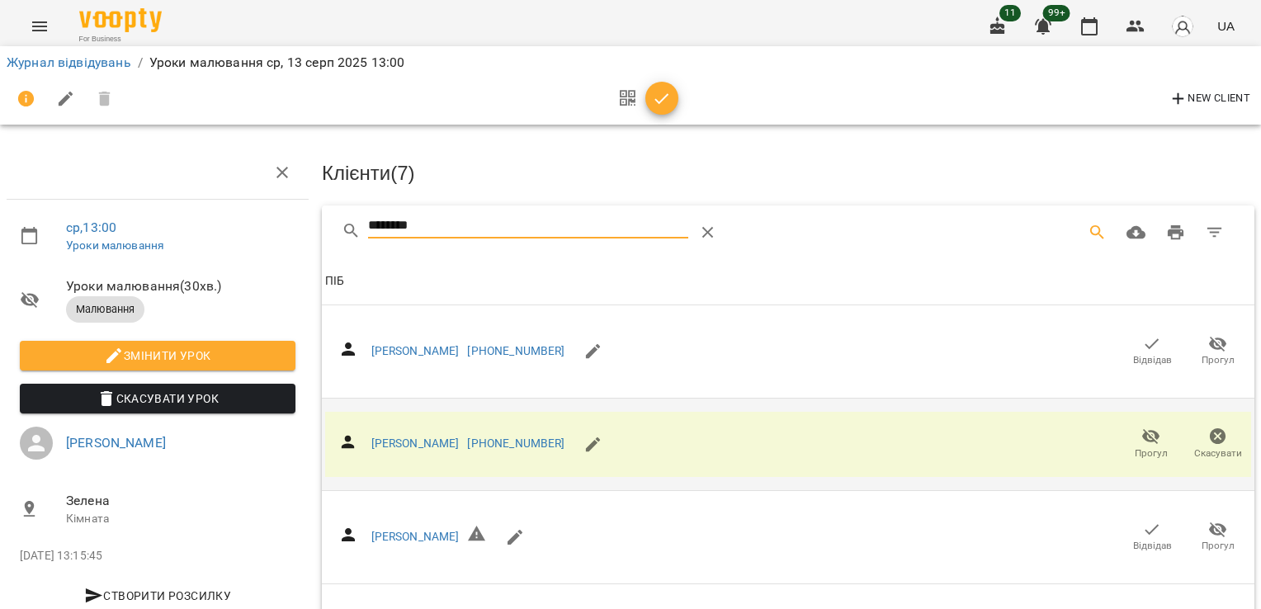
drag, startPoint x: 432, startPoint y: 228, endPoint x: 249, endPoint y: 231, distance: 182.4
click at [264, 229] on div "ср , 13:00 Уроки малювання Уроки малювання ( 30 хв. ) Малювання Змінити урок Ск…" at bounding box center [630, 400] width 1274 height 667
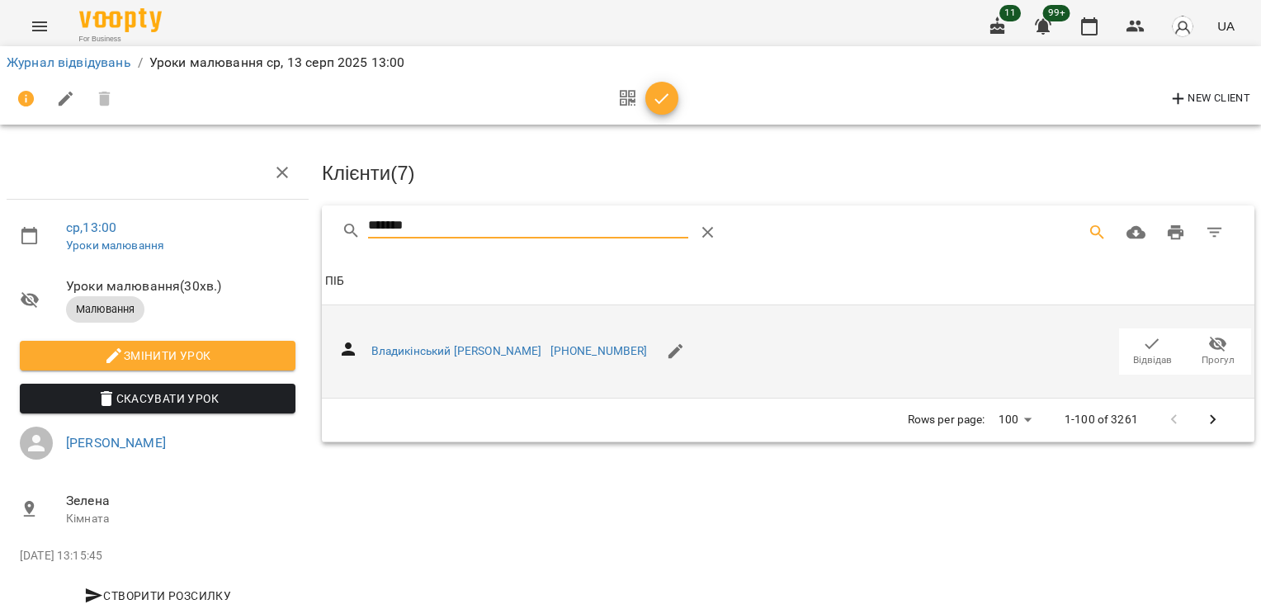
type input "*******"
click at [1148, 349] on icon "button" at bounding box center [1152, 344] width 20 height 20
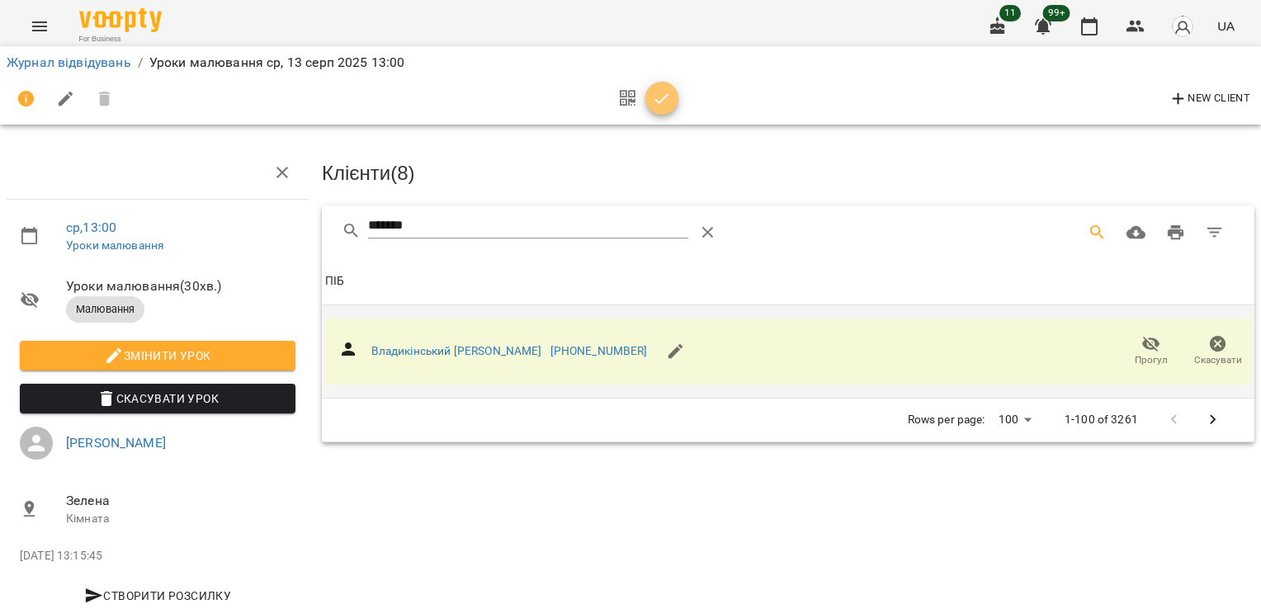
click at [666, 82] on button "button" at bounding box center [661, 98] width 33 height 33
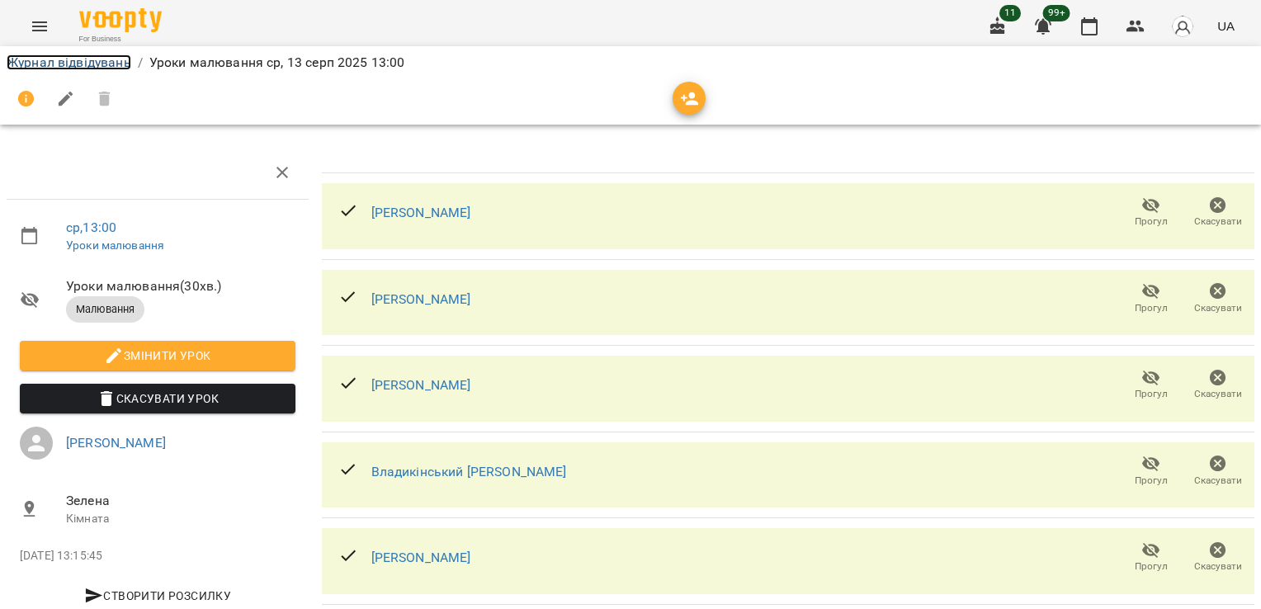
click at [111, 57] on link "Журнал відвідувань" at bounding box center [69, 62] width 125 height 16
